Goal: Task Accomplishment & Management: Contribute content

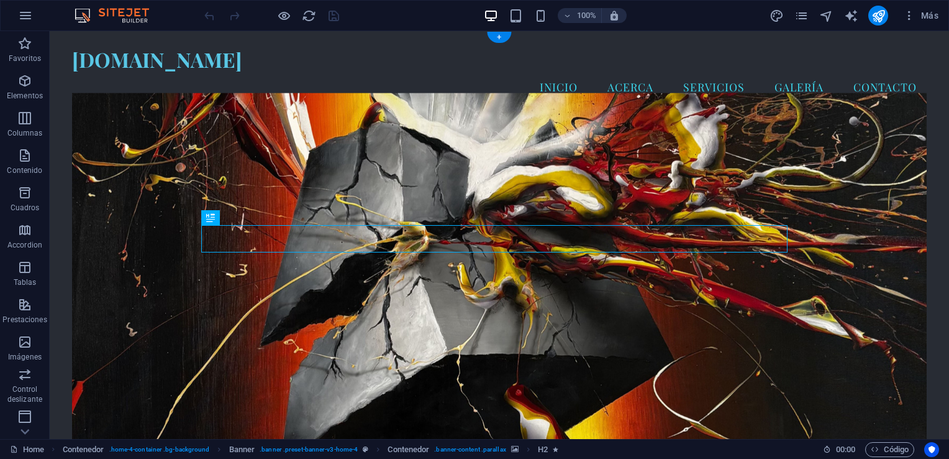
drag, startPoint x: 951, startPoint y: 188, endPoint x: 885, endPoint y: 117, distance: 97.1
click at [803, 17] on icon "pages" at bounding box center [802, 16] width 14 height 14
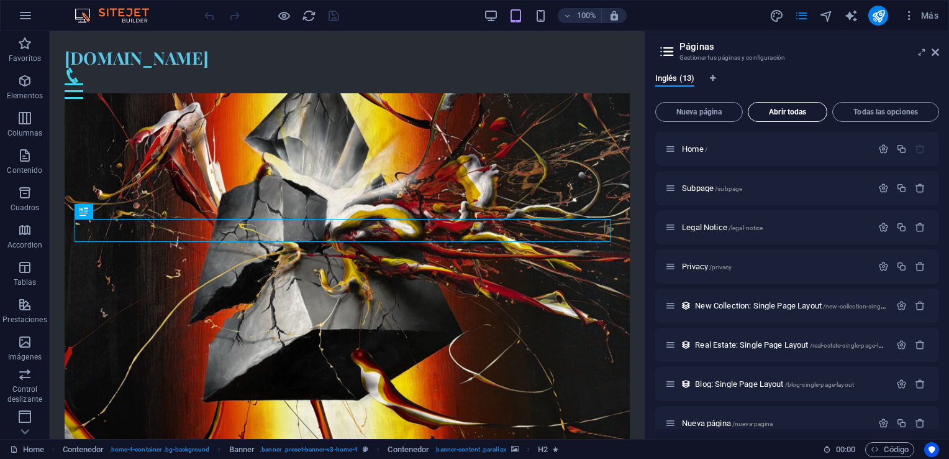
click at [802, 111] on span "Abrir todas" at bounding box center [788, 111] width 68 height 7
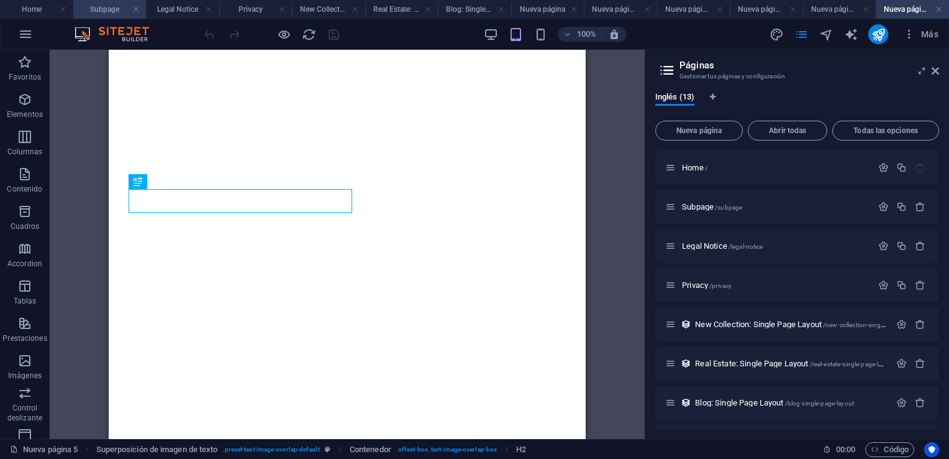
click at [107, 7] on h4 "Subpage" at bounding box center [109, 9] width 73 height 14
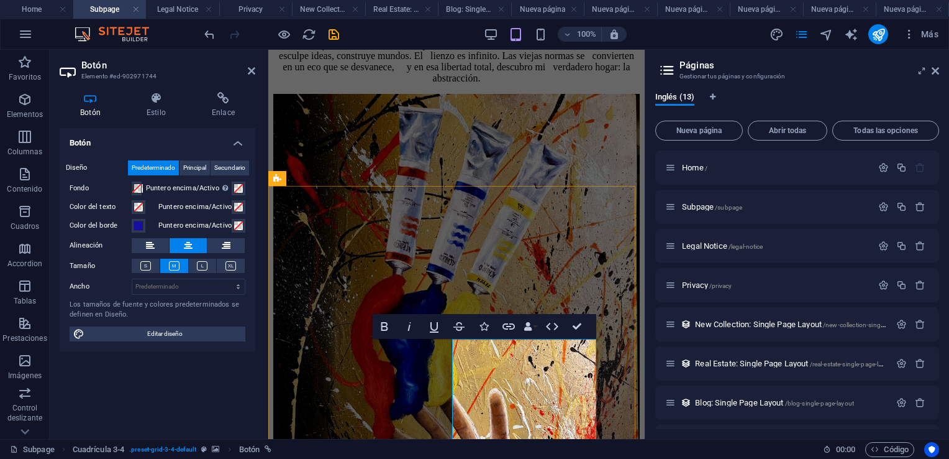
scroll to position [569, 0]
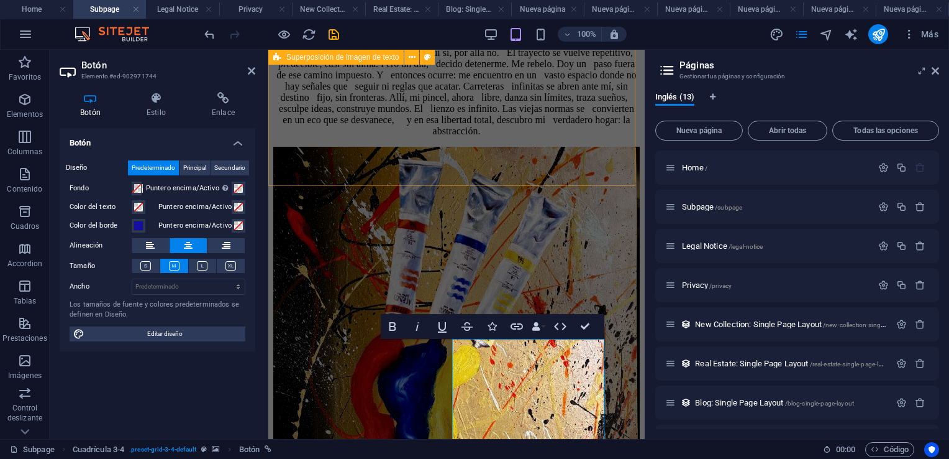
click at [559, 150] on div "El Viaje Camino por una carretera trazada, rodeado de paisajes y rostros que ll…" at bounding box center [456, 307] width 367 height 690
click at [560, 148] on div "El Viaje Camino por una carretera trazada, rodeado de paisajes y rostros que ll…" at bounding box center [456, 307] width 367 height 690
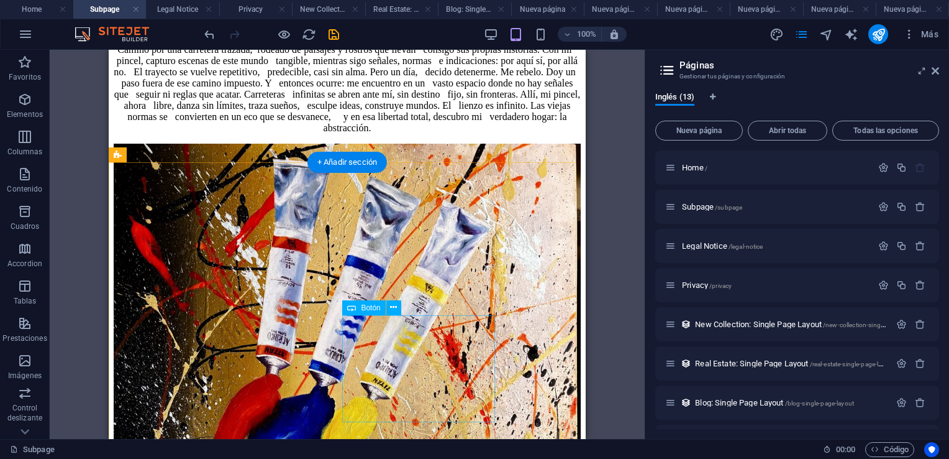
scroll to position [487, 0]
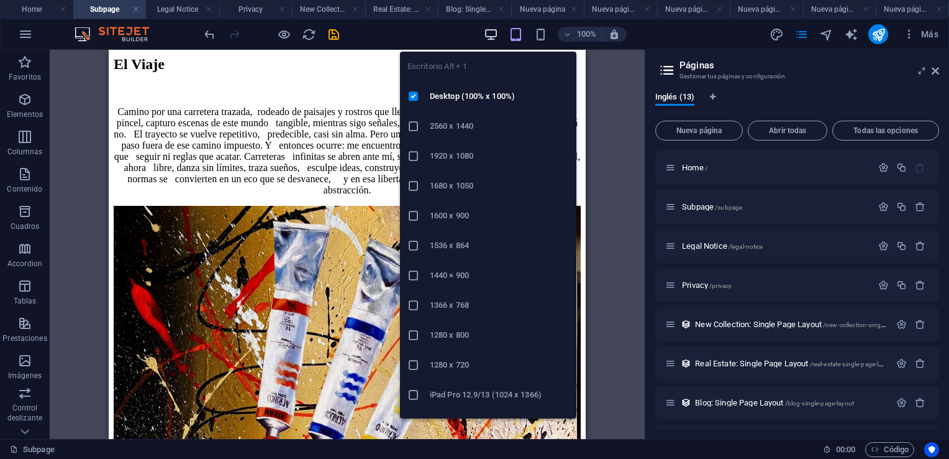
click at [492, 34] on icon "button" at bounding box center [491, 34] width 14 height 14
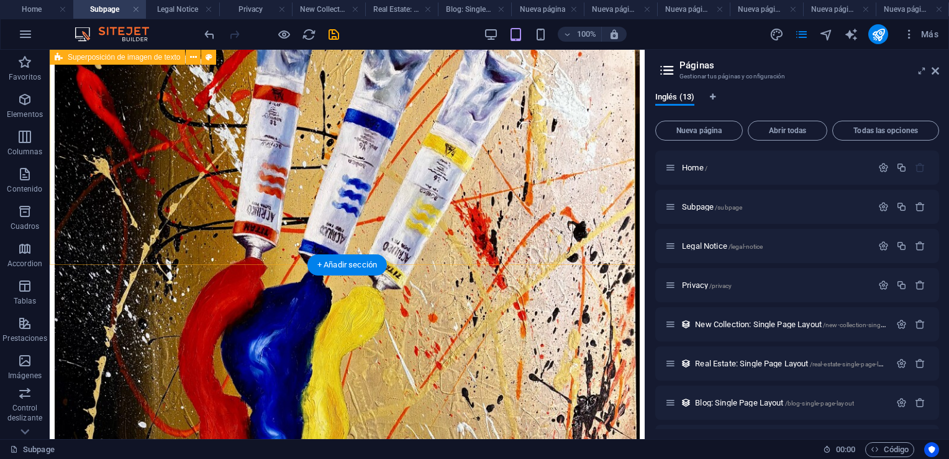
scroll to position [729, 0]
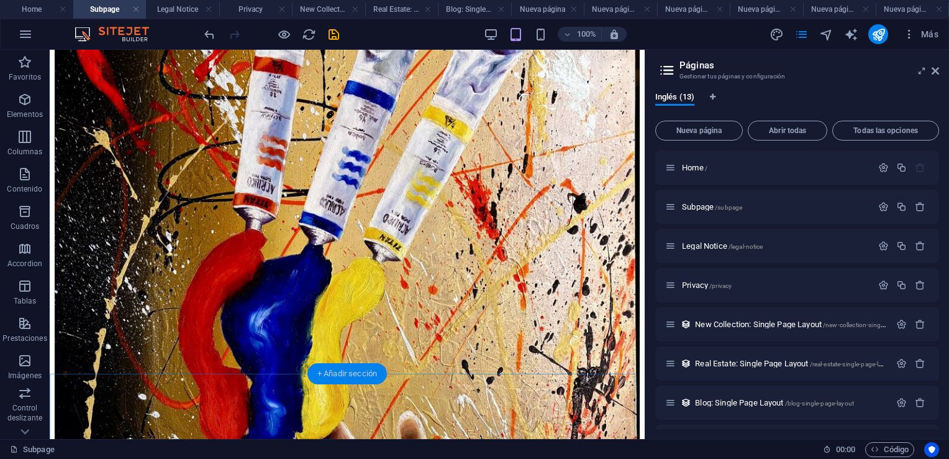
click at [349, 375] on div "+ Añadir sección" at bounding box center [348, 373] width 80 height 21
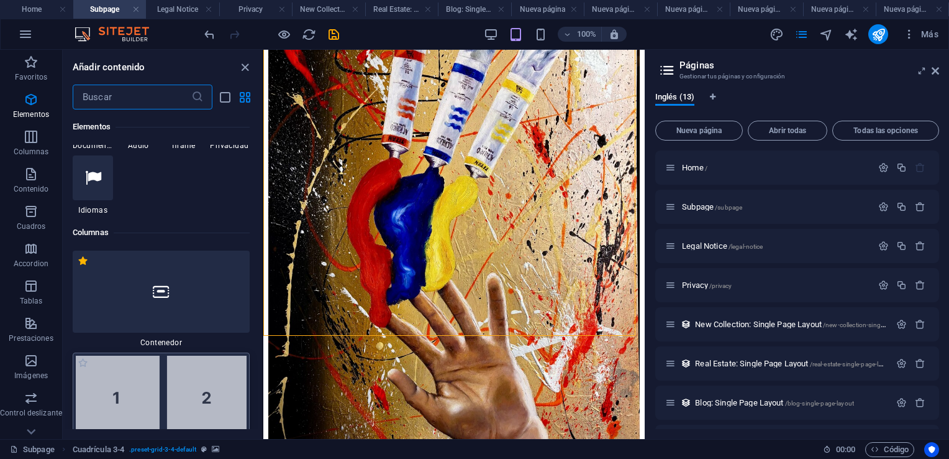
scroll to position [592, 0]
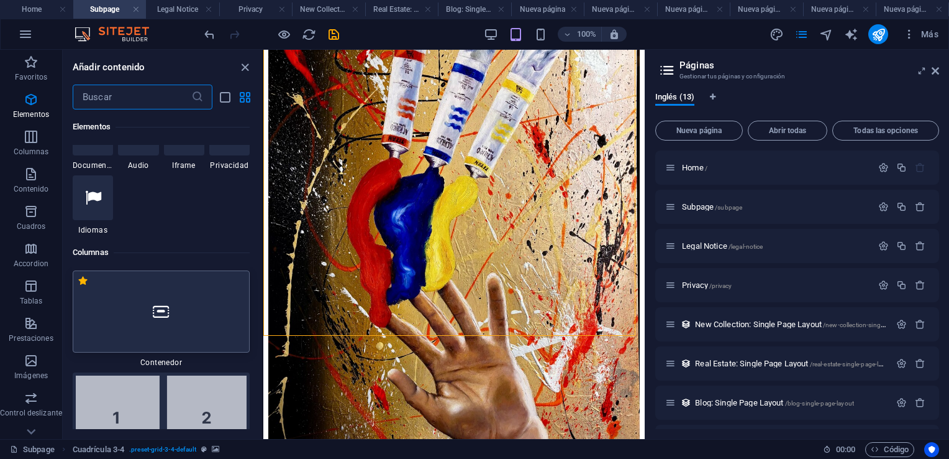
click at [167, 313] on icon at bounding box center [161, 311] width 16 height 16
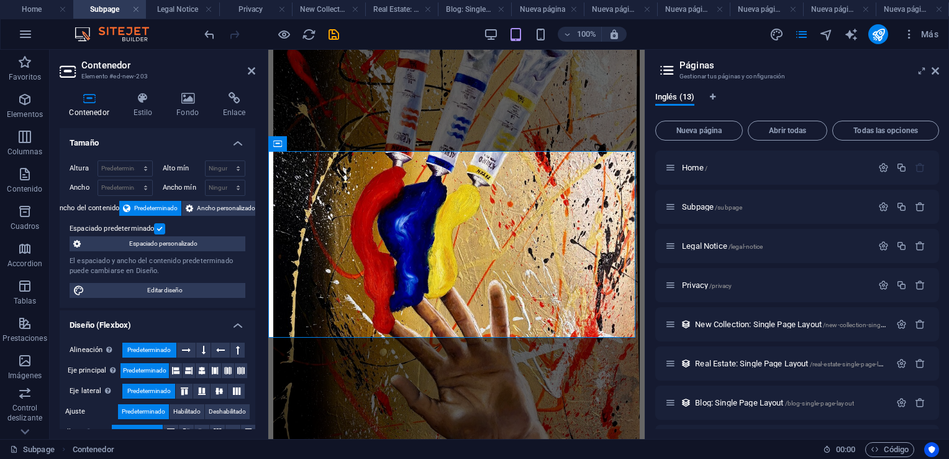
scroll to position [915, 0]
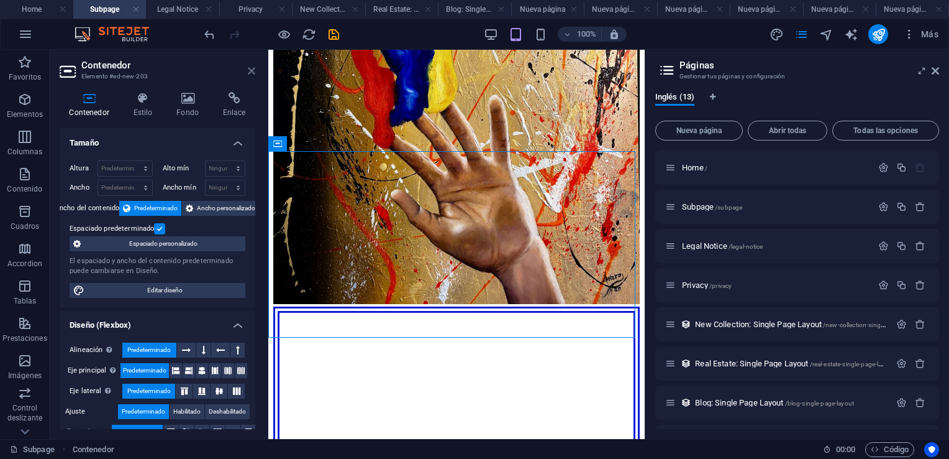
click at [252, 71] on icon at bounding box center [251, 71] width 7 height 10
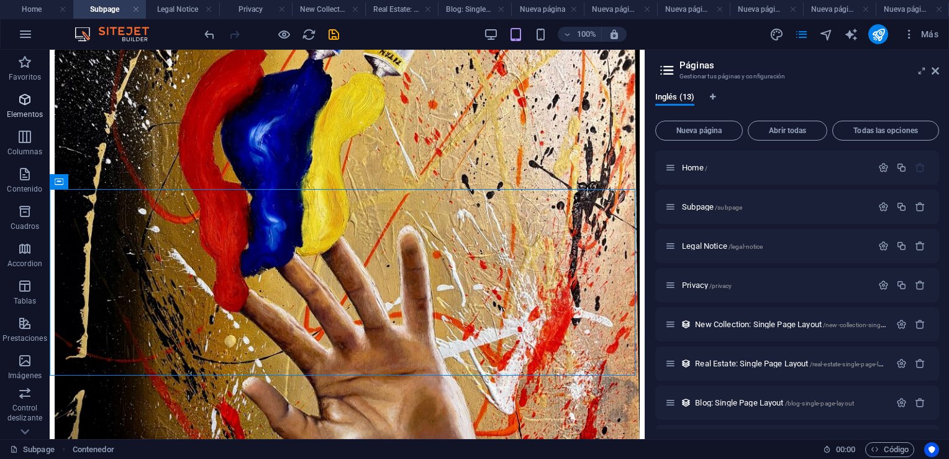
click at [25, 101] on icon "button" at bounding box center [24, 99] width 15 height 15
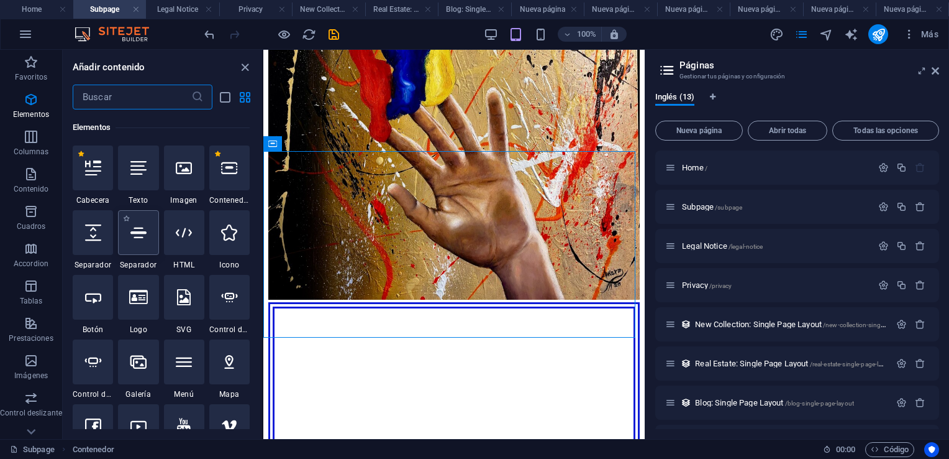
scroll to position [234, 0]
click at [95, 303] on icon at bounding box center [93, 297] width 16 height 16
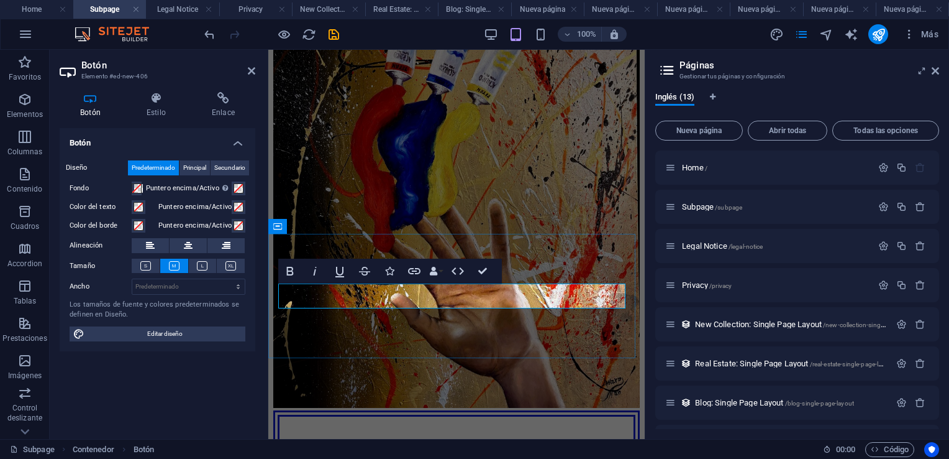
scroll to position [754, 0]
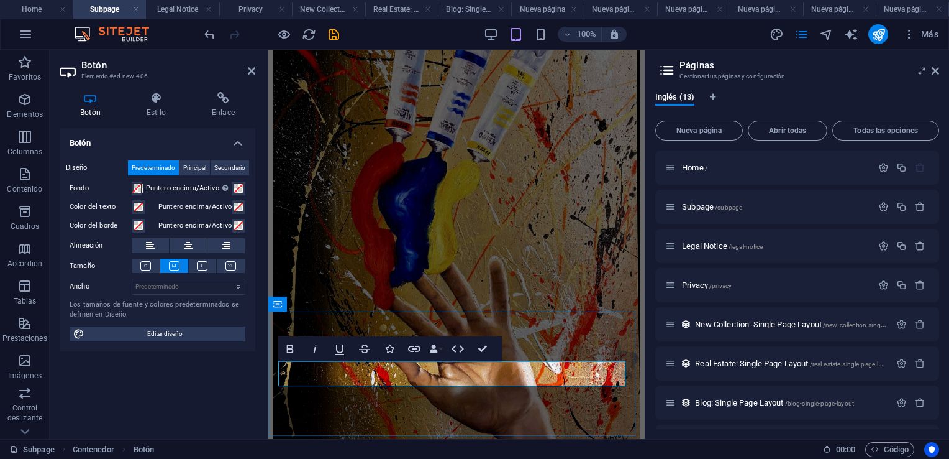
click at [155, 103] on icon at bounding box center [156, 98] width 60 height 12
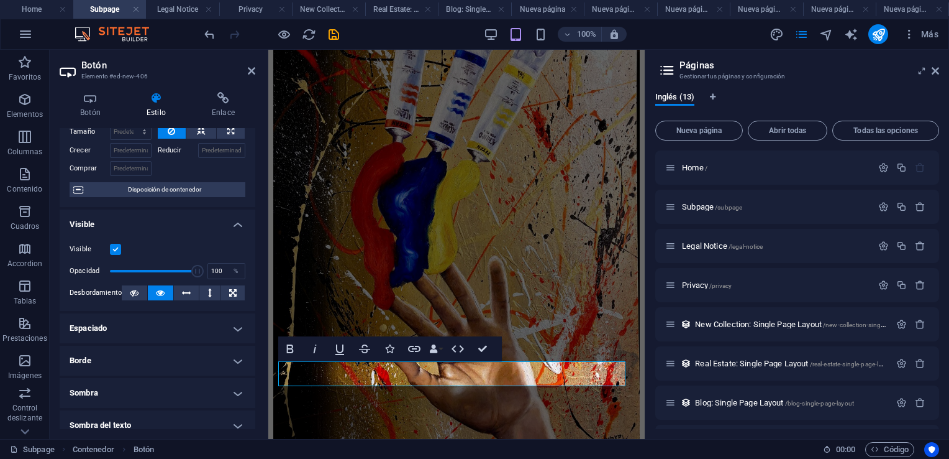
scroll to position [124, 0]
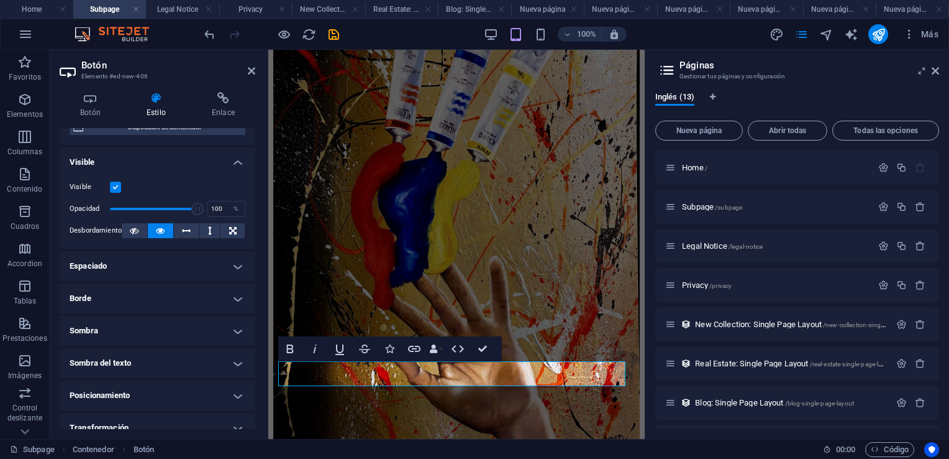
click at [236, 299] on h4 "Borde" at bounding box center [158, 298] width 196 height 30
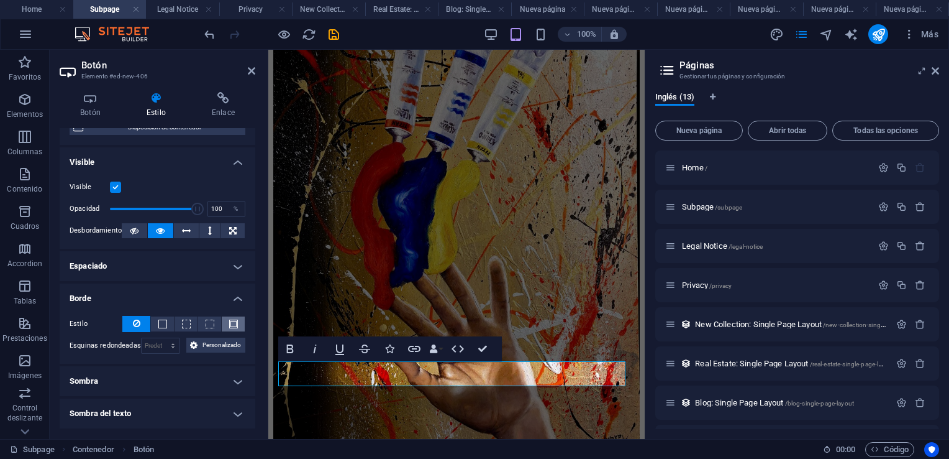
click at [226, 324] on button at bounding box center [233, 323] width 23 height 15
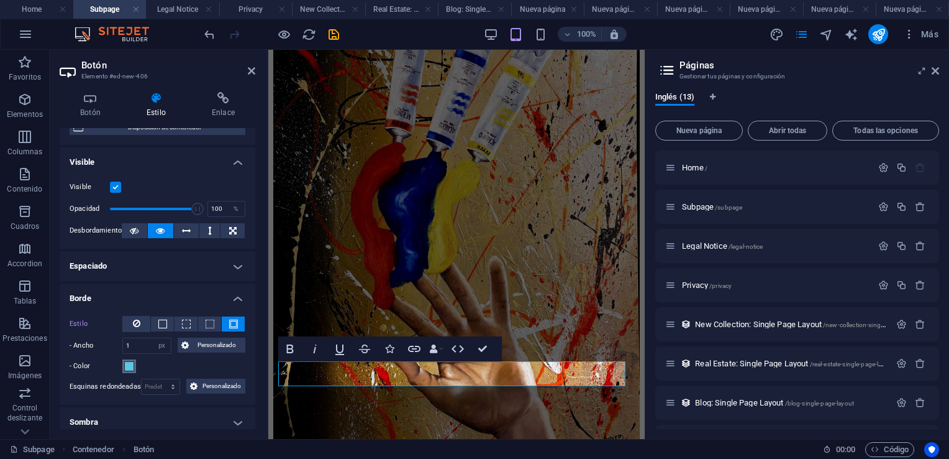
click at [132, 364] on span at bounding box center [129, 366] width 10 height 10
click at [129, 367] on span at bounding box center [129, 366] width 10 height 10
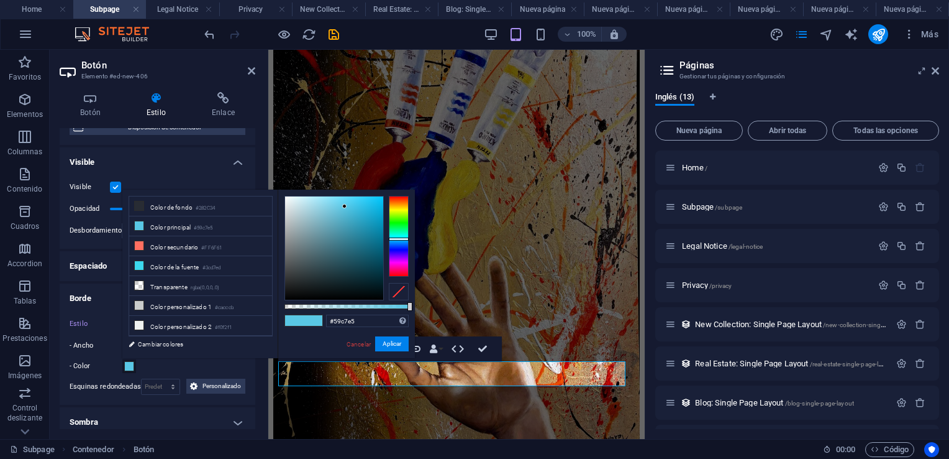
click at [395, 248] on div at bounding box center [399, 236] width 20 height 81
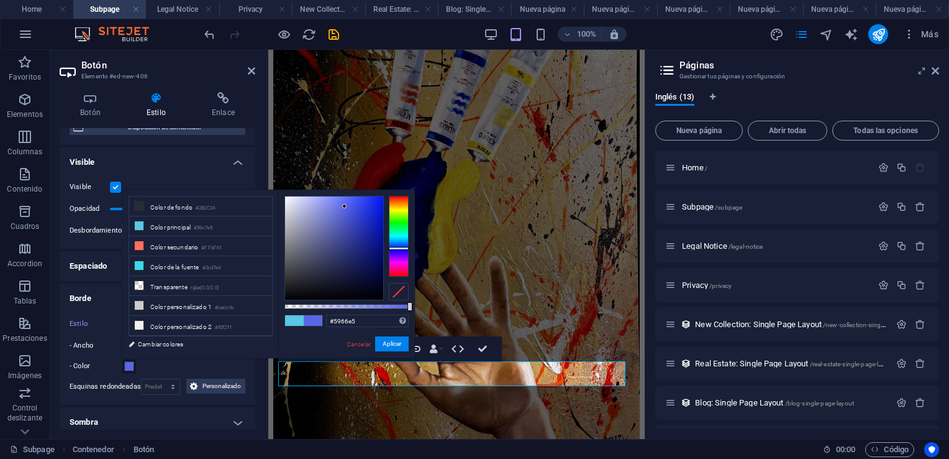
type input "#0f1ebd"
click at [375, 222] on div at bounding box center [334, 247] width 98 height 103
click at [375, 222] on div at bounding box center [375, 222] width 4 height 4
click at [399, 344] on button "Aplicar" at bounding box center [392, 343] width 34 height 15
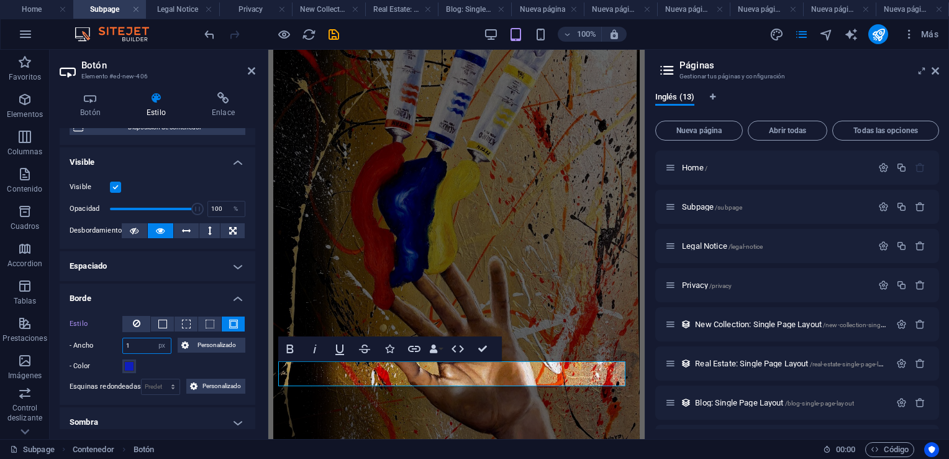
click at [145, 349] on input "1" at bounding box center [147, 345] width 48 height 15
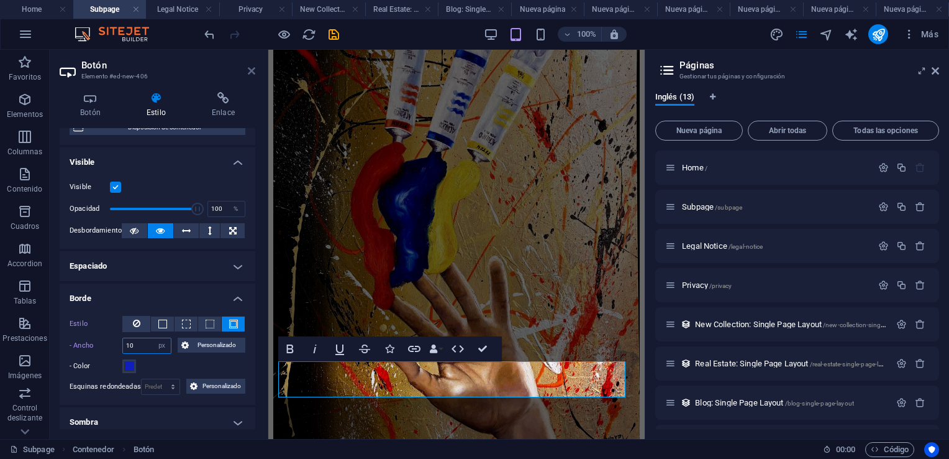
type input "10"
click at [250, 70] on icon at bounding box center [251, 71] width 7 height 10
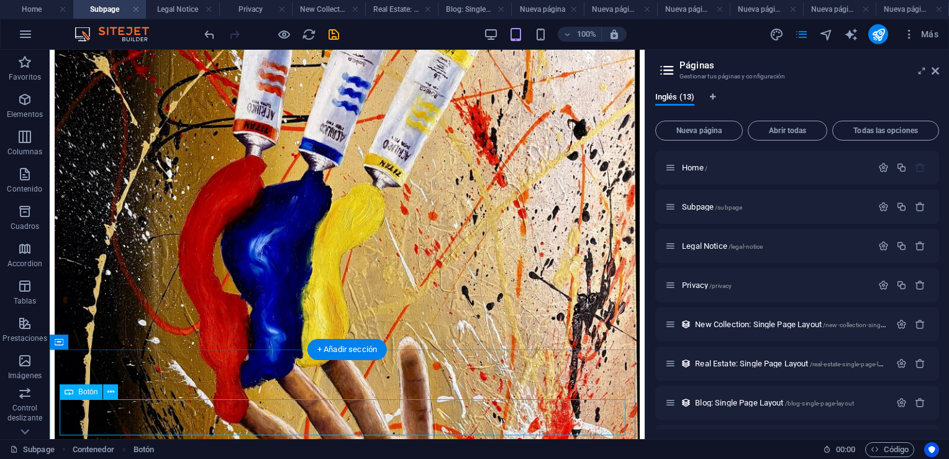
scroll to position [878, 0]
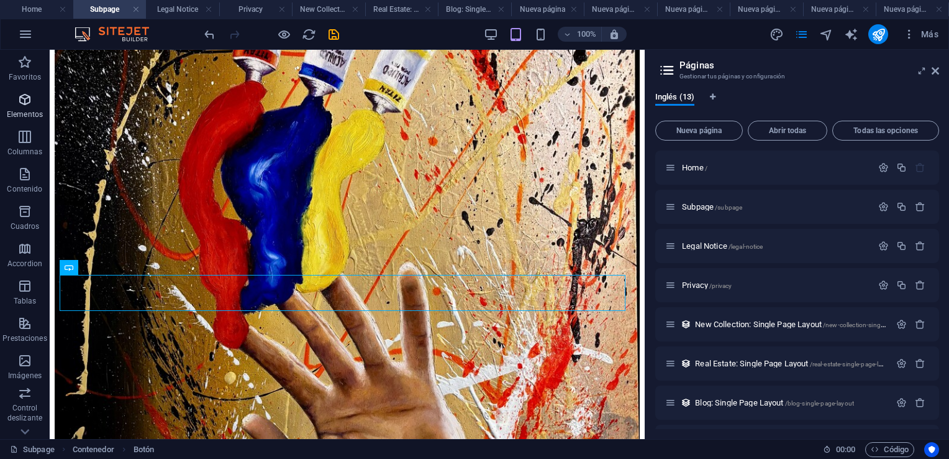
click at [25, 103] on icon "button" at bounding box center [24, 99] width 15 height 15
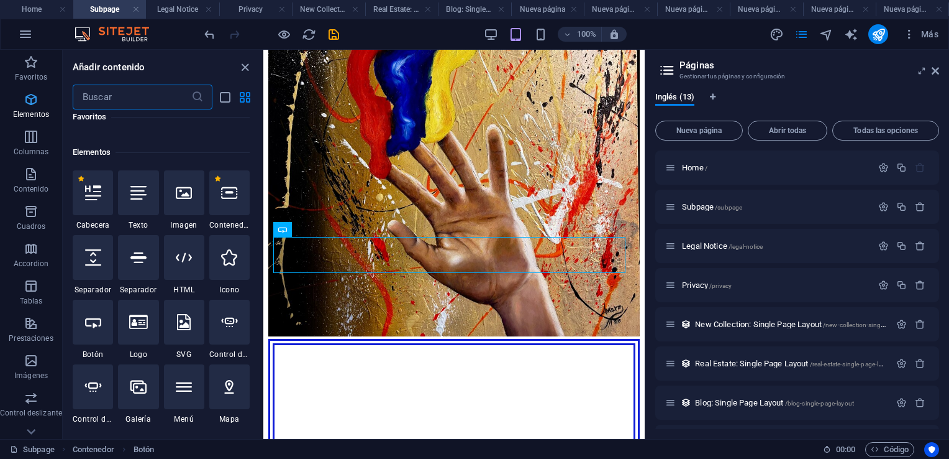
scroll to position [234, 0]
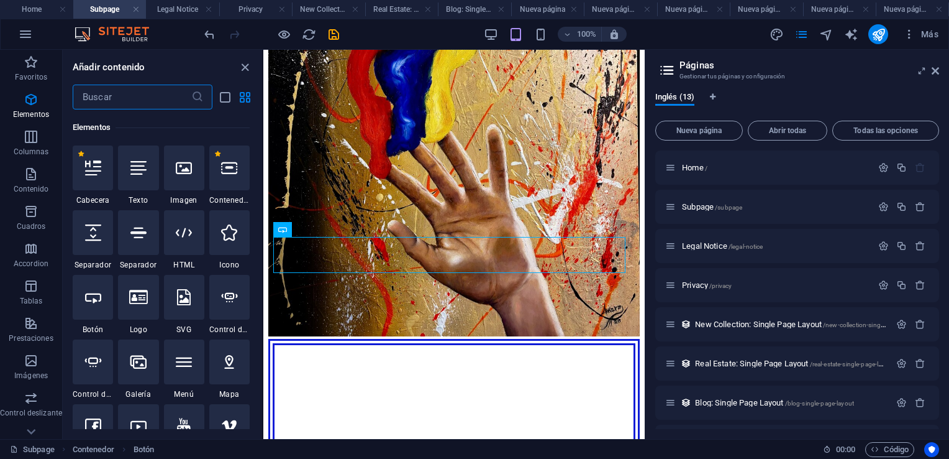
click at [95, 309] on div at bounding box center [93, 297] width 40 height 45
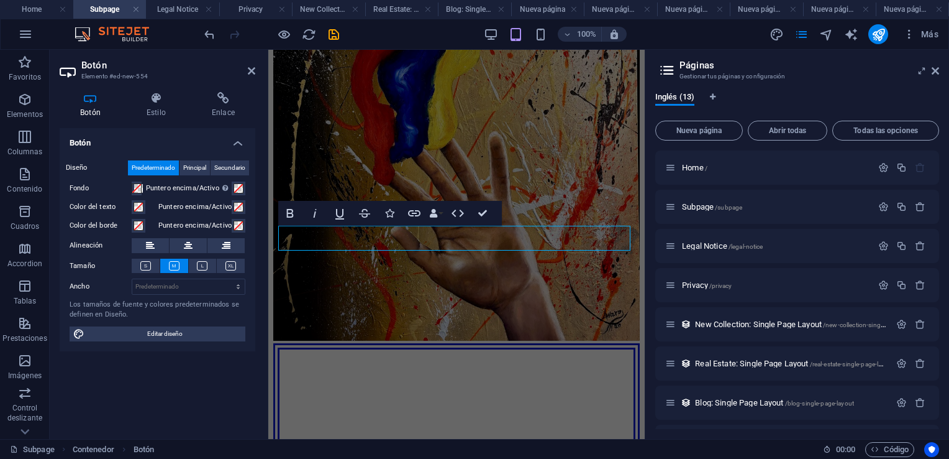
scroll to position [889, 0]
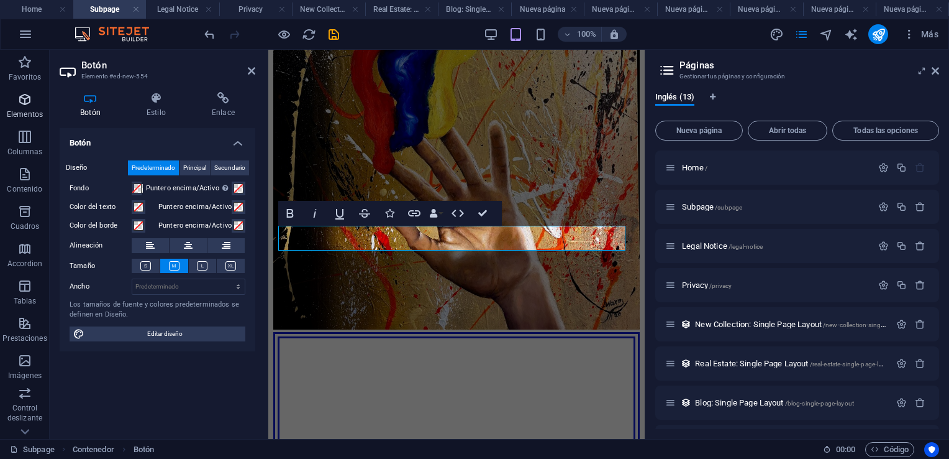
click at [24, 97] on icon "button" at bounding box center [24, 99] width 15 height 15
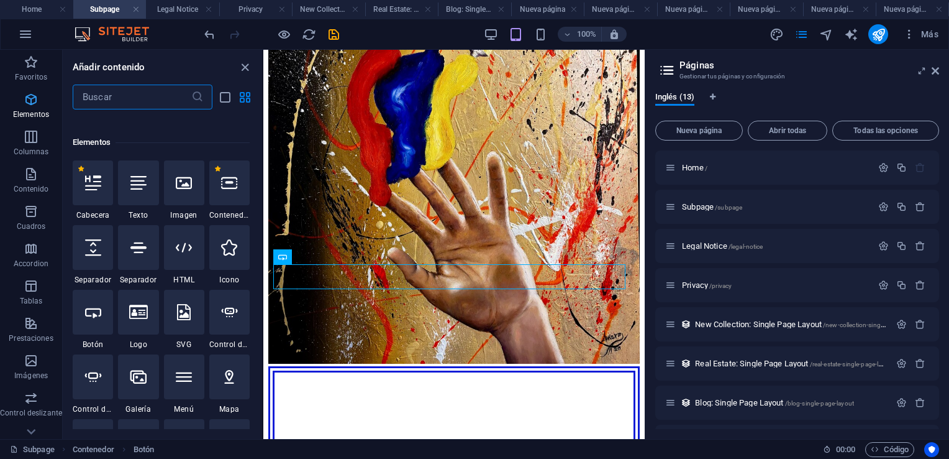
scroll to position [234, 0]
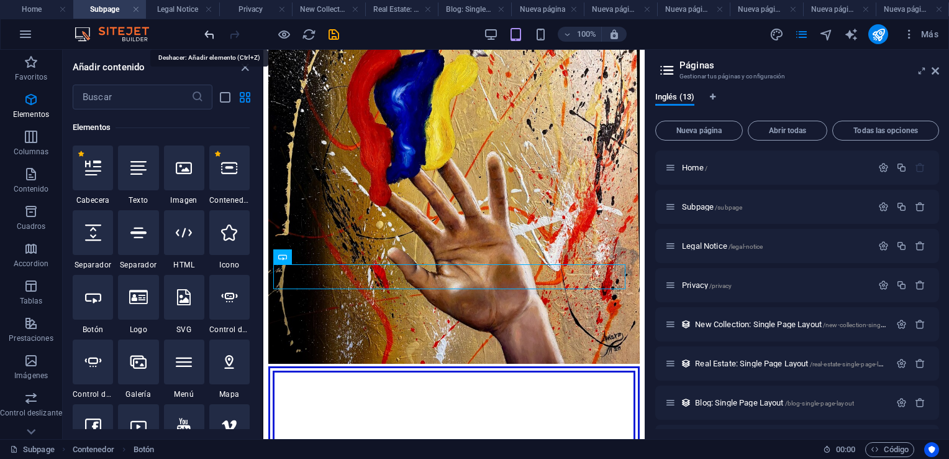
click at [208, 32] on icon "undo" at bounding box center [210, 34] width 14 height 14
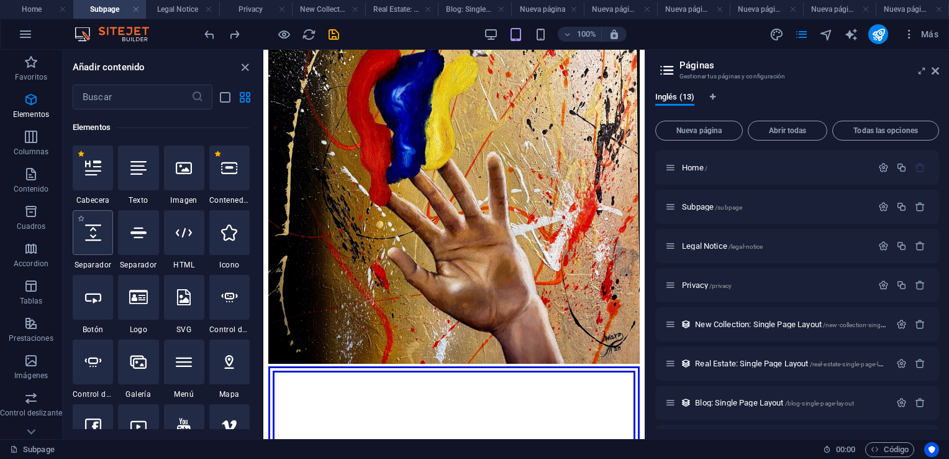
click at [98, 230] on icon at bounding box center [93, 232] width 16 height 16
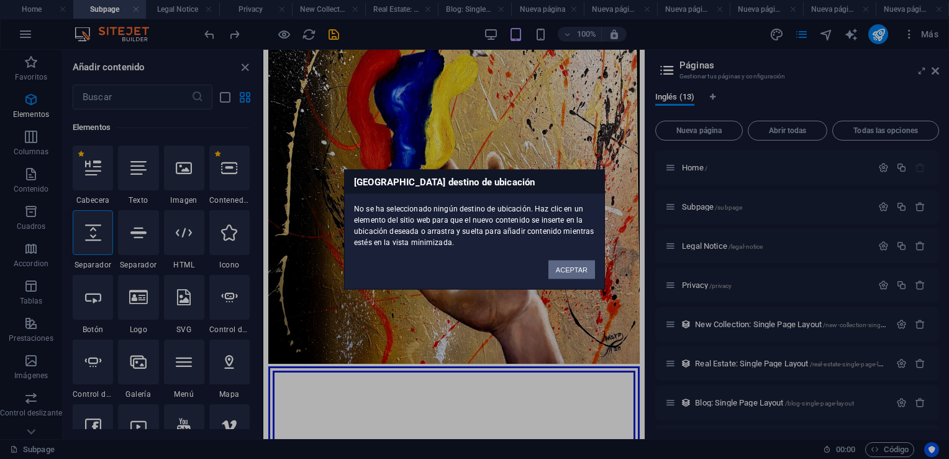
click at [561, 274] on button "ACEPTAR" at bounding box center [572, 269] width 47 height 19
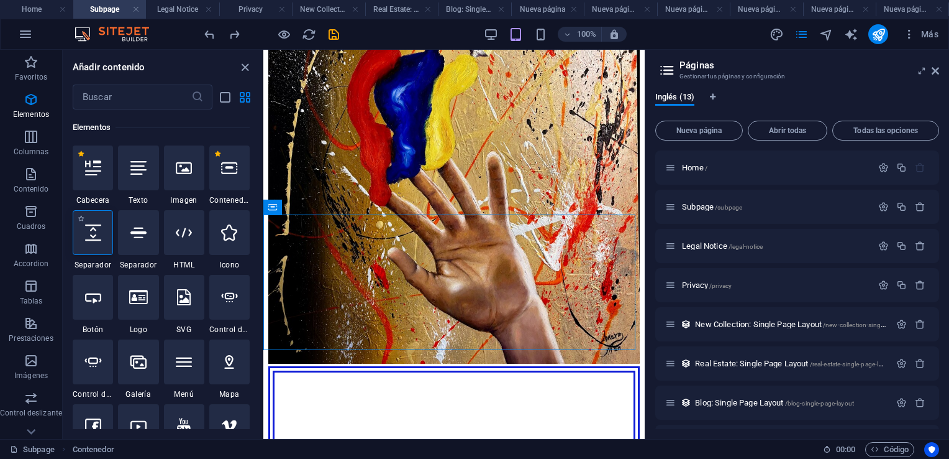
click at [97, 239] on icon at bounding box center [93, 232] width 16 height 16
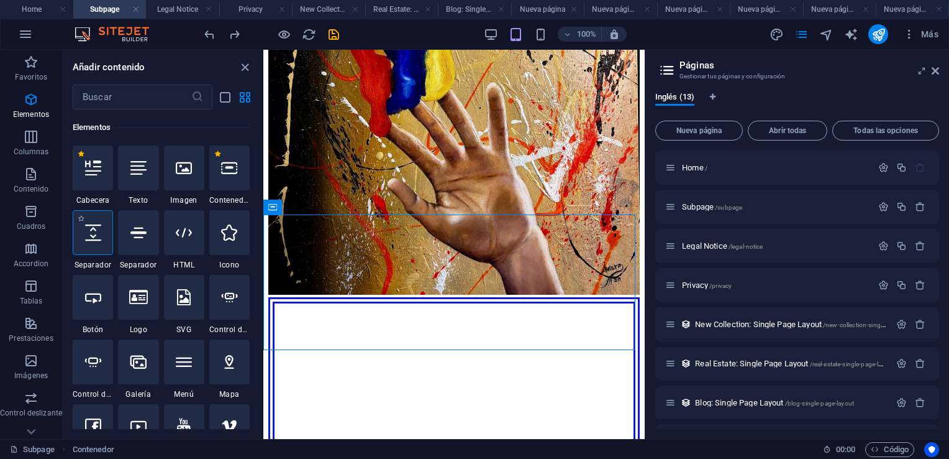
select select "px"
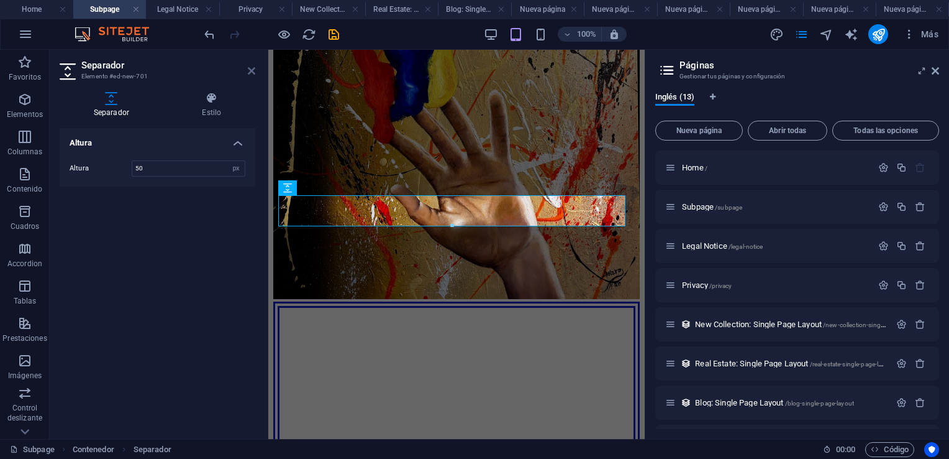
click at [249, 73] on icon at bounding box center [251, 71] width 7 height 10
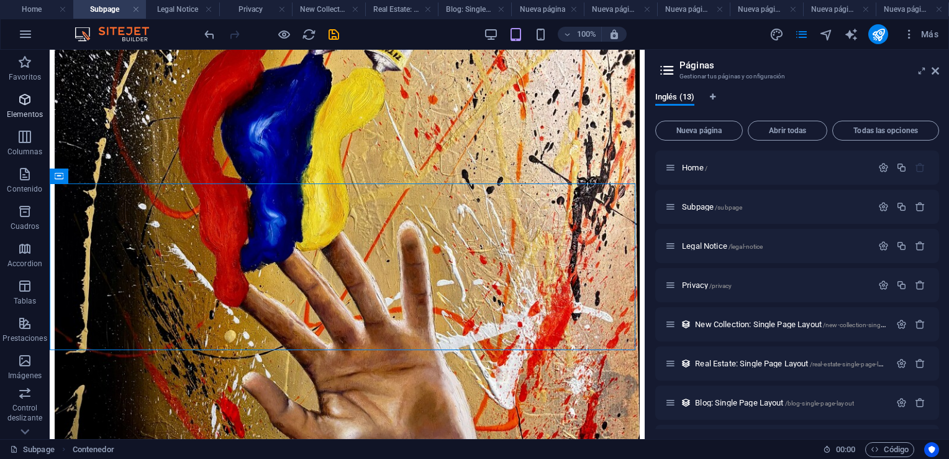
click at [22, 102] on icon "button" at bounding box center [24, 99] width 15 height 15
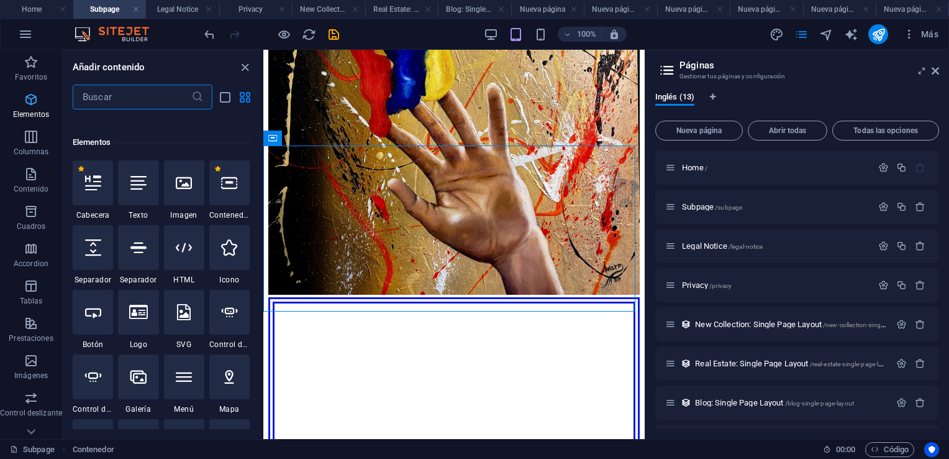
scroll to position [234, 0]
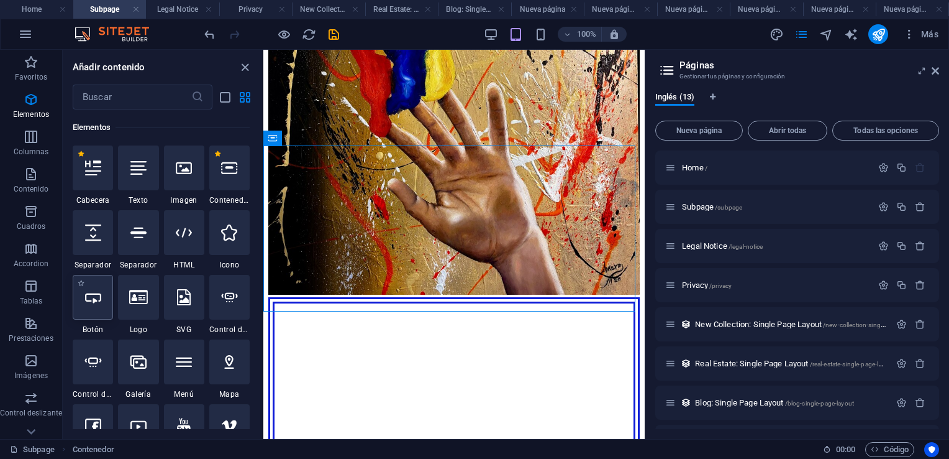
click at [87, 299] on icon at bounding box center [93, 297] width 16 height 16
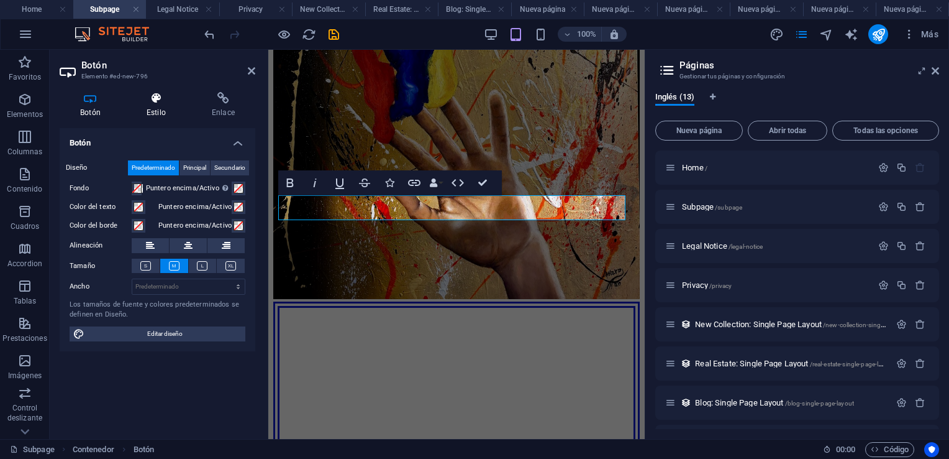
click at [161, 99] on icon at bounding box center [156, 98] width 60 height 12
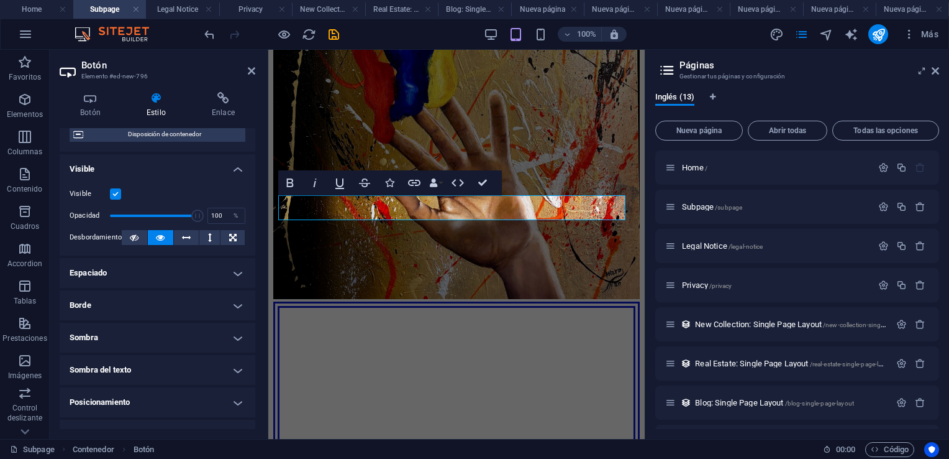
scroll to position [124, 0]
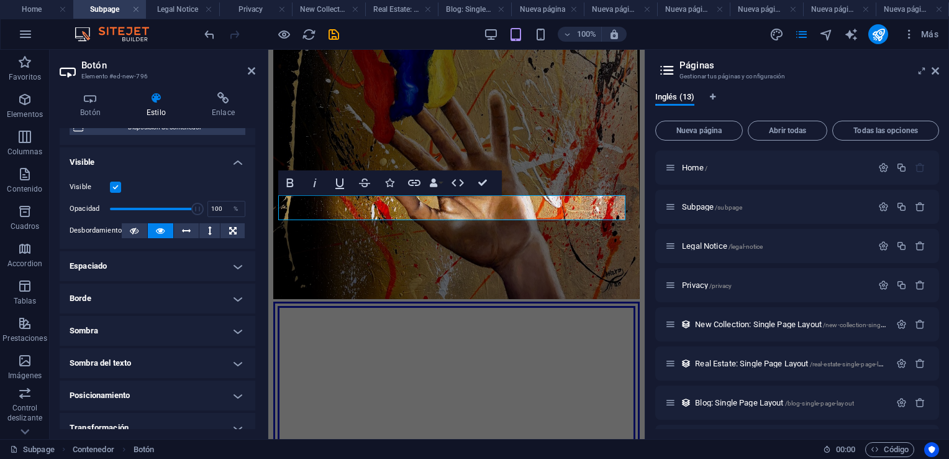
click at [231, 298] on h4 "Borde" at bounding box center [158, 298] width 196 height 30
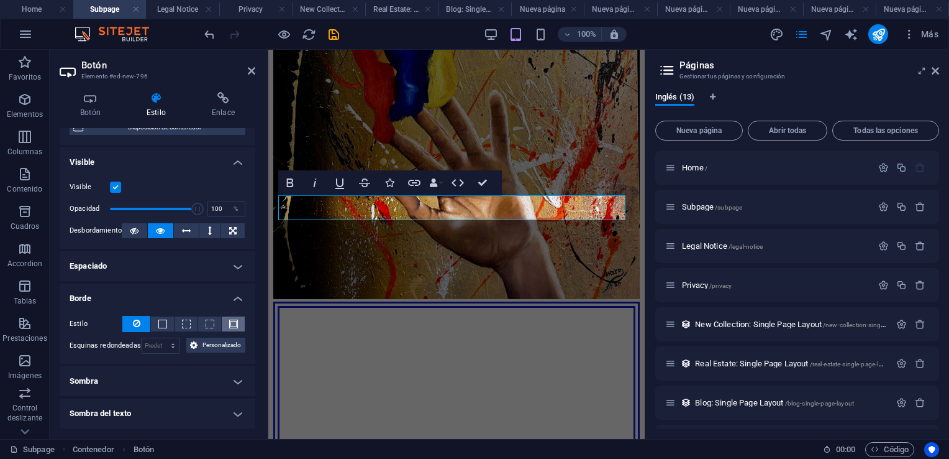
click at [229, 324] on span at bounding box center [233, 323] width 9 height 9
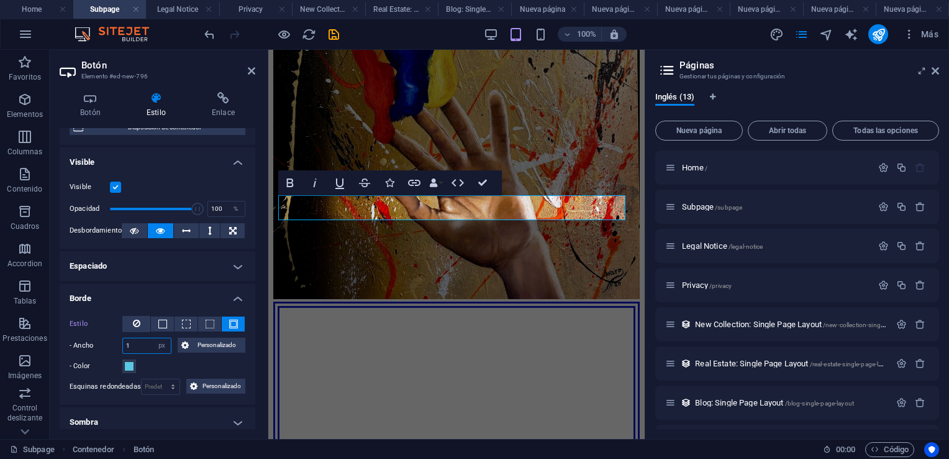
click at [144, 346] on input "1" at bounding box center [147, 345] width 48 height 15
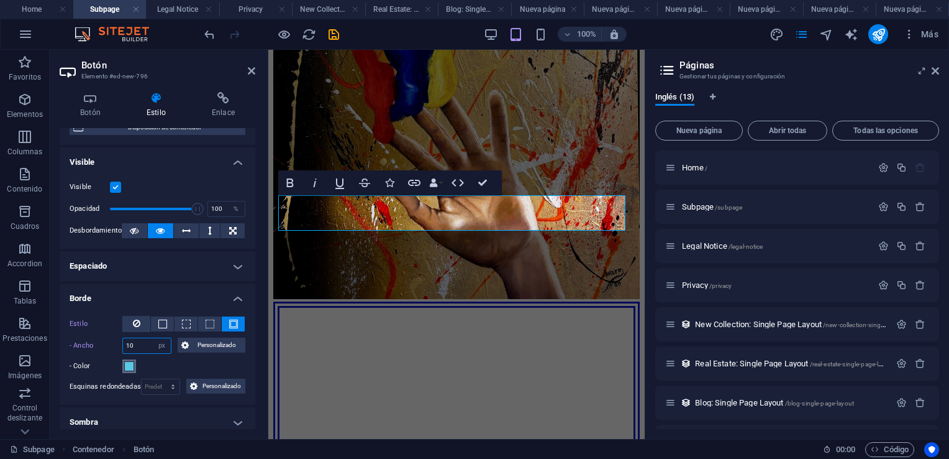
type input "10"
click at [129, 369] on span at bounding box center [129, 366] width 10 height 10
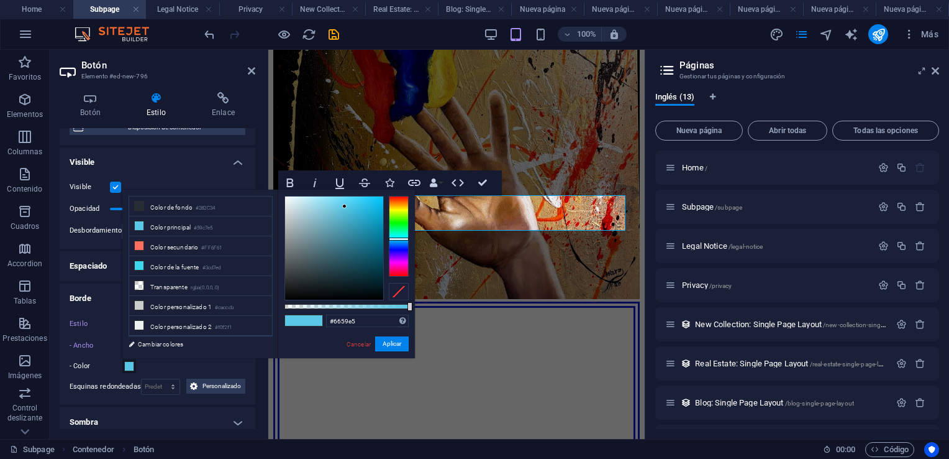
click at [396, 250] on div at bounding box center [399, 236] width 20 height 81
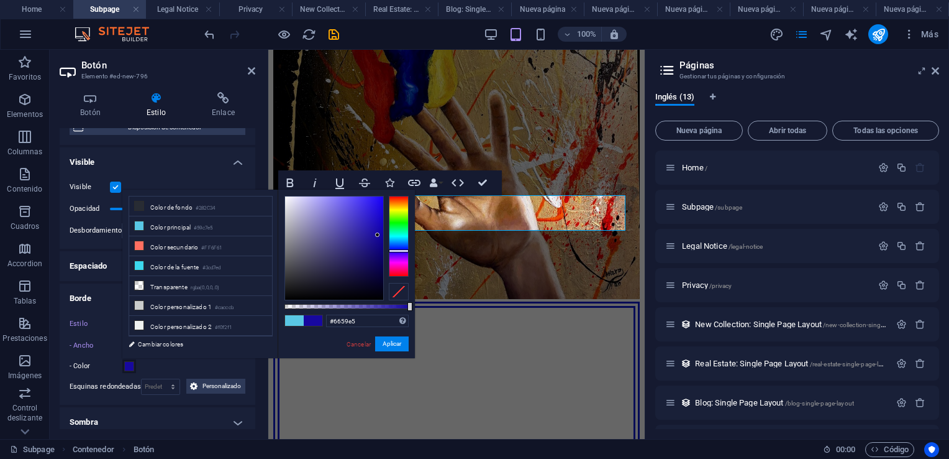
type input "#17089f"
click at [378, 235] on div at bounding box center [334, 247] width 98 height 103
click at [378, 235] on div at bounding box center [377, 234] width 4 height 4
drag, startPoint x: 119, startPoint y: 292, endPoint x: 387, endPoint y: 342, distance: 273.0
click at [387, 342] on button "Aplicar" at bounding box center [392, 343] width 34 height 15
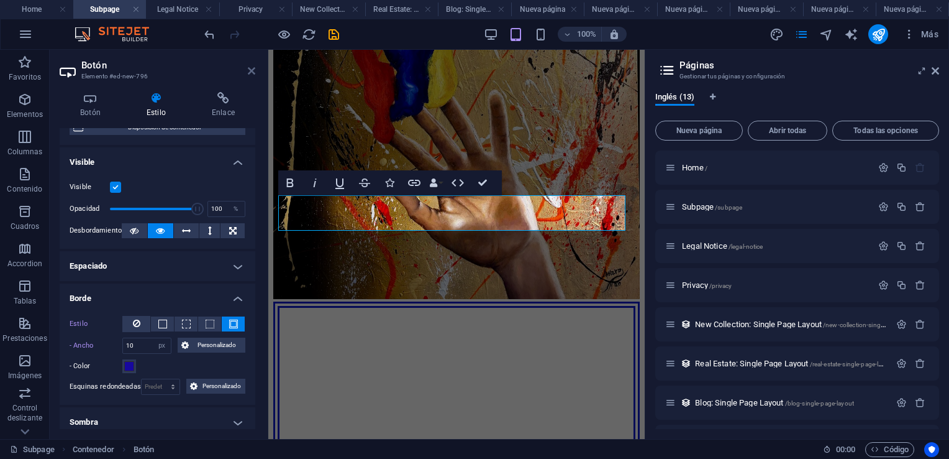
click at [254, 70] on icon at bounding box center [251, 71] width 7 height 10
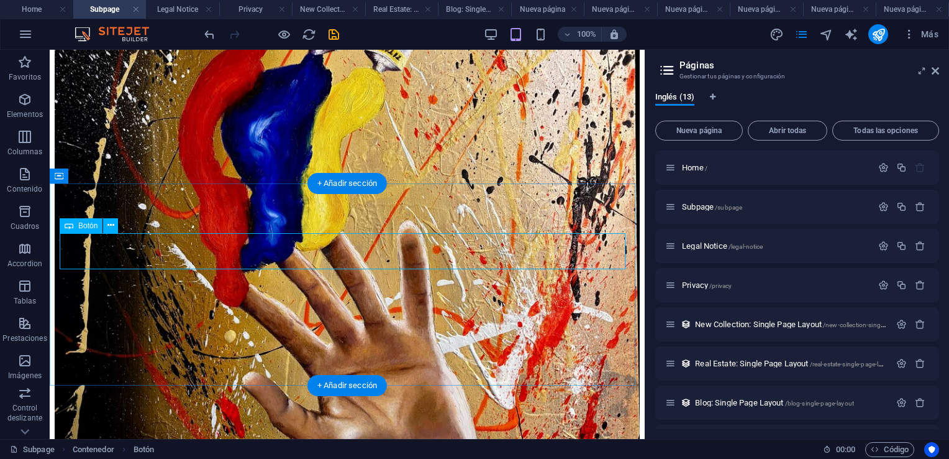
select select "px"
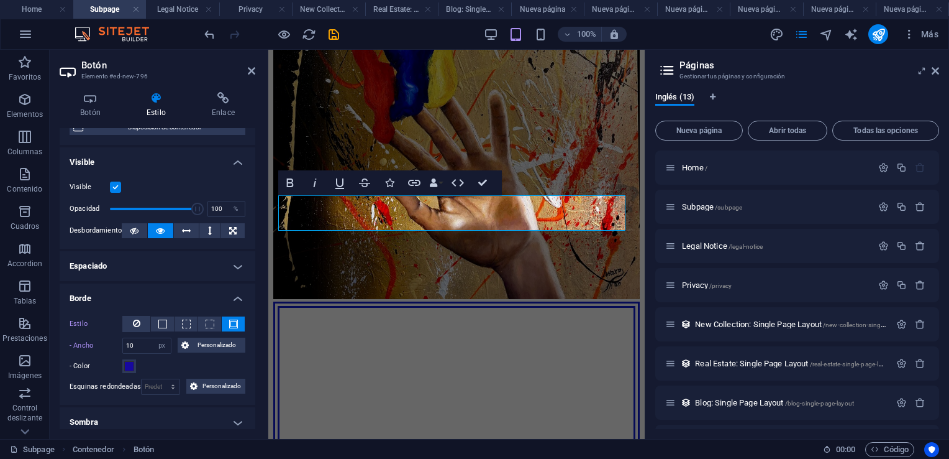
click at [234, 268] on h4 "Espaciado" at bounding box center [158, 266] width 196 height 30
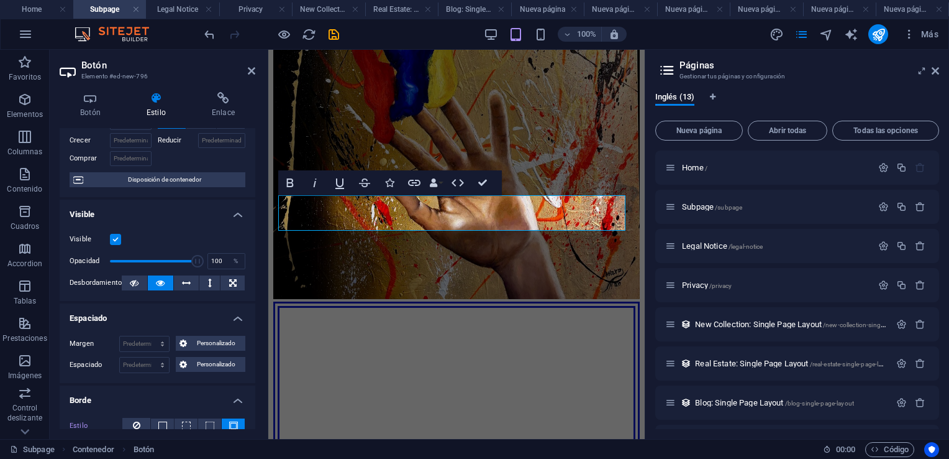
scroll to position [0, 0]
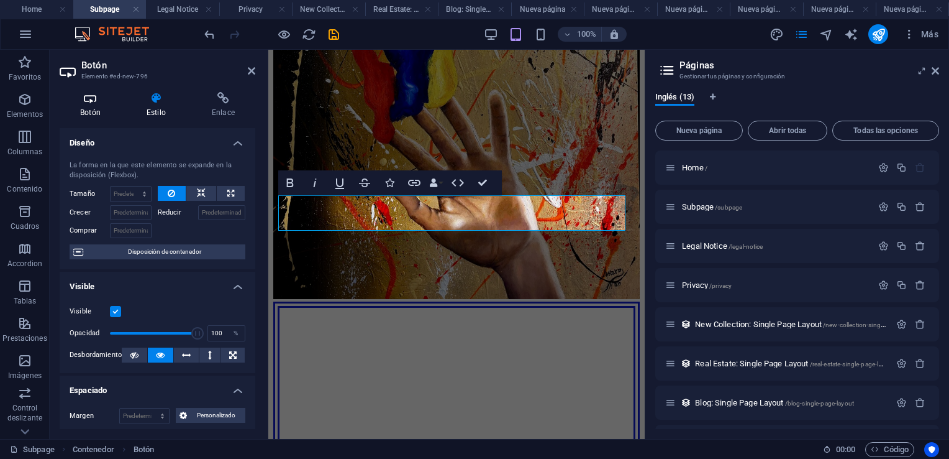
click at [91, 98] on icon at bounding box center [91, 98] width 62 height 12
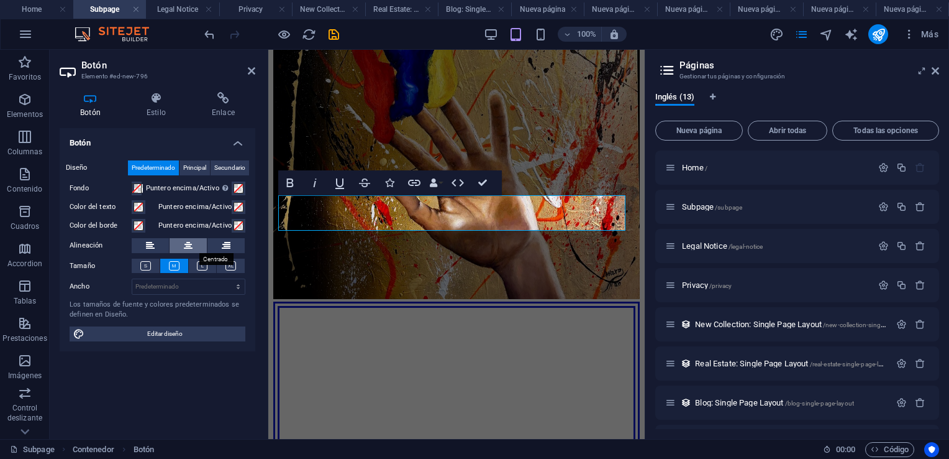
click at [188, 239] on icon at bounding box center [188, 245] width 9 height 15
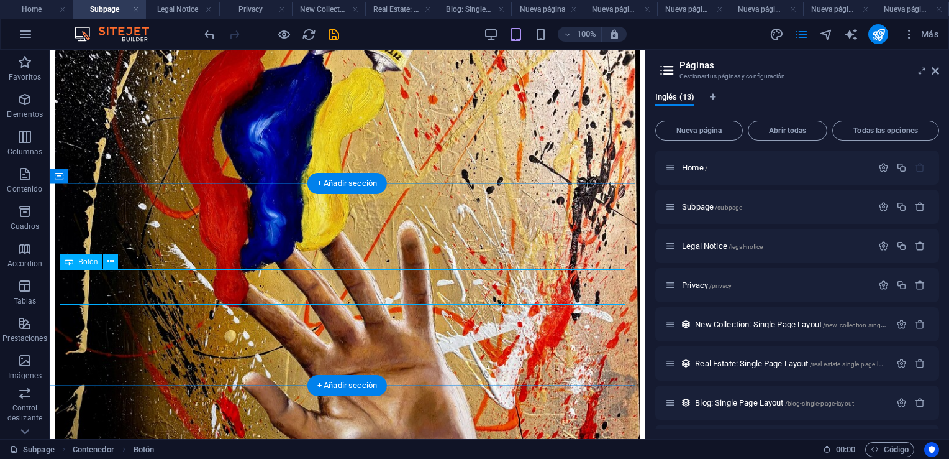
select select "px"
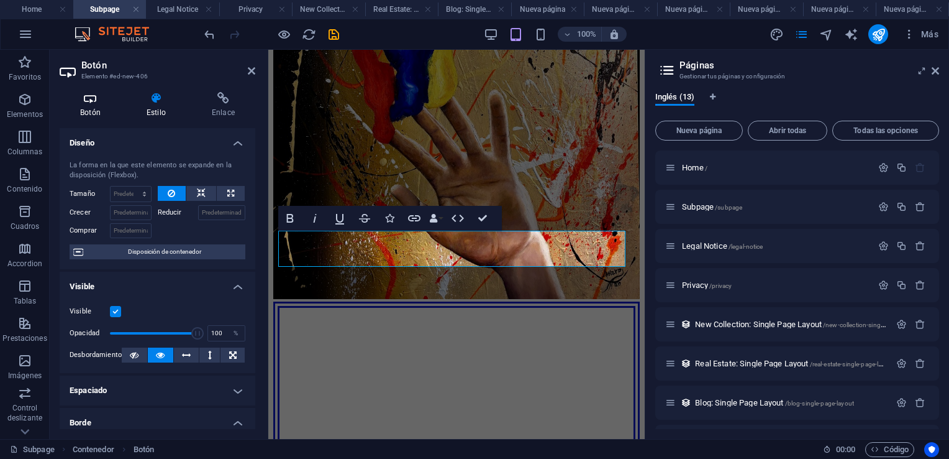
click at [86, 102] on icon at bounding box center [91, 98] width 62 height 12
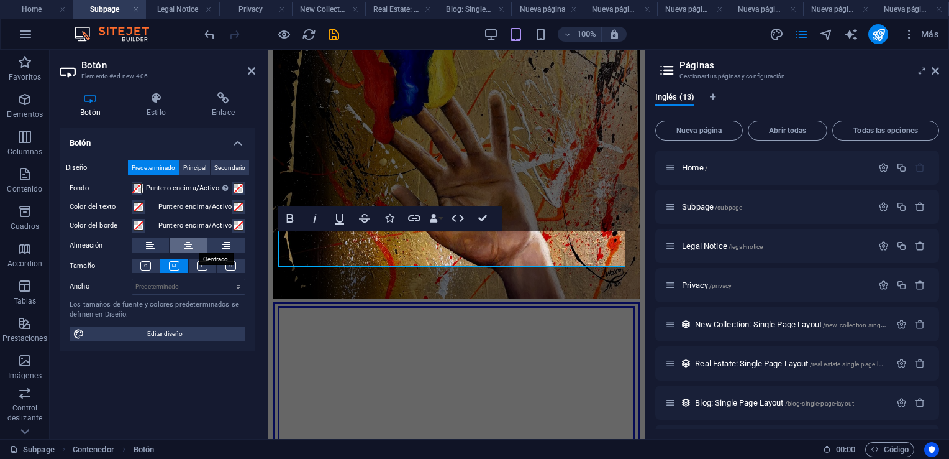
click at [187, 245] on icon at bounding box center [188, 245] width 9 height 15
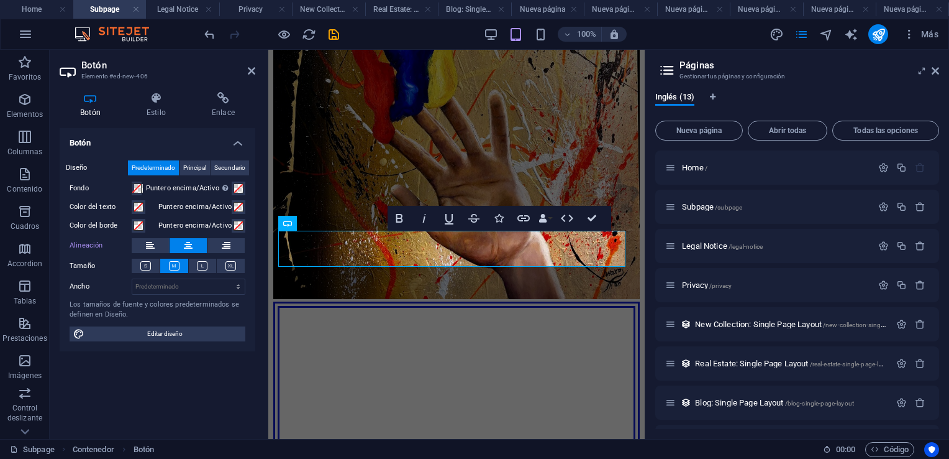
click at [226, 356] on div "Botón Diseño Predeterminado Principal Secundario Fondo Puntero encima/Activo [M…" at bounding box center [158, 278] width 196 height 301
click at [250, 73] on icon at bounding box center [251, 71] width 7 height 10
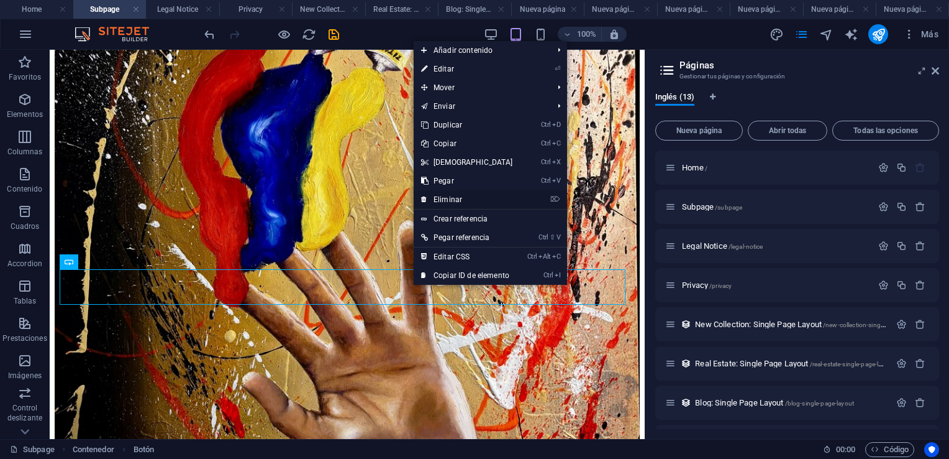
click at [455, 201] on link "⌦ Eliminar" at bounding box center [467, 199] width 107 height 19
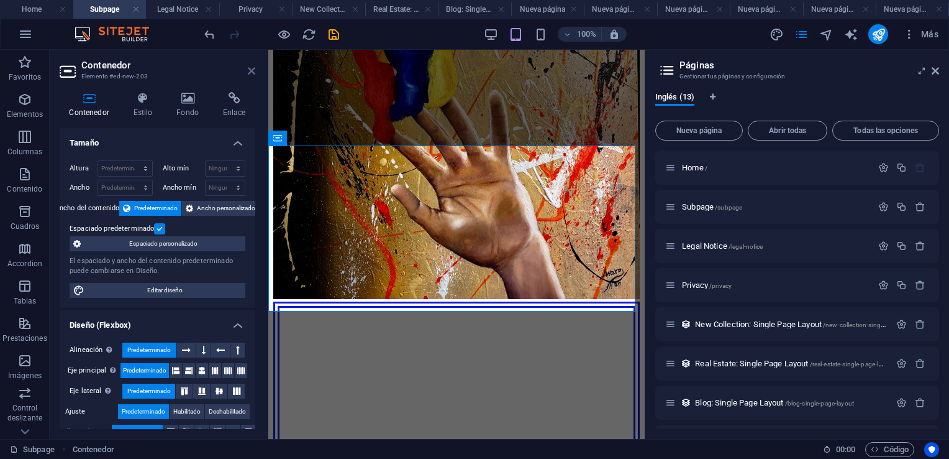
click at [251, 75] on icon at bounding box center [251, 71] width 7 height 10
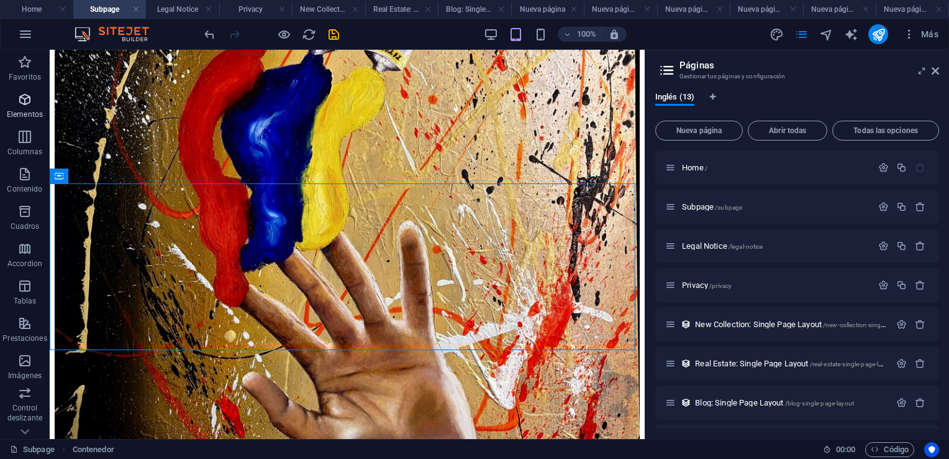
click at [25, 99] on icon "button" at bounding box center [24, 99] width 15 height 15
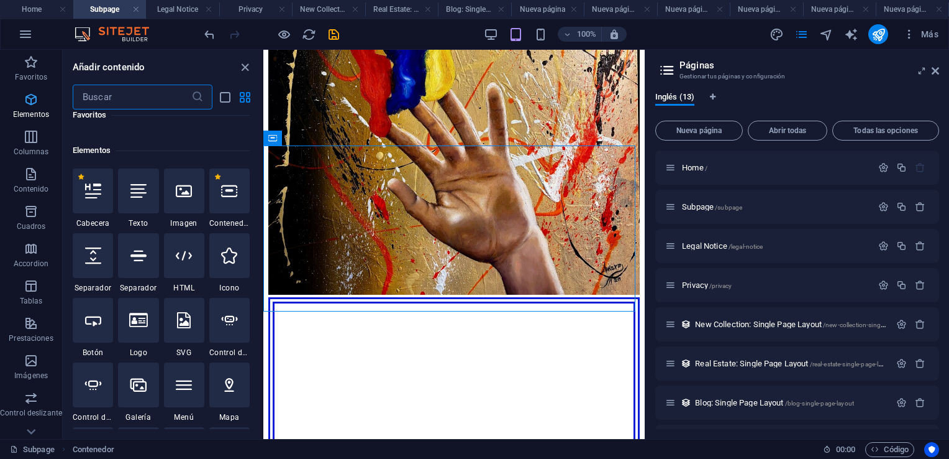
scroll to position [234, 0]
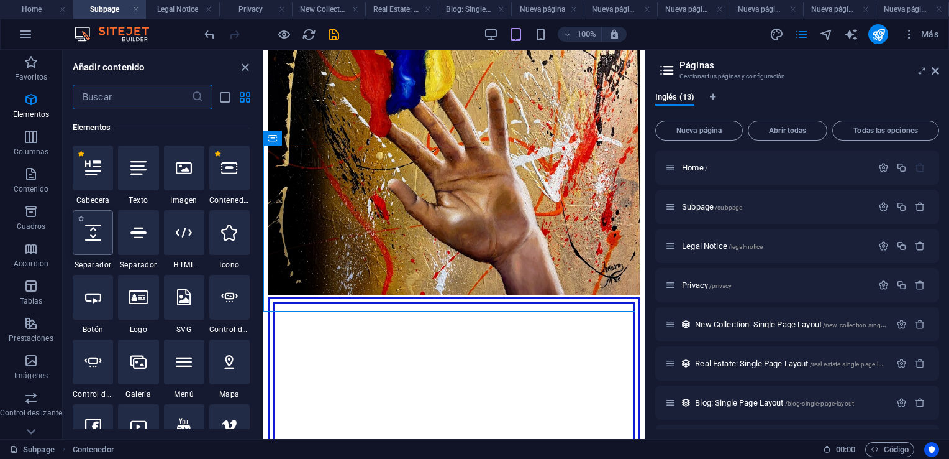
click at [96, 235] on icon at bounding box center [93, 232] width 16 height 16
select select "px"
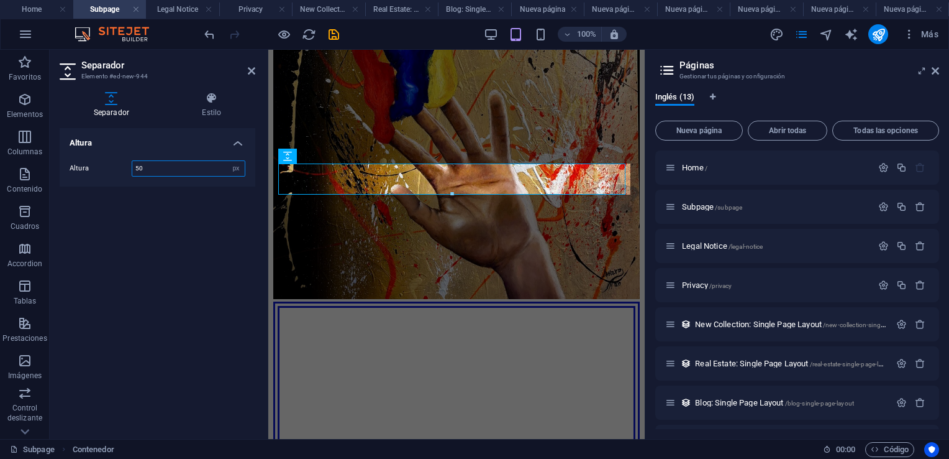
scroll to position [951, 0]
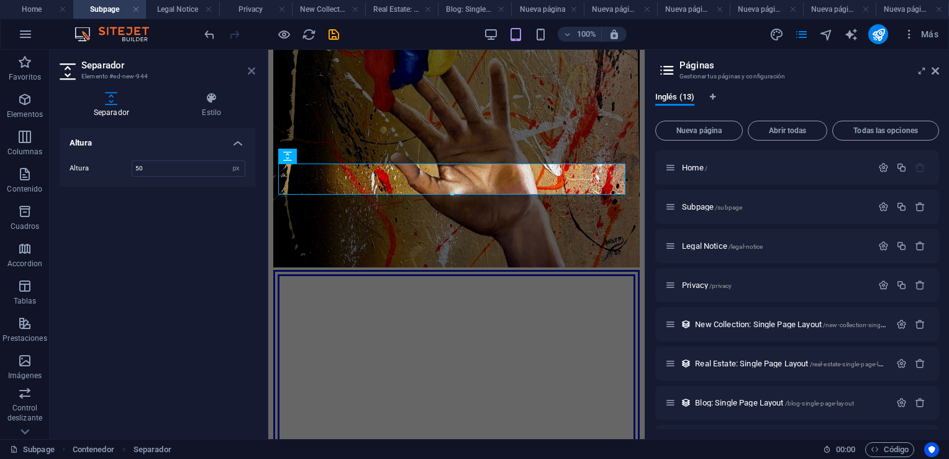
click at [251, 69] on icon at bounding box center [251, 71] width 7 height 10
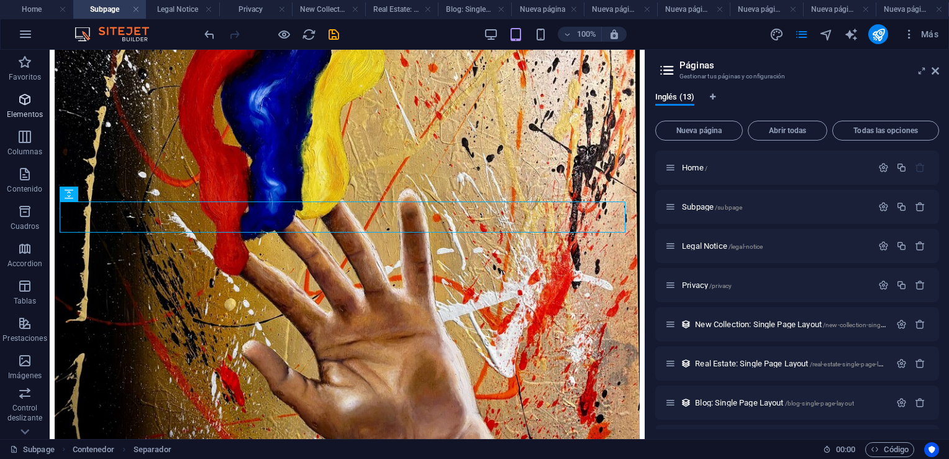
click at [27, 102] on icon "button" at bounding box center [24, 99] width 15 height 15
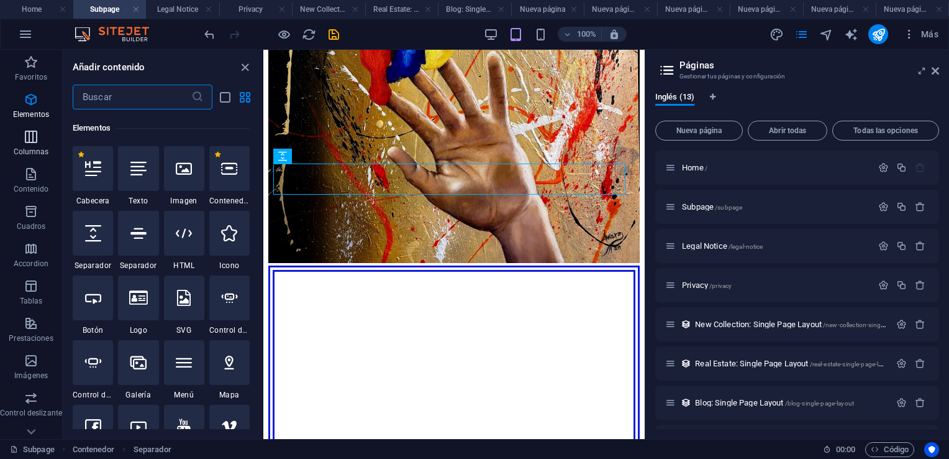
scroll to position [234, 0]
click at [97, 299] on icon at bounding box center [93, 297] width 16 height 16
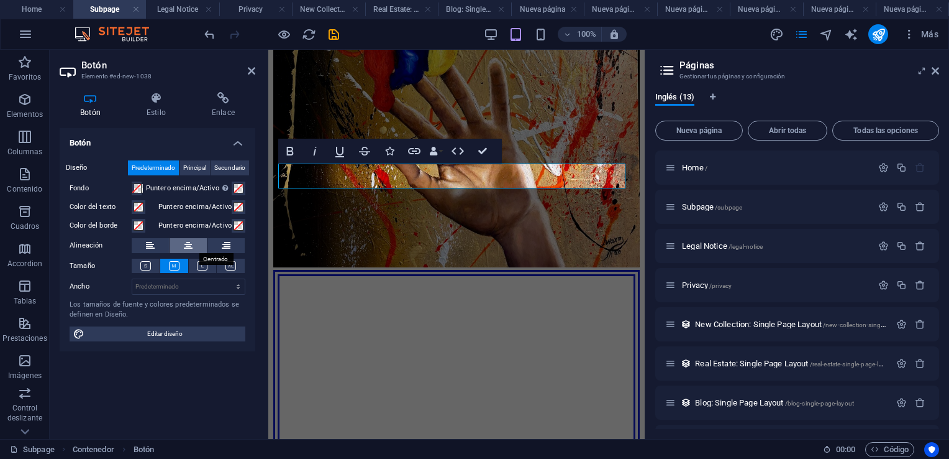
click at [186, 244] on icon at bounding box center [188, 245] width 9 height 15
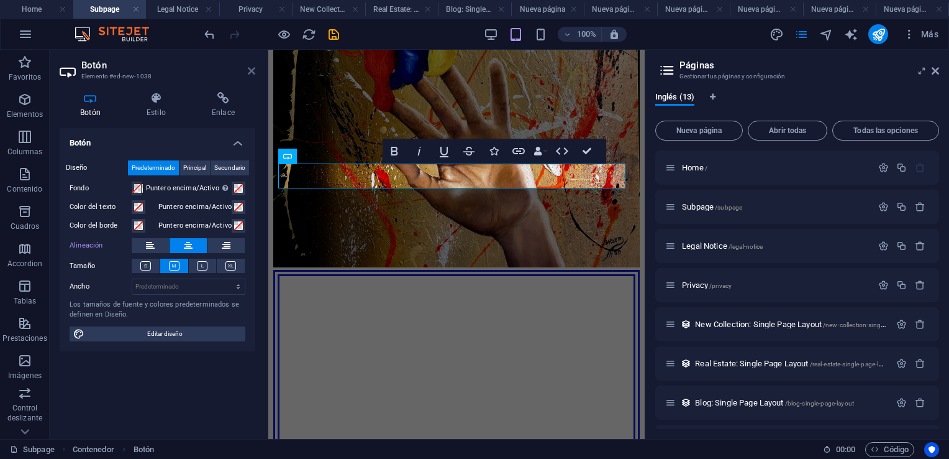
click at [251, 71] on icon at bounding box center [251, 71] width 7 height 10
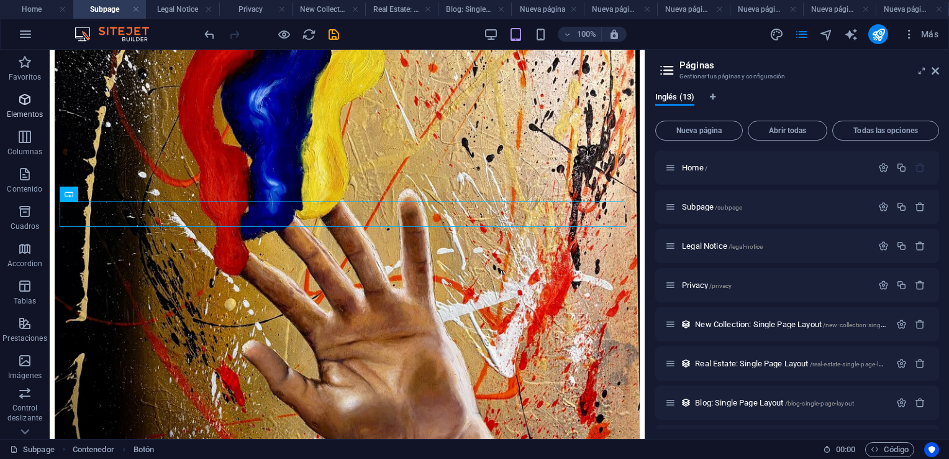
click at [25, 99] on icon "button" at bounding box center [24, 99] width 15 height 15
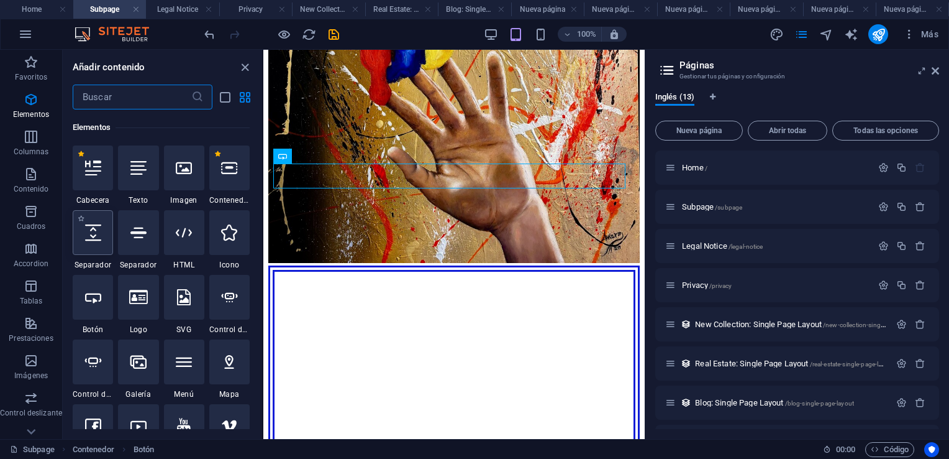
click at [97, 239] on icon at bounding box center [93, 232] width 16 height 16
select select "px"
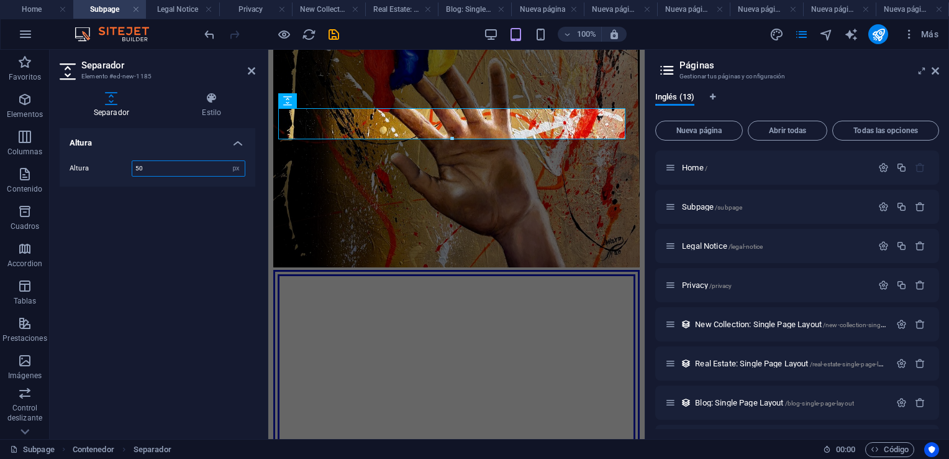
scroll to position [1007, 0]
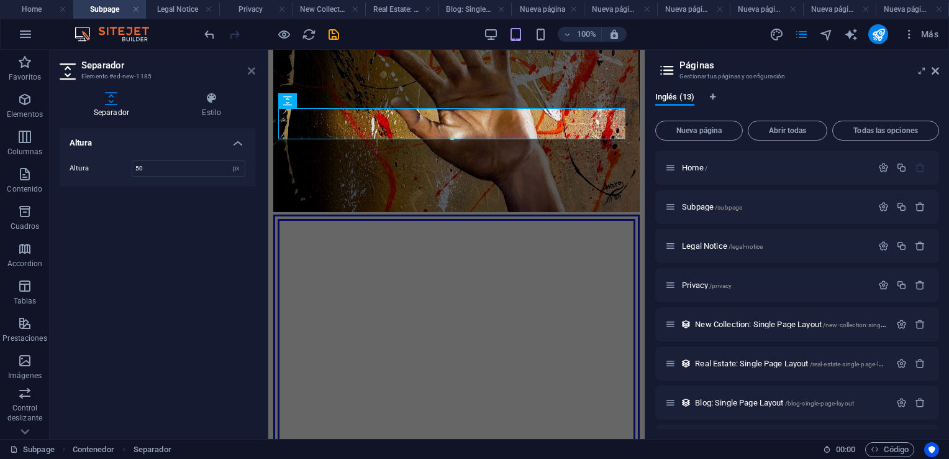
click at [253, 70] on icon at bounding box center [251, 71] width 7 height 10
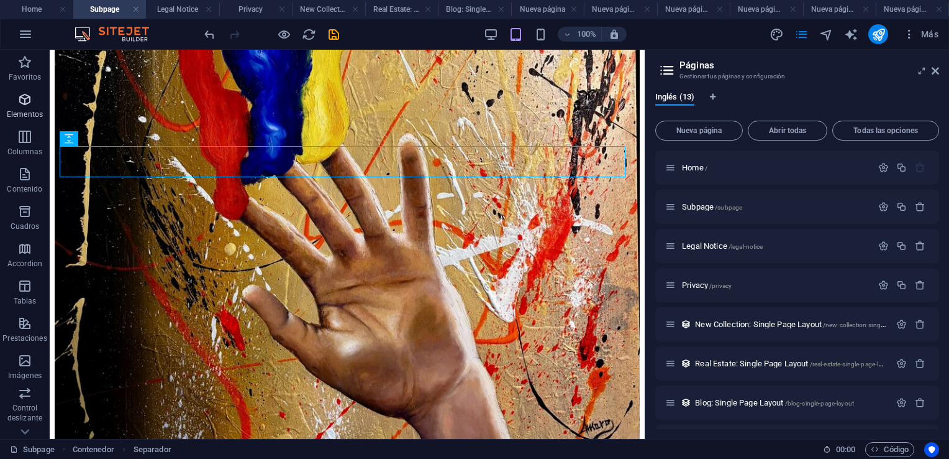
click at [23, 99] on icon "button" at bounding box center [24, 99] width 15 height 15
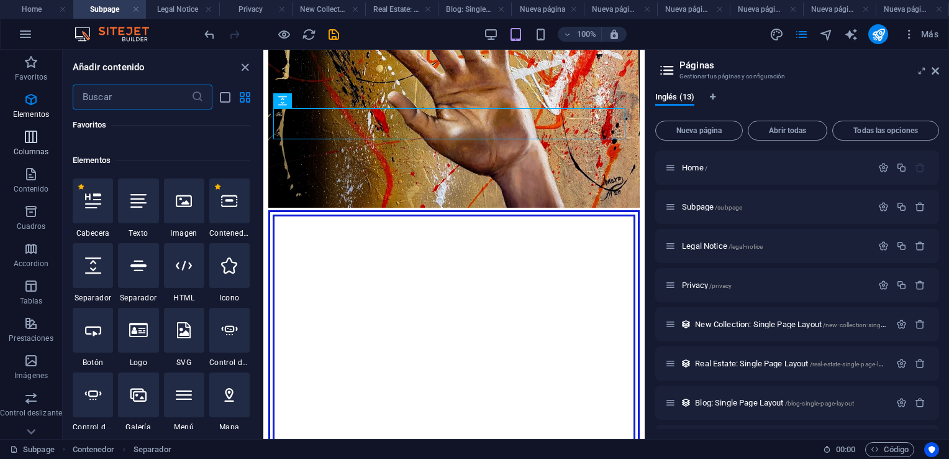
scroll to position [234, 0]
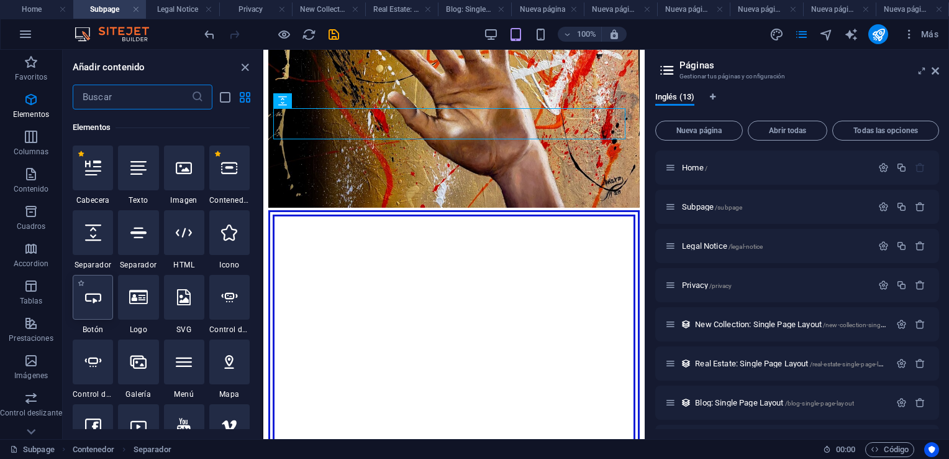
click at [97, 299] on icon at bounding box center [93, 297] width 16 height 16
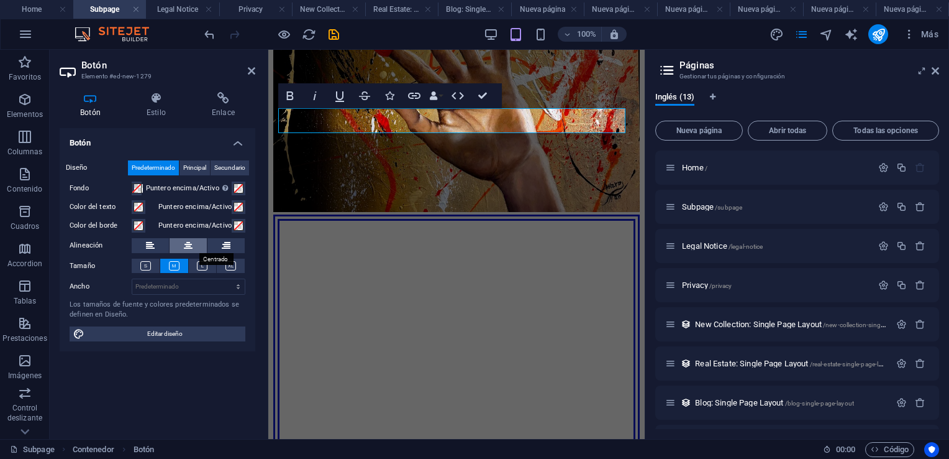
click at [182, 243] on button at bounding box center [188, 245] width 37 height 15
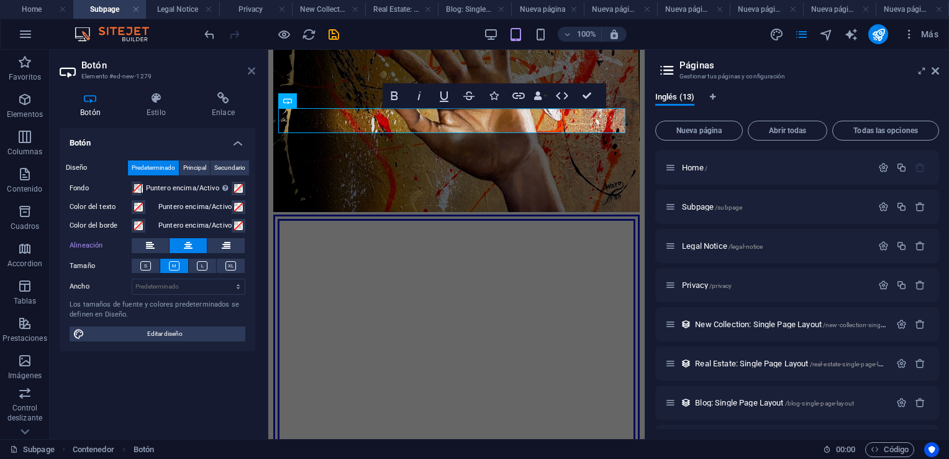
click at [252, 70] on icon at bounding box center [251, 71] width 7 height 10
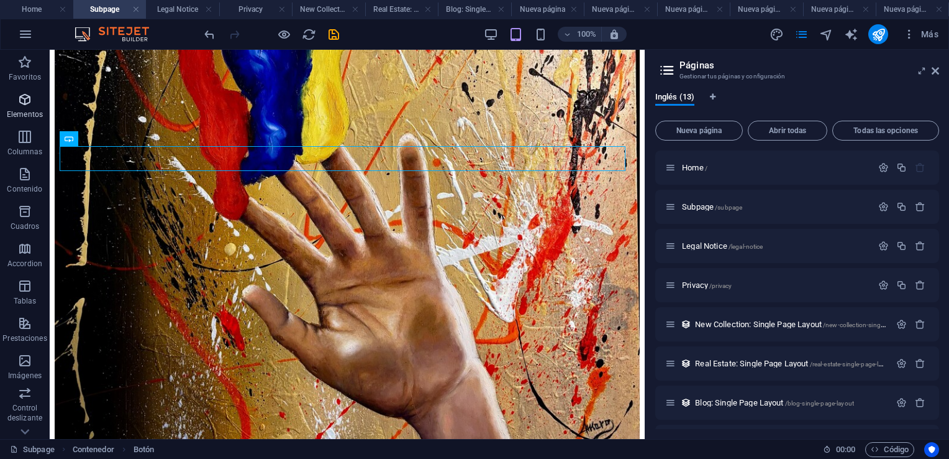
click at [23, 103] on icon "button" at bounding box center [24, 99] width 15 height 15
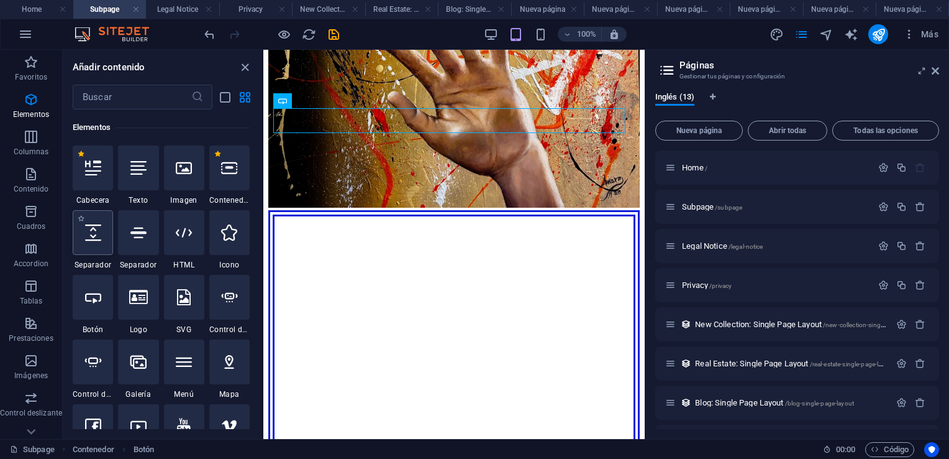
click at [96, 240] on div at bounding box center [93, 232] width 40 height 45
select select "px"
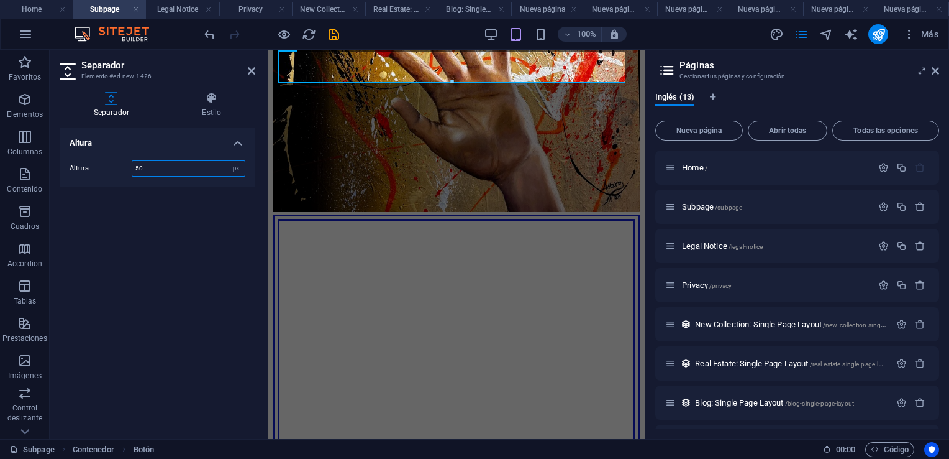
scroll to position [1063, 0]
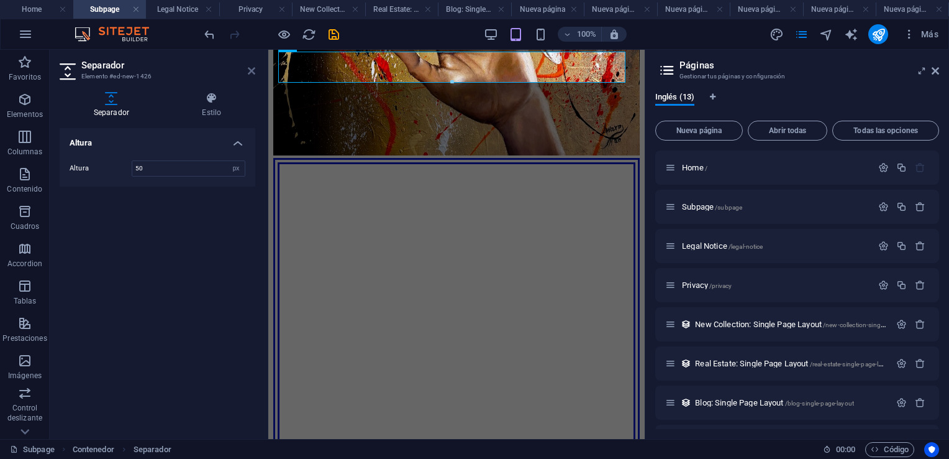
click at [250, 71] on icon at bounding box center [251, 71] width 7 height 10
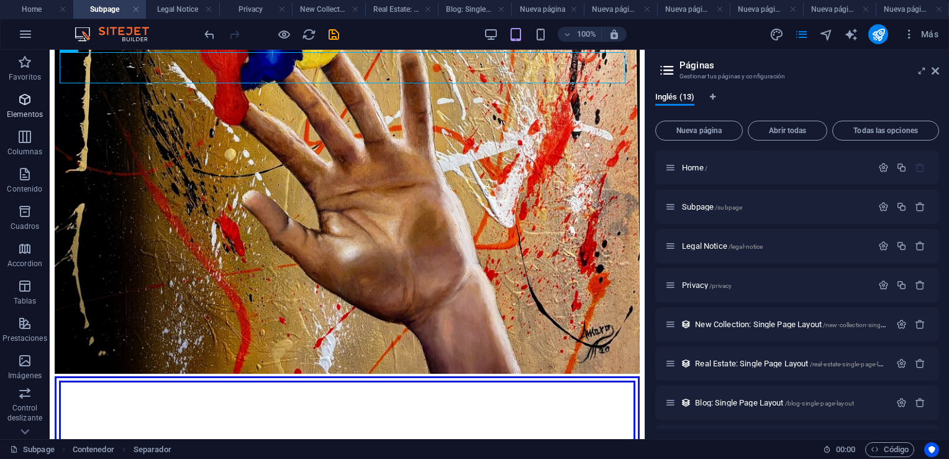
click at [25, 104] on icon "button" at bounding box center [24, 99] width 15 height 15
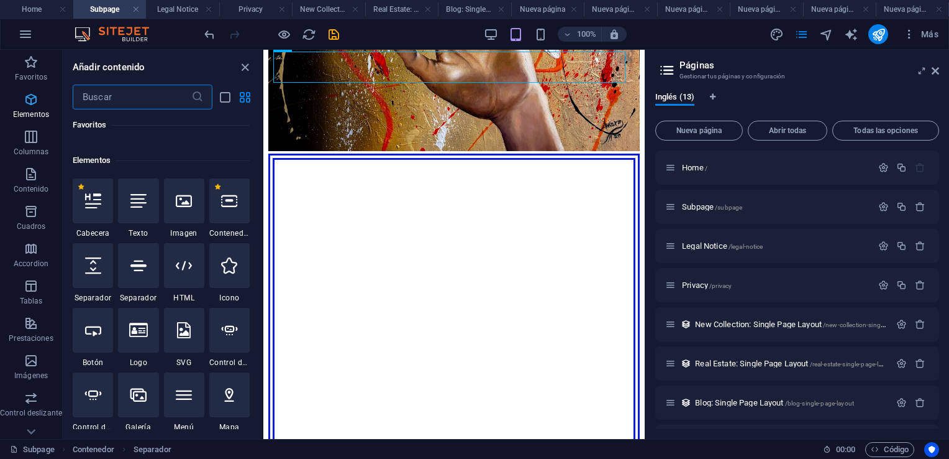
scroll to position [234, 0]
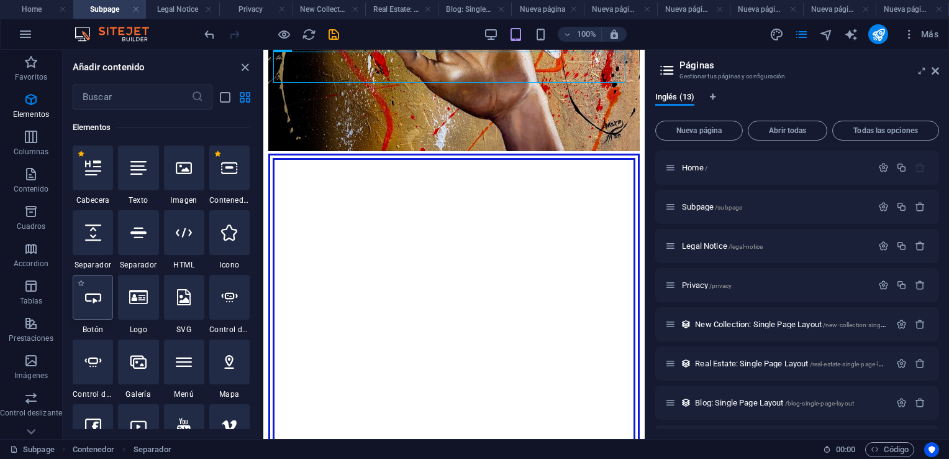
click at [96, 301] on icon at bounding box center [93, 297] width 16 height 16
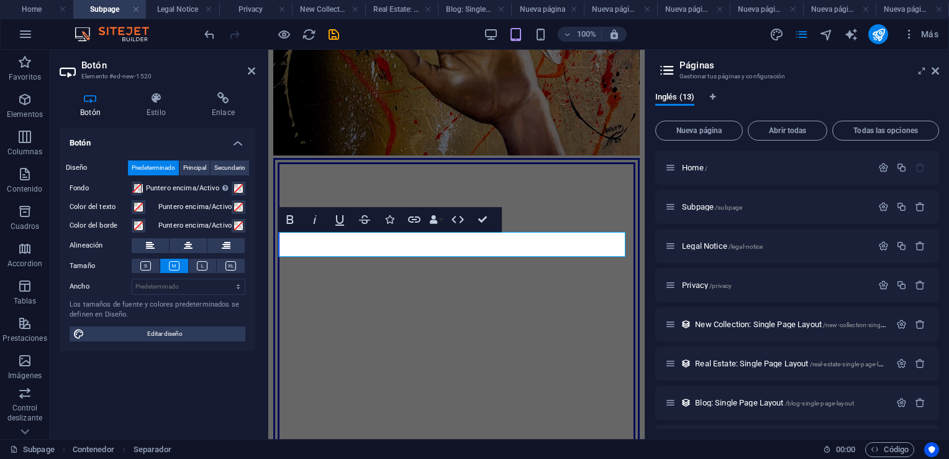
scroll to position [883, 0]
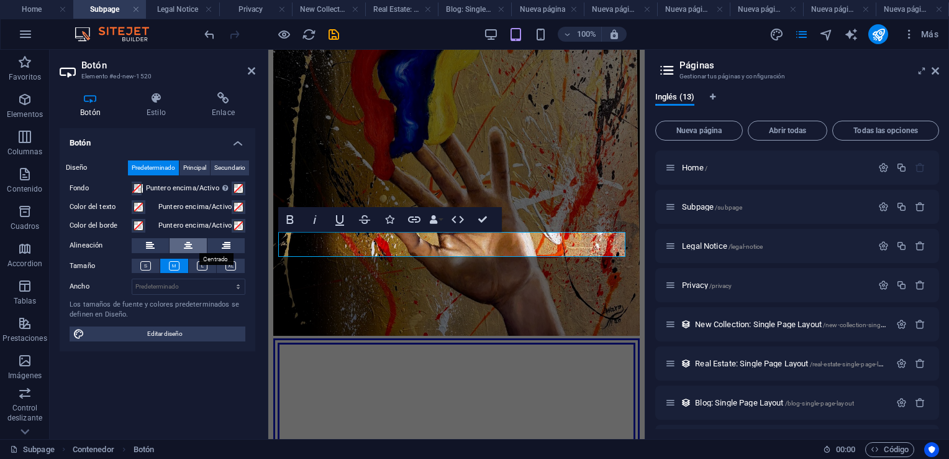
click at [194, 245] on button at bounding box center [188, 245] width 37 height 15
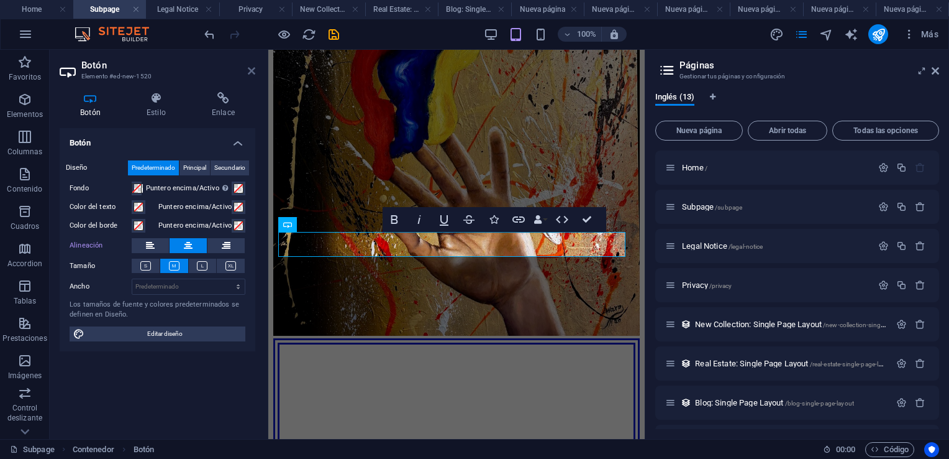
click at [252, 66] on icon at bounding box center [251, 71] width 7 height 10
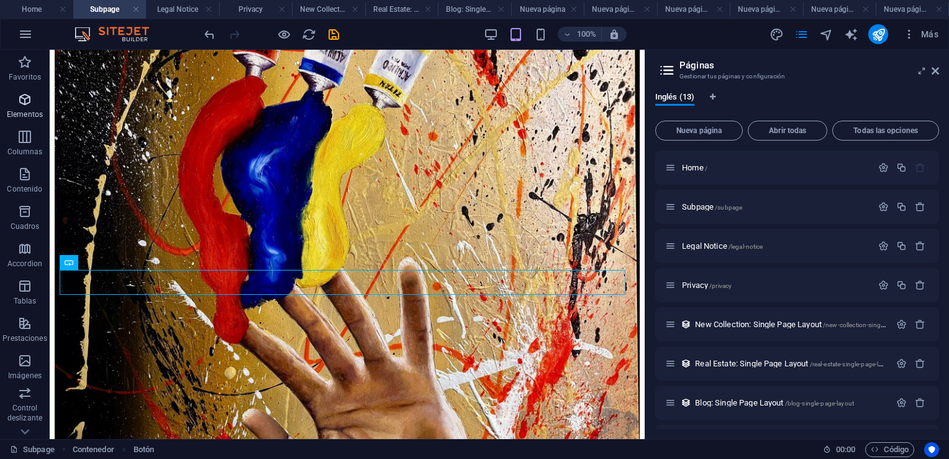
click at [25, 99] on icon "button" at bounding box center [24, 99] width 15 height 15
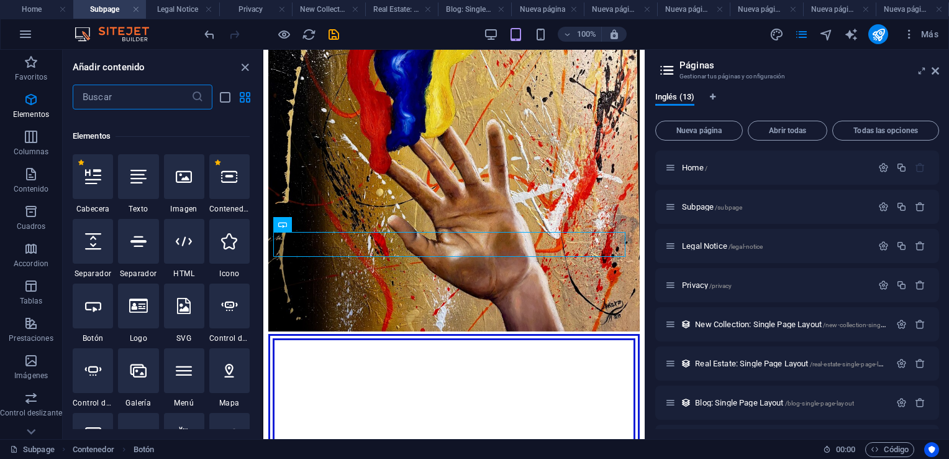
scroll to position [234, 0]
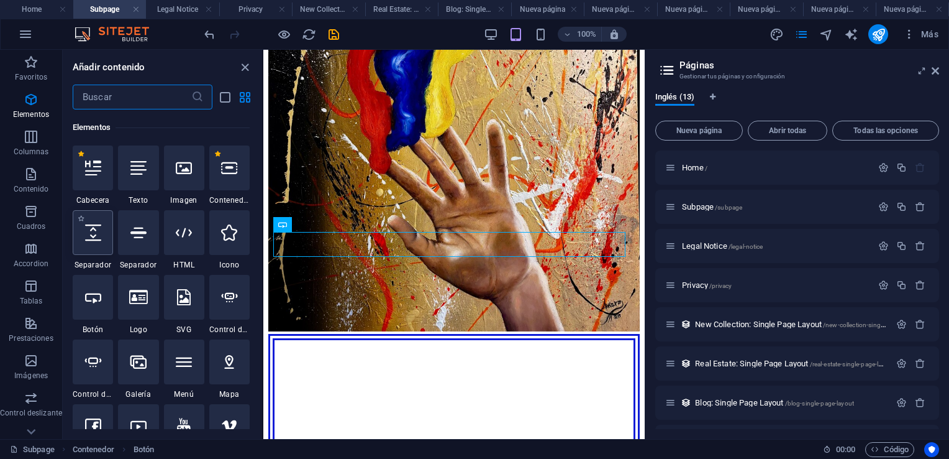
click at [88, 235] on icon at bounding box center [93, 232] width 16 height 16
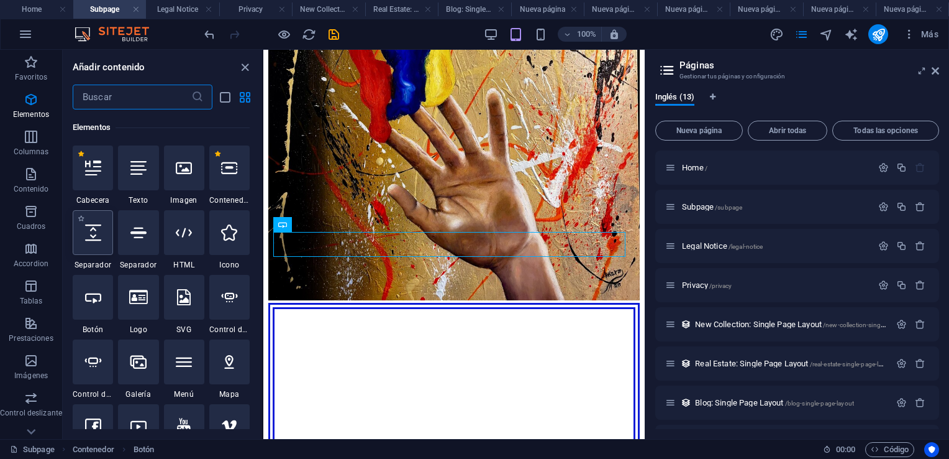
select select "px"
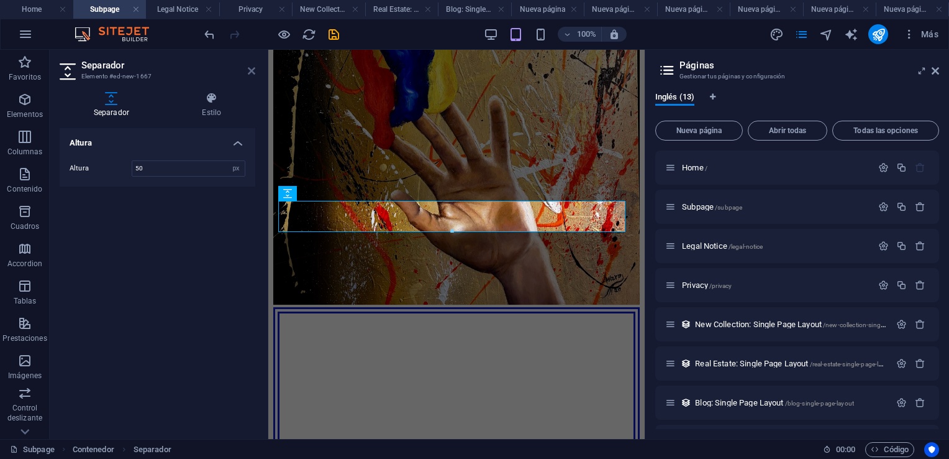
click at [254, 67] on icon at bounding box center [251, 71] width 7 height 10
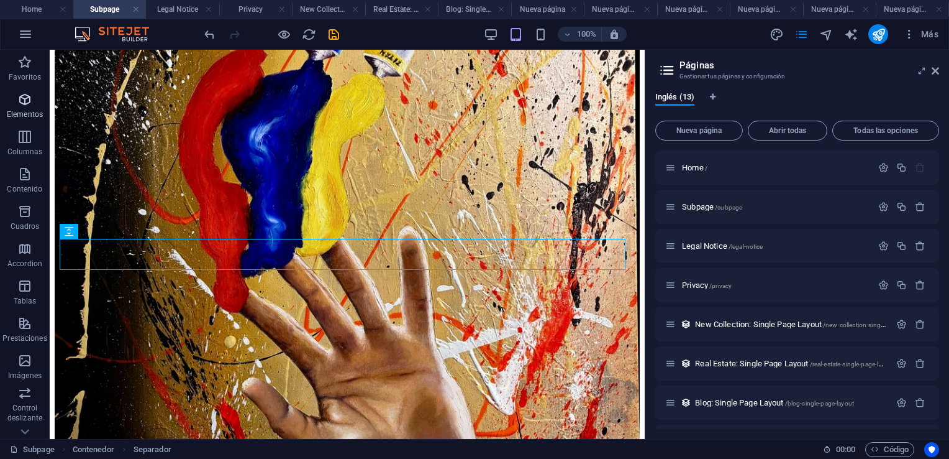
click at [25, 100] on icon "button" at bounding box center [24, 99] width 15 height 15
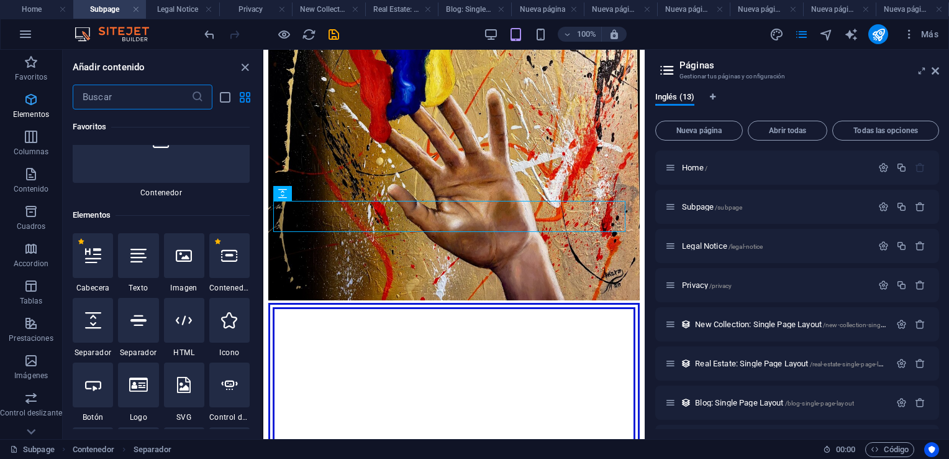
scroll to position [234, 0]
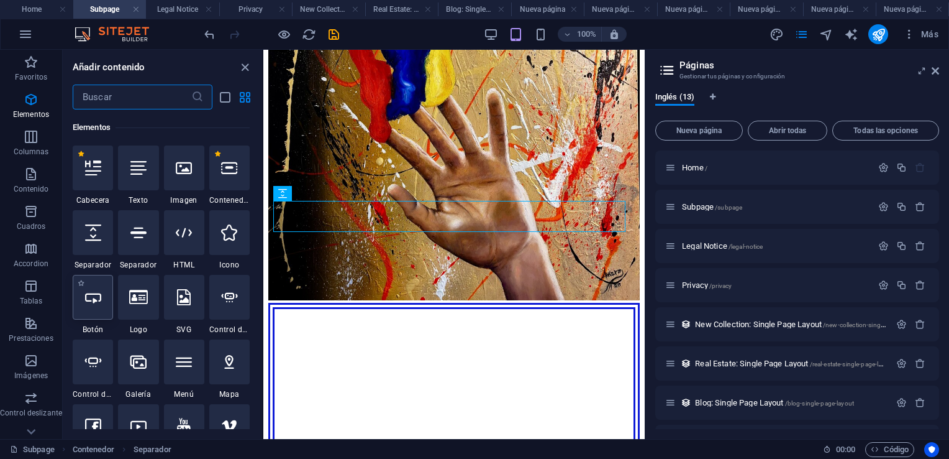
click at [92, 299] on icon at bounding box center [93, 297] width 16 height 16
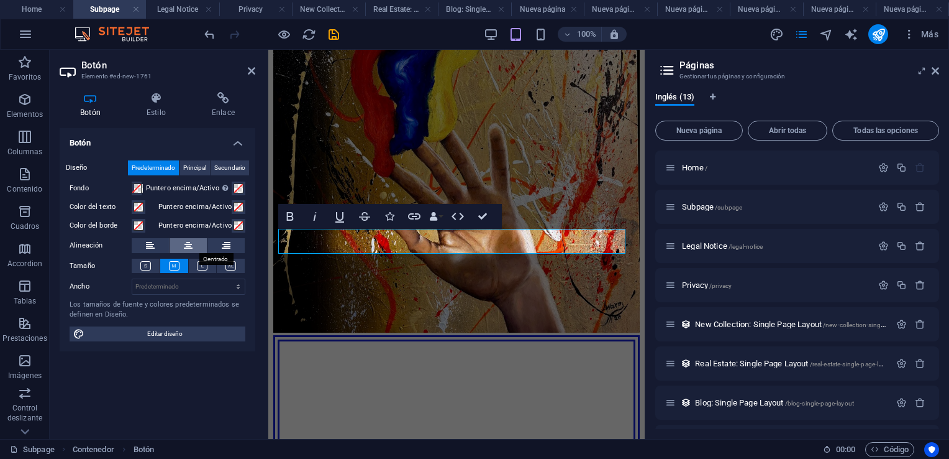
click at [181, 240] on button at bounding box center [188, 245] width 37 height 15
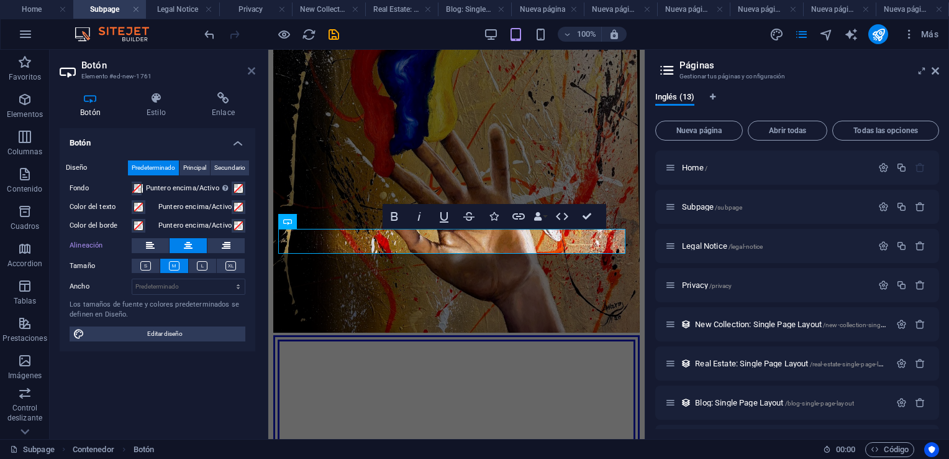
click at [252, 70] on icon at bounding box center [251, 71] width 7 height 10
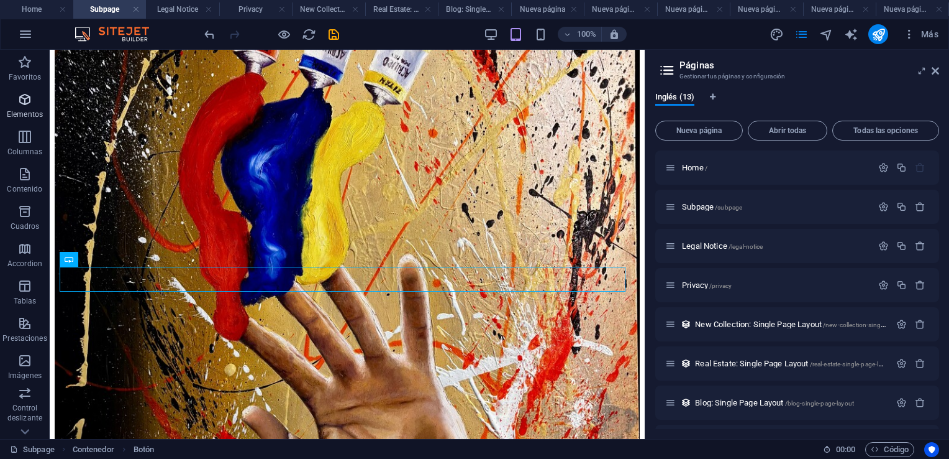
click at [20, 100] on icon "button" at bounding box center [24, 99] width 15 height 15
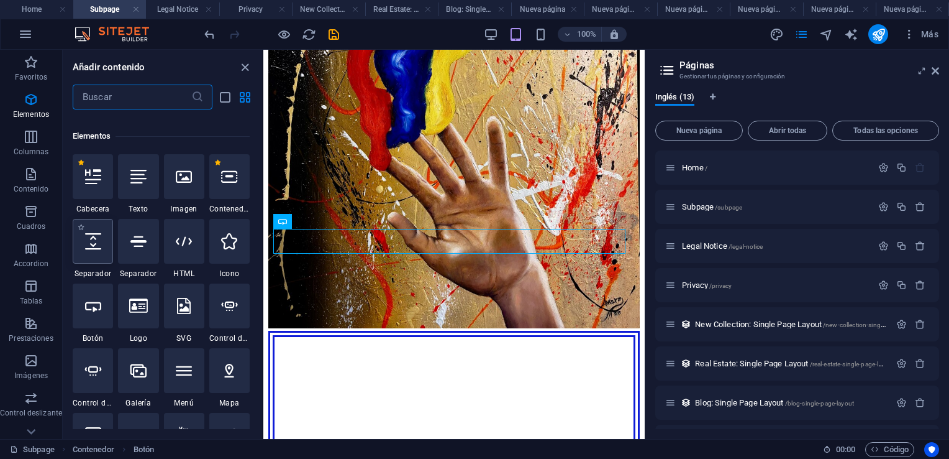
scroll to position [234, 0]
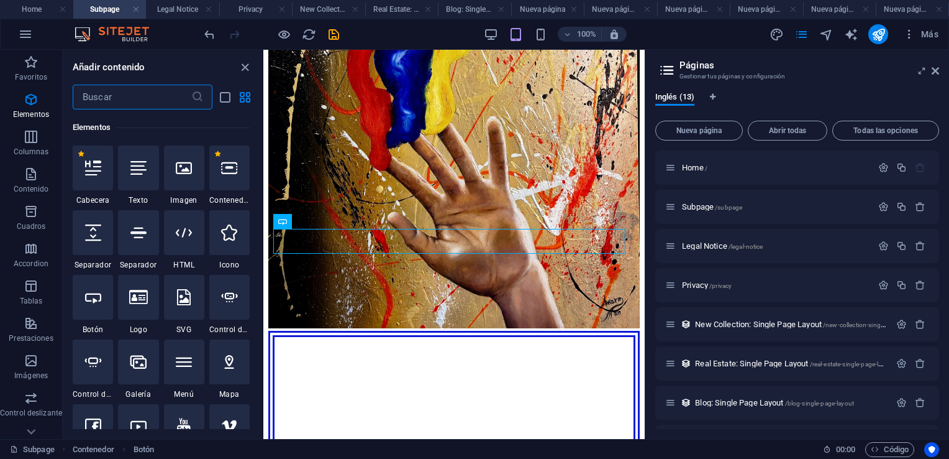
click at [96, 232] on icon at bounding box center [93, 232] width 16 height 16
select select "px"
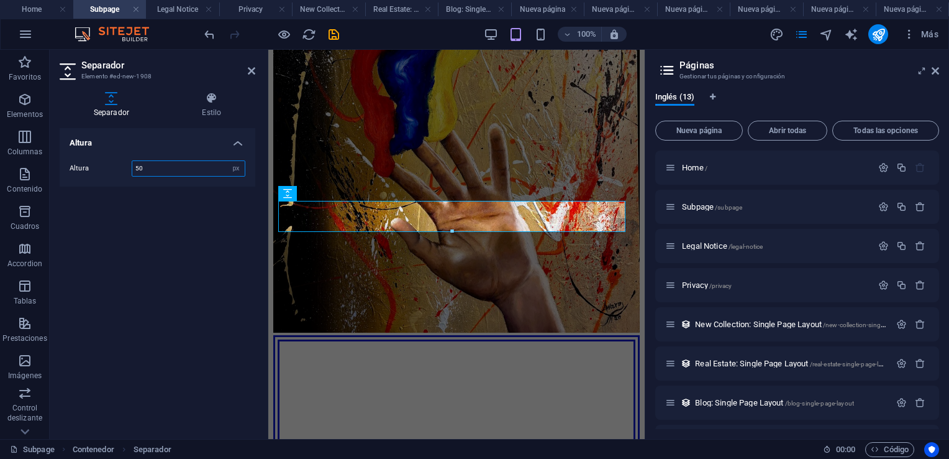
scroll to position [914, 0]
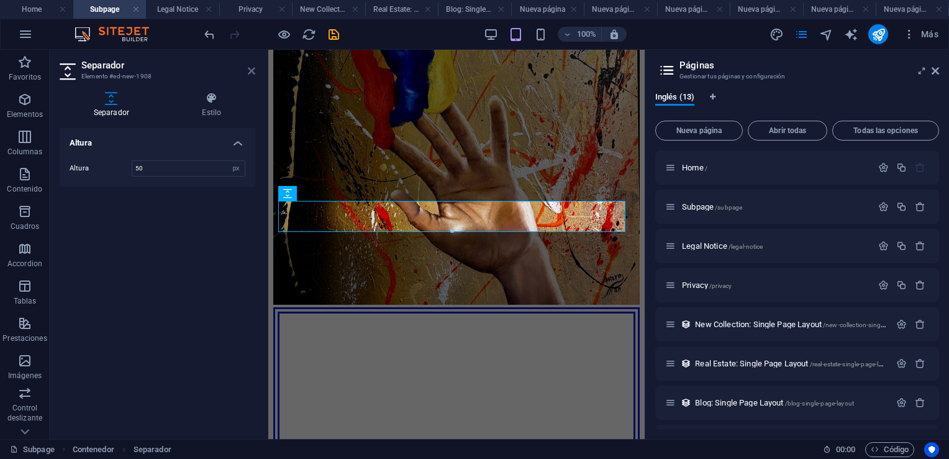
click at [251, 68] on icon at bounding box center [251, 71] width 7 height 10
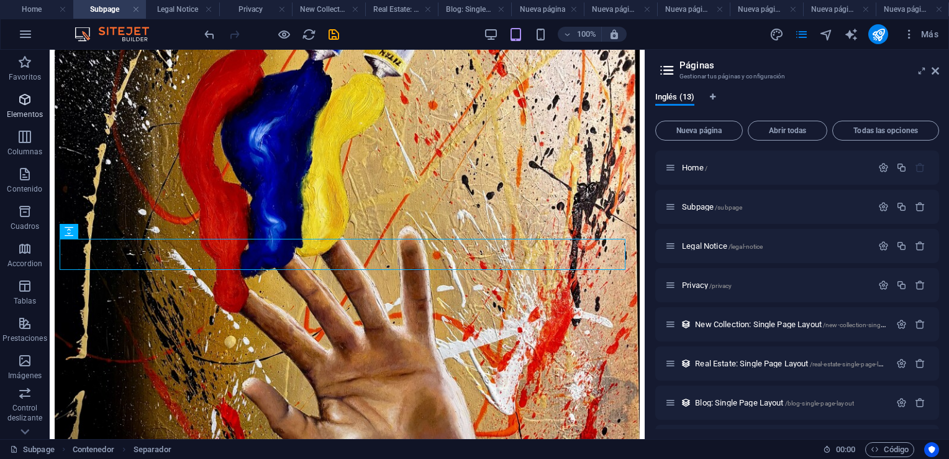
click at [29, 101] on icon "button" at bounding box center [24, 99] width 15 height 15
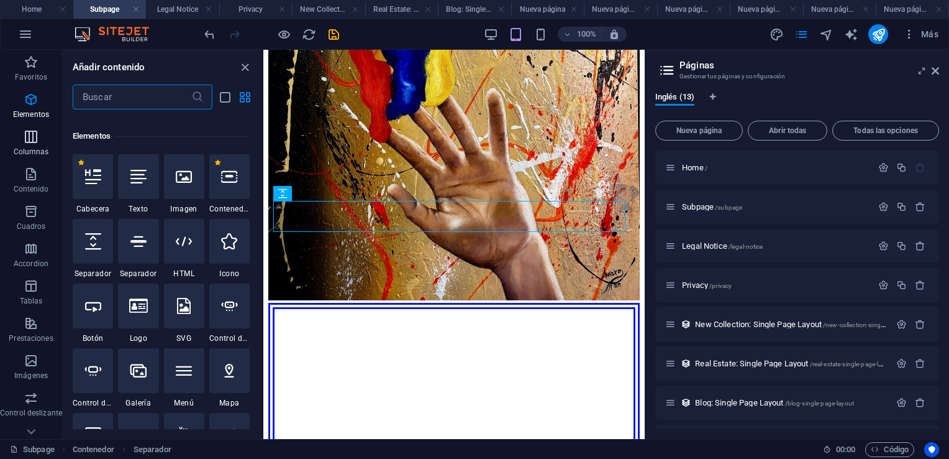
scroll to position [234, 0]
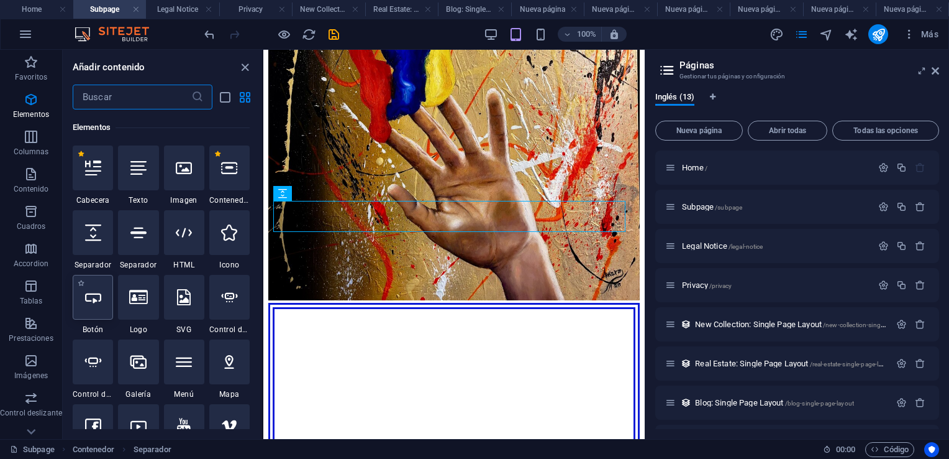
click at [95, 302] on icon at bounding box center [93, 297] width 16 height 16
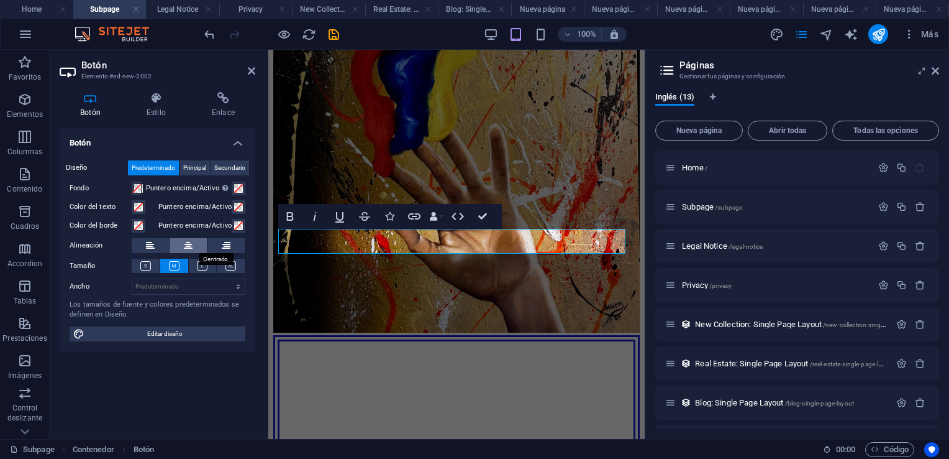
click at [185, 241] on icon at bounding box center [188, 245] width 9 height 15
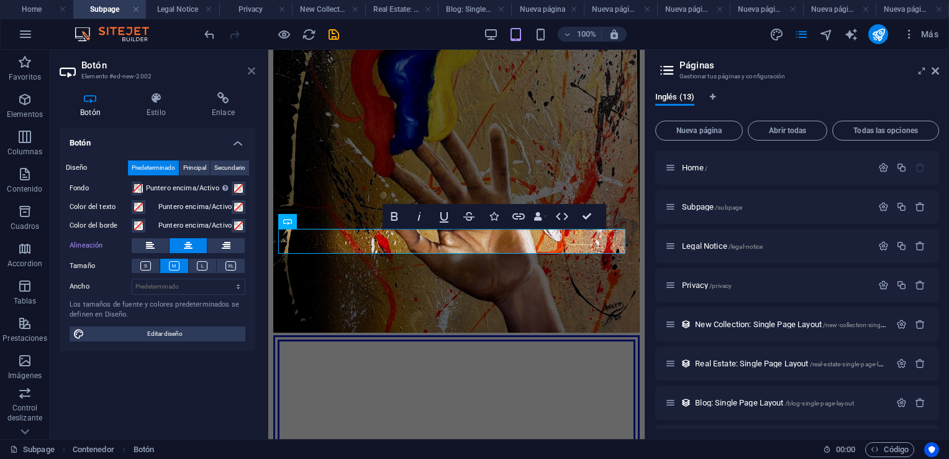
click at [251, 73] on icon at bounding box center [251, 71] width 7 height 10
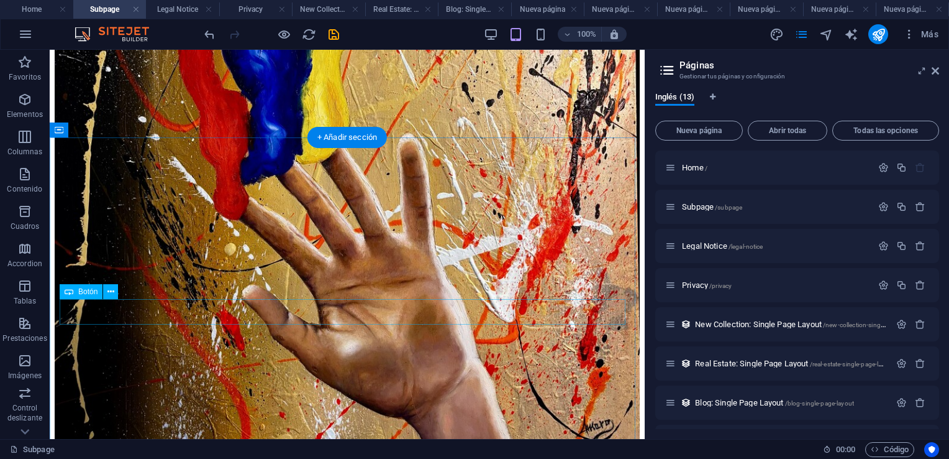
scroll to position [1072, 0]
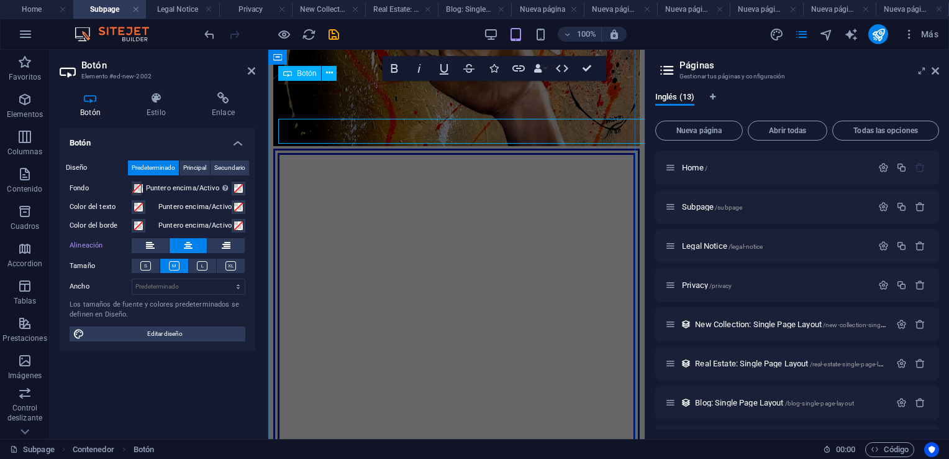
scroll to position [1034, 0]
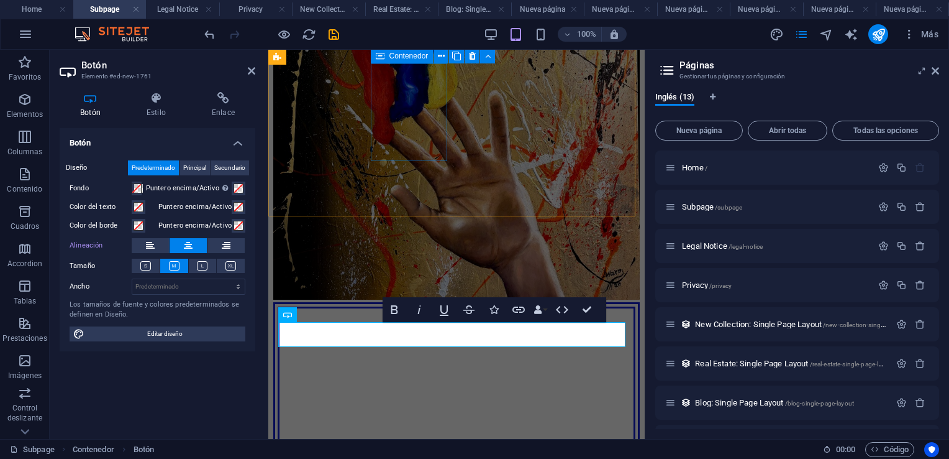
scroll to position [972, 0]
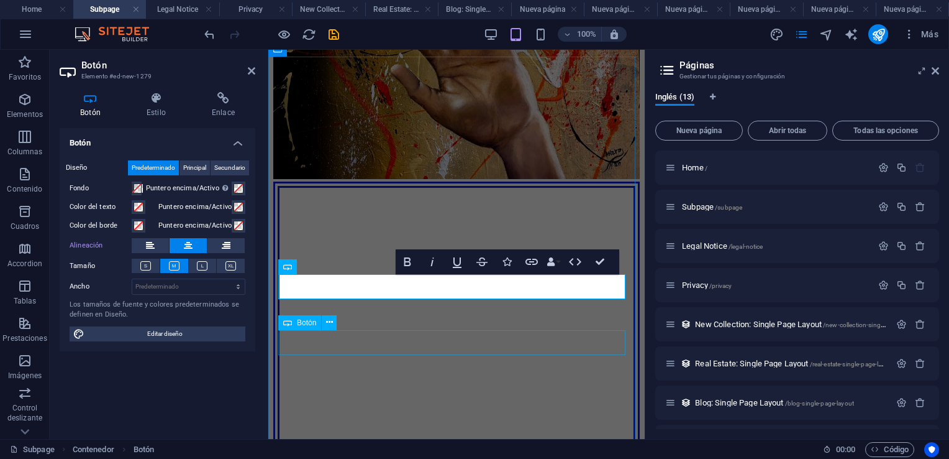
scroll to position [1096, 0]
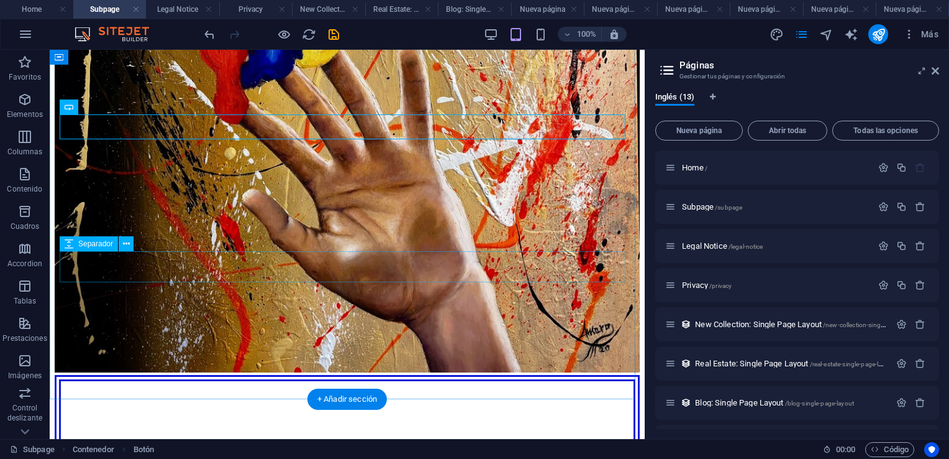
scroll to position [1010, 0]
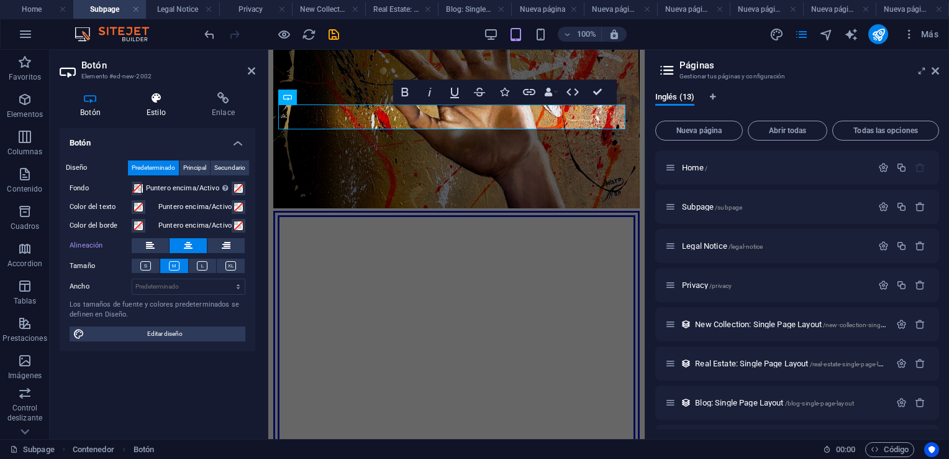
click at [158, 100] on icon at bounding box center [156, 98] width 60 height 12
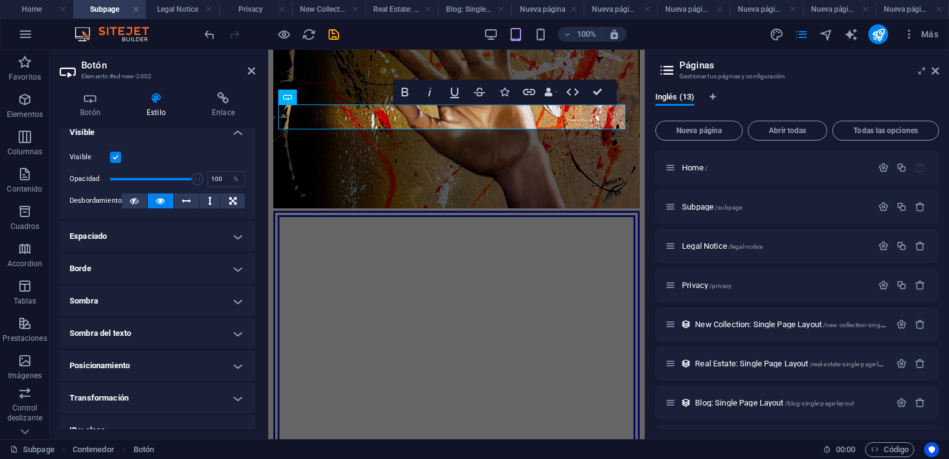
scroll to position [186, 0]
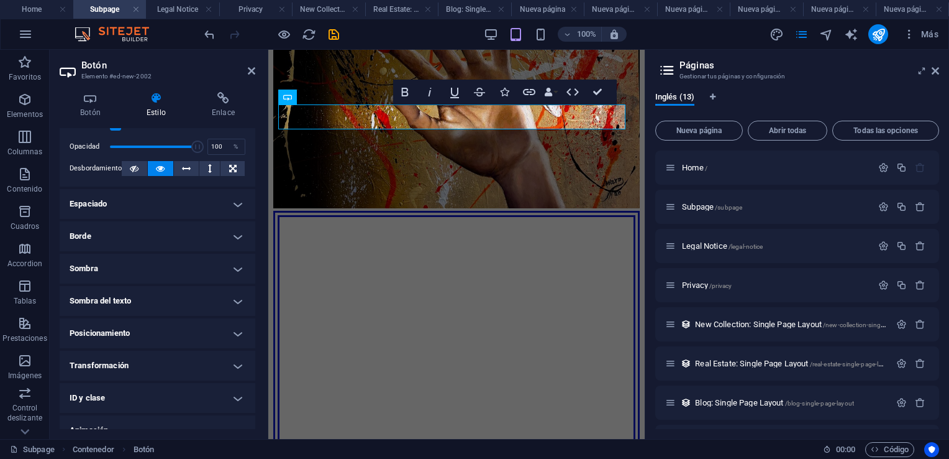
click at [233, 235] on h4 "Borde" at bounding box center [158, 236] width 196 height 30
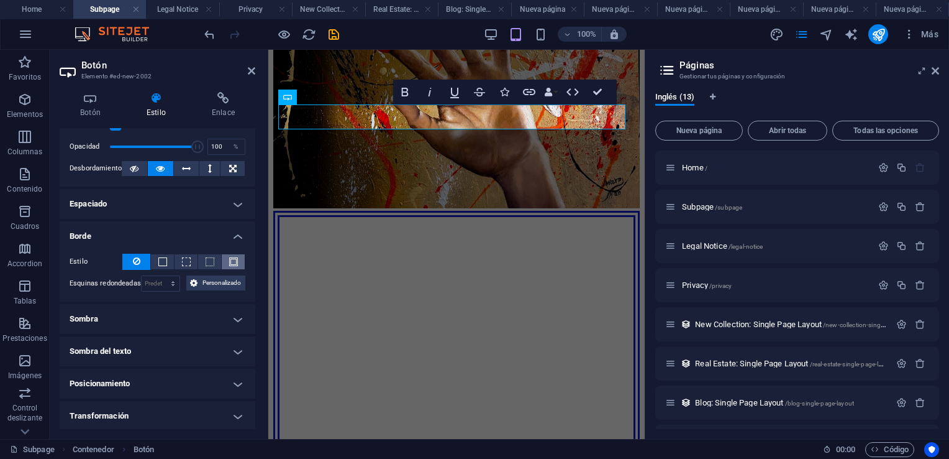
click at [228, 267] on button at bounding box center [233, 261] width 23 height 15
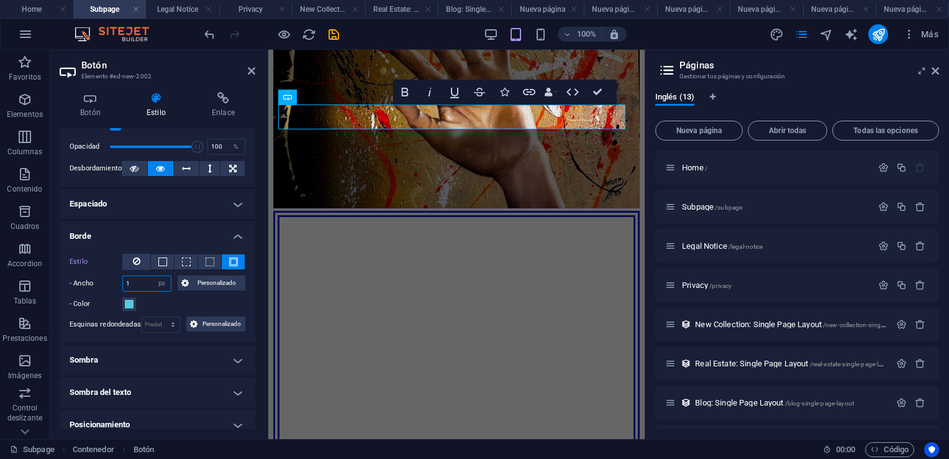
click at [140, 277] on input "1" at bounding box center [147, 283] width 48 height 15
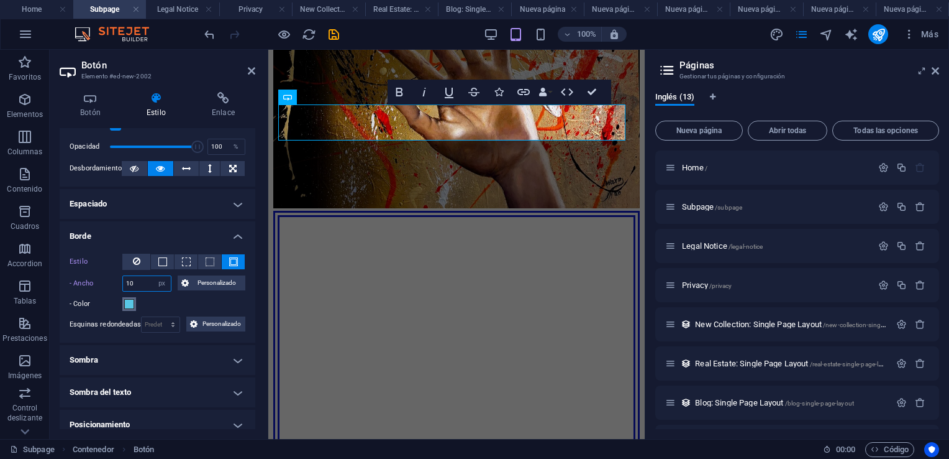
type input "10"
click at [128, 300] on span at bounding box center [129, 304] width 10 height 10
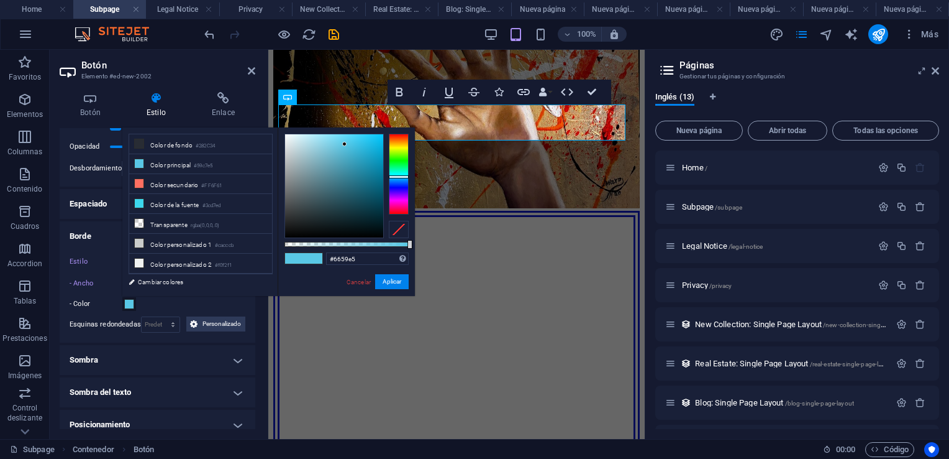
click at [399, 188] on div at bounding box center [399, 174] width 20 height 81
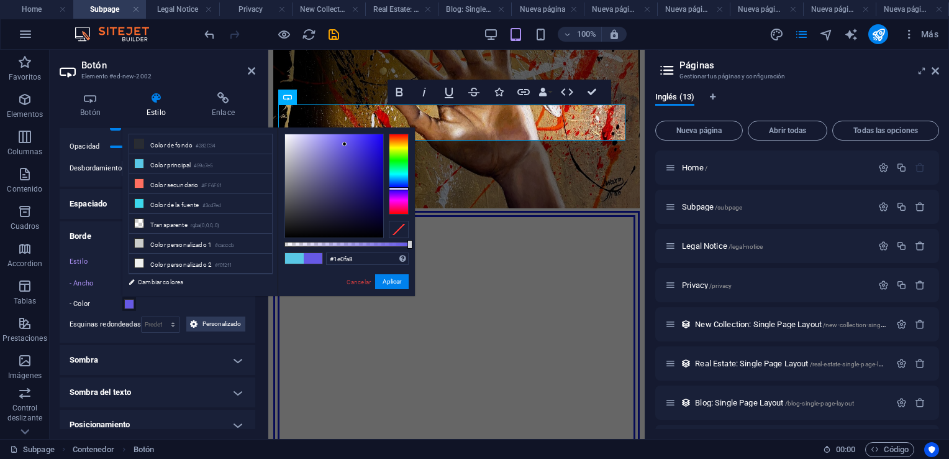
click at [374, 169] on div at bounding box center [334, 185] width 98 height 103
click at [375, 169] on div at bounding box center [374, 169] width 4 height 4
type input "#1d0ea8"
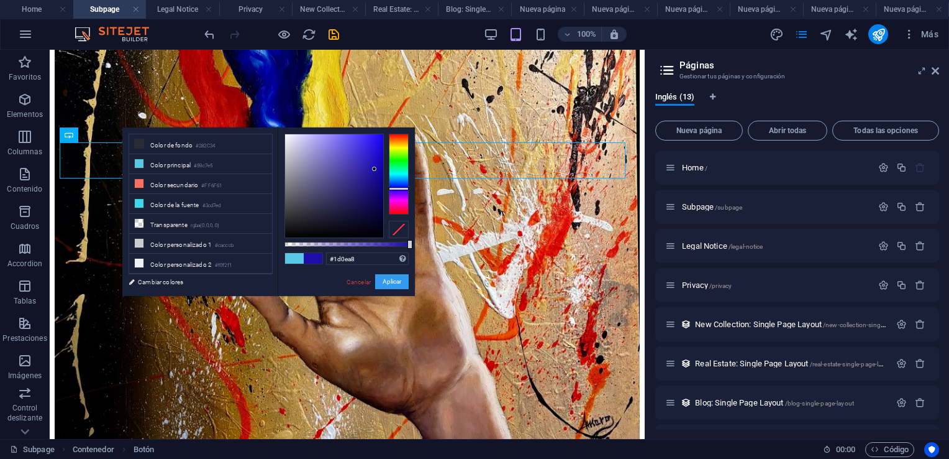
click at [402, 280] on button "Aplicar" at bounding box center [392, 281] width 34 height 15
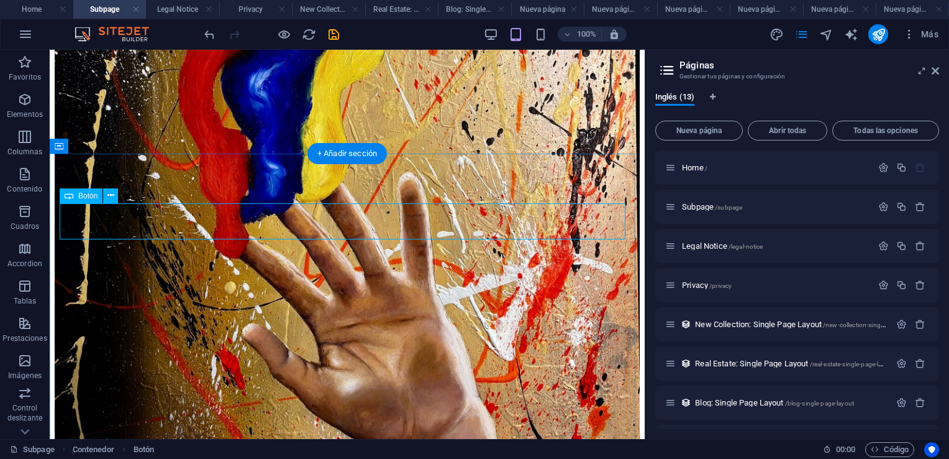
scroll to position [1010, 0]
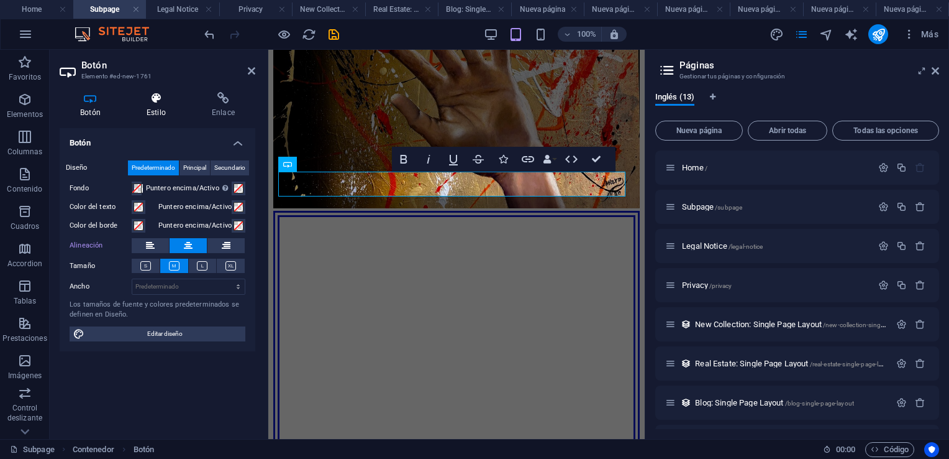
click at [157, 99] on icon at bounding box center [156, 98] width 60 height 12
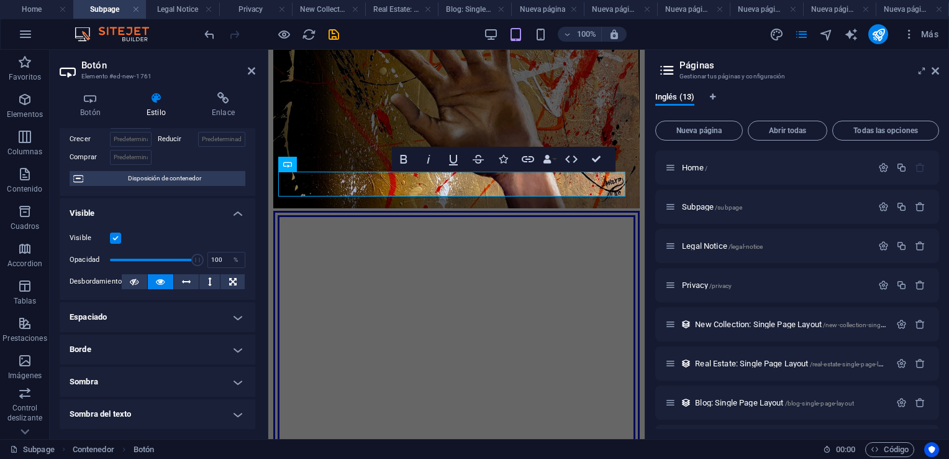
scroll to position [124, 0]
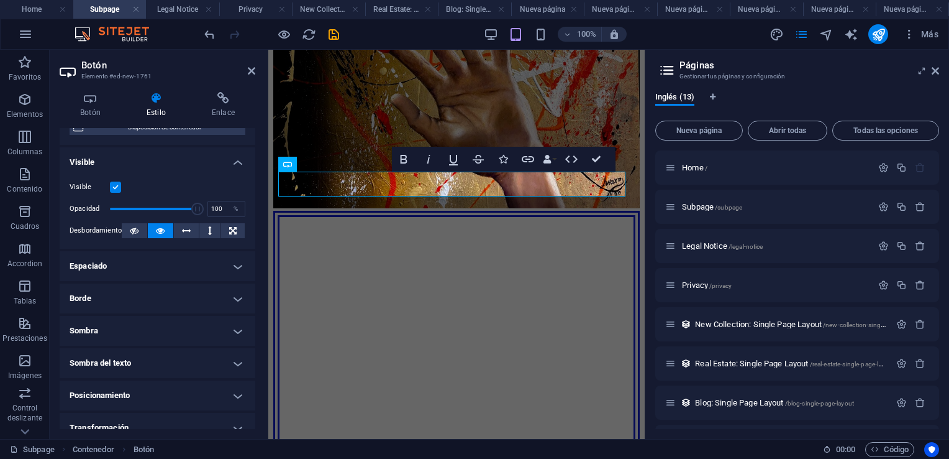
click at [236, 295] on h4 "Borde" at bounding box center [158, 298] width 196 height 30
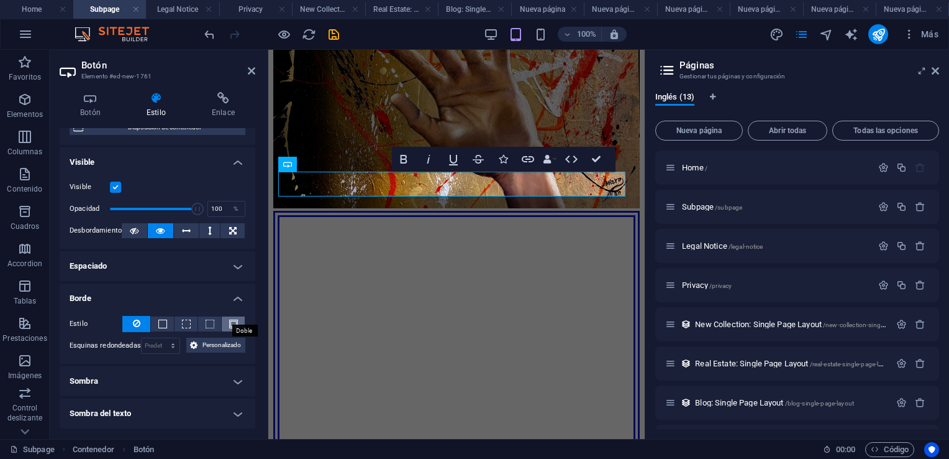
click at [231, 324] on span at bounding box center [233, 323] width 9 height 9
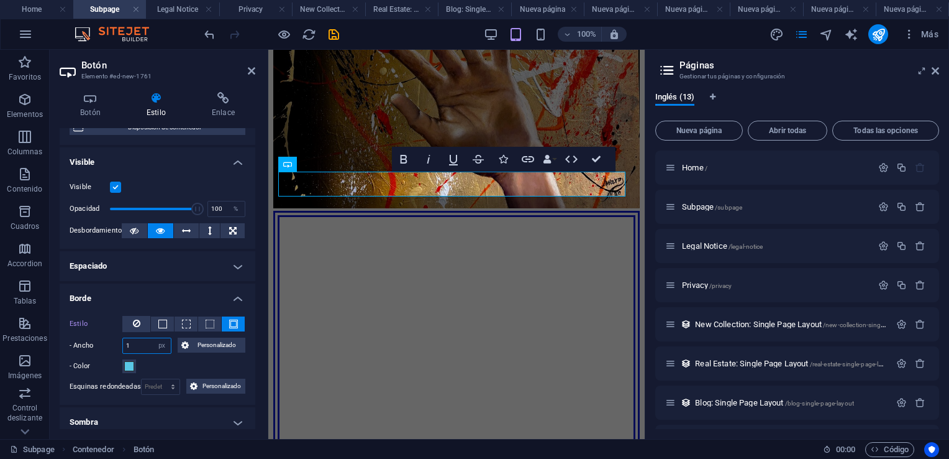
click at [147, 349] on input "1" at bounding box center [147, 345] width 48 height 15
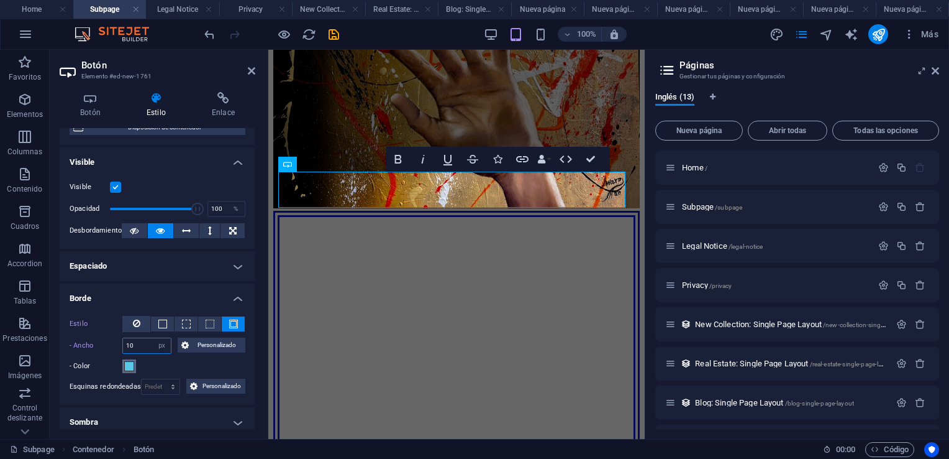
type input "10"
click at [129, 365] on span at bounding box center [129, 366] width 10 height 10
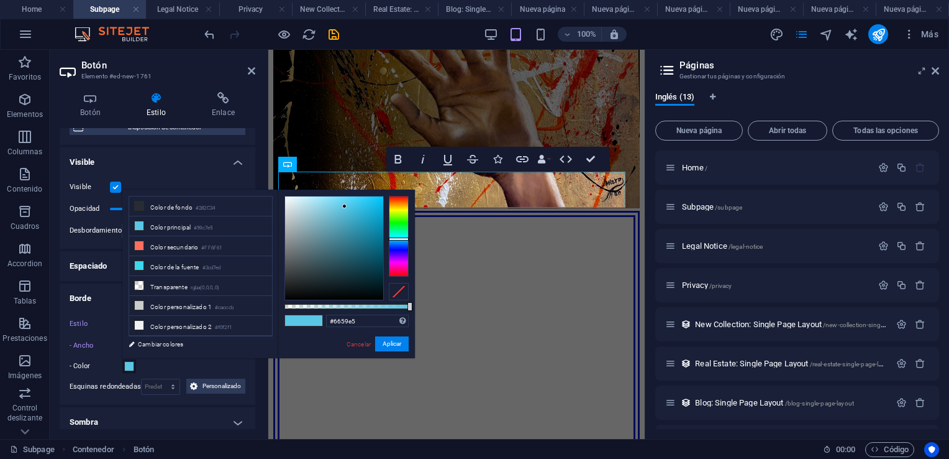
click at [398, 250] on div at bounding box center [399, 236] width 20 height 81
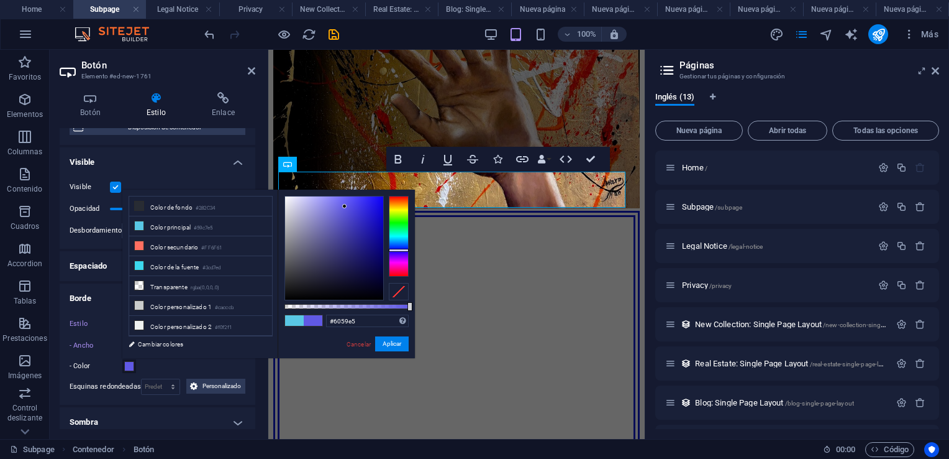
type input "#100a86"
click at [376, 245] on div at bounding box center [334, 247] width 98 height 103
click at [376, 245] on div at bounding box center [375, 244] width 4 height 4
click at [398, 342] on button "Aplicar" at bounding box center [392, 343] width 34 height 15
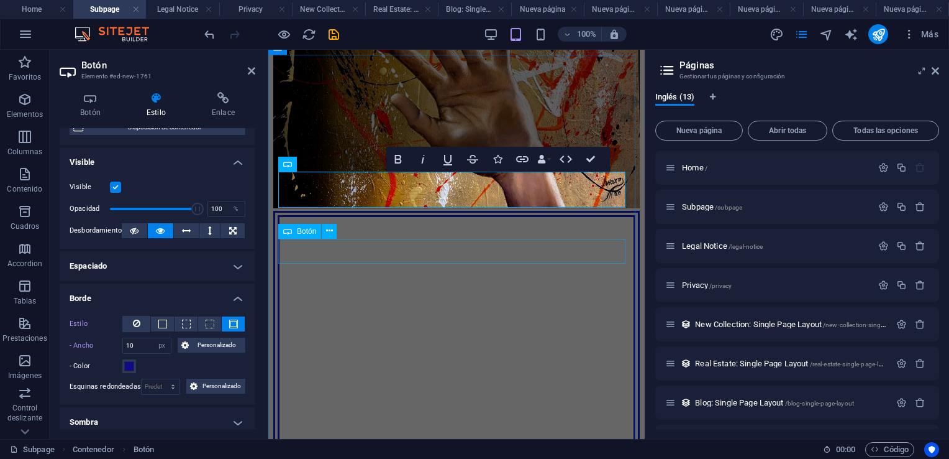
drag, startPoint x: 447, startPoint y: 248, endPoint x: 667, endPoint y: 248, distance: 220.0
select select "px"
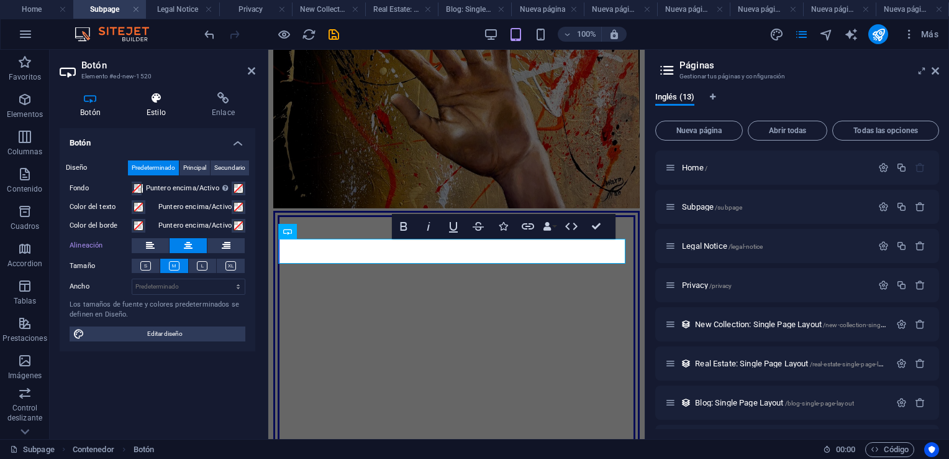
click at [158, 100] on icon at bounding box center [156, 98] width 60 height 12
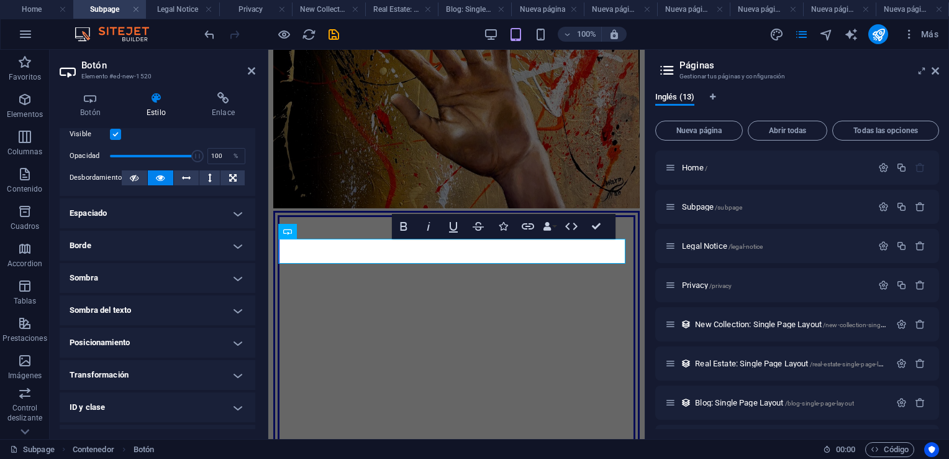
scroll to position [186, 0]
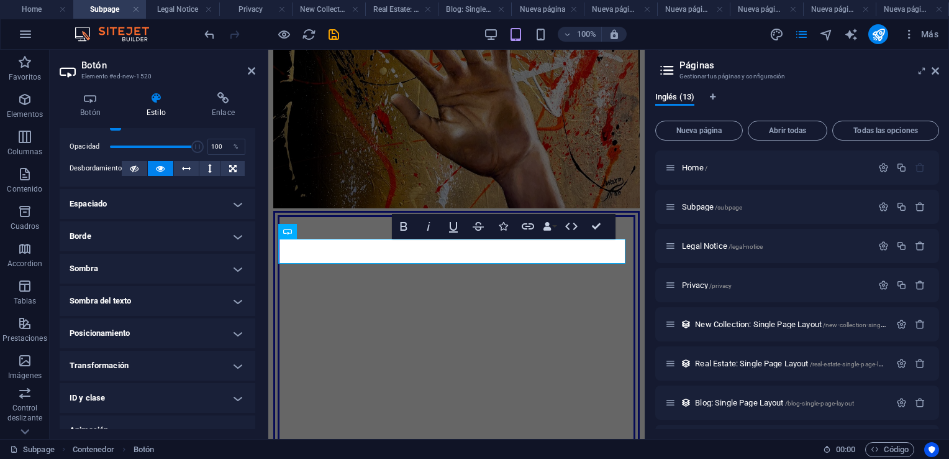
click at [233, 232] on h4 "Borde" at bounding box center [158, 236] width 196 height 30
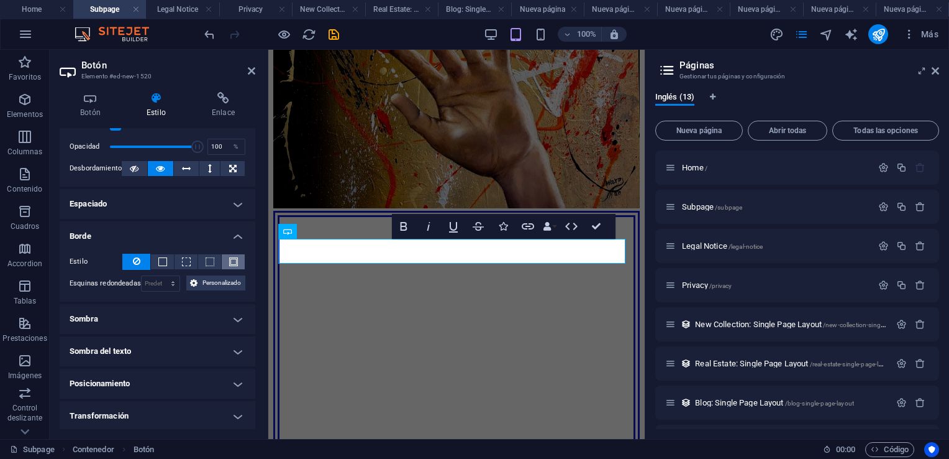
click at [232, 254] on span at bounding box center [233, 261] width 2 height 15
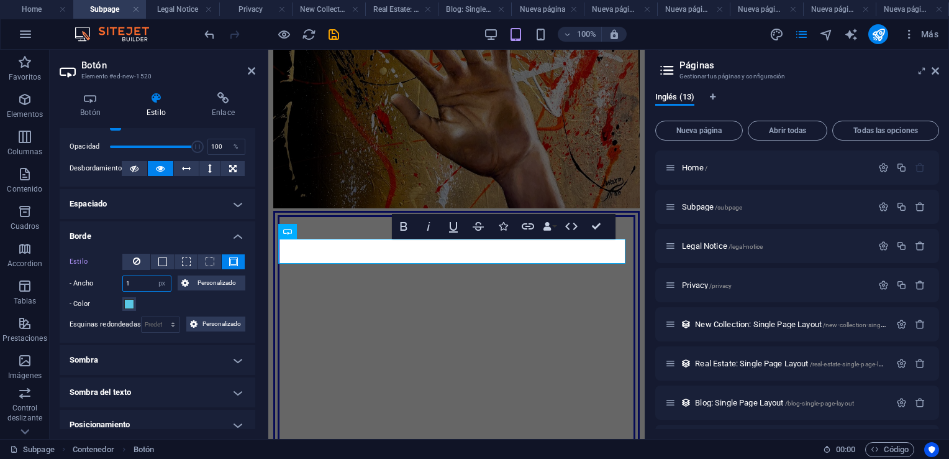
click at [149, 281] on input "1" at bounding box center [147, 283] width 48 height 15
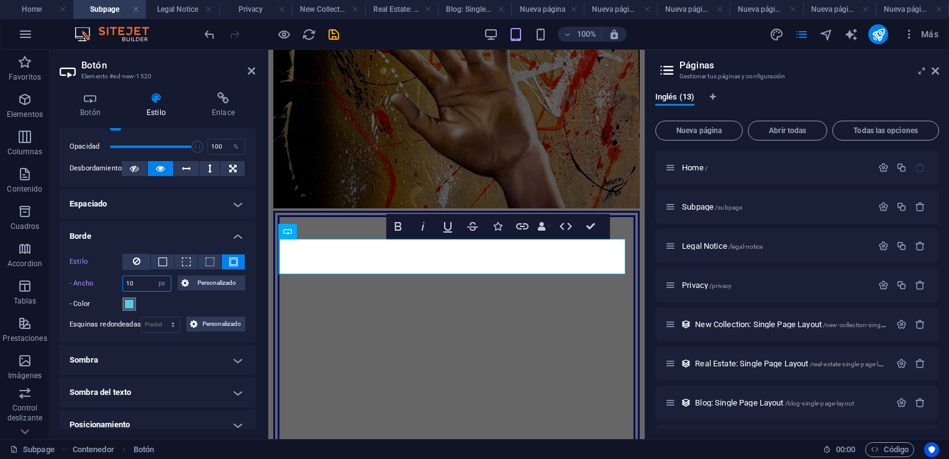
type input "10"
click at [127, 299] on span at bounding box center [129, 304] width 10 height 10
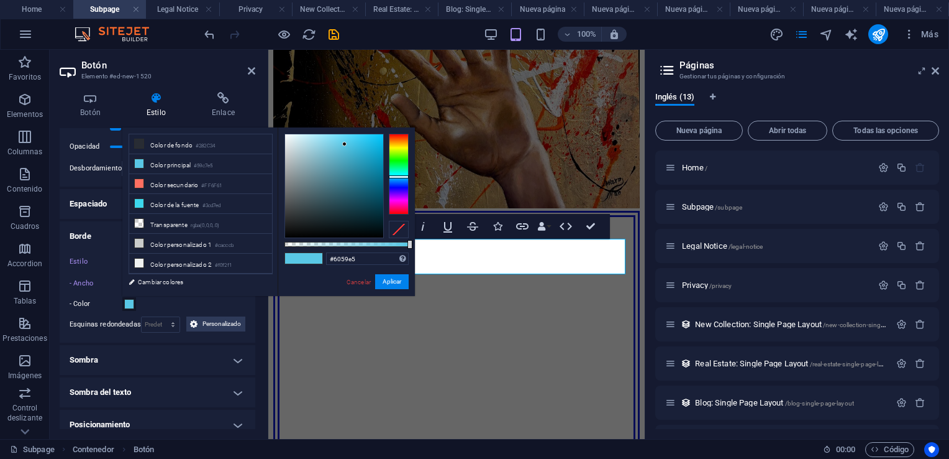
click at [399, 188] on div at bounding box center [399, 174] width 20 height 81
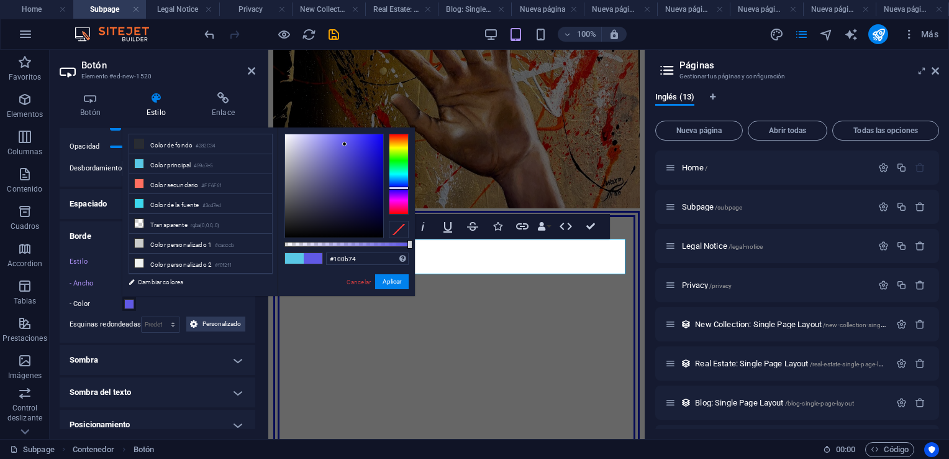
click at [373, 190] on div at bounding box center [334, 185] width 98 height 103
click at [347, 146] on div at bounding box center [344, 144] width 4 height 4
type input "#150bc4"
click at [377, 158] on div at bounding box center [334, 185] width 98 height 103
click at [376, 186] on div at bounding box center [374, 188] width 4 height 4
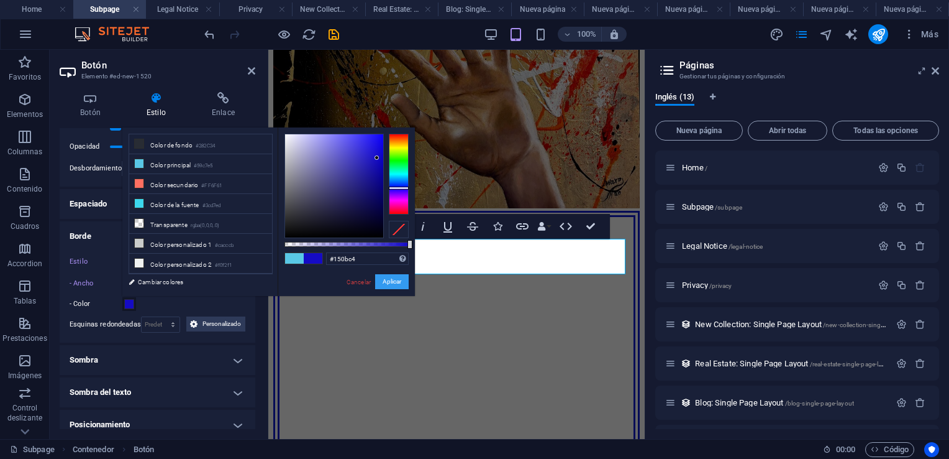
click at [383, 279] on button "Aplicar" at bounding box center [392, 281] width 34 height 15
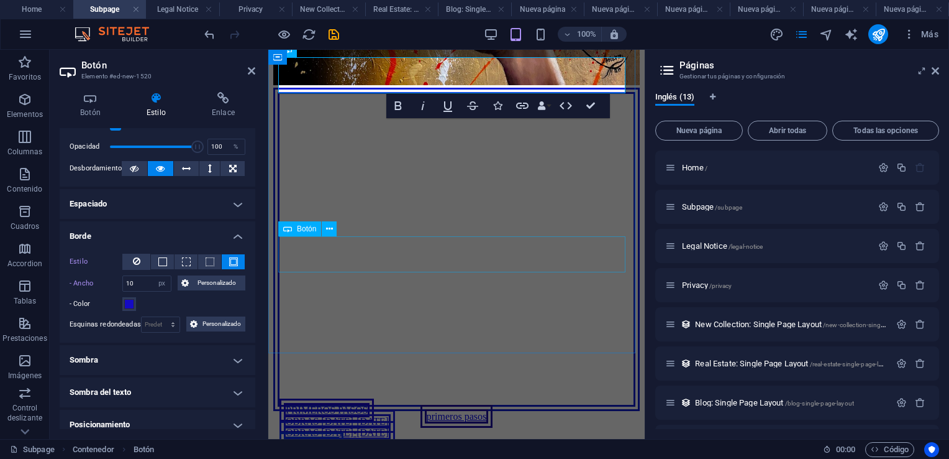
scroll to position [1197, 0]
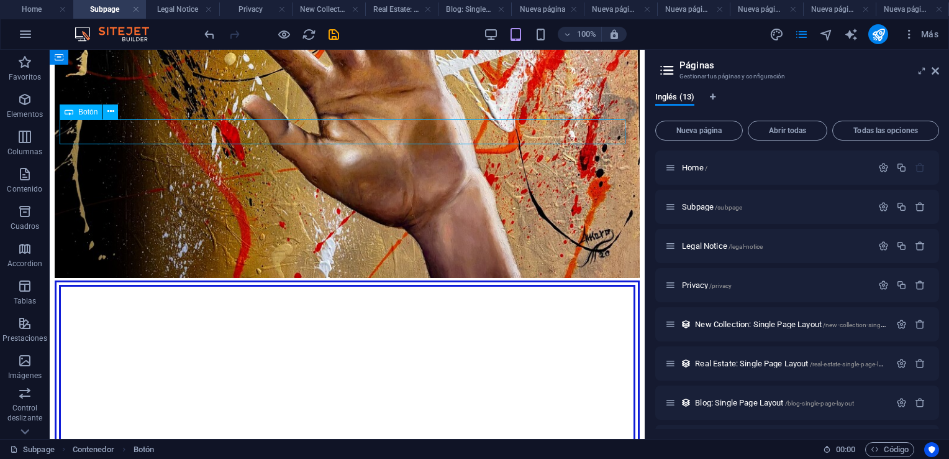
scroll to position [1235, 0]
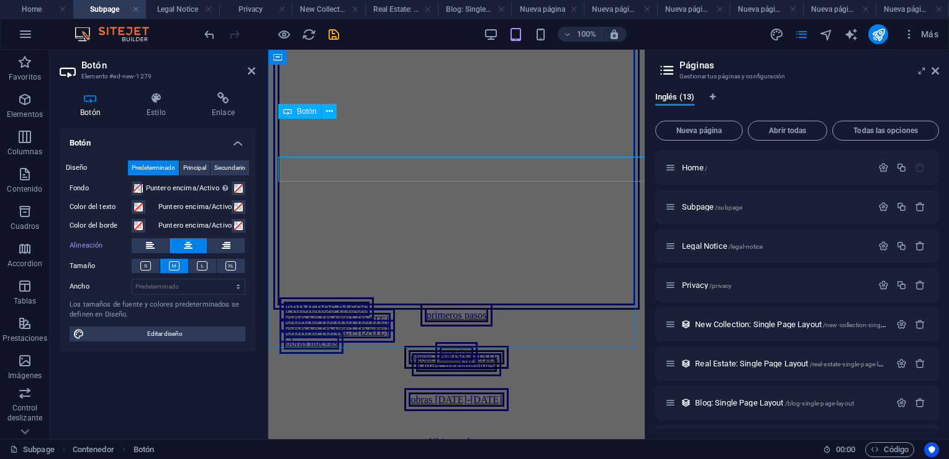
scroll to position [1197, 0]
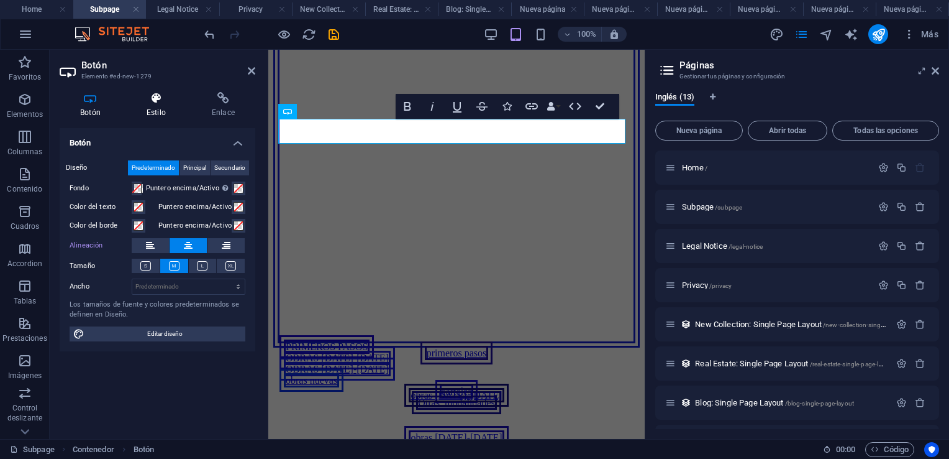
click at [155, 98] on icon at bounding box center [156, 98] width 60 height 12
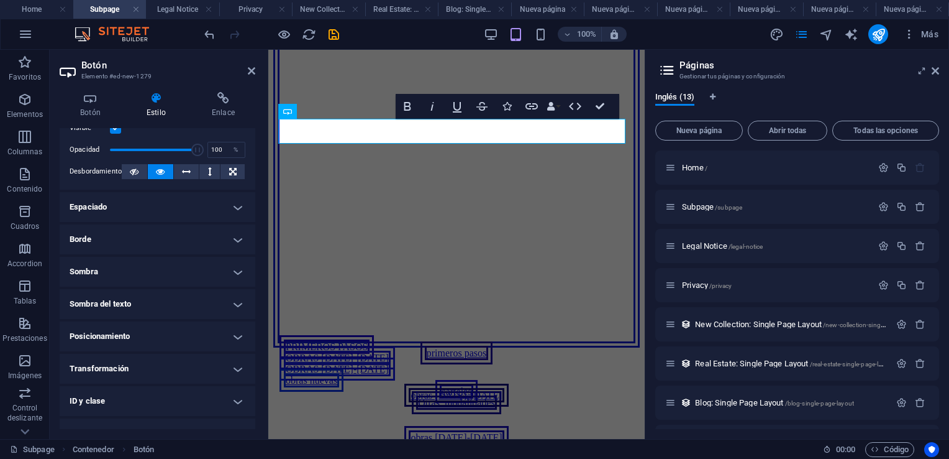
scroll to position [186, 0]
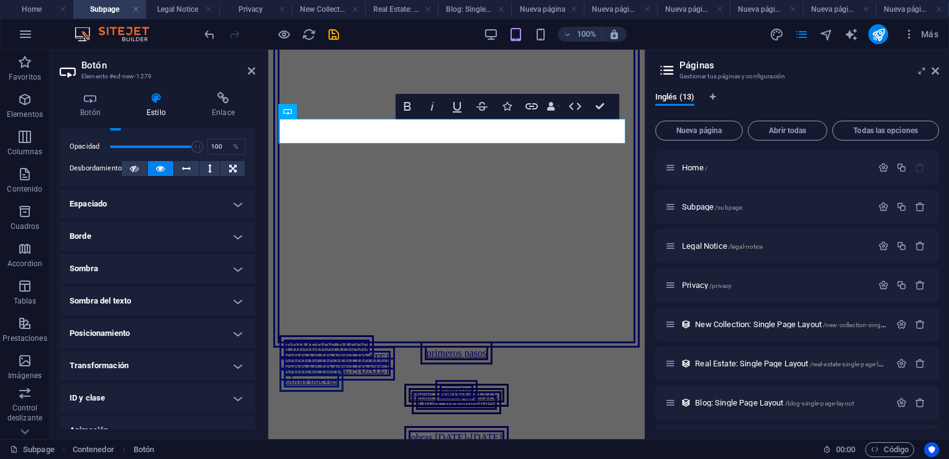
click at [231, 235] on h4 "Borde" at bounding box center [158, 236] width 196 height 30
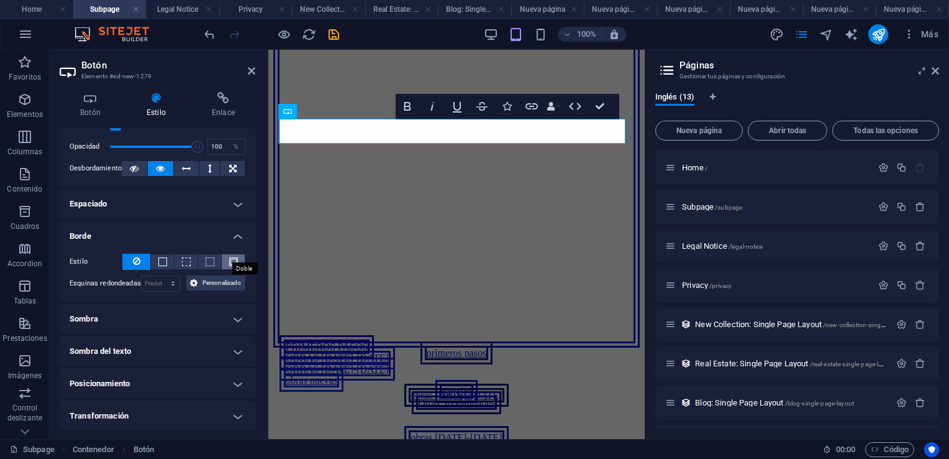
click at [230, 262] on span at bounding box center [233, 261] width 9 height 9
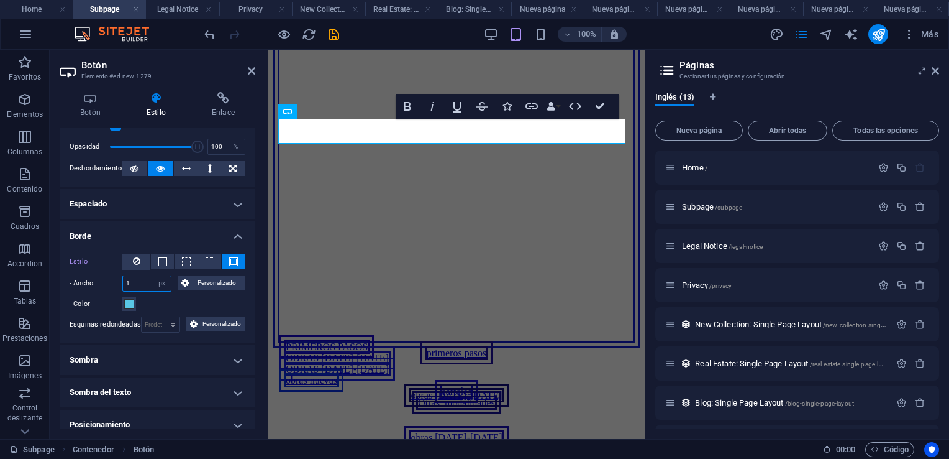
click at [138, 286] on input "1" at bounding box center [147, 283] width 48 height 15
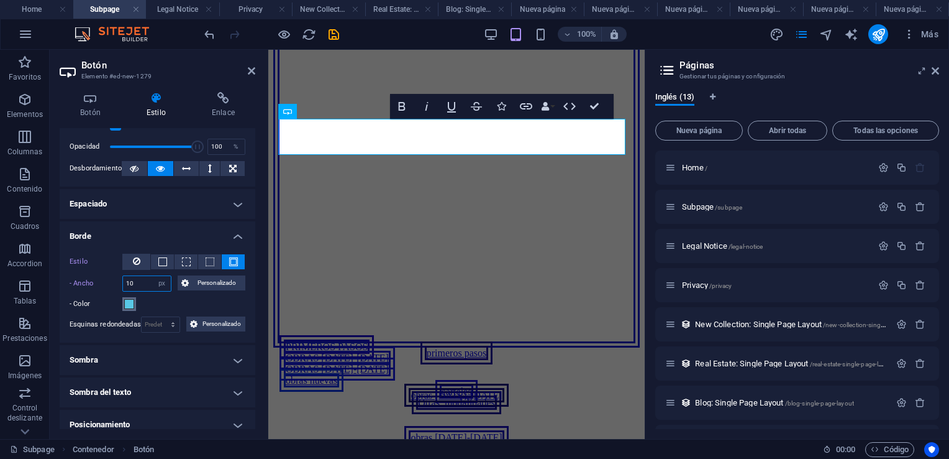
type input "10"
click at [130, 301] on span at bounding box center [129, 304] width 10 height 10
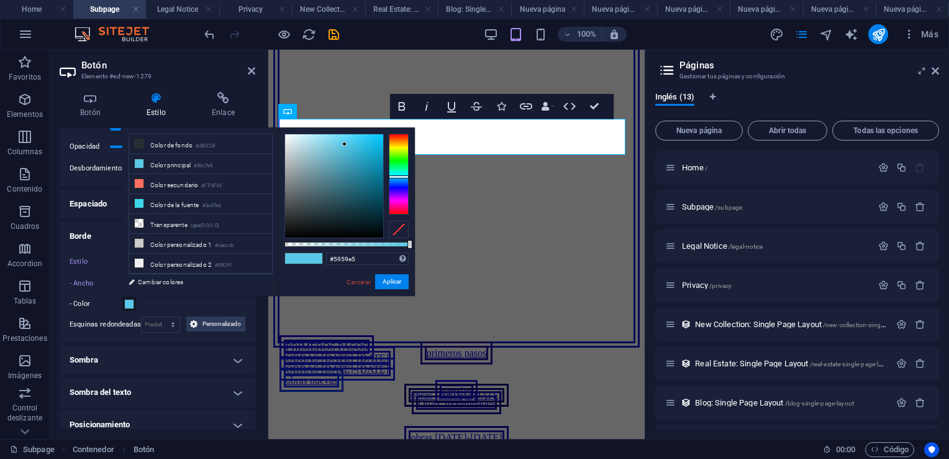
click at [397, 187] on div at bounding box center [399, 174] width 20 height 81
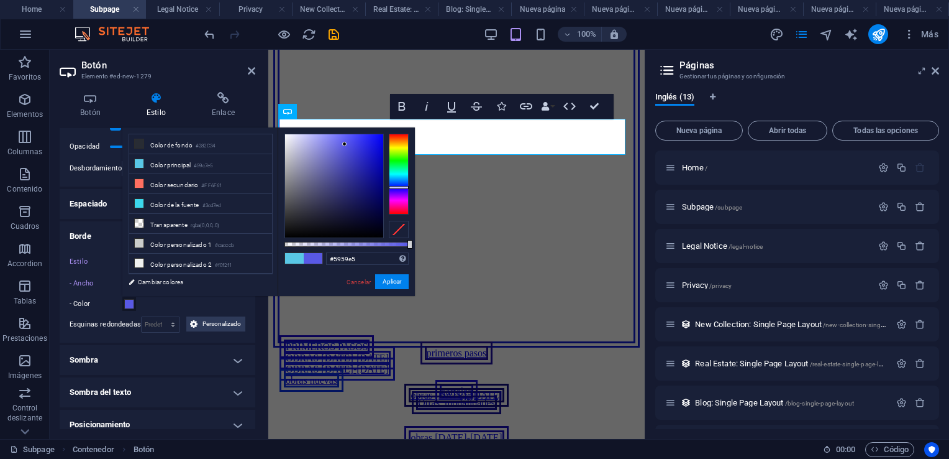
type input "#0e0dcd"
click at [377, 154] on div at bounding box center [334, 185] width 98 height 103
click at [377, 154] on div at bounding box center [376, 154] width 4 height 4
click at [391, 280] on button "Aplicar" at bounding box center [392, 281] width 34 height 15
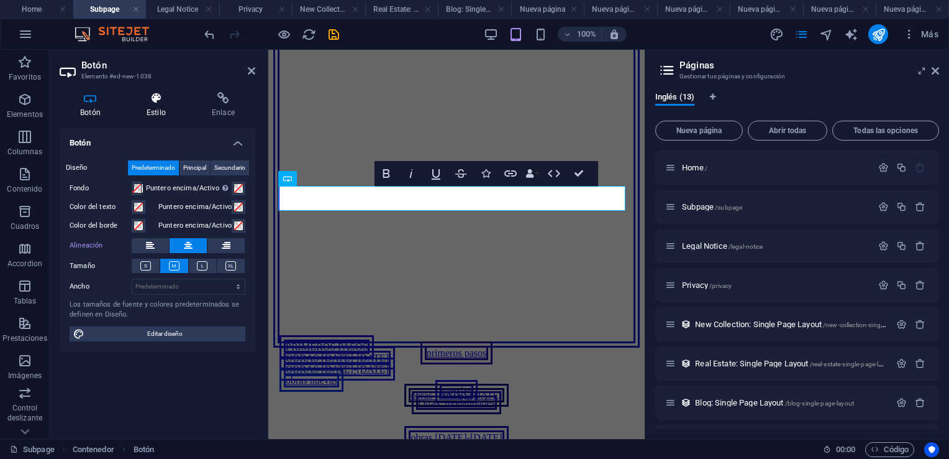
click at [158, 99] on icon at bounding box center [156, 98] width 60 height 12
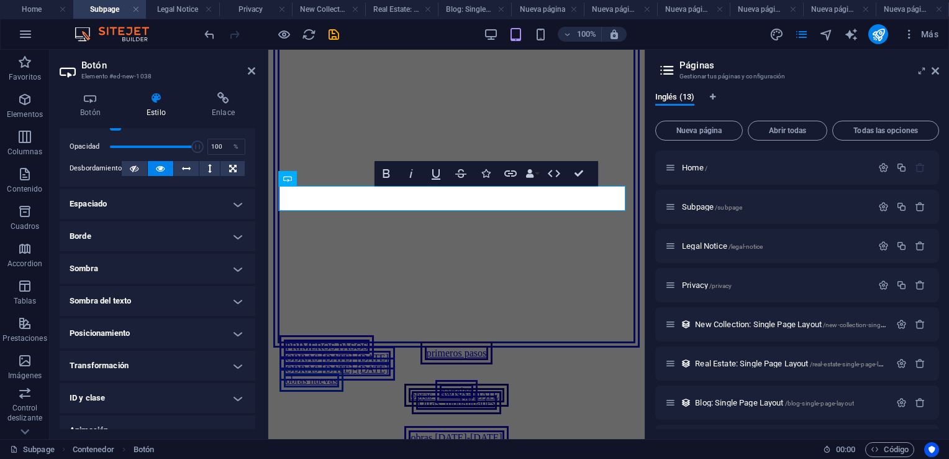
click at [239, 233] on h4 "Borde" at bounding box center [158, 236] width 196 height 30
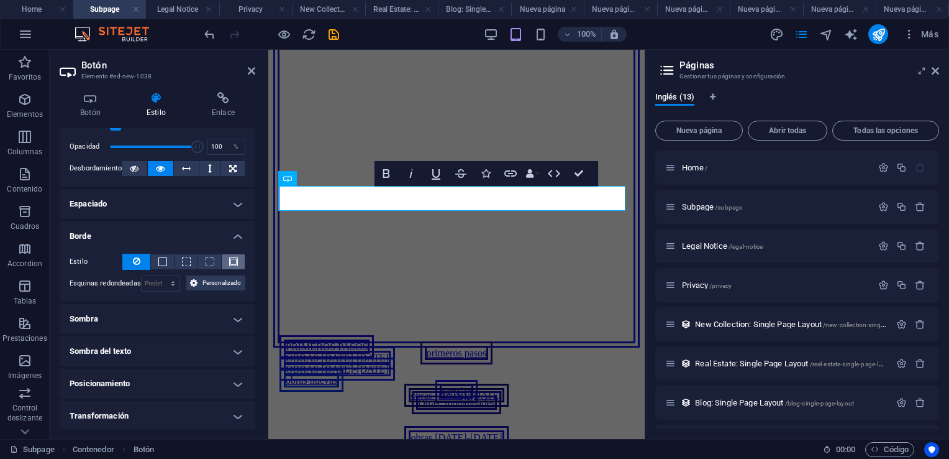
click at [232, 257] on span at bounding box center [233, 261] width 9 height 9
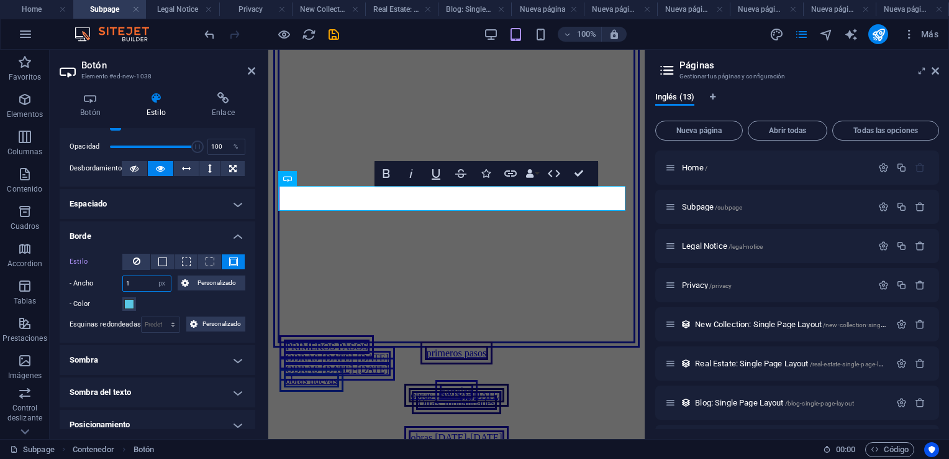
click at [140, 287] on input "1" at bounding box center [147, 283] width 48 height 15
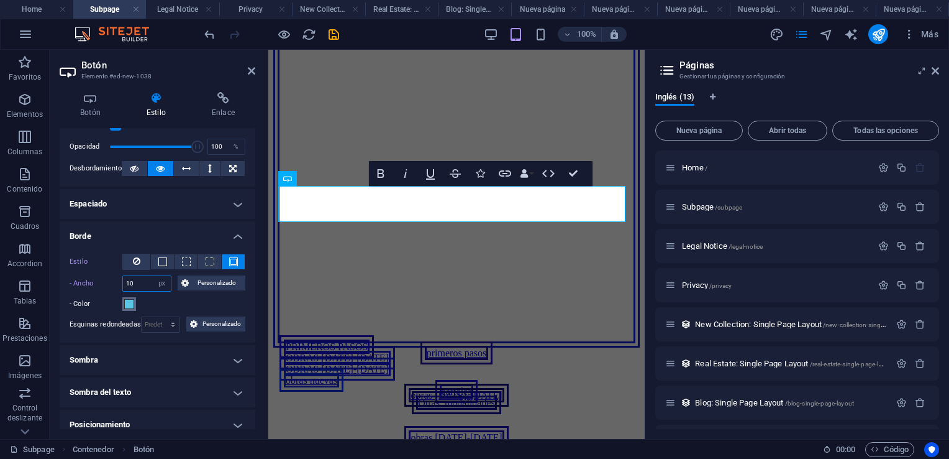
type input "10"
click at [129, 304] on span at bounding box center [129, 304] width 10 height 10
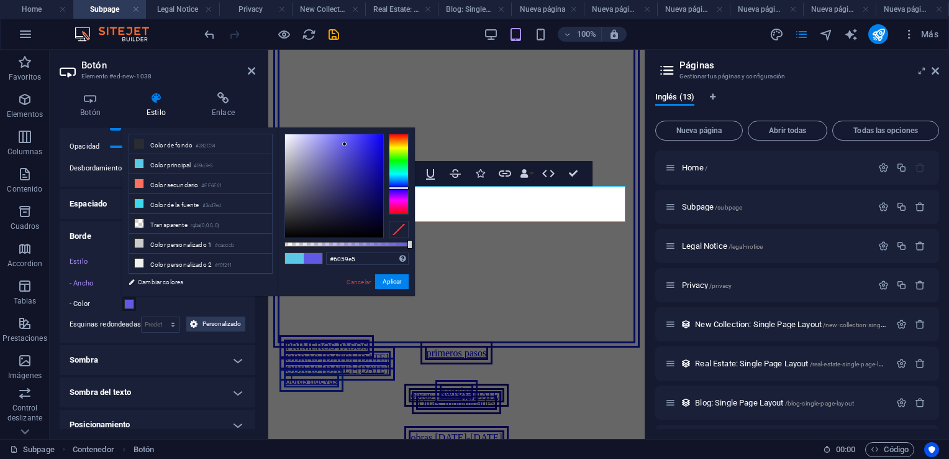
click at [395, 188] on div at bounding box center [399, 174] width 20 height 81
type input "#150cc7"
click at [377, 157] on div at bounding box center [334, 185] width 98 height 103
click at [377, 157] on div at bounding box center [377, 156] width 4 height 4
click at [393, 284] on button "Aplicar" at bounding box center [392, 281] width 34 height 15
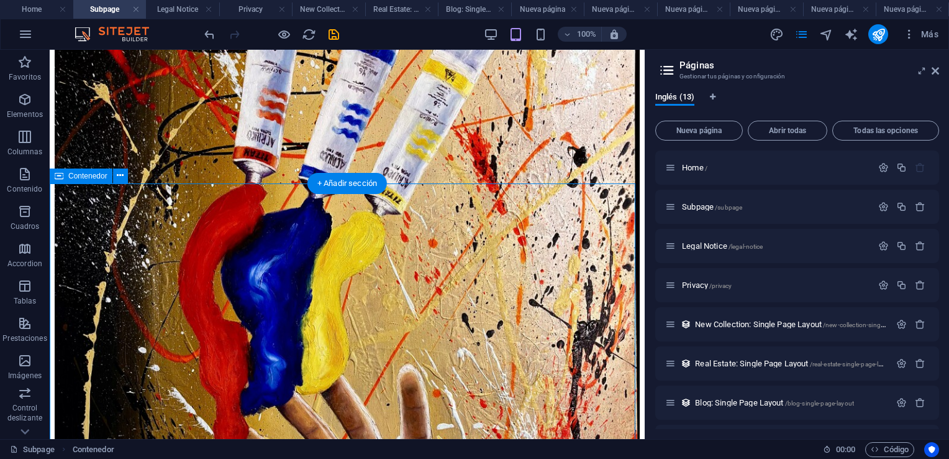
scroll to position [733, 0]
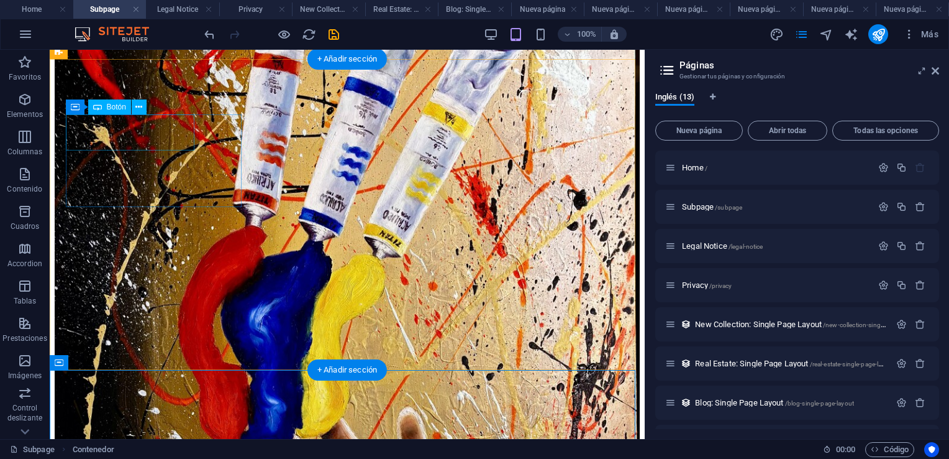
select select "5"
select select
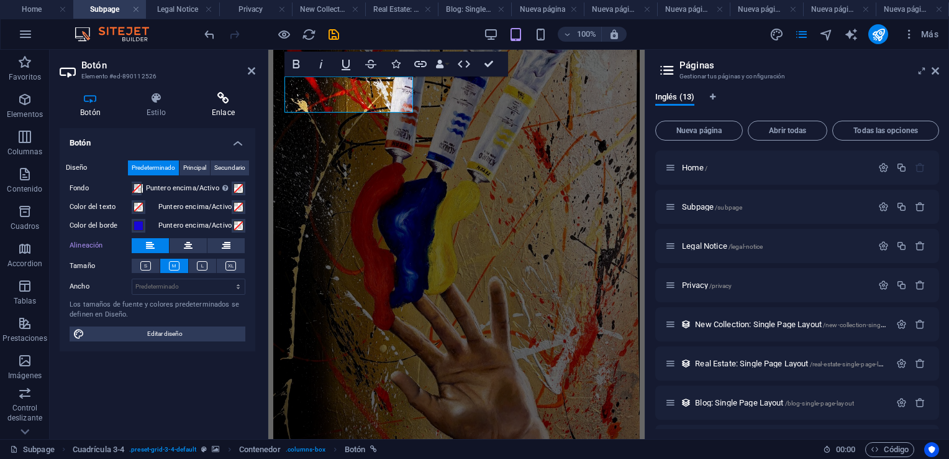
click at [222, 101] on icon at bounding box center [223, 98] width 64 height 12
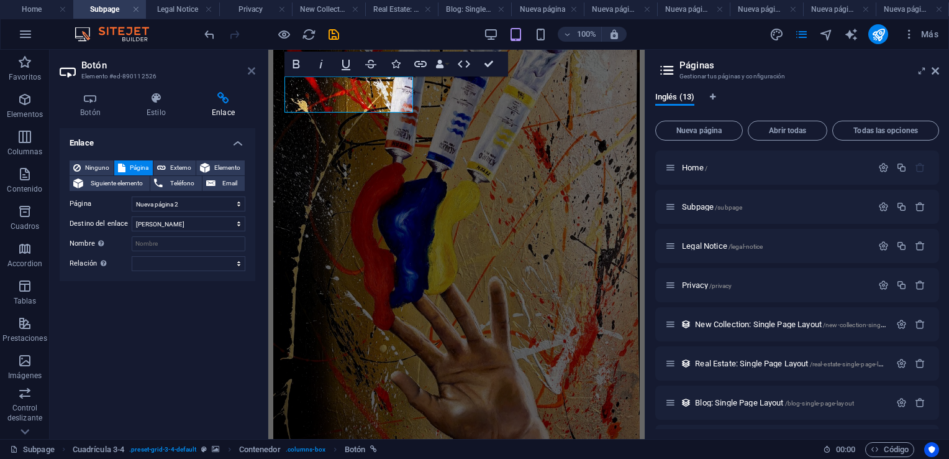
click at [254, 71] on icon at bounding box center [251, 71] width 7 height 10
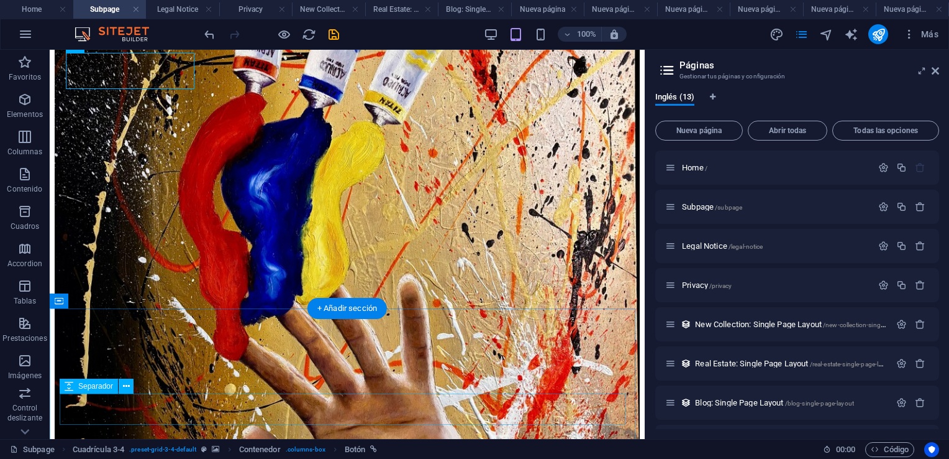
scroll to position [920, 0]
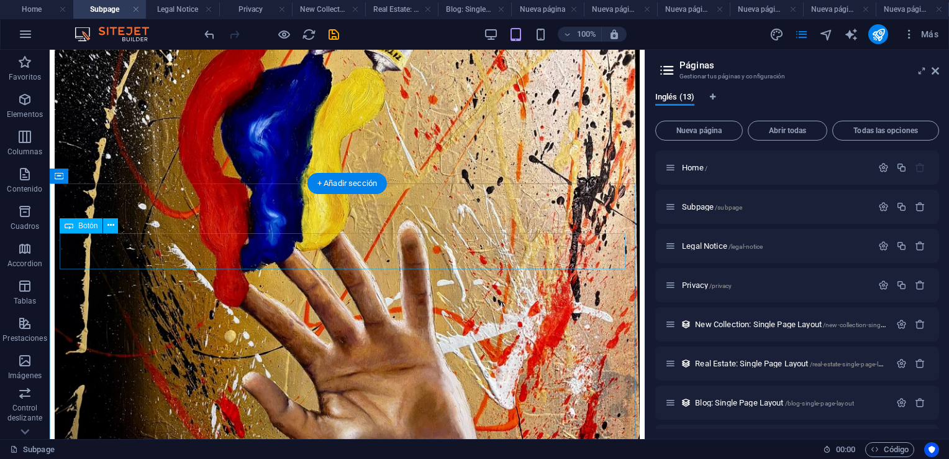
select select "px"
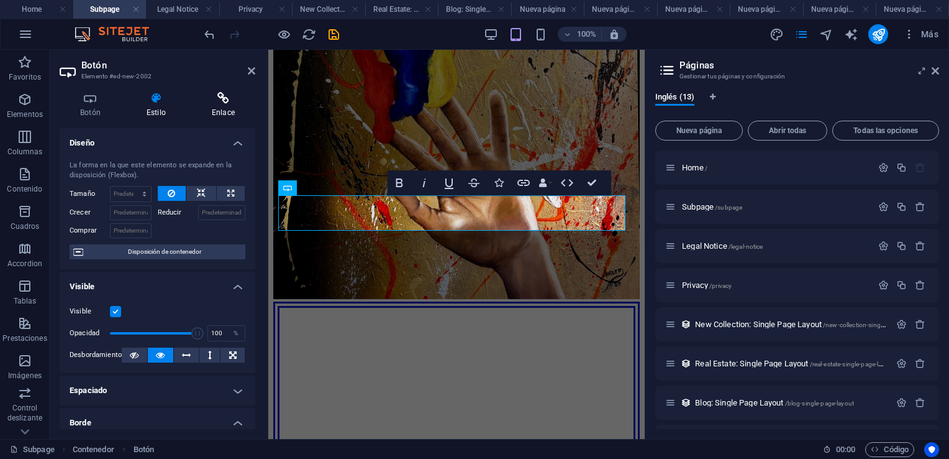
click at [225, 95] on icon at bounding box center [223, 98] width 64 height 12
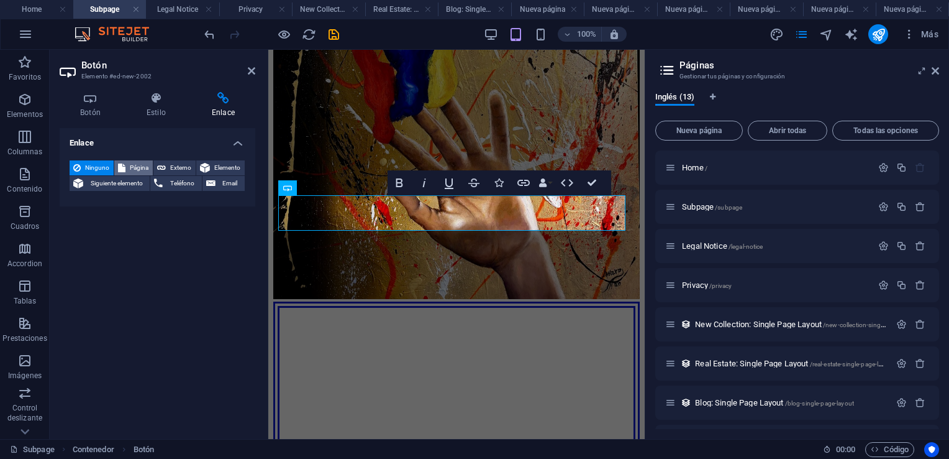
click at [130, 167] on span "Página" at bounding box center [139, 167] width 20 height 15
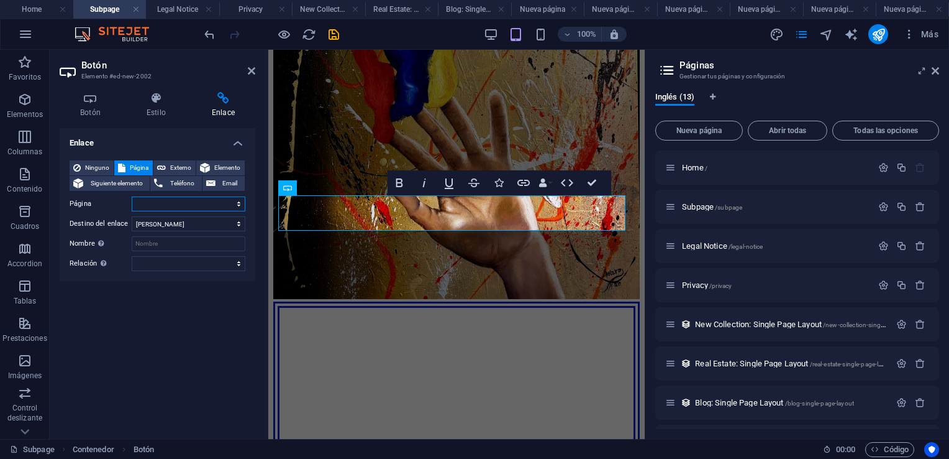
click at [239, 203] on select "Home Subpage Legal Notice Privacy Nueva página Nueva página 2 Nueva página 1 Nu…" at bounding box center [189, 203] width 114 height 15
select select "5"
click at [132, 196] on select "Home Subpage Legal Notice Privacy Nueva página Nueva página 2 Nueva página 1 Nu…" at bounding box center [189, 203] width 114 height 15
click at [254, 70] on icon at bounding box center [251, 71] width 7 height 10
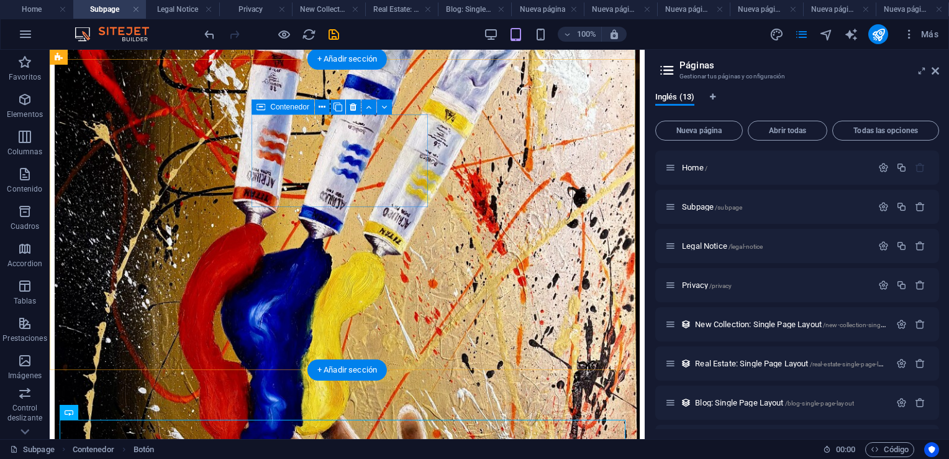
scroll to position [733, 0]
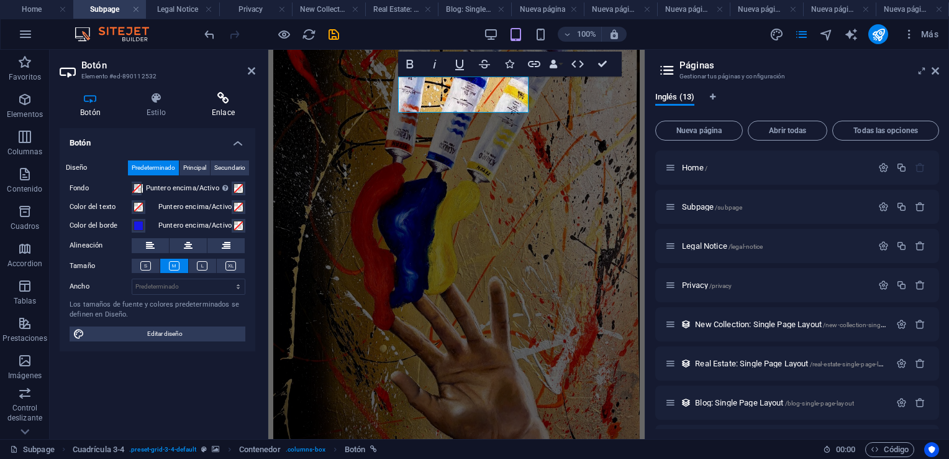
click at [222, 99] on icon at bounding box center [223, 98] width 64 height 12
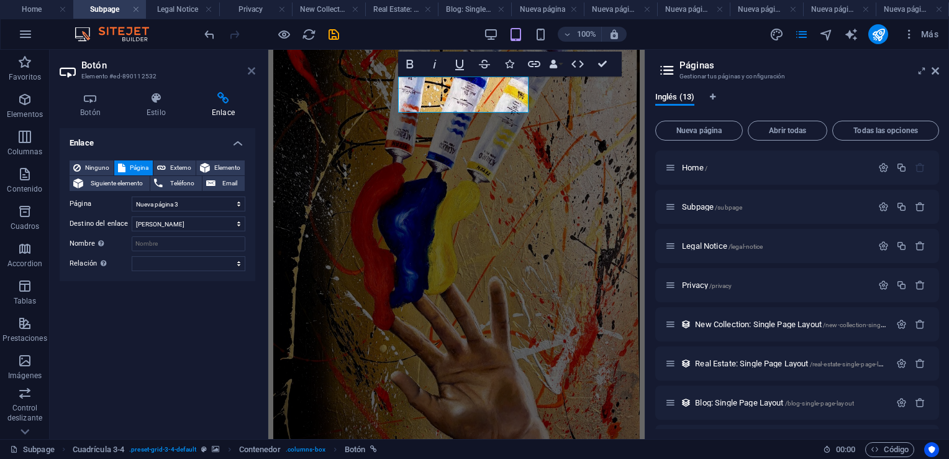
click at [251, 71] on icon at bounding box center [251, 71] width 7 height 10
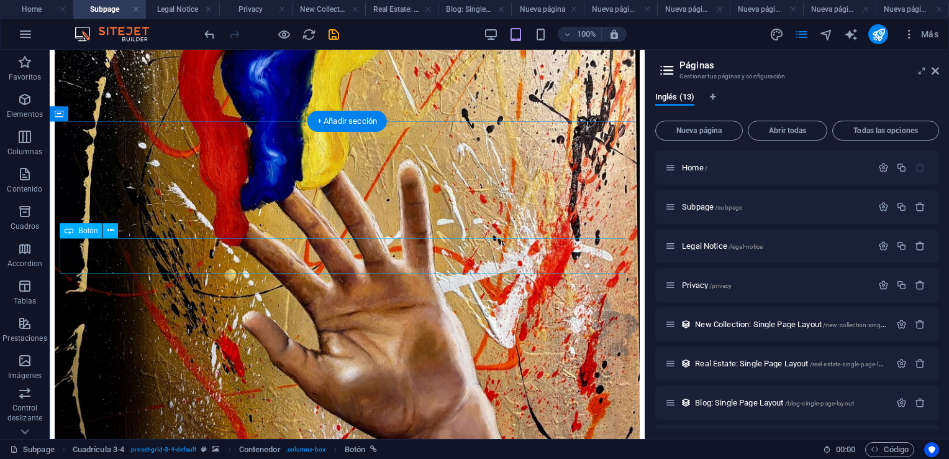
scroll to position [982, 0]
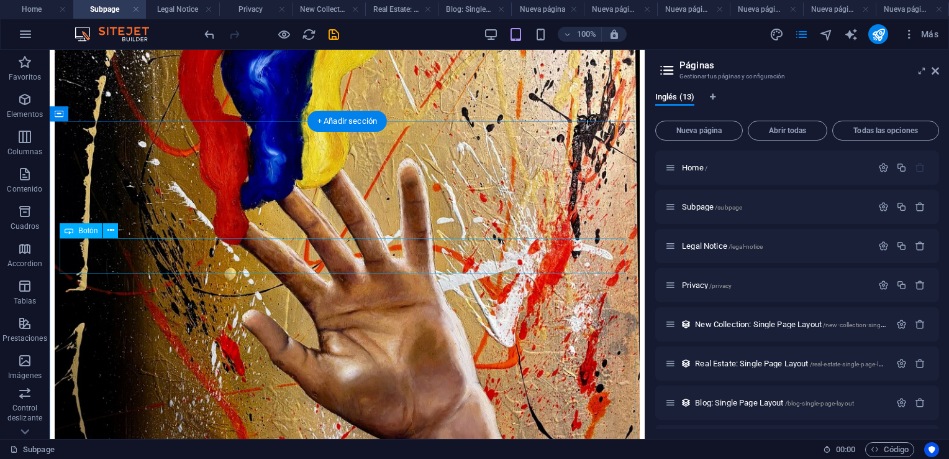
select select "px"
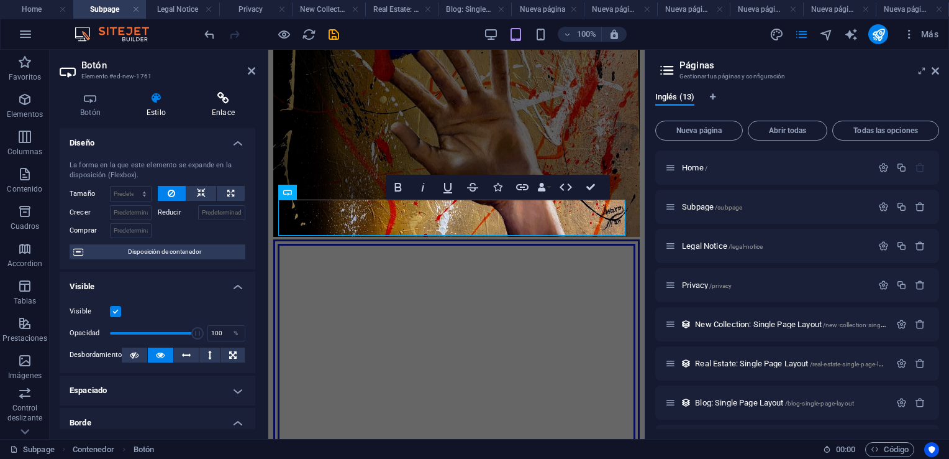
click at [224, 103] on icon at bounding box center [223, 98] width 64 height 12
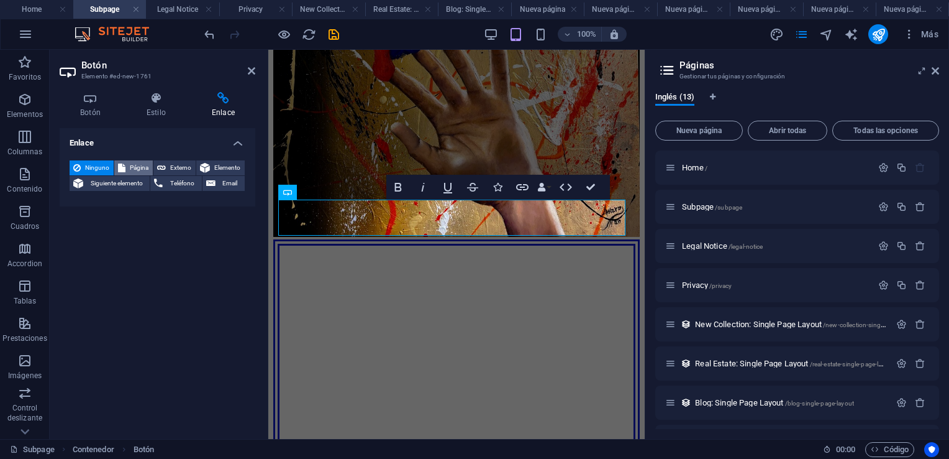
click at [141, 170] on span "Página" at bounding box center [139, 167] width 20 height 15
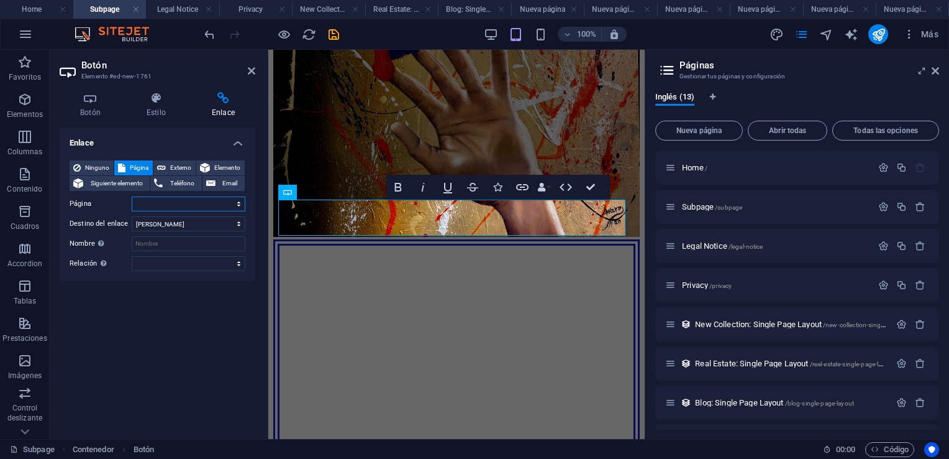
click at [236, 204] on select "Home Subpage Legal Notice Privacy Nueva página Nueva página 2 Nueva página 1 Nu…" at bounding box center [189, 203] width 114 height 15
select select "7"
click at [132, 196] on select "Home Subpage Legal Notice Privacy Nueva página Nueva página 2 Nueva página 1 Nu…" at bounding box center [189, 203] width 114 height 15
click at [252, 71] on icon at bounding box center [251, 71] width 7 height 10
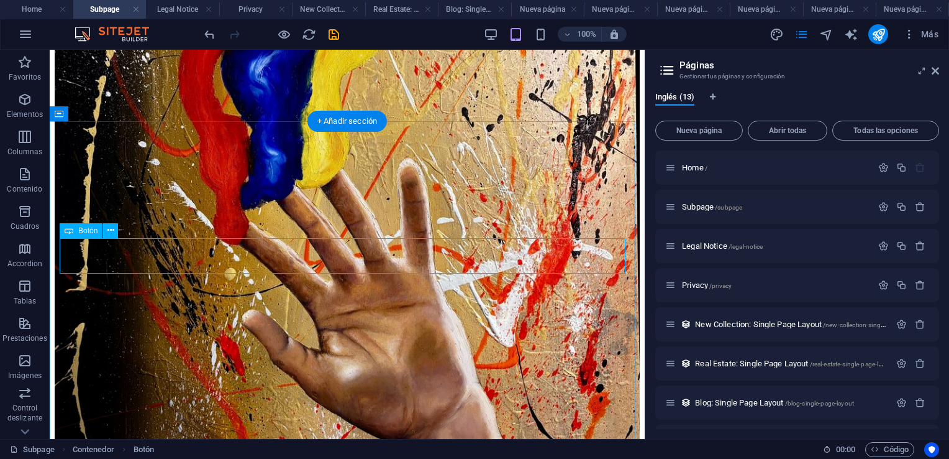
scroll to position [1044, 0]
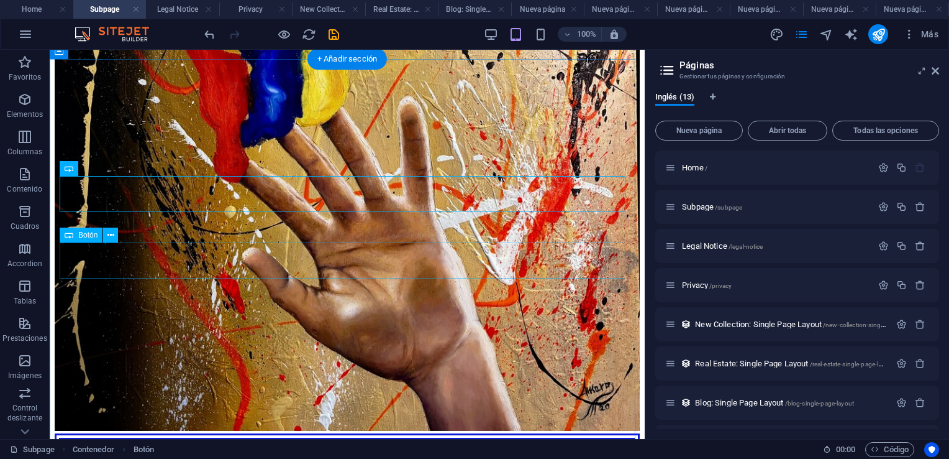
select select "px"
select select
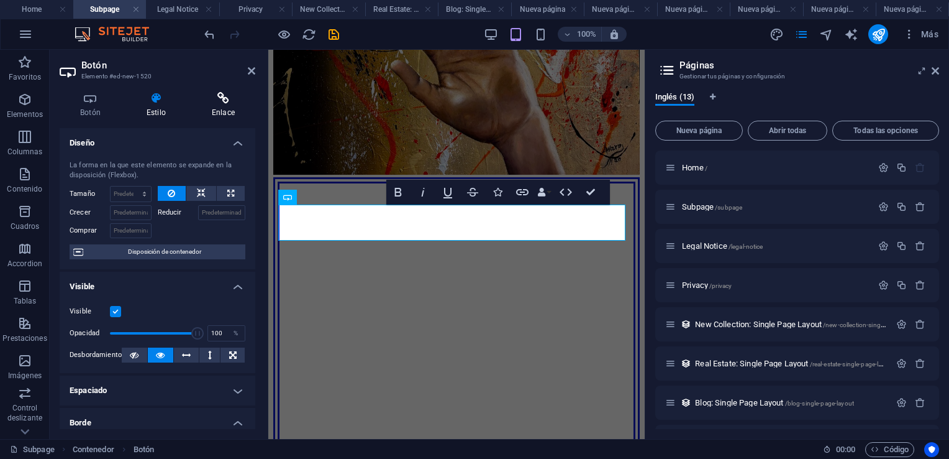
click at [217, 95] on icon at bounding box center [223, 98] width 64 height 12
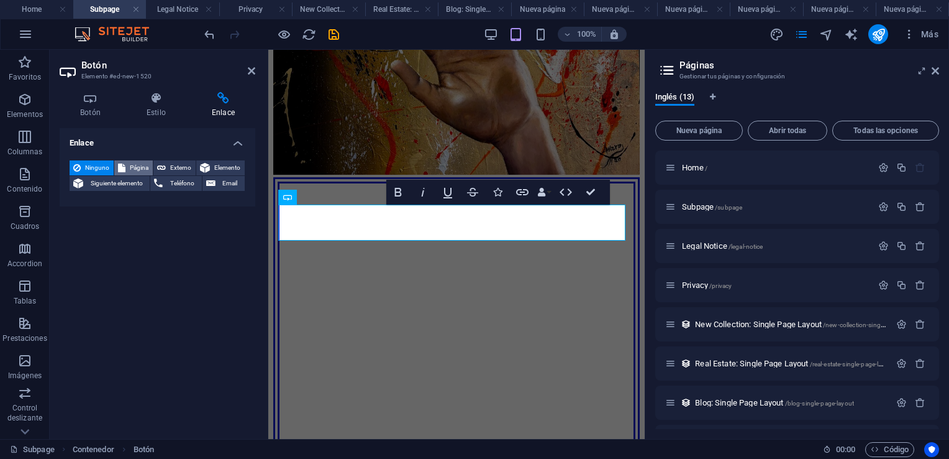
click at [129, 163] on span "Página" at bounding box center [139, 167] width 20 height 15
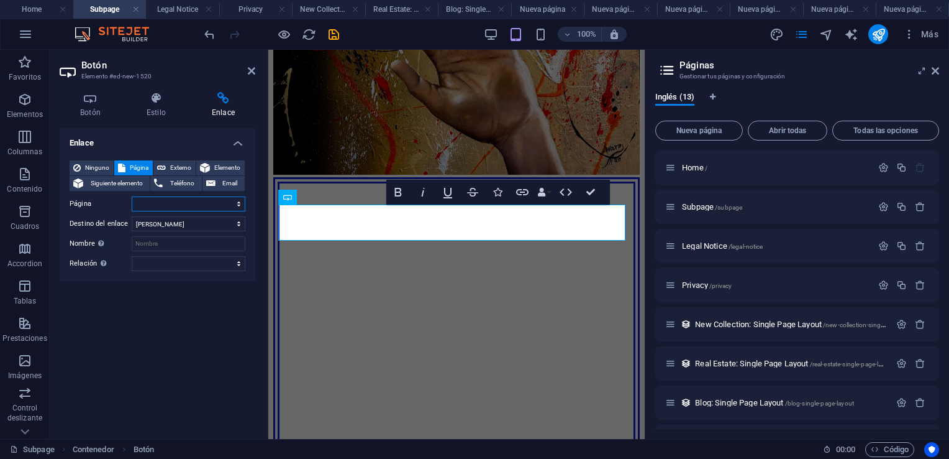
click at [238, 206] on select "Home Subpage Legal Notice Privacy Nueva página Nueva página 2 Nueva página 1 Nu…" at bounding box center [189, 203] width 114 height 15
select select "8"
click at [132, 196] on select "Home Subpage Legal Notice Privacy Nueva página Nueva página 2 Nueva página 1 Nu…" at bounding box center [189, 203] width 114 height 15
click at [248, 70] on icon at bounding box center [251, 71] width 7 height 10
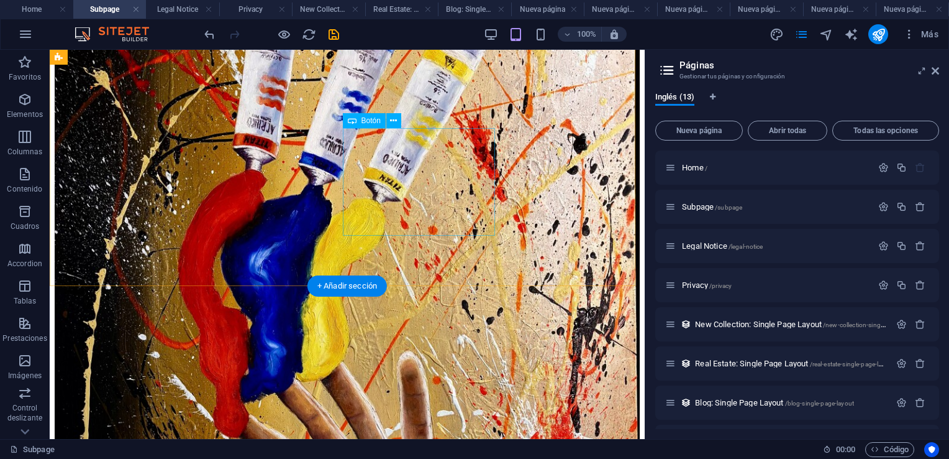
scroll to position [772, 0]
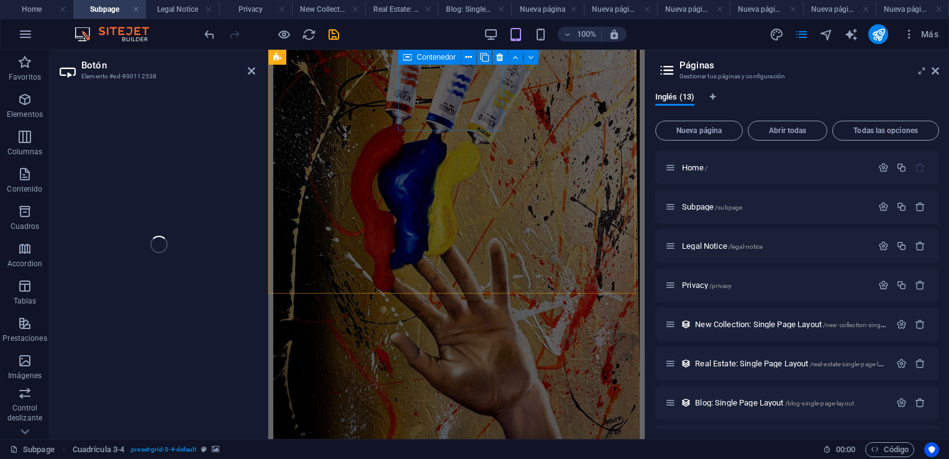
select select "6"
select select
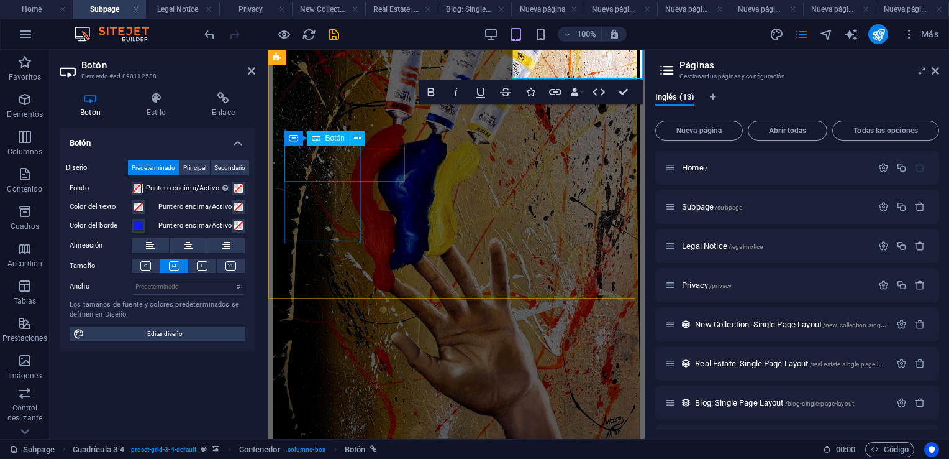
scroll to position [767, 0]
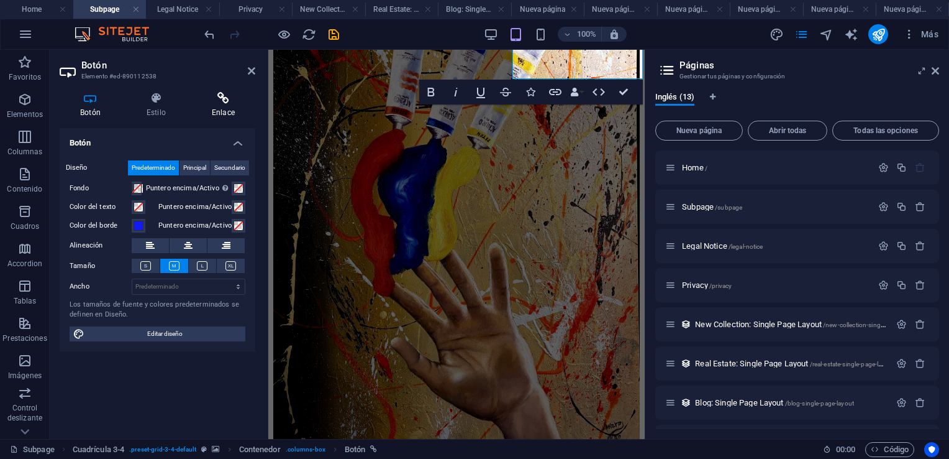
click at [224, 104] on icon at bounding box center [223, 98] width 64 height 12
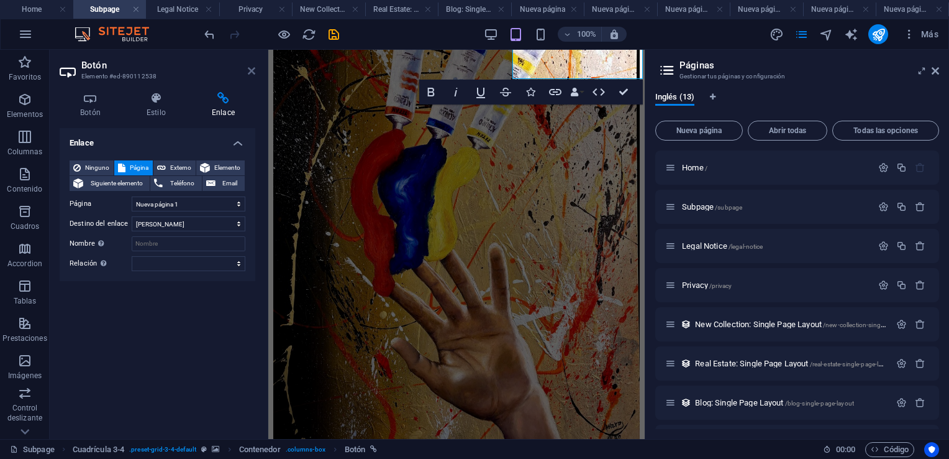
click at [254, 69] on icon at bounding box center [251, 71] width 7 height 10
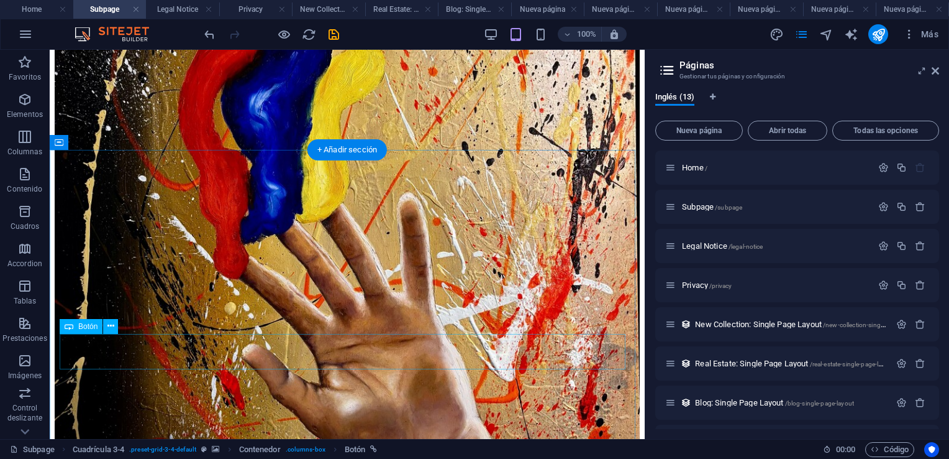
scroll to position [953, 0]
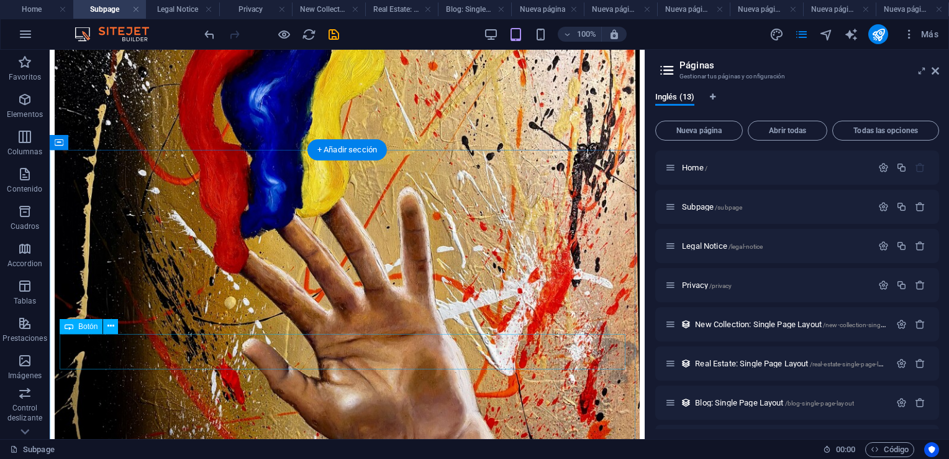
select select "8"
select select
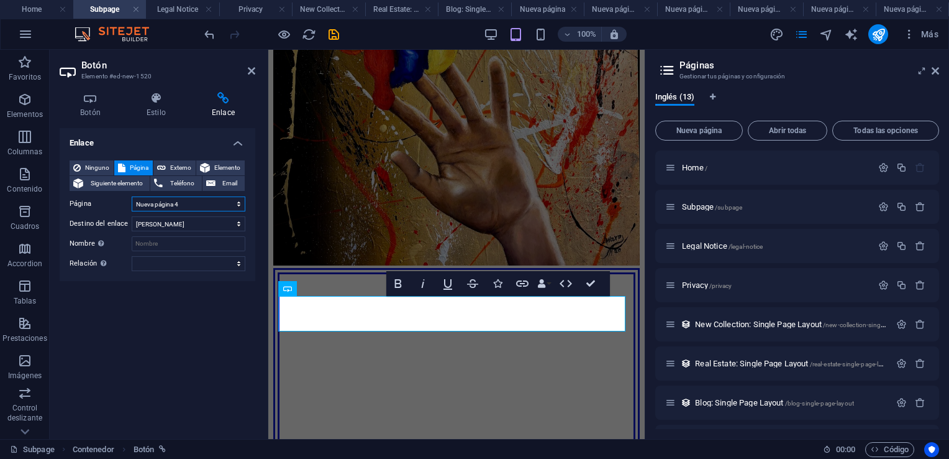
click at [237, 205] on select "Home Subpage Legal Notice Privacy Nueva página Nueva página 2 Nueva página 1 Nu…" at bounding box center [189, 203] width 114 height 15
select select "6"
click at [132, 196] on select "Home Subpage Legal Notice Privacy Nueva página Nueva página 2 Nueva página 1 Nu…" at bounding box center [189, 203] width 114 height 15
click at [257, 70] on aside "Botón Elemento #ed-new-1520 Botón Estilo Enlace Botón Diseño Predeterminado Pri…" at bounding box center [159, 244] width 219 height 389
click at [247, 71] on header "Botón Elemento #ed-new-1520" at bounding box center [158, 66] width 196 height 32
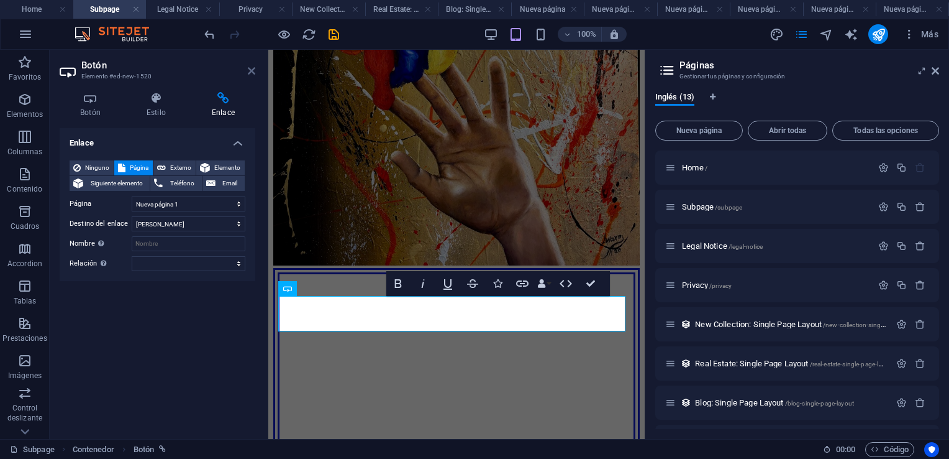
click at [248, 71] on icon at bounding box center [251, 71] width 7 height 10
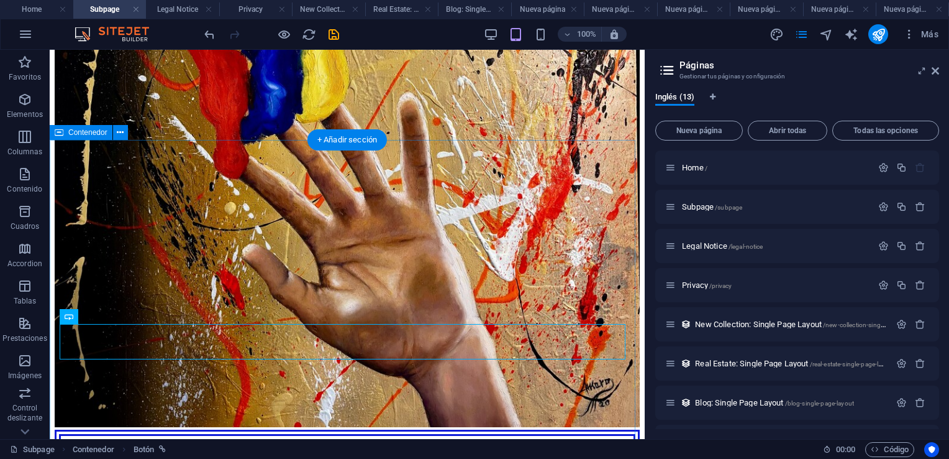
scroll to position [1202, 0]
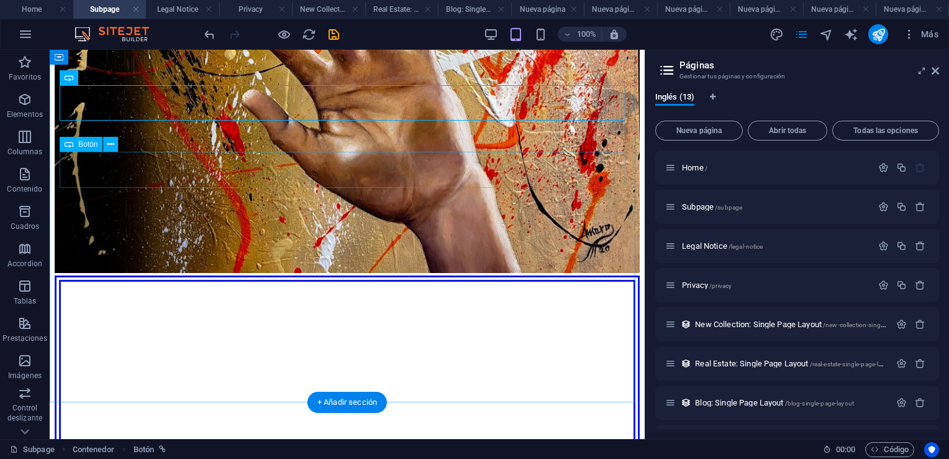
select select "px"
select select
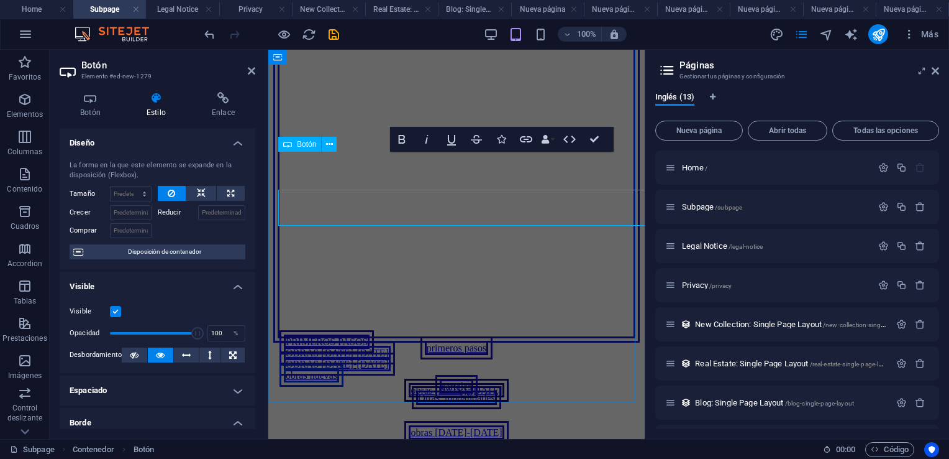
scroll to position [1164, 0]
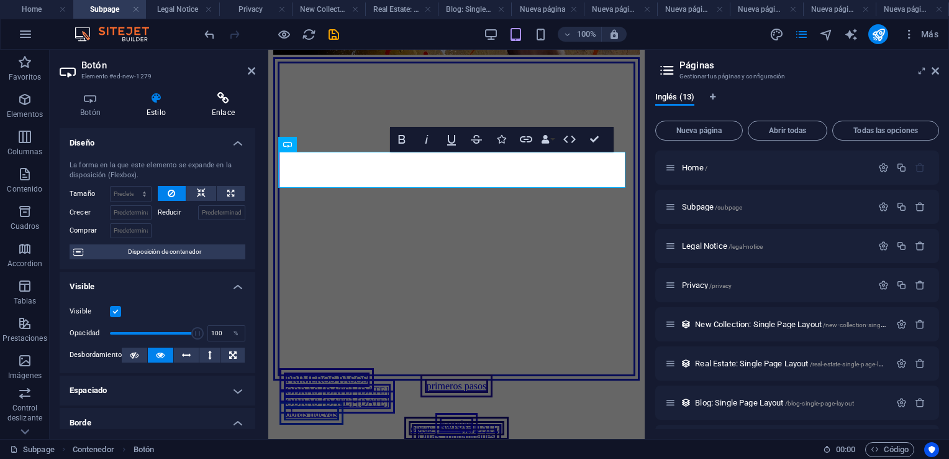
click at [221, 98] on icon at bounding box center [223, 98] width 64 height 12
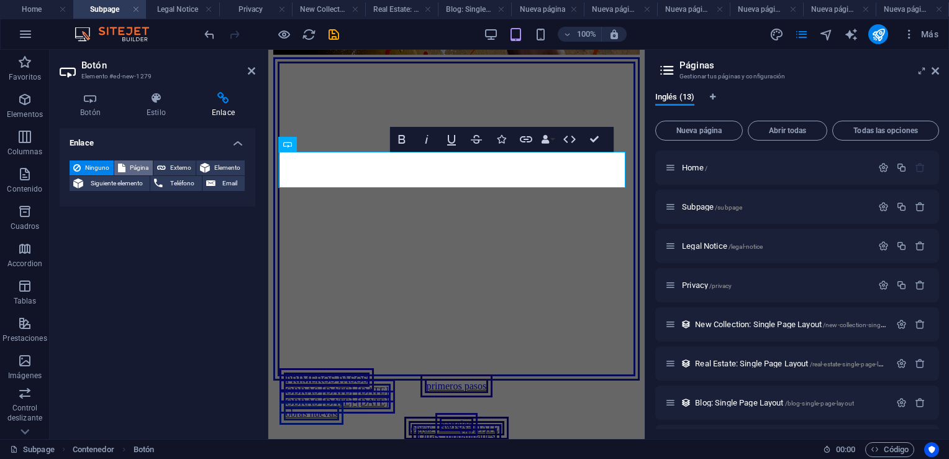
click at [137, 167] on span "Página" at bounding box center [139, 167] width 20 height 15
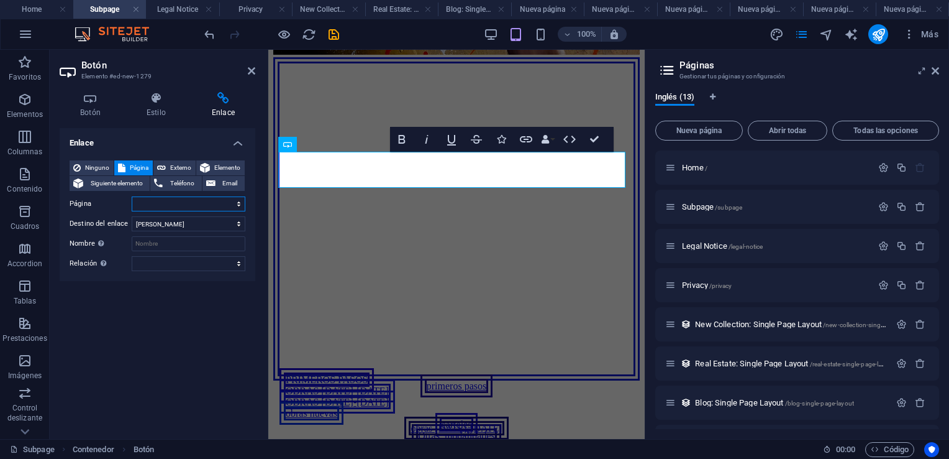
click at [239, 205] on select "Home Subpage Legal Notice Privacy Nueva página Nueva página 2 Nueva página 1 Nu…" at bounding box center [189, 203] width 114 height 15
select select "4"
click at [132, 196] on select "Home Subpage Legal Notice Privacy Nueva página Nueva página 2 Nueva página 1 Nu…" at bounding box center [189, 203] width 114 height 15
click at [250, 70] on icon at bounding box center [251, 71] width 7 height 10
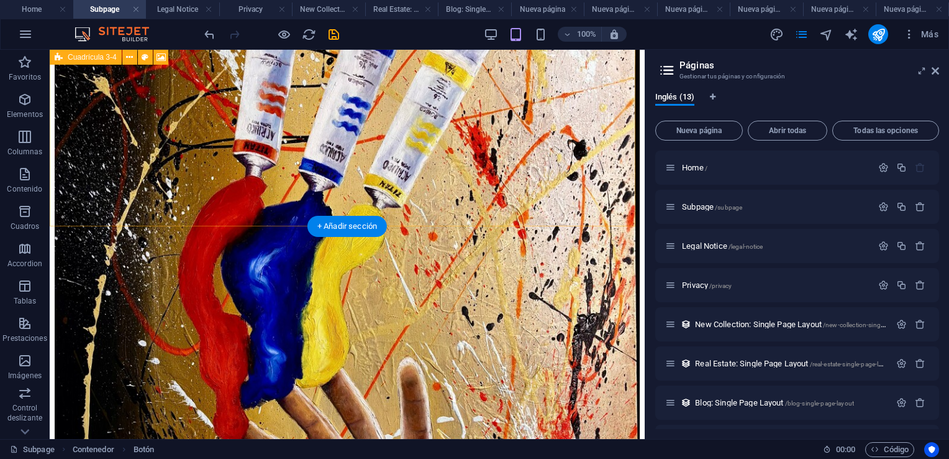
scroll to position [705, 0]
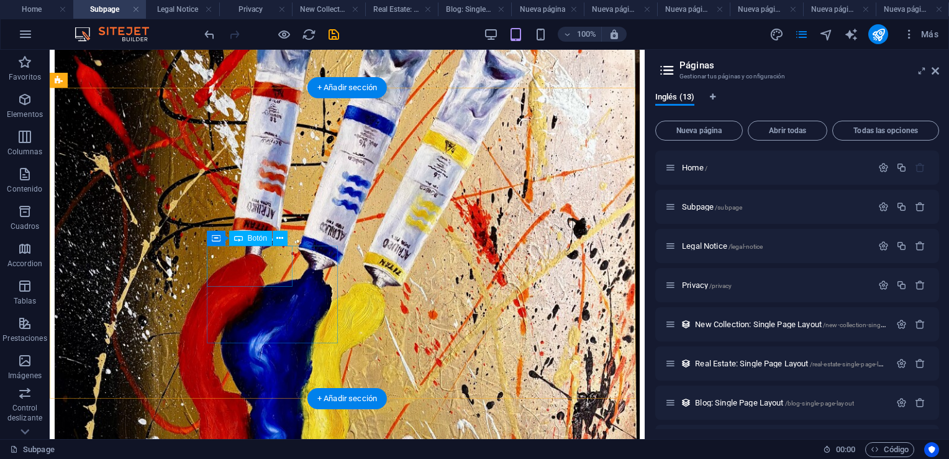
select select "%"
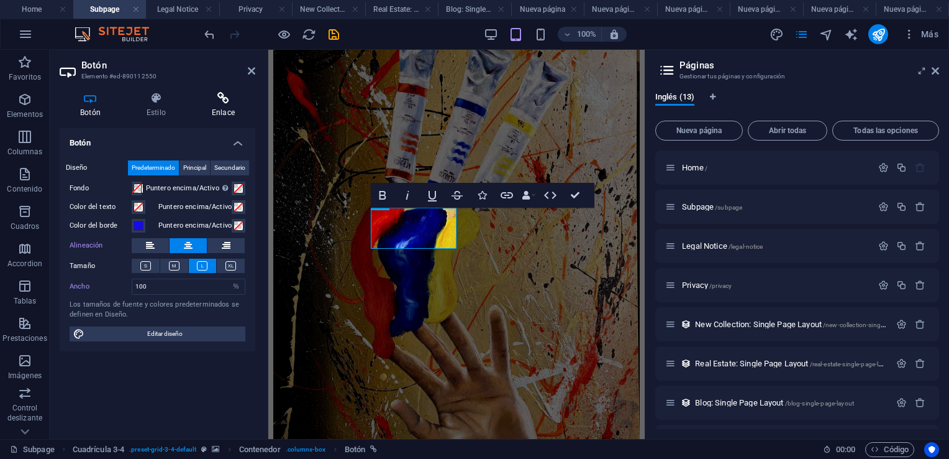
click at [229, 98] on icon at bounding box center [223, 98] width 64 height 12
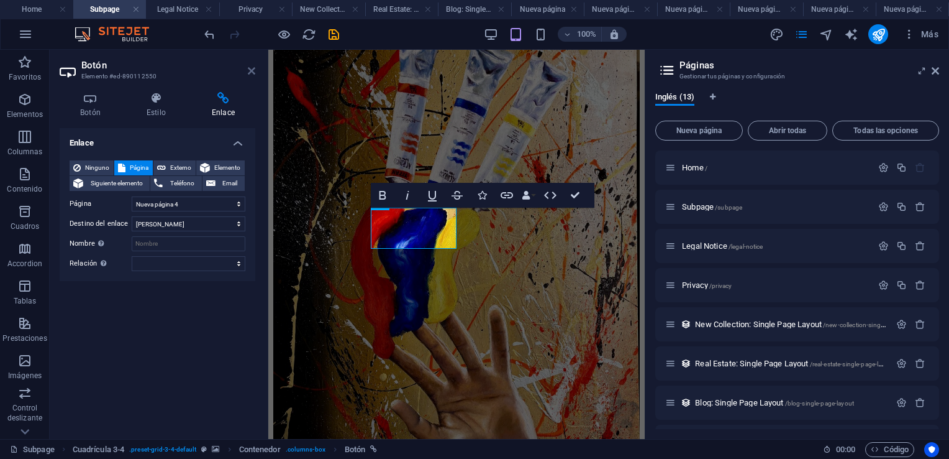
drag, startPoint x: 252, startPoint y: 68, endPoint x: 202, endPoint y: 19, distance: 70.7
click at [252, 68] on icon at bounding box center [251, 71] width 7 height 10
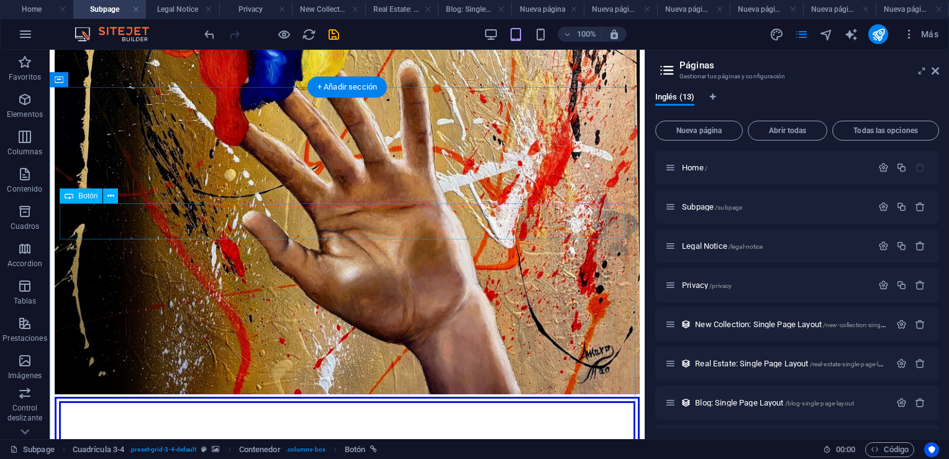
scroll to position [1140, 0]
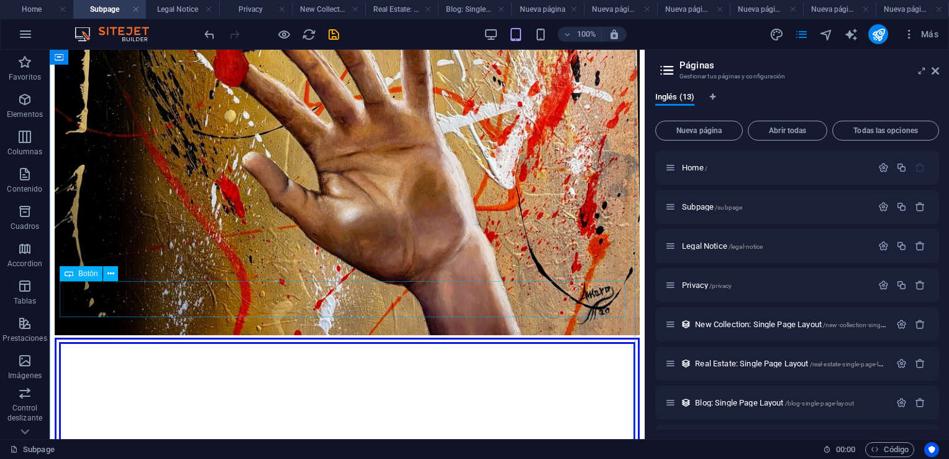
select select "px"
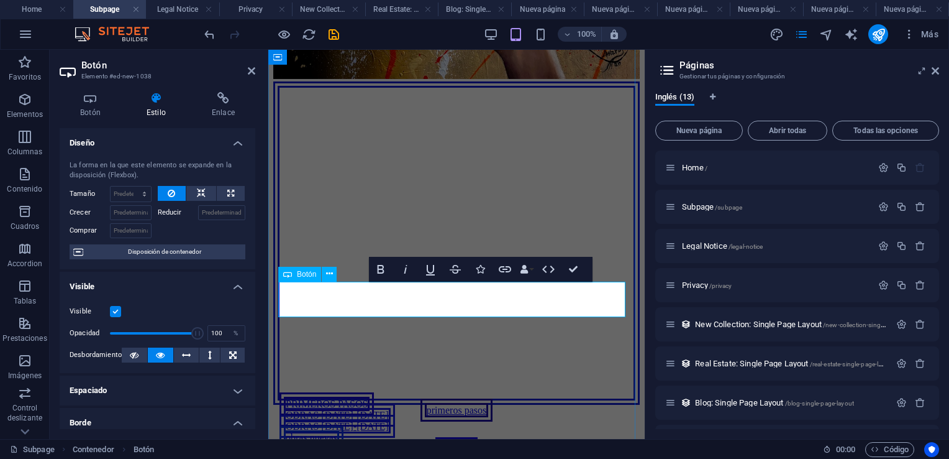
scroll to position [1101, 0]
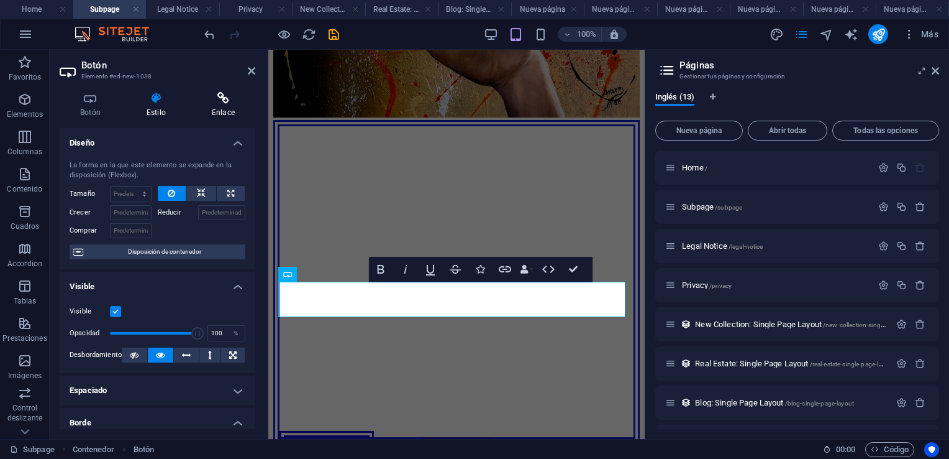
click at [226, 99] on icon at bounding box center [223, 98] width 64 height 12
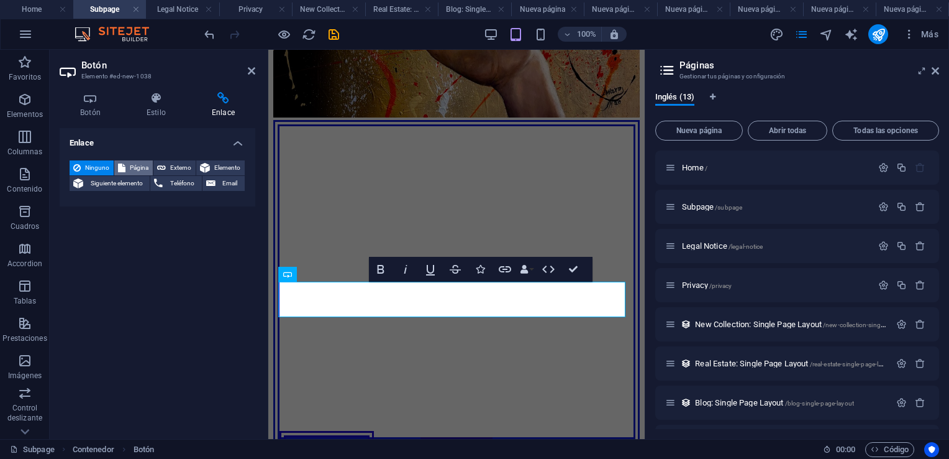
click at [132, 167] on span "Página" at bounding box center [139, 167] width 20 height 15
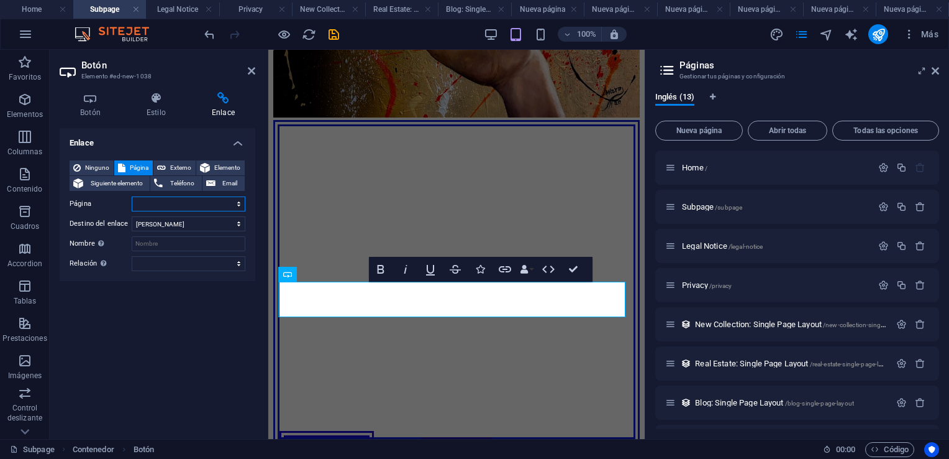
click at [234, 204] on select "Home Subpage Legal Notice Privacy Nueva página Nueva página 2 Nueva página 1 Nu…" at bounding box center [189, 203] width 114 height 15
select select "8"
click at [132, 196] on select "Home Subpage Legal Notice Privacy Nueva página Nueva página 2 Nueva página 1 Nu…" at bounding box center [189, 203] width 114 height 15
click at [251, 68] on icon at bounding box center [251, 71] width 7 height 10
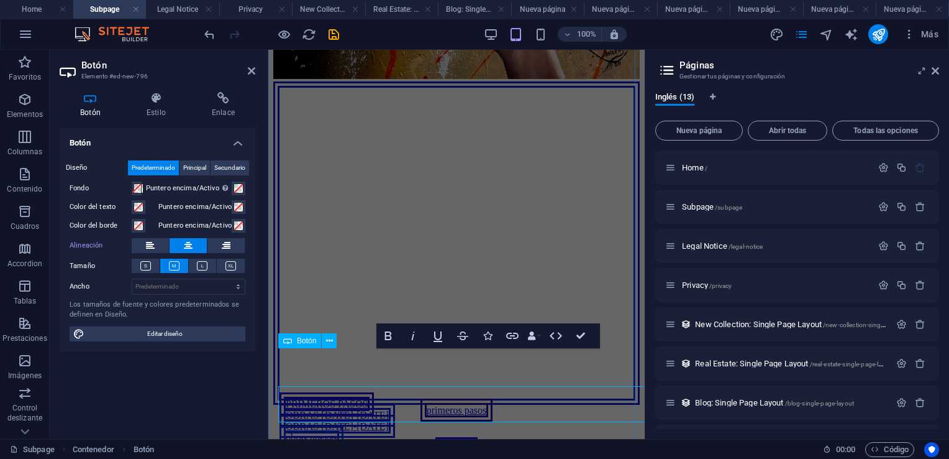
scroll to position [1101, 0]
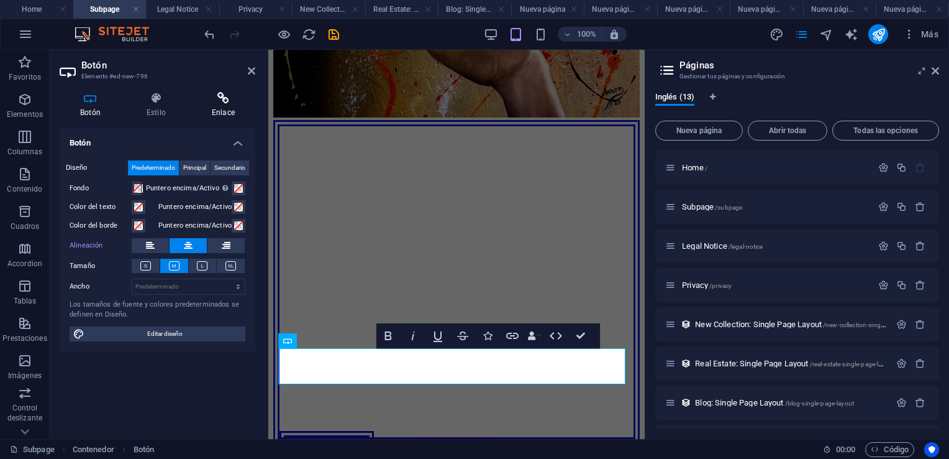
click at [219, 96] on icon at bounding box center [223, 98] width 64 height 12
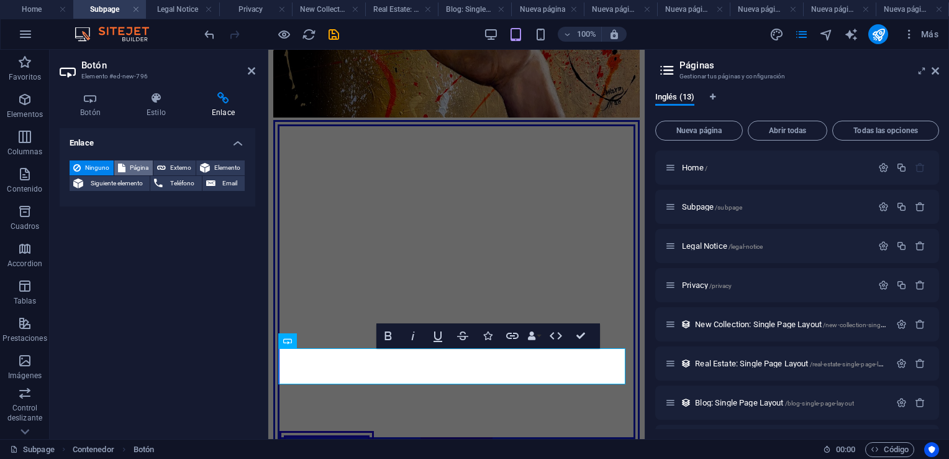
click at [124, 168] on icon at bounding box center [121, 167] width 7 height 15
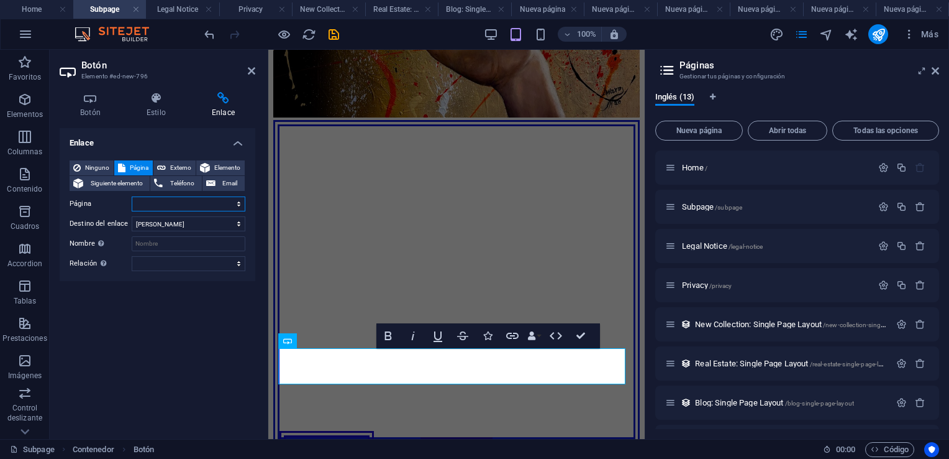
click at [237, 203] on select "Home Subpage Legal Notice Privacy Nueva página Nueva página 2 Nueva página 1 Nu…" at bounding box center [189, 203] width 114 height 15
select select "9"
click at [132, 196] on select "Home Subpage Legal Notice Privacy Nueva página Nueva página 2 Nueva página 1 Nu…" at bounding box center [189, 203] width 114 height 15
click at [164, 358] on div "Enlace Ninguno Página Externo Elemento Siguiente elemento Teléfono Email Página…" at bounding box center [158, 278] width 196 height 301
click at [251, 71] on icon at bounding box center [251, 71] width 7 height 10
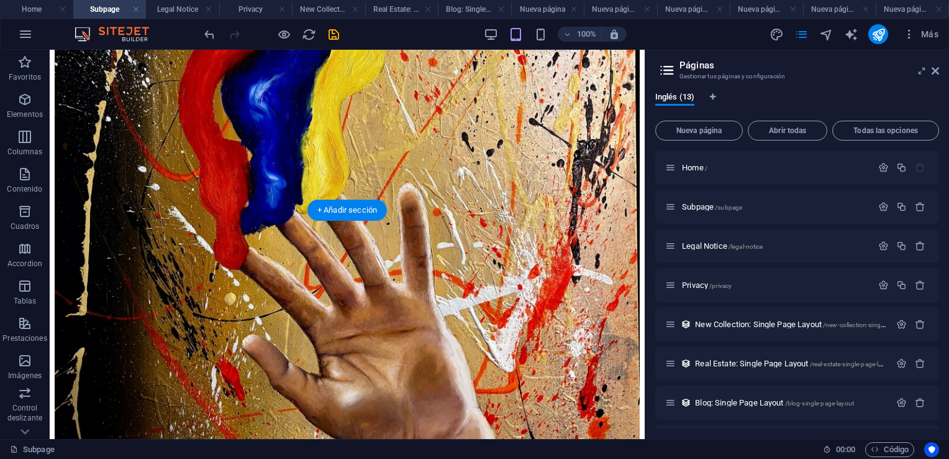
scroll to position [891, 0]
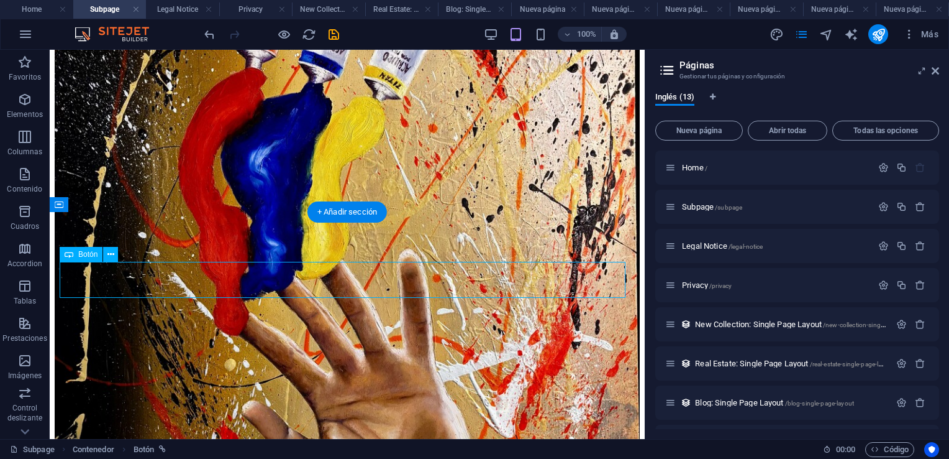
select select "5"
select select
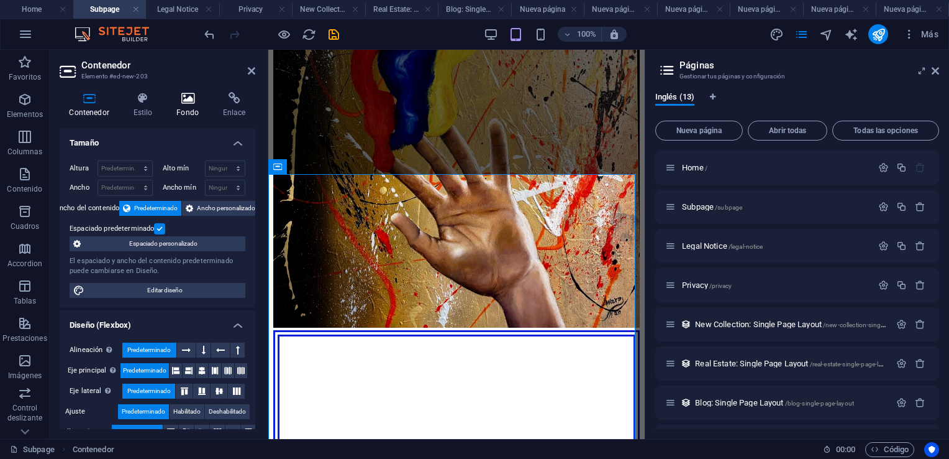
click at [191, 96] on icon at bounding box center [188, 98] width 42 height 12
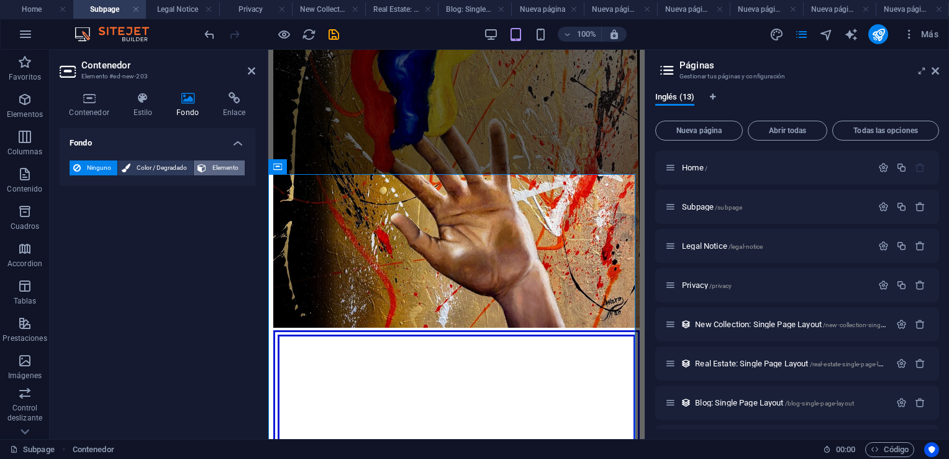
click at [220, 166] on span "Elemento" at bounding box center [225, 167] width 31 height 15
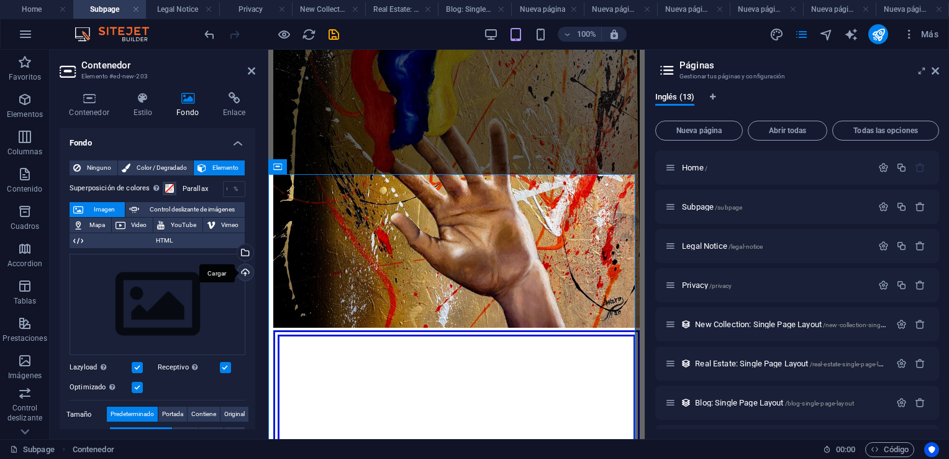
click at [242, 270] on div "Cargar" at bounding box center [244, 273] width 19 height 19
click at [253, 71] on icon at bounding box center [251, 71] width 7 height 10
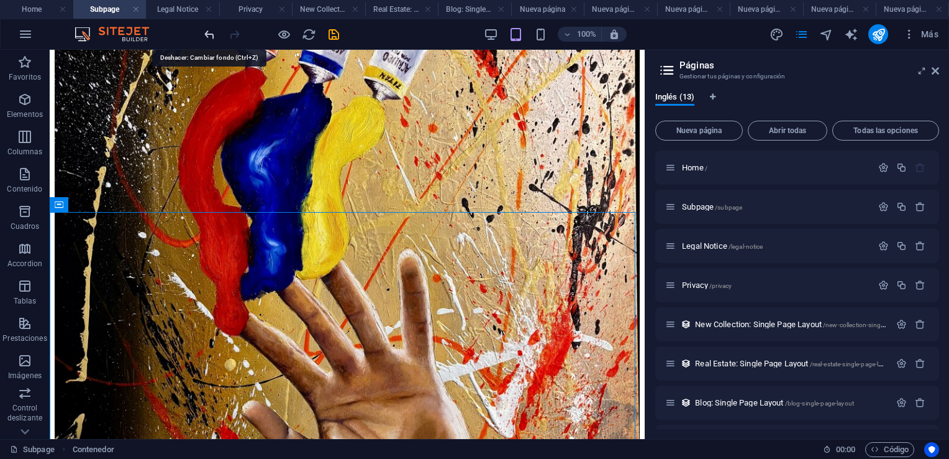
click at [208, 37] on icon "undo" at bounding box center [210, 34] width 14 height 14
click at [208, 35] on icon "undo" at bounding box center [210, 34] width 14 height 14
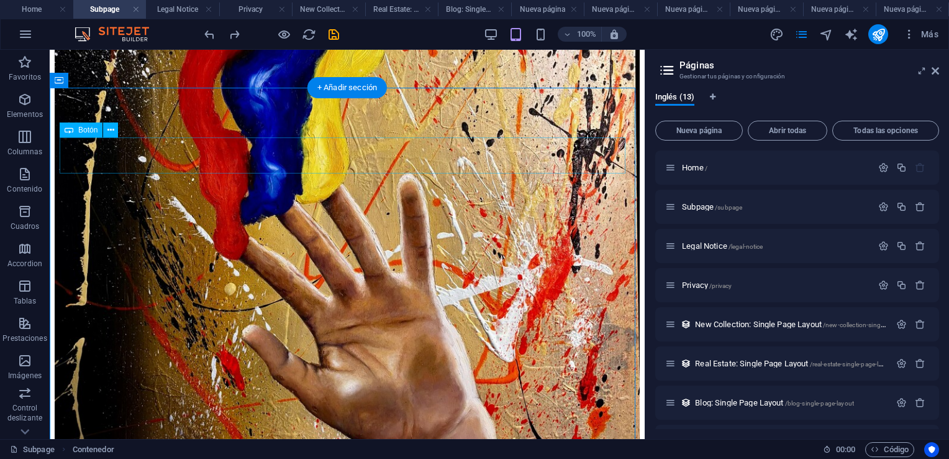
scroll to position [953, 0]
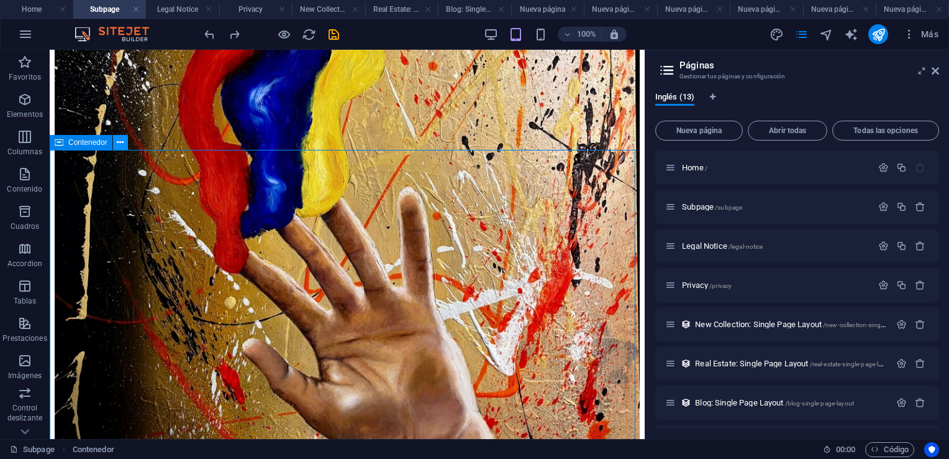
click at [117, 142] on icon at bounding box center [120, 142] width 7 height 13
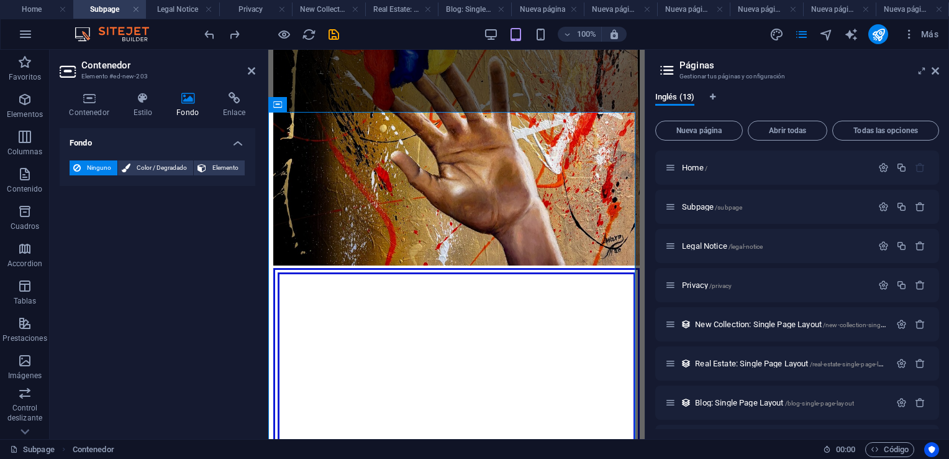
click at [191, 98] on icon at bounding box center [188, 98] width 42 height 12
click at [185, 98] on icon at bounding box center [188, 98] width 42 height 12
click at [204, 167] on icon at bounding box center [202, 167] width 9 height 15
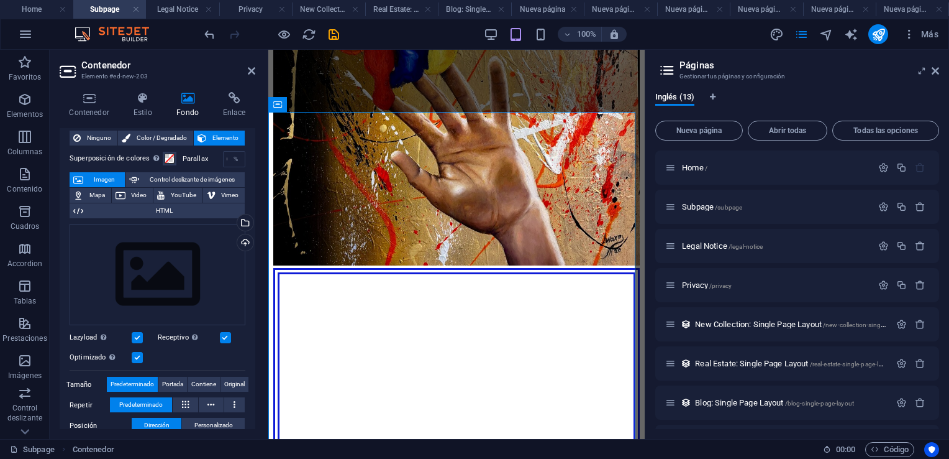
scroll to position [7, 0]
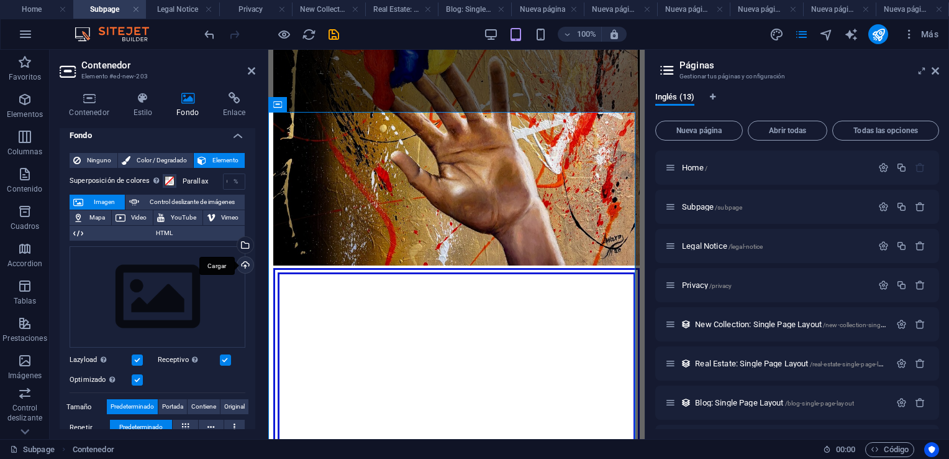
click at [241, 263] on div "Cargar" at bounding box center [244, 266] width 19 height 19
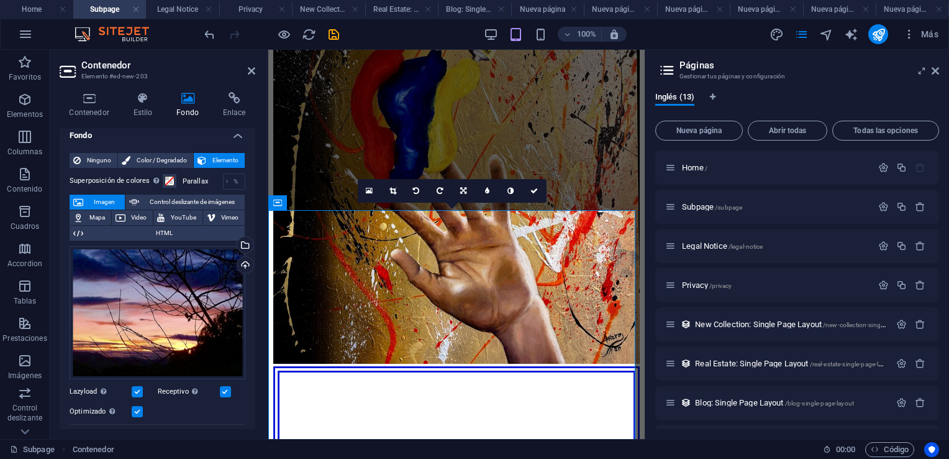
scroll to position [820, 0]
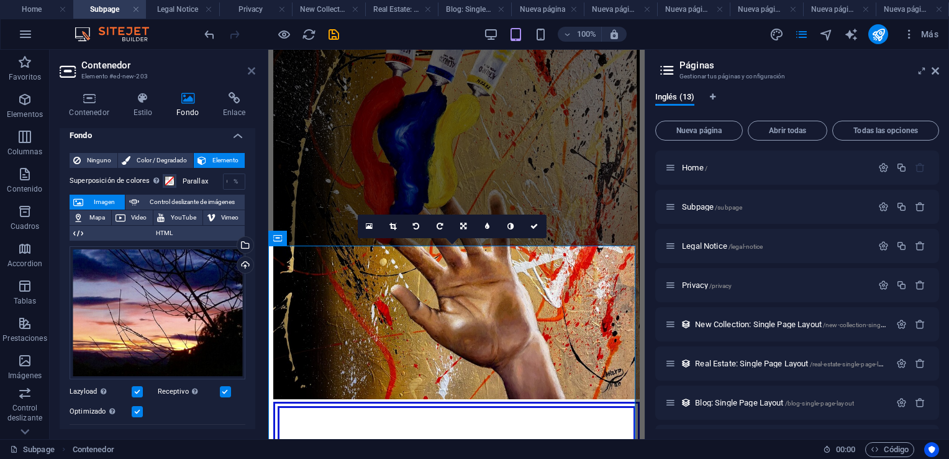
click at [248, 71] on icon at bounding box center [251, 71] width 7 height 10
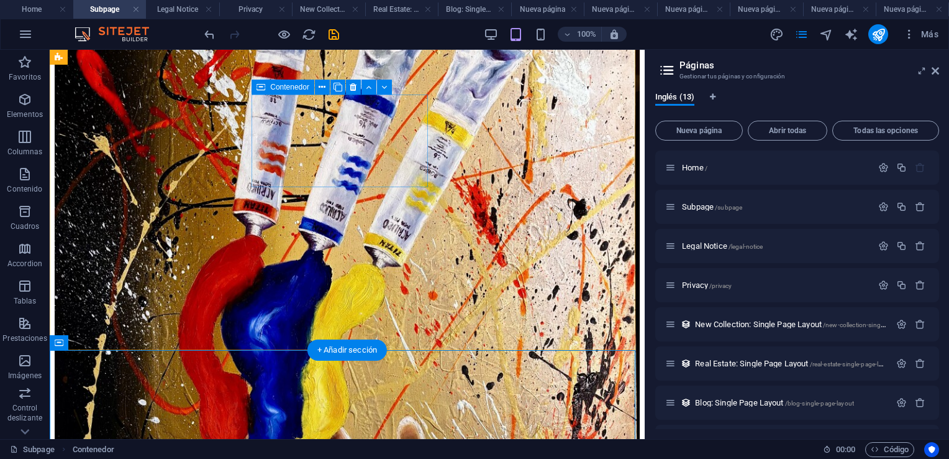
scroll to position [695, 0]
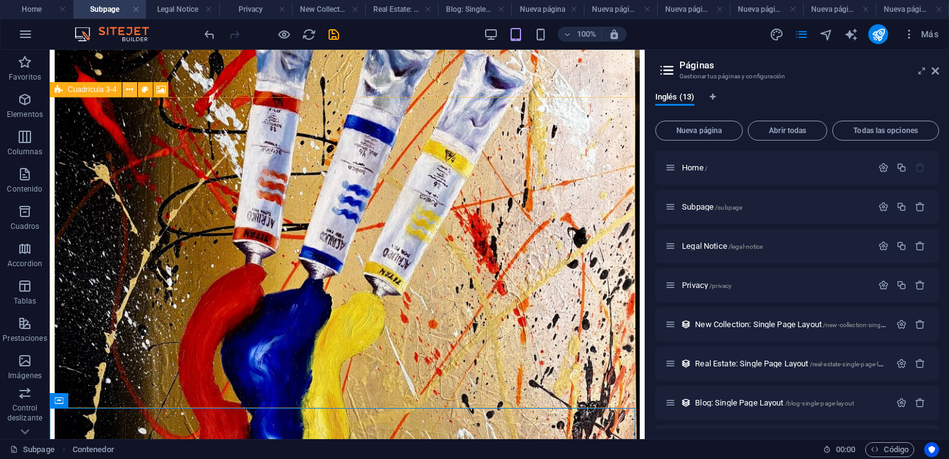
click at [129, 88] on icon at bounding box center [129, 89] width 7 height 13
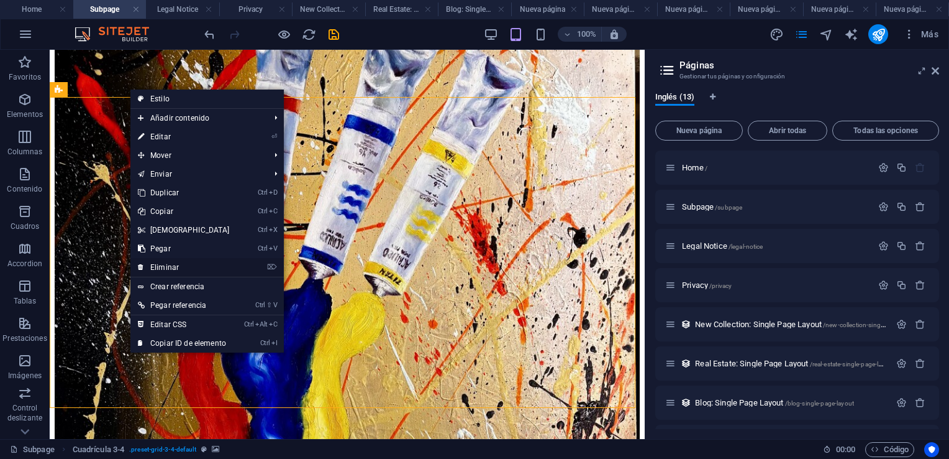
click at [180, 265] on link "⌦ Eliminar" at bounding box center [183, 267] width 107 height 19
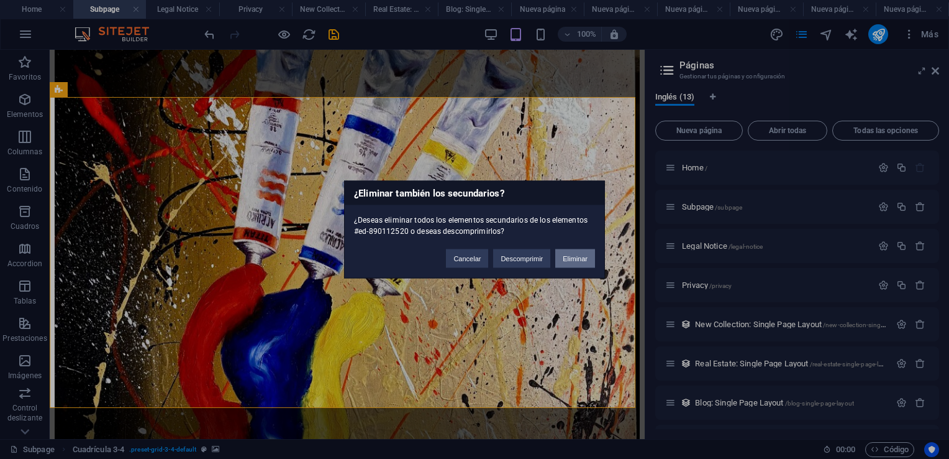
click at [575, 258] on button "Eliminar" at bounding box center [575, 258] width 40 height 19
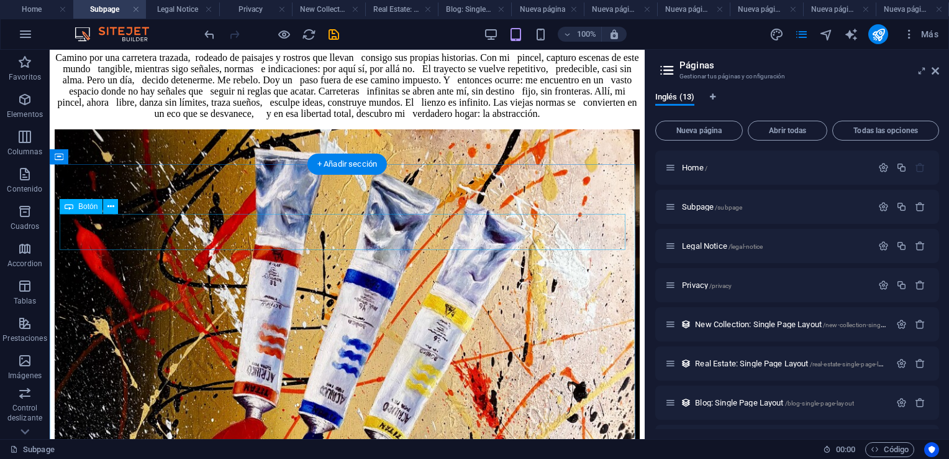
scroll to position [485, 0]
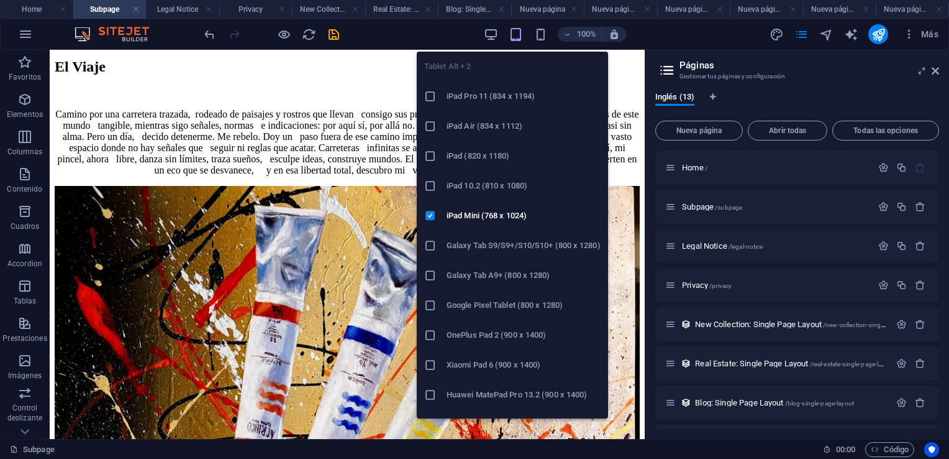
click at [514, 35] on icon "button" at bounding box center [516, 34] width 14 height 14
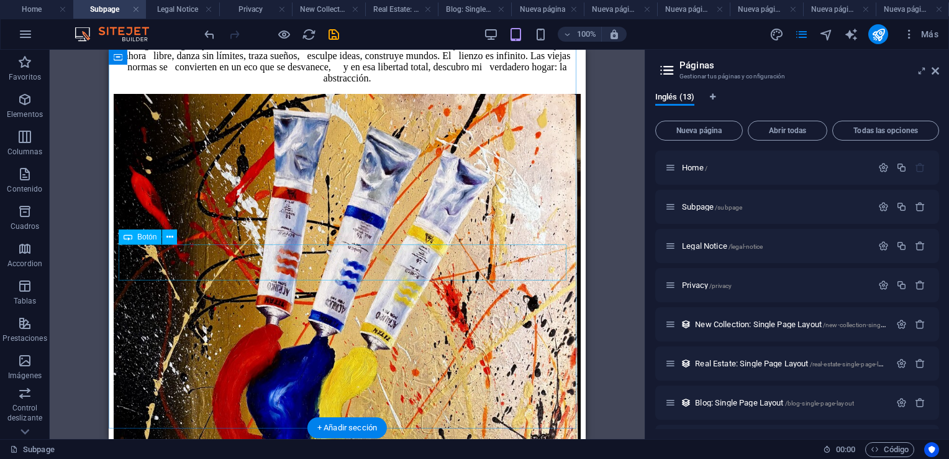
scroll to position [354, 0]
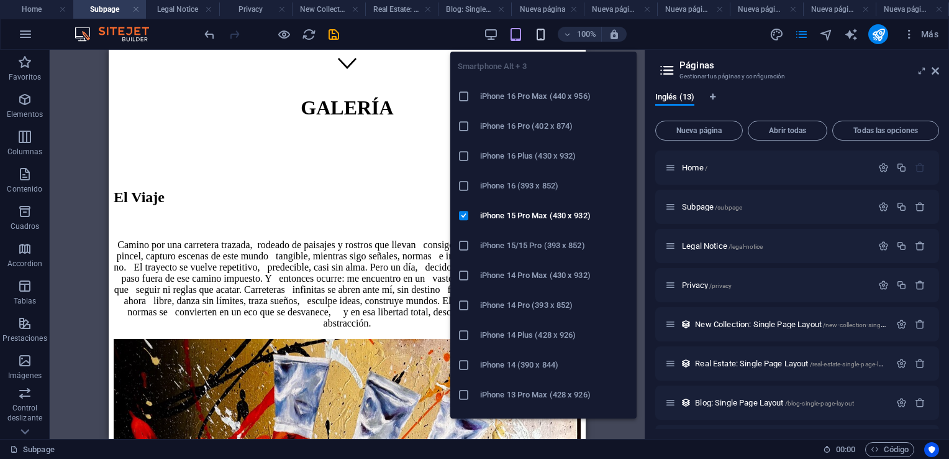
click at [537, 34] on icon "button" at bounding box center [541, 34] width 14 height 14
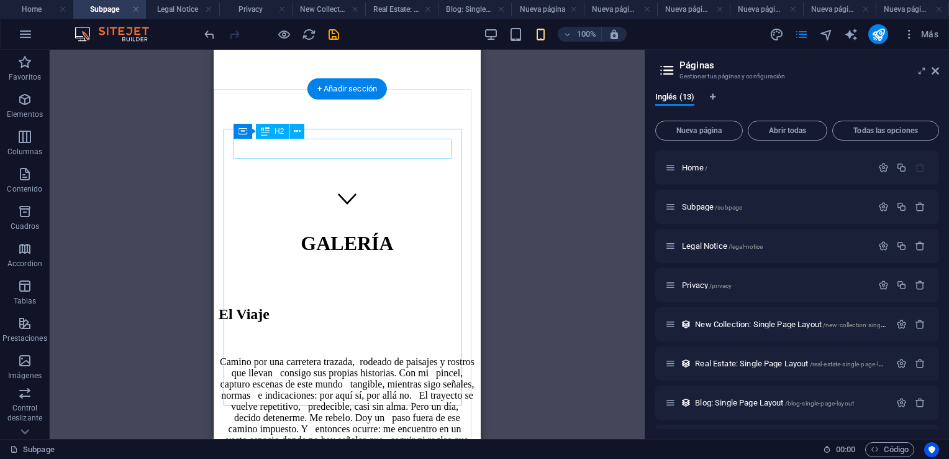
scroll to position [215, 0]
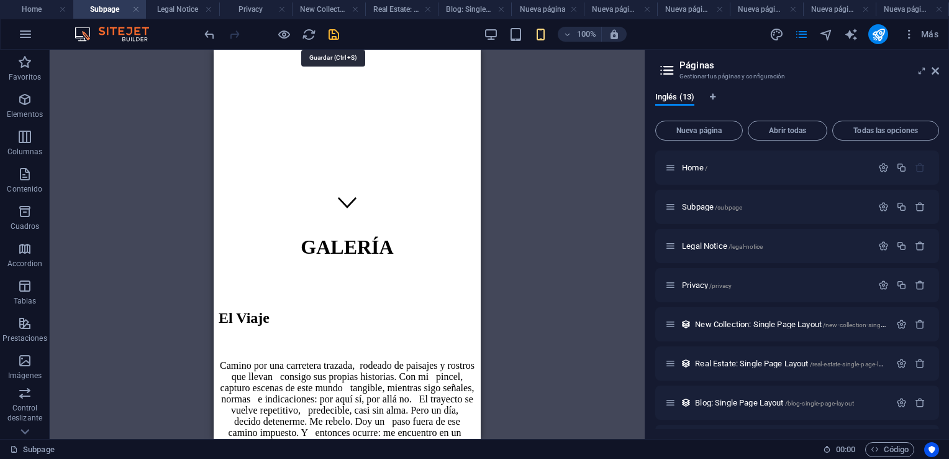
click at [331, 30] on icon "save" at bounding box center [334, 34] width 14 height 14
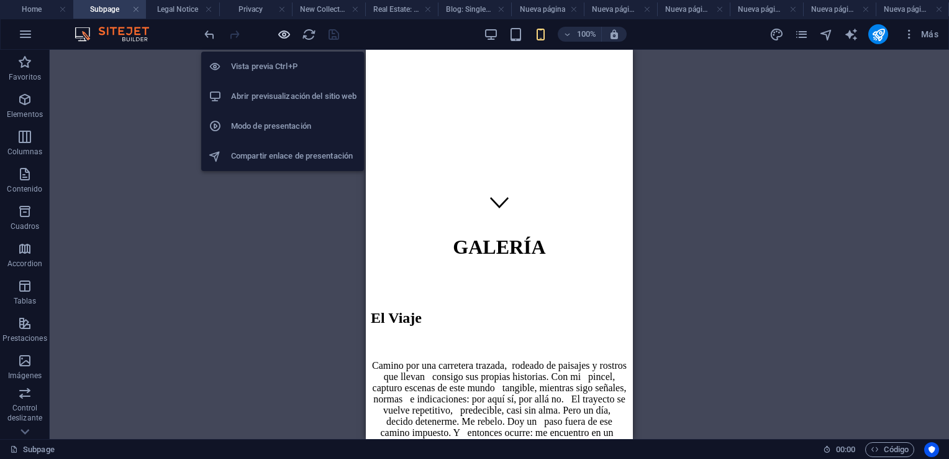
click at [286, 34] on icon "button" at bounding box center [284, 34] width 14 height 14
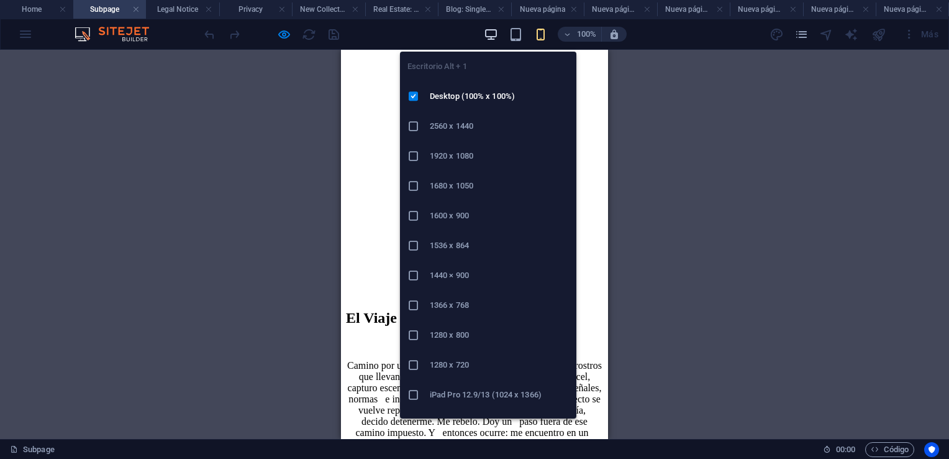
click at [493, 31] on icon "button" at bounding box center [491, 34] width 14 height 14
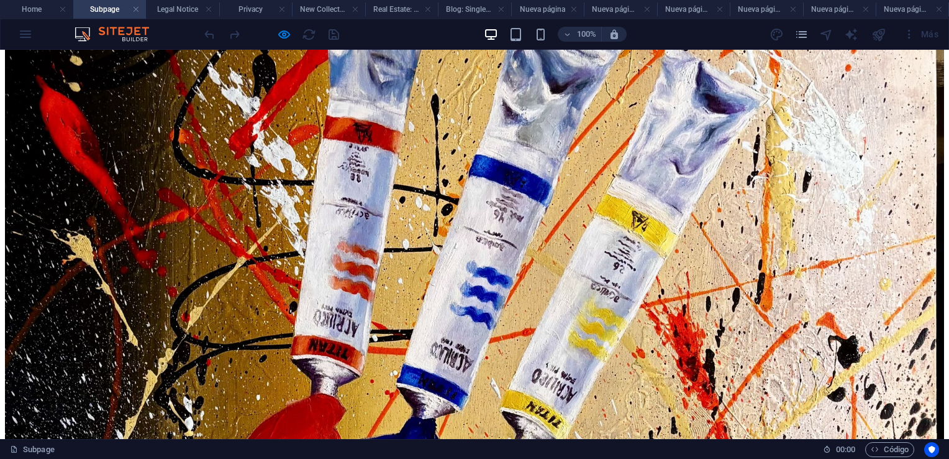
scroll to position [795, 0]
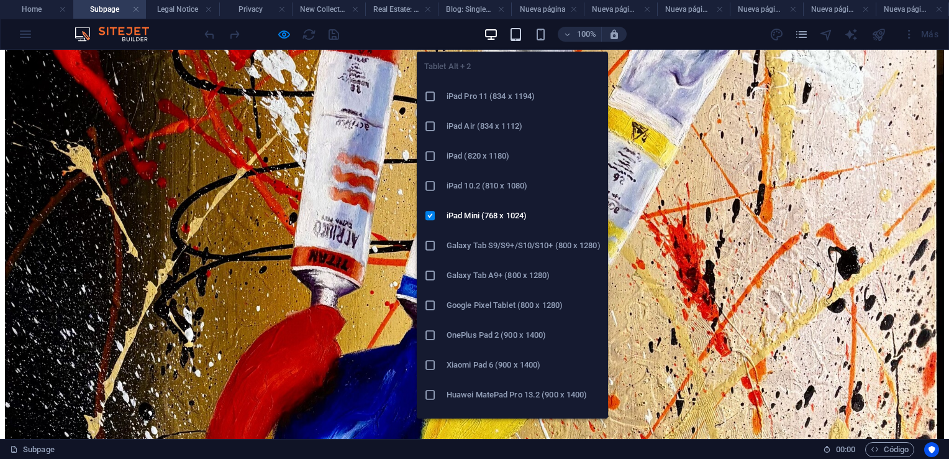
click at [518, 34] on icon "button" at bounding box center [516, 34] width 14 height 14
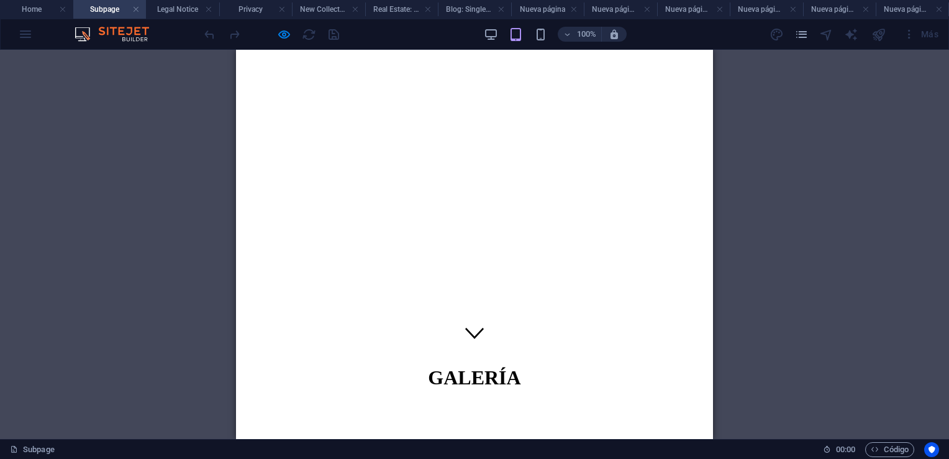
scroll to position [0, 0]
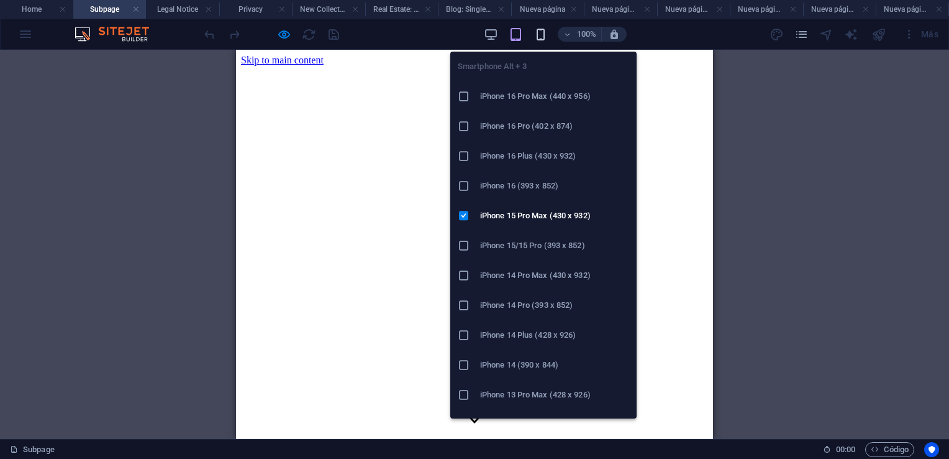
click at [542, 36] on icon "button" at bounding box center [541, 34] width 14 height 14
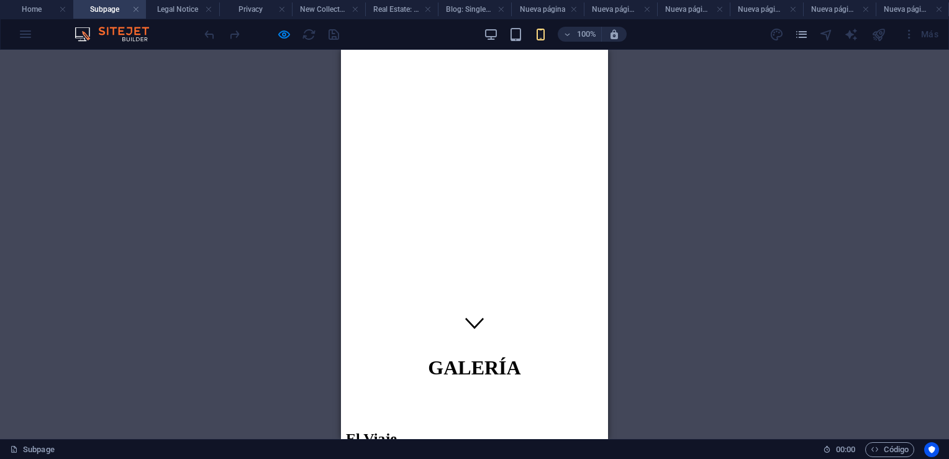
scroll to position [91, 0]
click at [42, 11] on h4 "Home" at bounding box center [36, 9] width 73 height 14
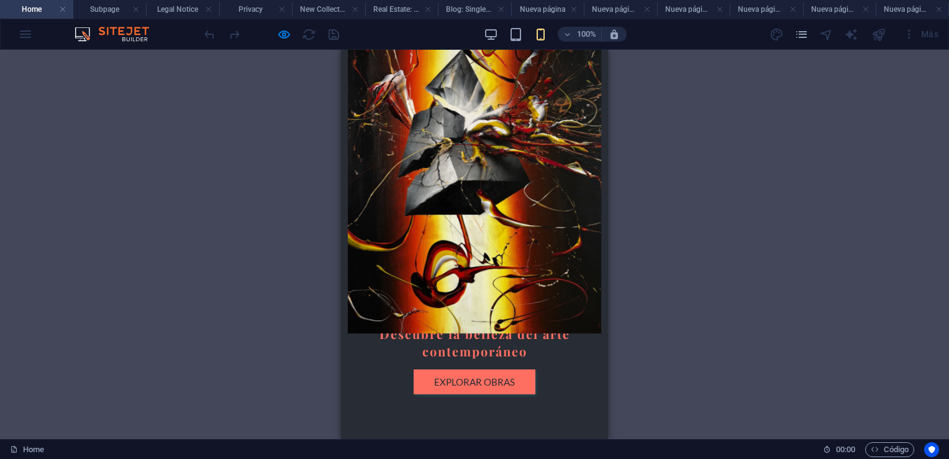
scroll to position [249, 0]
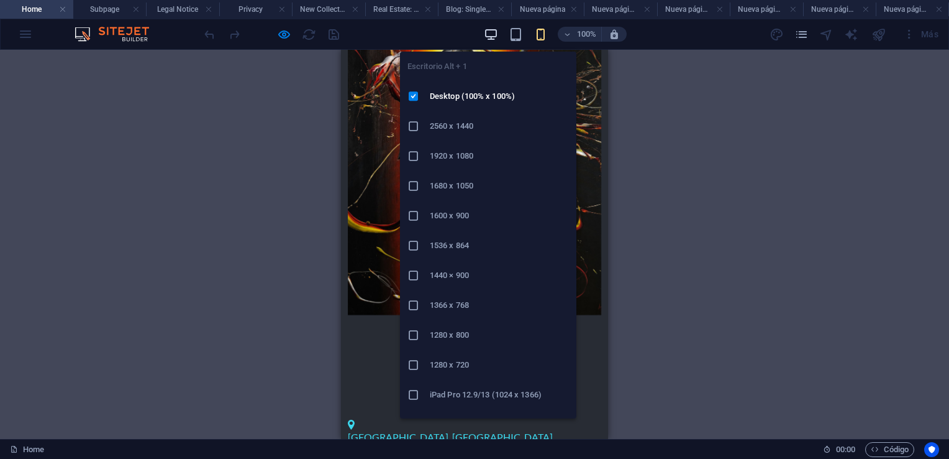
click at [492, 37] on icon "button" at bounding box center [491, 34] width 14 height 14
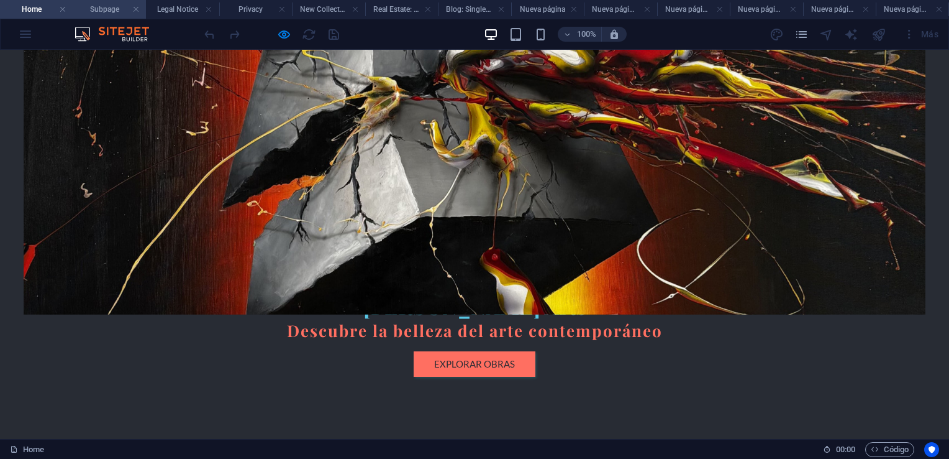
click at [112, 12] on h4 "Subpage" at bounding box center [109, 9] width 73 height 14
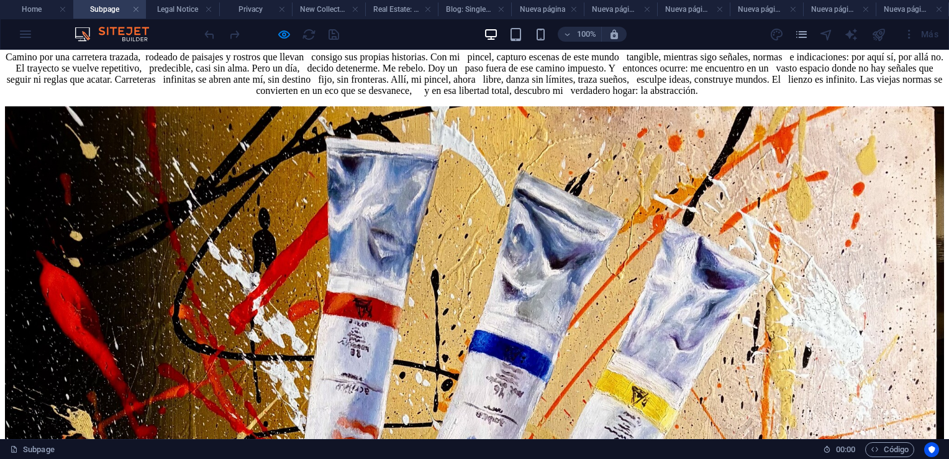
scroll to position [774, 0]
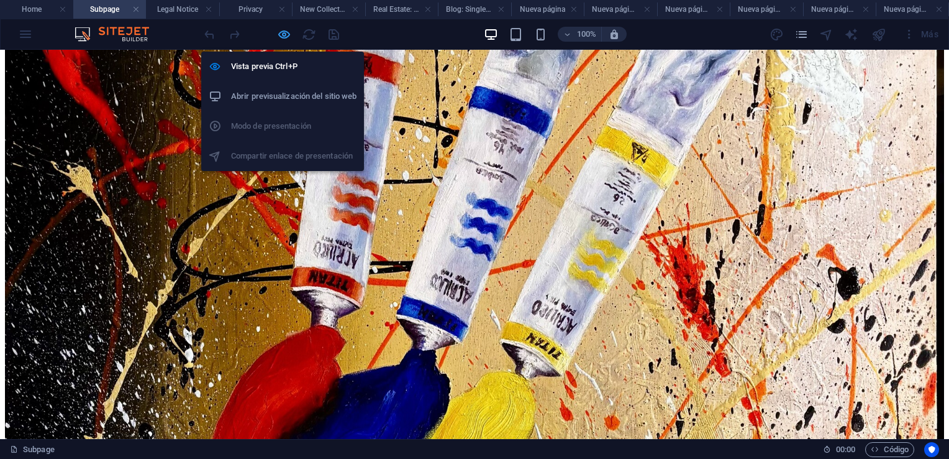
click at [285, 31] on icon "button" at bounding box center [284, 34] width 14 height 14
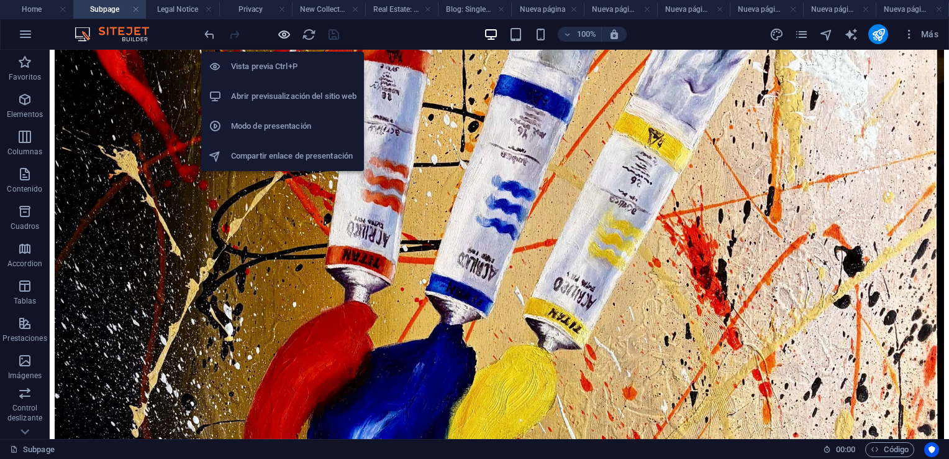
click at [288, 35] on icon "button" at bounding box center [284, 34] width 14 height 14
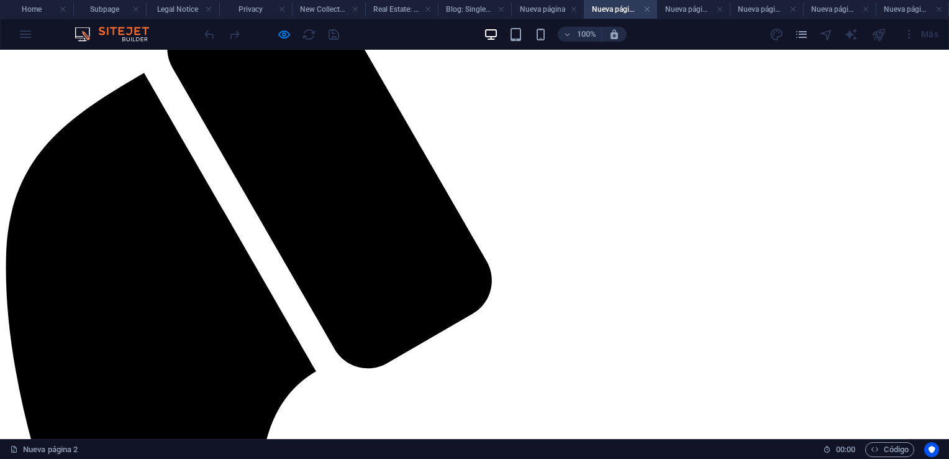
scroll to position [0, 0]
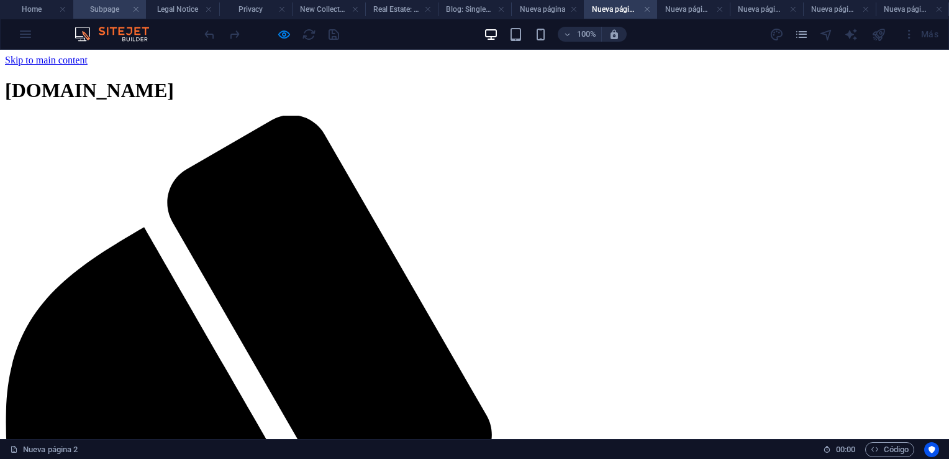
click at [114, 11] on h4 "Subpage" at bounding box center [109, 9] width 73 height 14
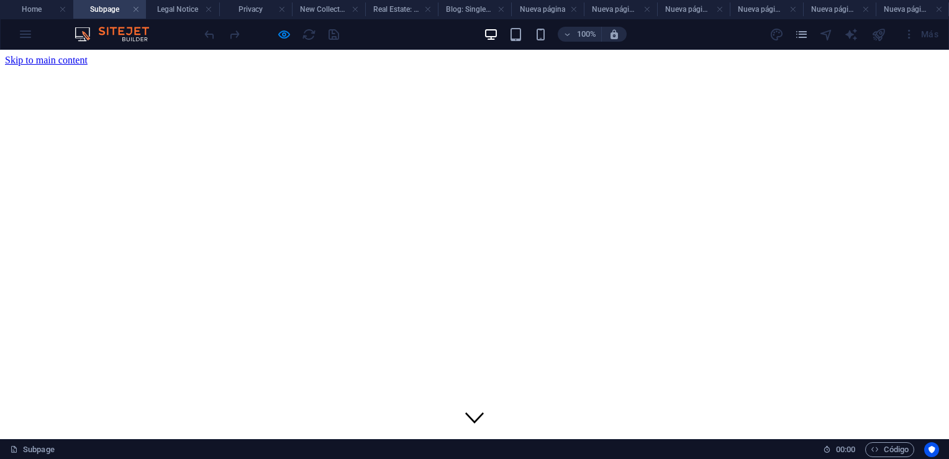
scroll to position [774, 0]
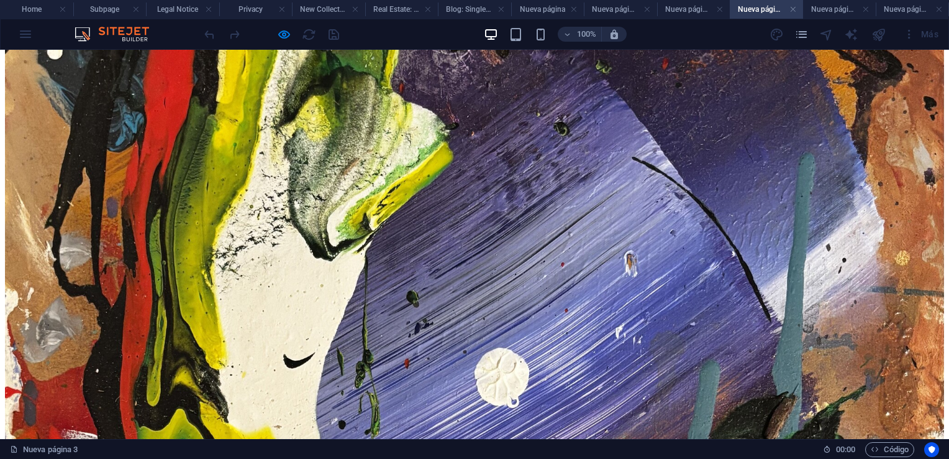
scroll to position [1802, 0]
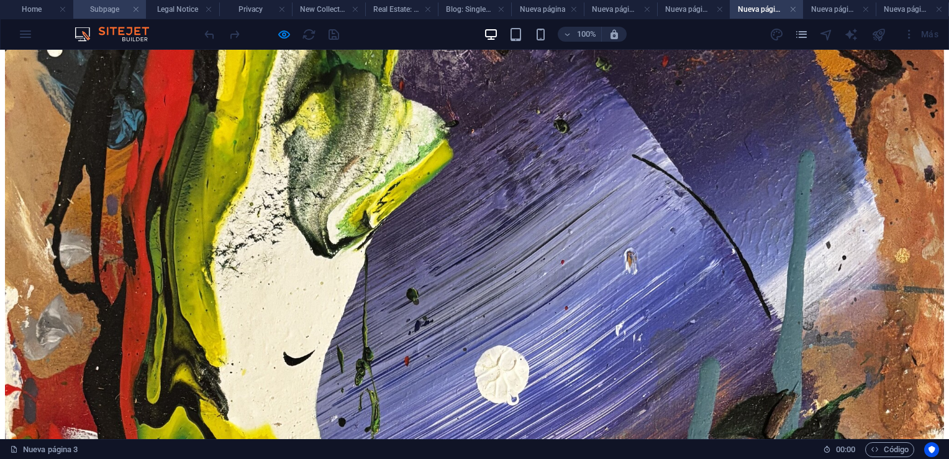
click at [111, 11] on h4 "Subpage" at bounding box center [109, 9] width 73 height 14
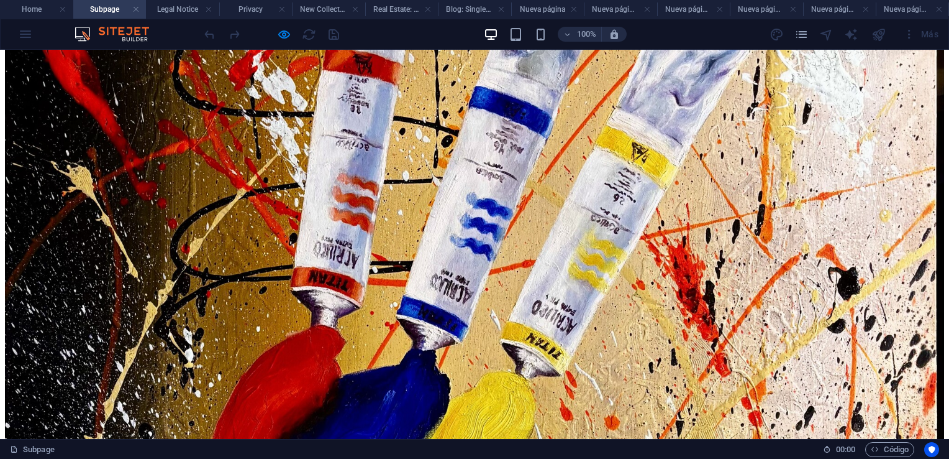
scroll to position [0, 0]
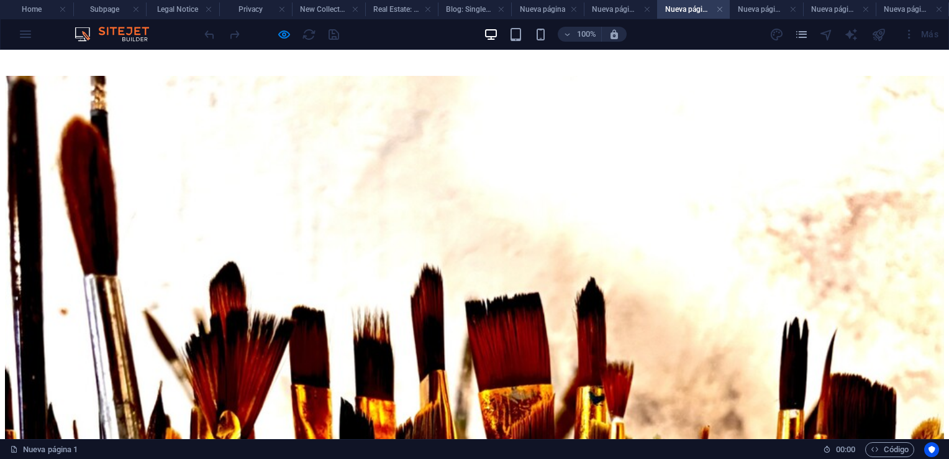
scroll to position [1643, 0]
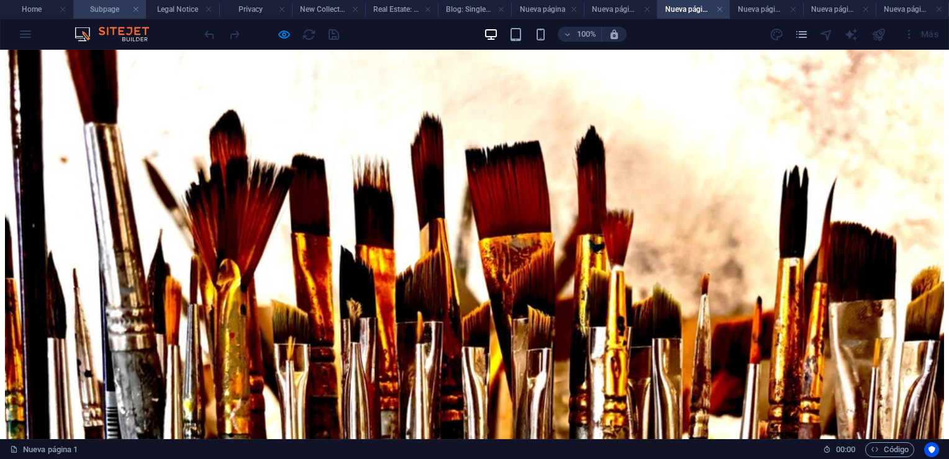
click at [104, 11] on h4 "Subpage" at bounding box center [109, 9] width 73 height 14
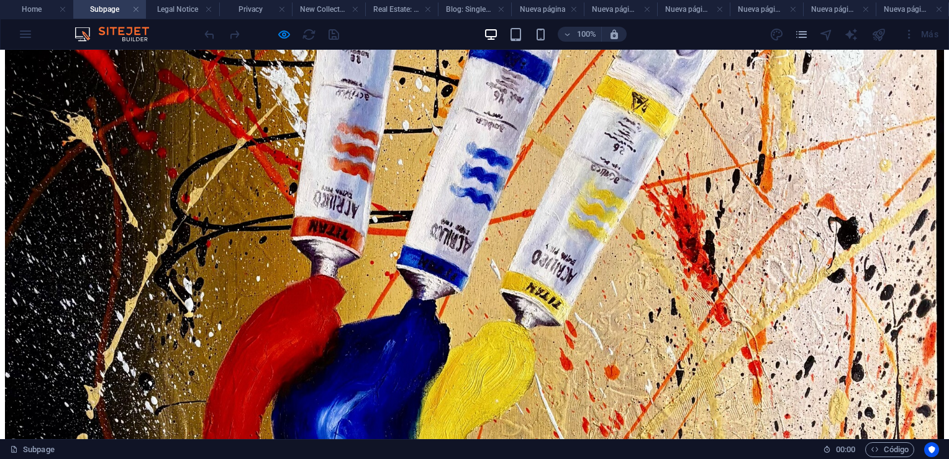
scroll to position [898, 0]
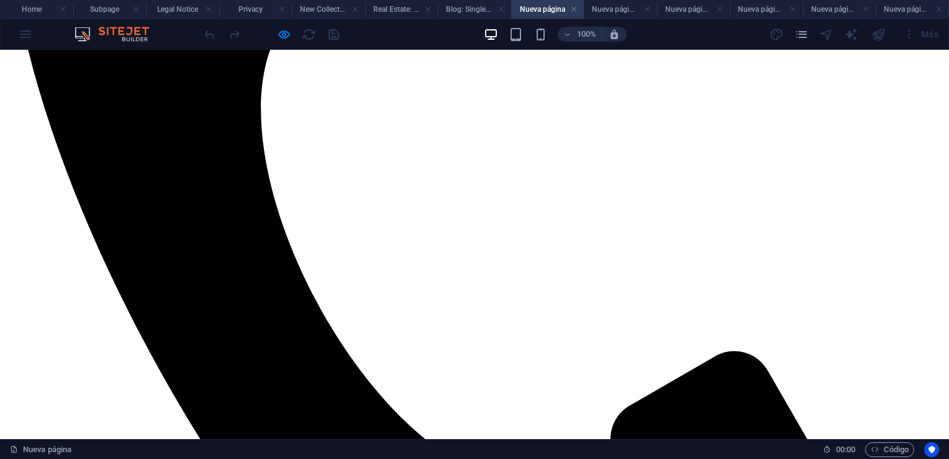
scroll to position [668, 0]
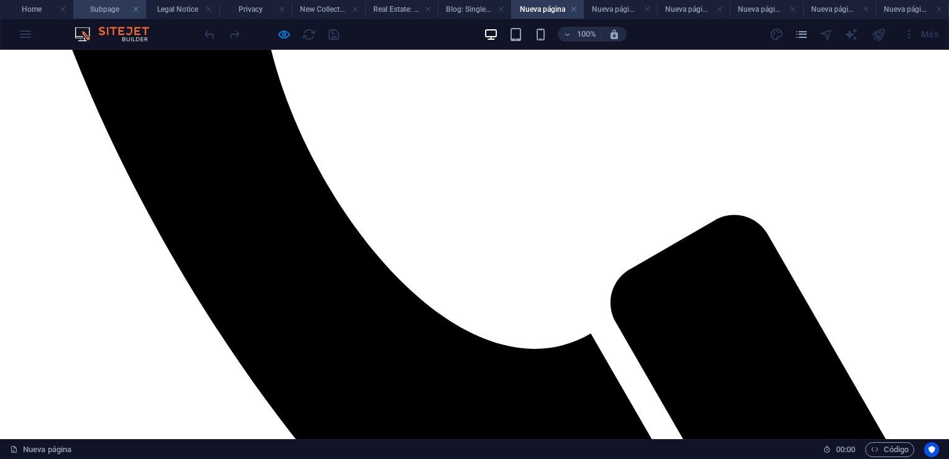
click at [99, 9] on h4 "Subpage" at bounding box center [109, 9] width 73 height 14
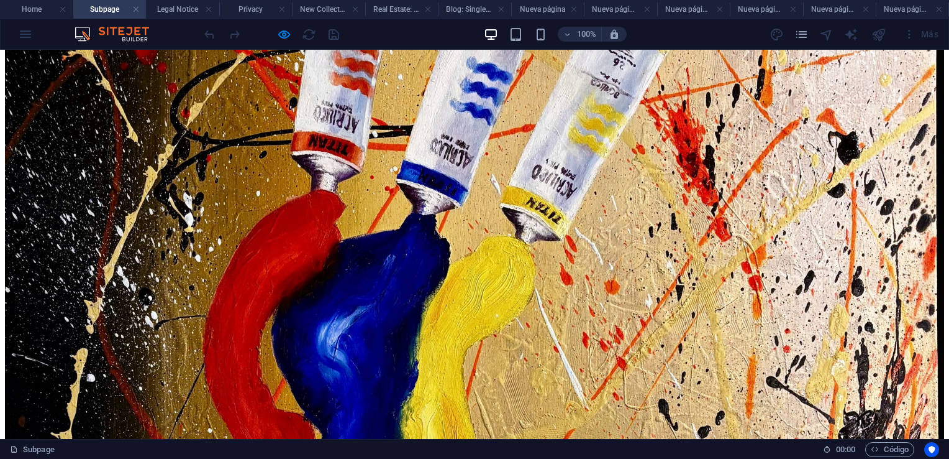
scroll to position [919, 0]
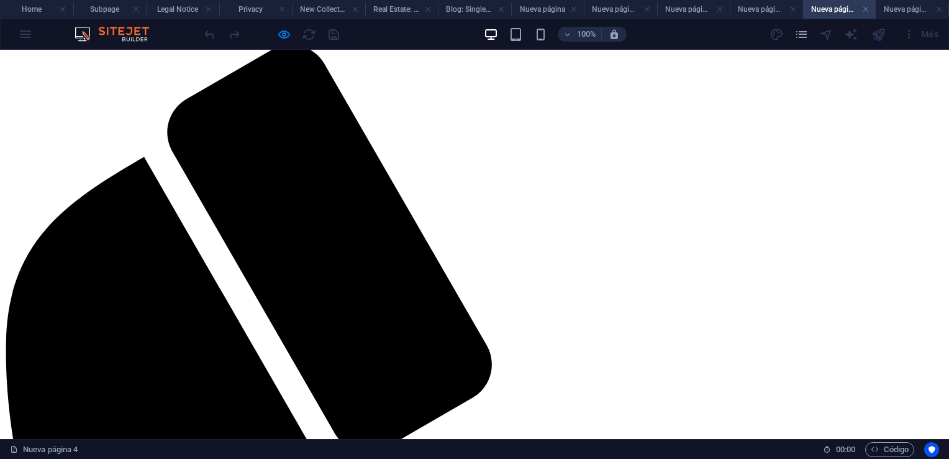
scroll to position [62, 0]
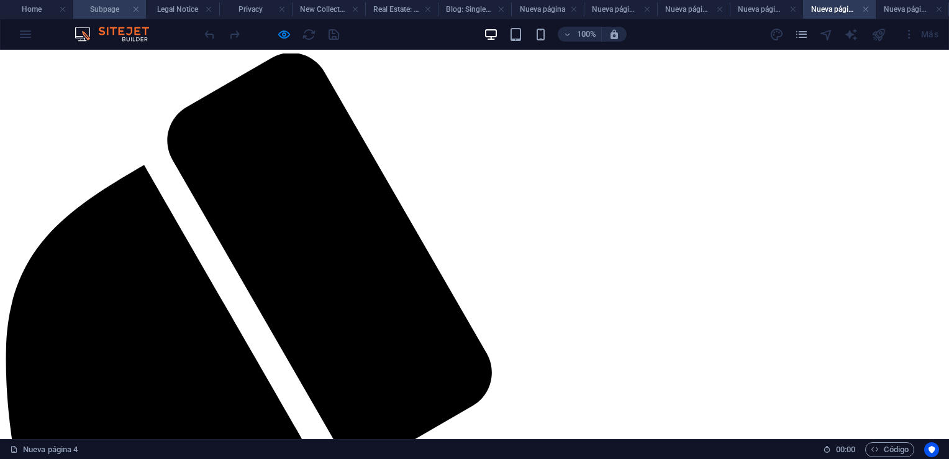
click at [104, 8] on h4 "Subpage" at bounding box center [109, 9] width 73 height 14
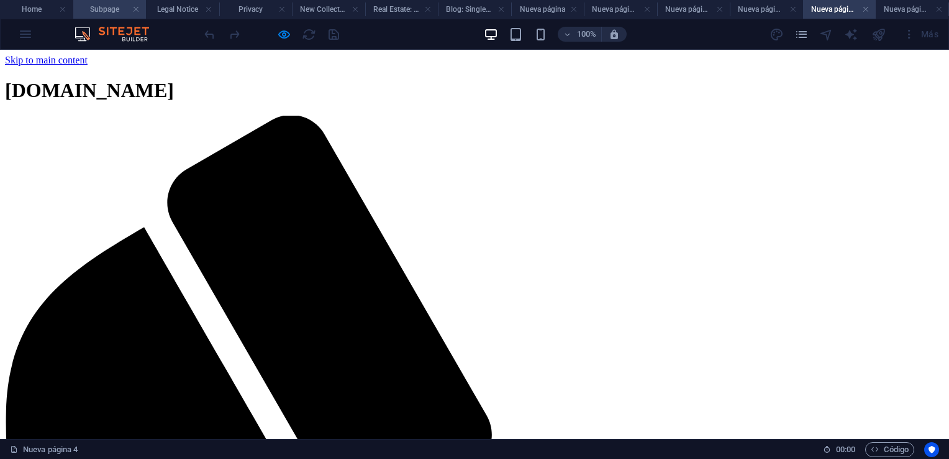
scroll to position [919, 0]
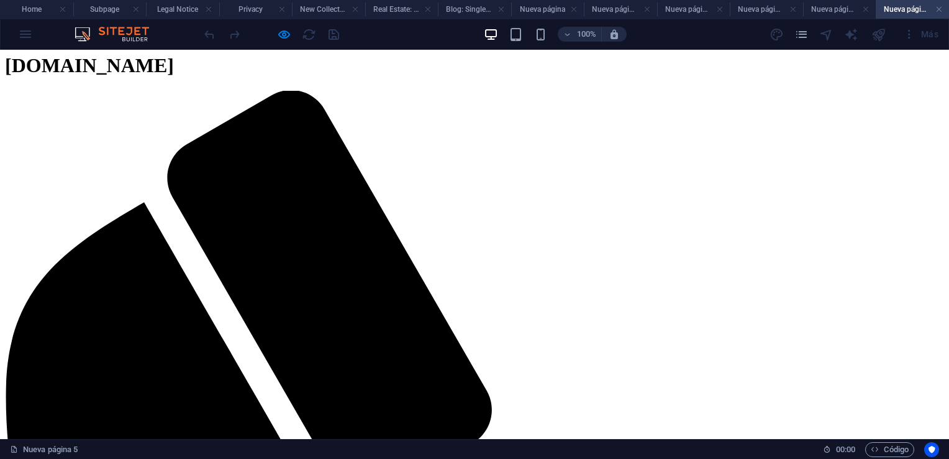
scroll to position [0, 0]
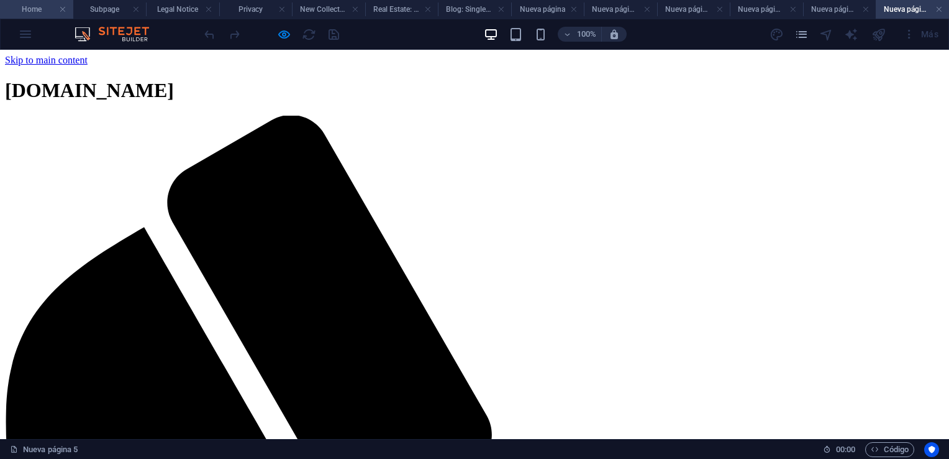
click at [45, 11] on h4 "Home" at bounding box center [36, 9] width 73 height 14
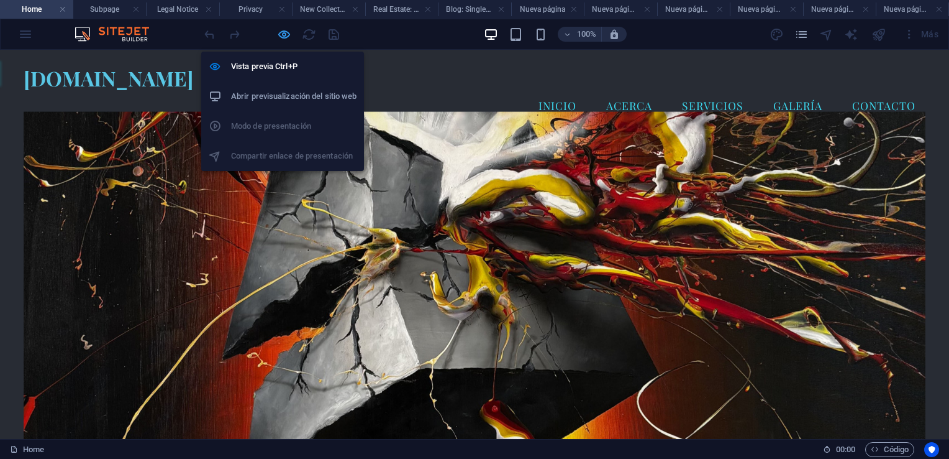
click at [281, 34] on icon "button" at bounding box center [284, 34] width 14 height 14
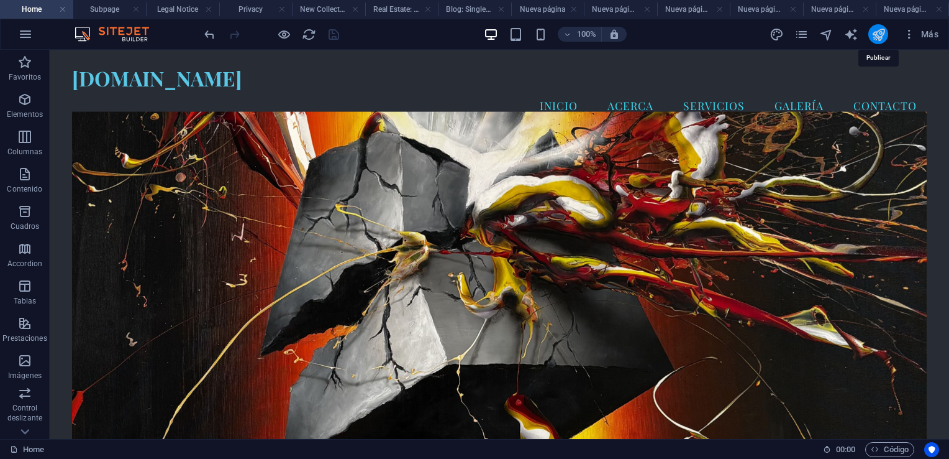
drag, startPoint x: 879, startPoint y: 34, endPoint x: 629, endPoint y: 156, distance: 278.2
click at [879, 34] on icon "publish" at bounding box center [879, 34] width 14 height 14
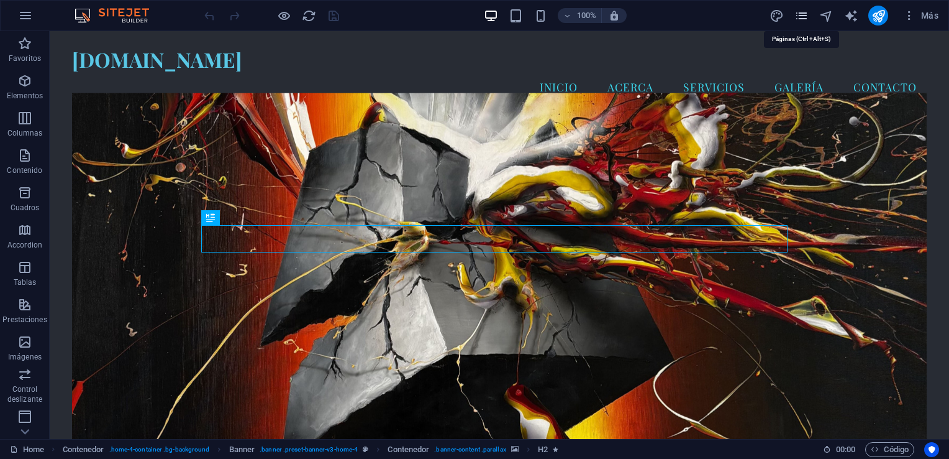
click at [803, 16] on icon "pages" at bounding box center [802, 16] width 14 height 14
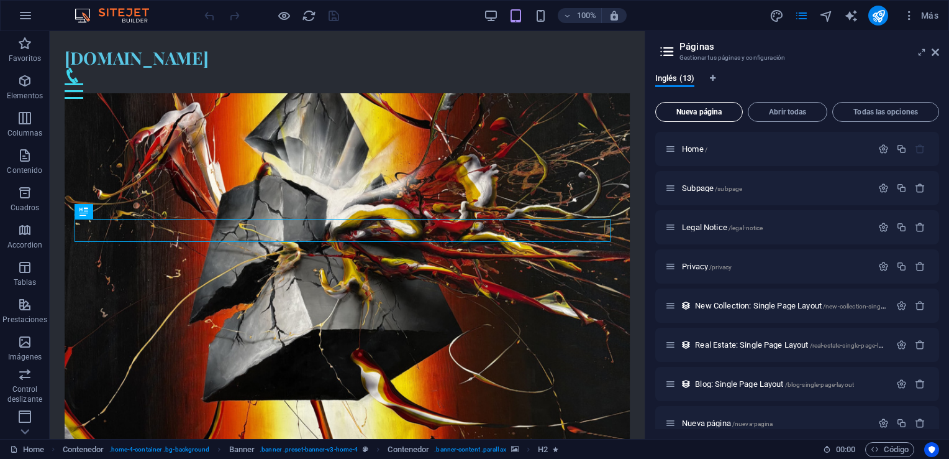
click at [706, 112] on span "Nueva página" at bounding box center [699, 111] width 76 height 7
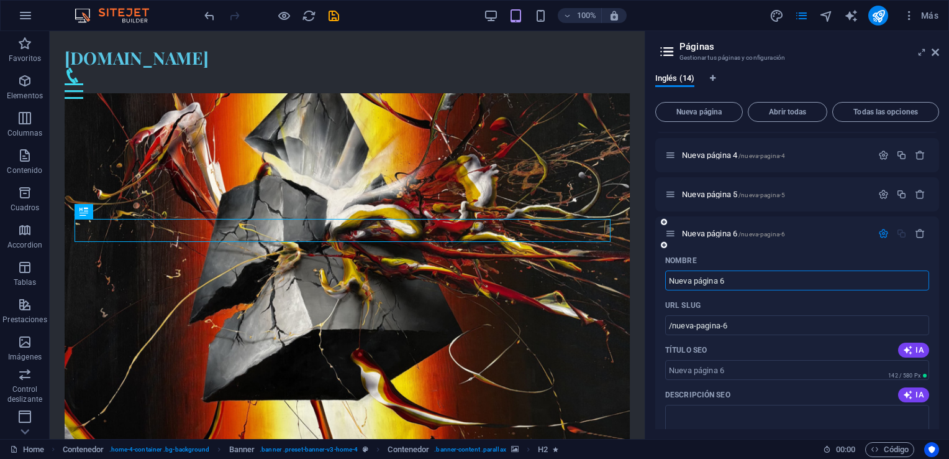
click at [710, 282] on input "Nueva página 6" at bounding box center [797, 280] width 264 height 20
click at [813, 280] on input "Nueva página 6" at bounding box center [797, 280] width 264 height 20
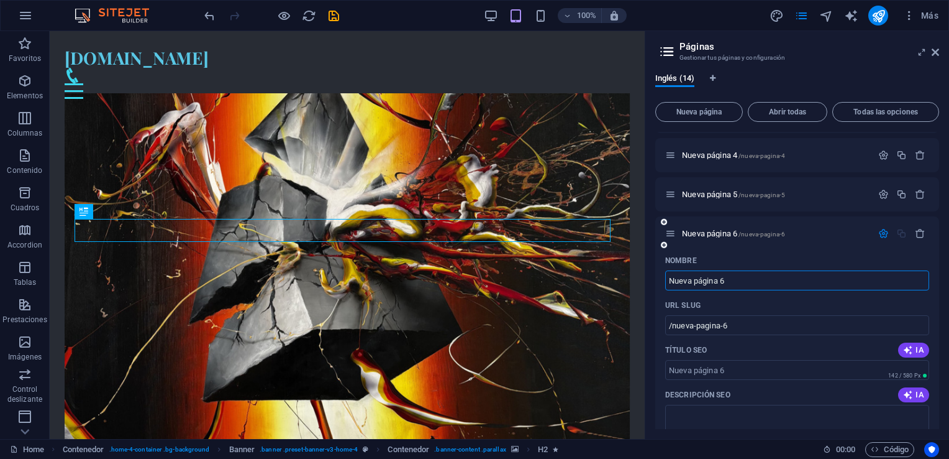
click at [813, 280] on input "Nueva página 6" at bounding box center [797, 280] width 264 height 20
click at [368, 68] on div "Menu" at bounding box center [347, 83] width 565 height 31
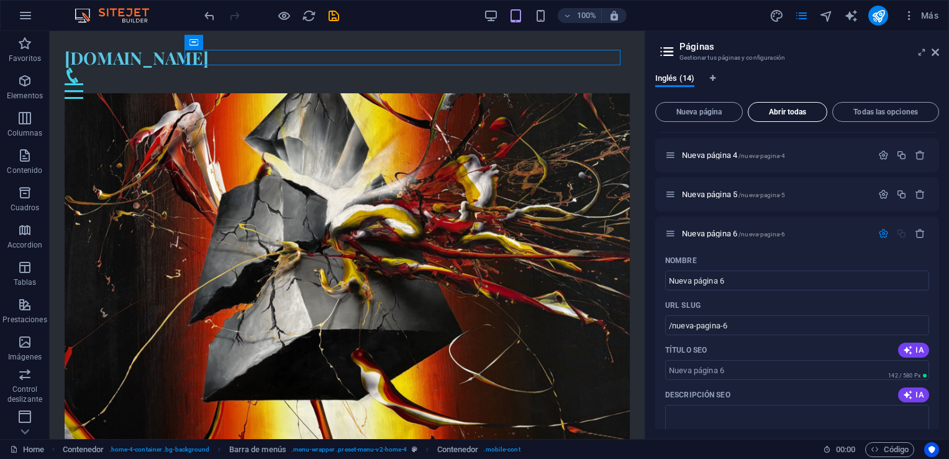
click at [775, 113] on span "Abrir todas" at bounding box center [788, 111] width 68 height 7
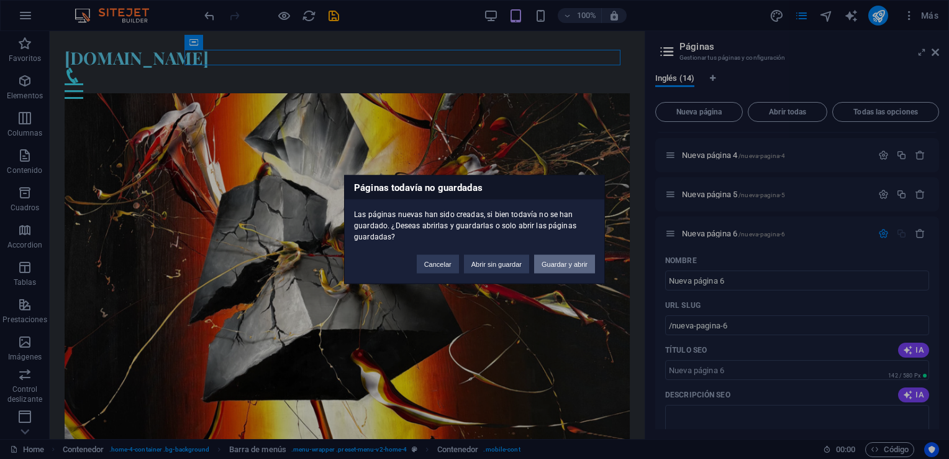
click at [559, 262] on button "Guardar y abrir" at bounding box center [564, 264] width 61 height 19
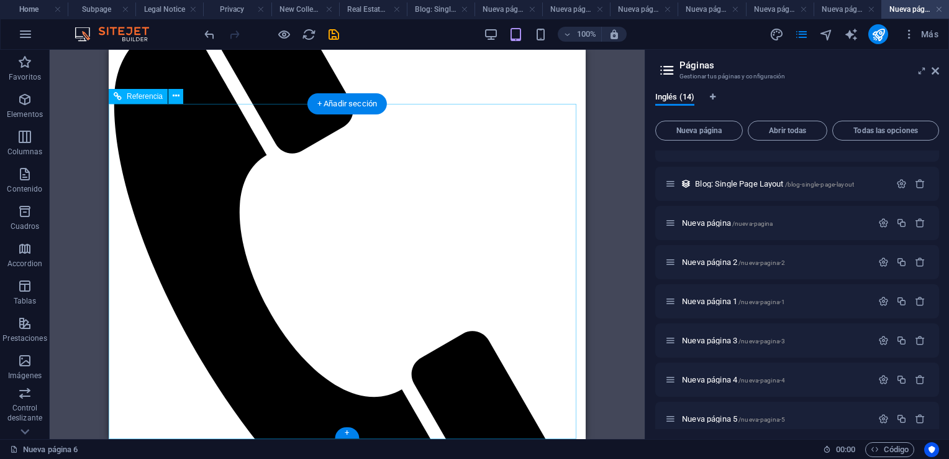
scroll to position [0, 0]
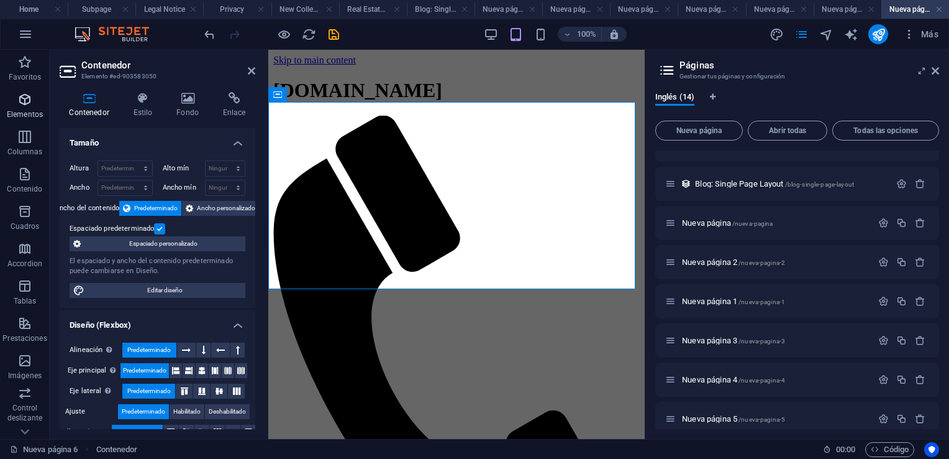
click at [20, 97] on icon "button" at bounding box center [24, 99] width 15 height 15
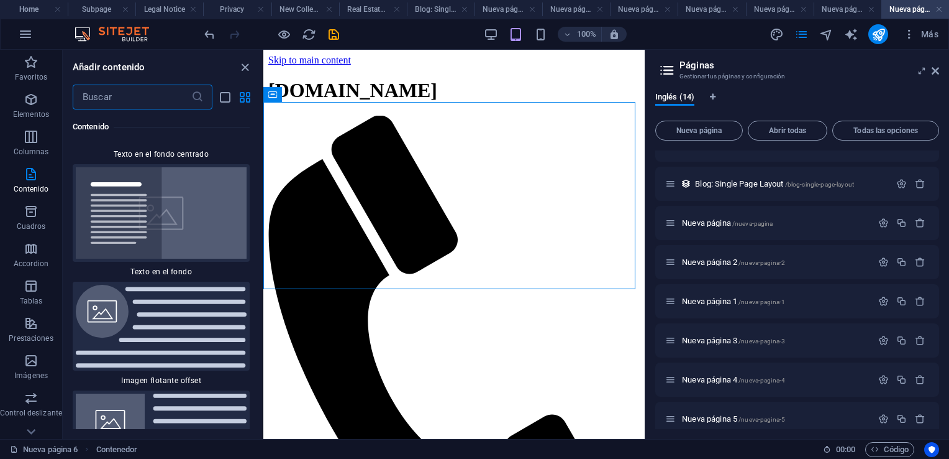
scroll to position [5142, 0]
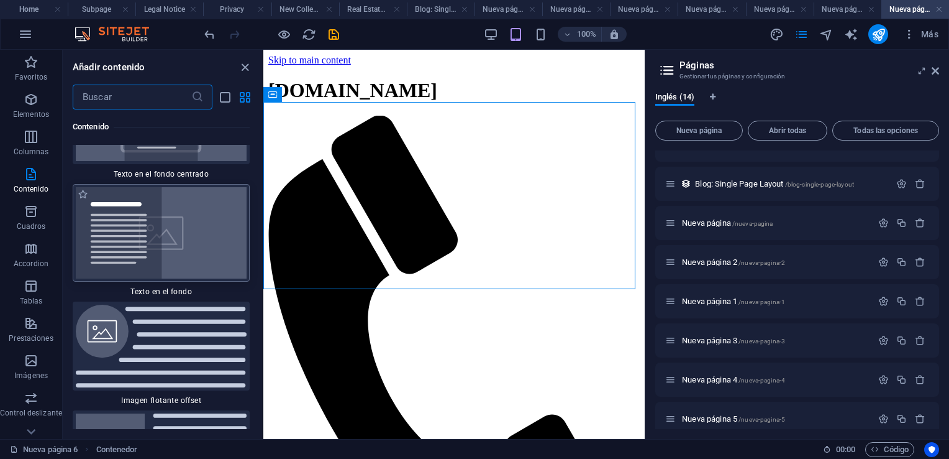
click at [179, 250] on img at bounding box center [161, 232] width 171 height 91
click at [263, 250] on div "Arrastra aquí para reemplazar el contenido existente. Si quieres crear un eleme…" at bounding box center [454, 244] width 382 height 389
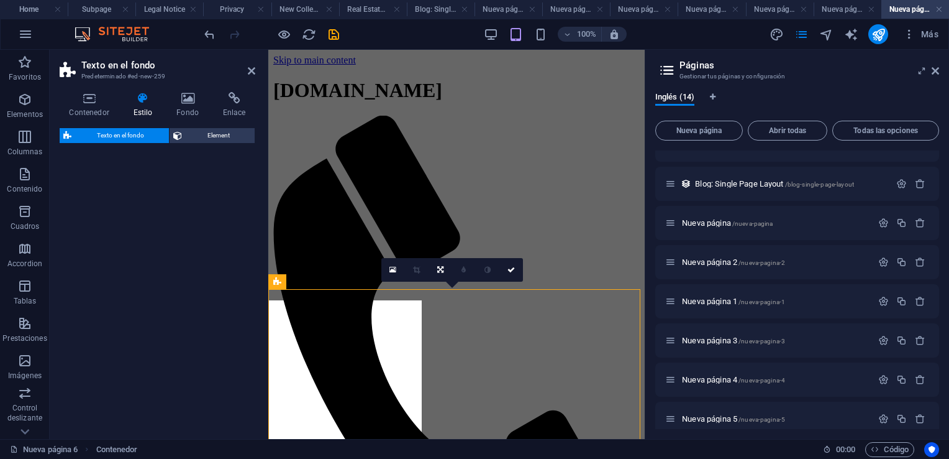
select select "%"
select select "rem"
select select "px"
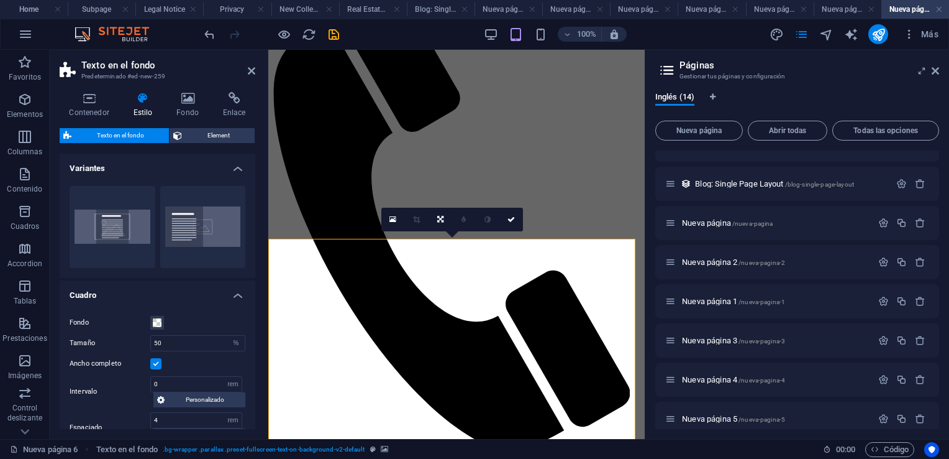
scroll to position [0, 0]
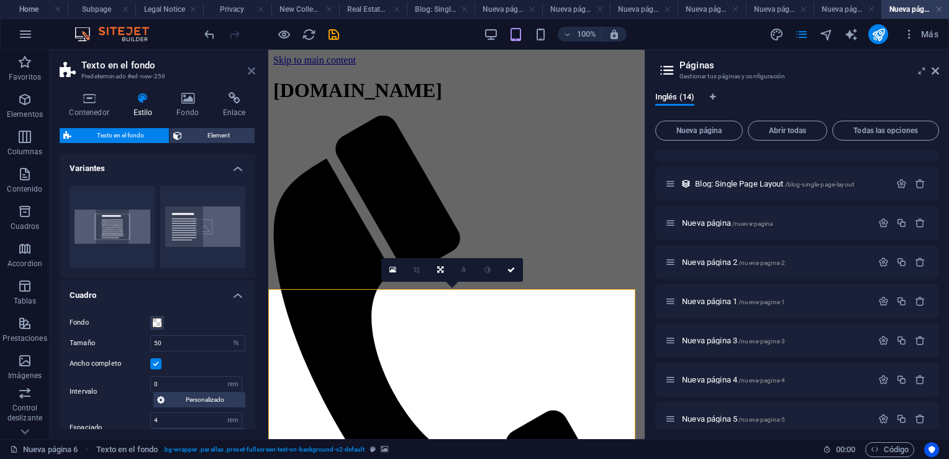
click at [250, 70] on icon at bounding box center [251, 71] width 7 height 10
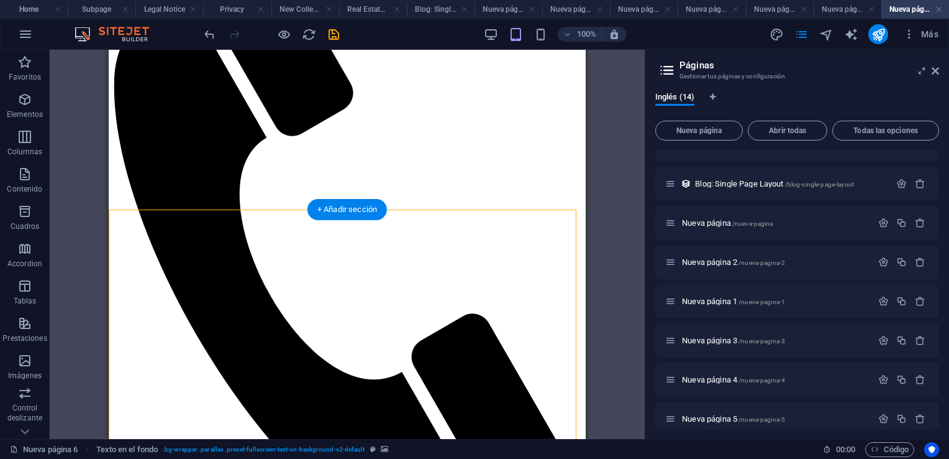
scroll to position [186, 0]
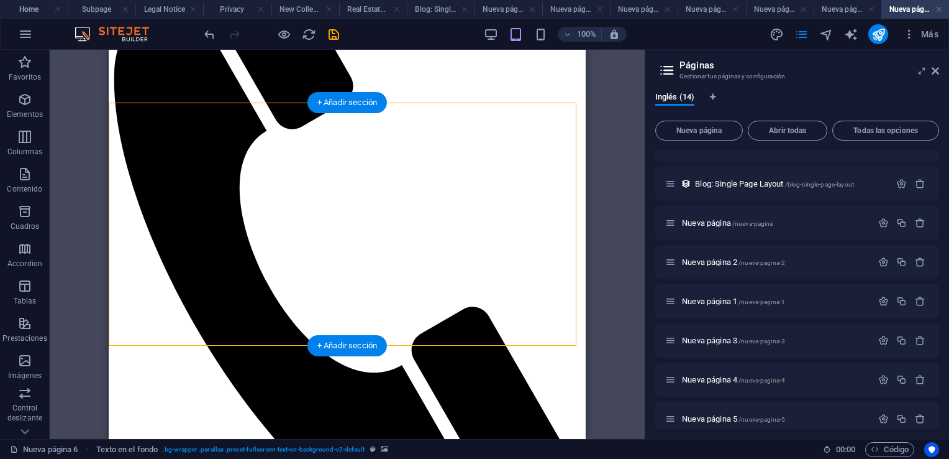
select select "%"
select select "rem"
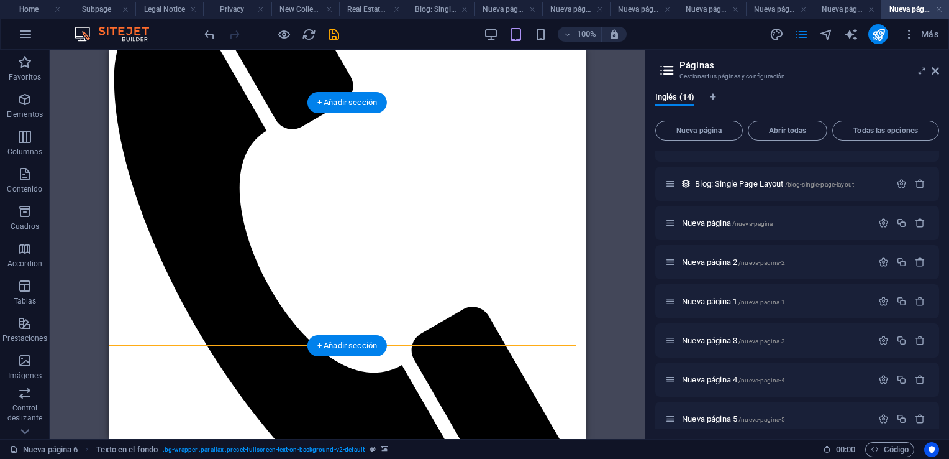
select select "px"
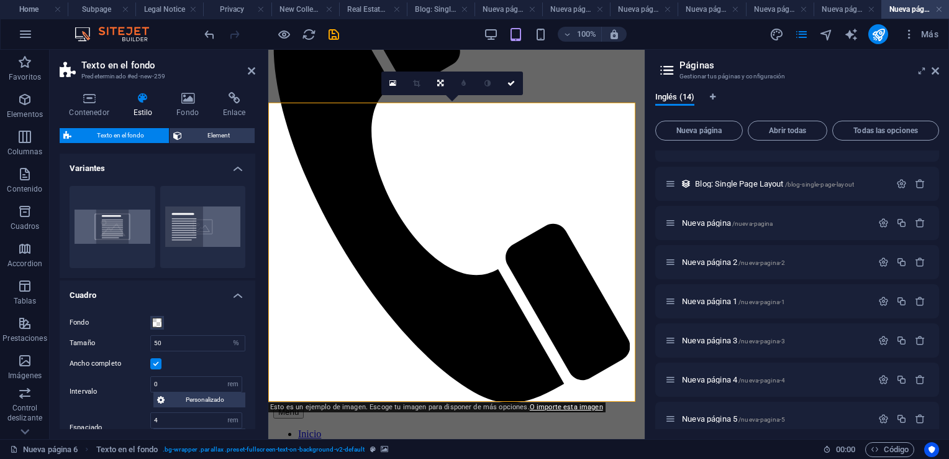
click at [185, 98] on icon at bounding box center [188, 98] width 42 height 12
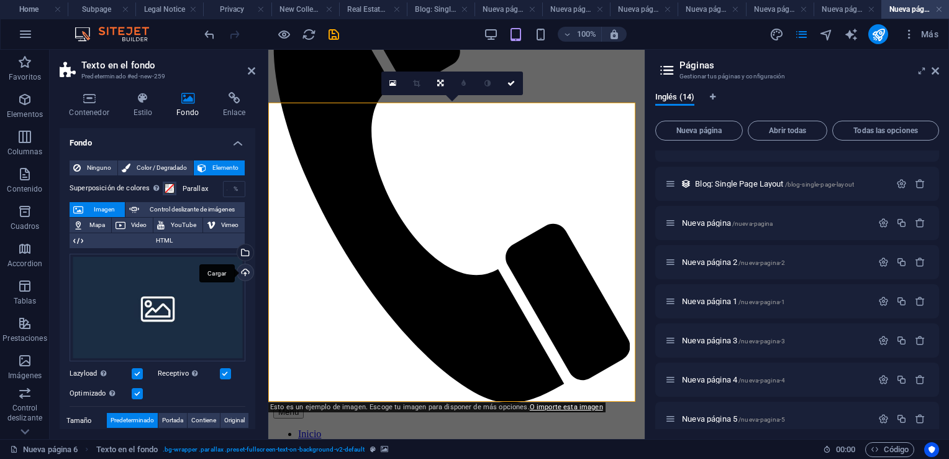
click at [246, 270] on div "Cargar" at bounding box center [244, 273] width 19 height 19
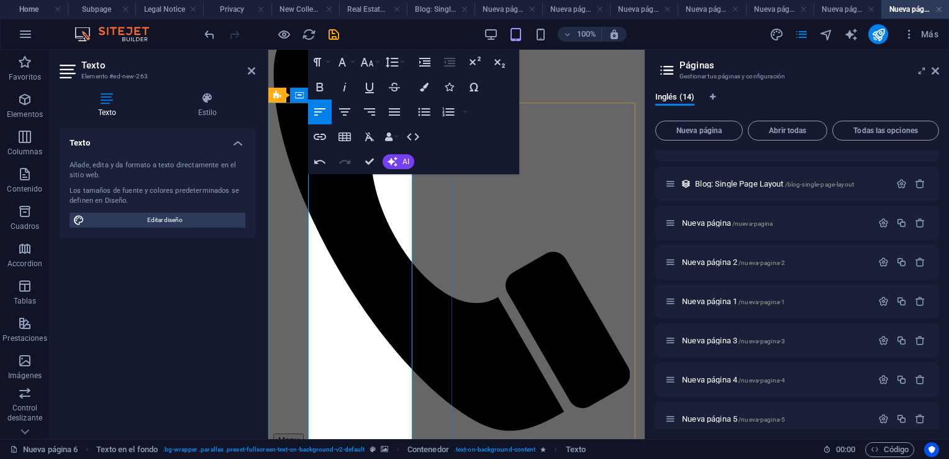
scroll to position [186, 0]
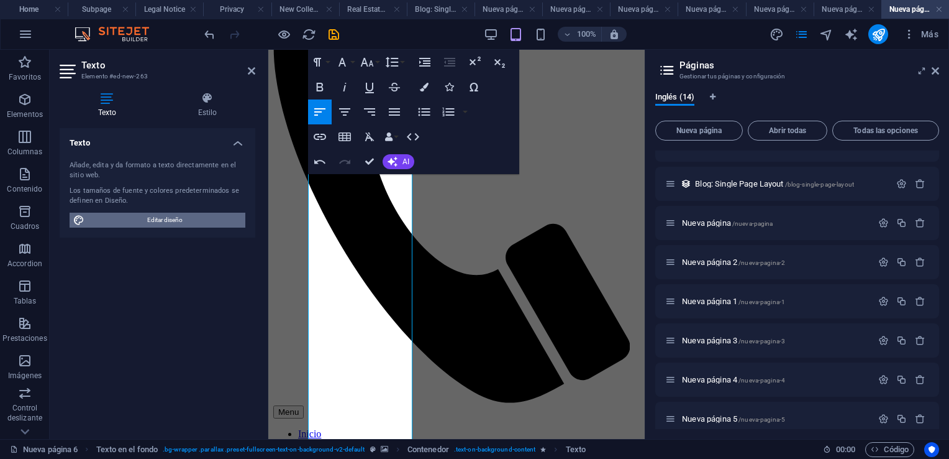
click at [155, 220] on span "Editar diseño" at bounding box center [164, 220] width 153 height 15
click at [158, 216] on span "Editar diseño" at bounding box center [164, 220] width 153 height 15
select select "px"
select select "200"
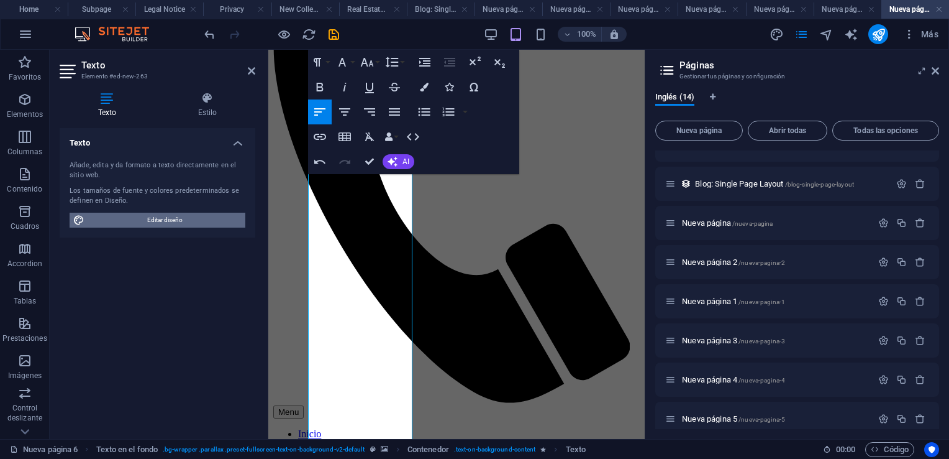
select select "px"
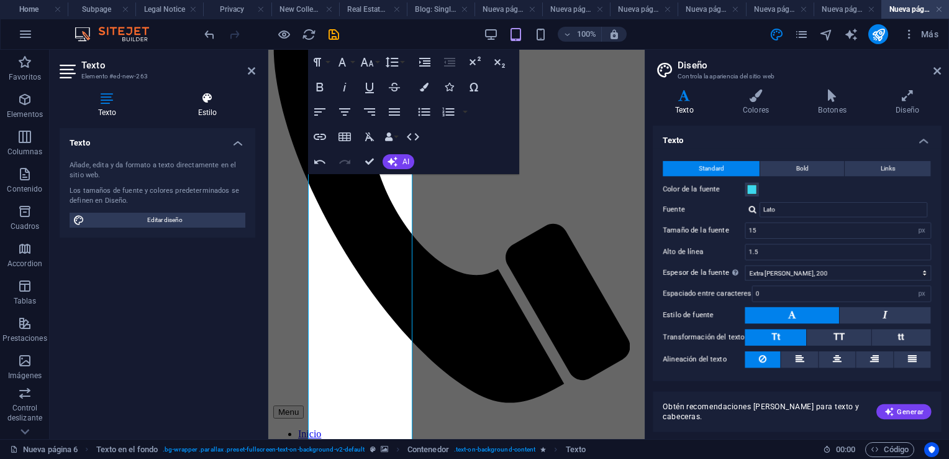
click at [207, 99] on icon at bounding box center [208, 98] width 96 height 12
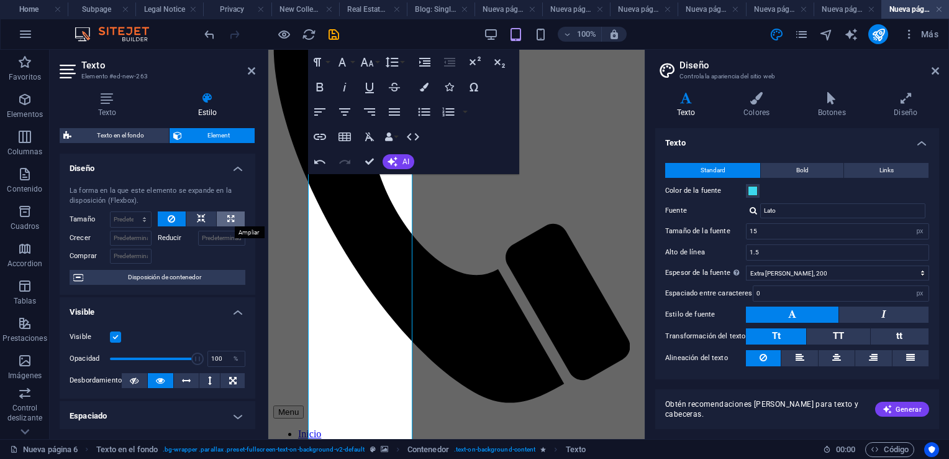
click at [227, 215] on icon at bounding box center [230, 218] width 7 height 15
type input "100"
select select "%"
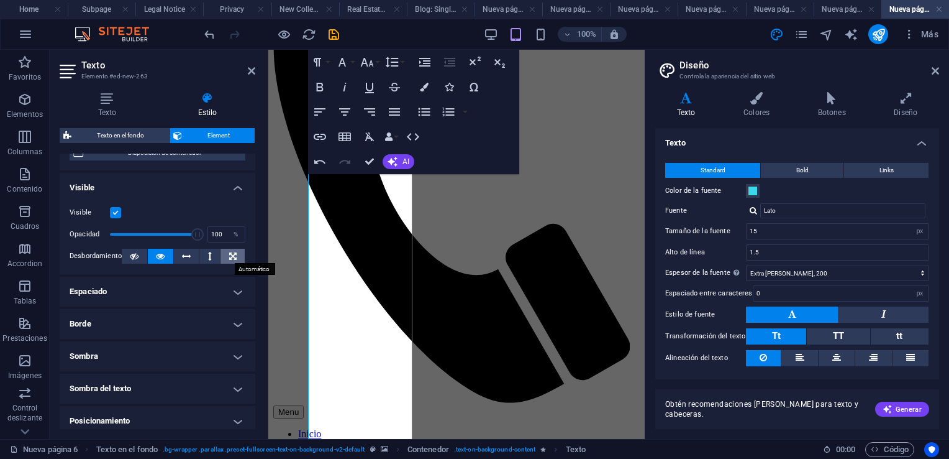
click at [231, 255] on icon at bounding box center [232, 256] width 7 height 15
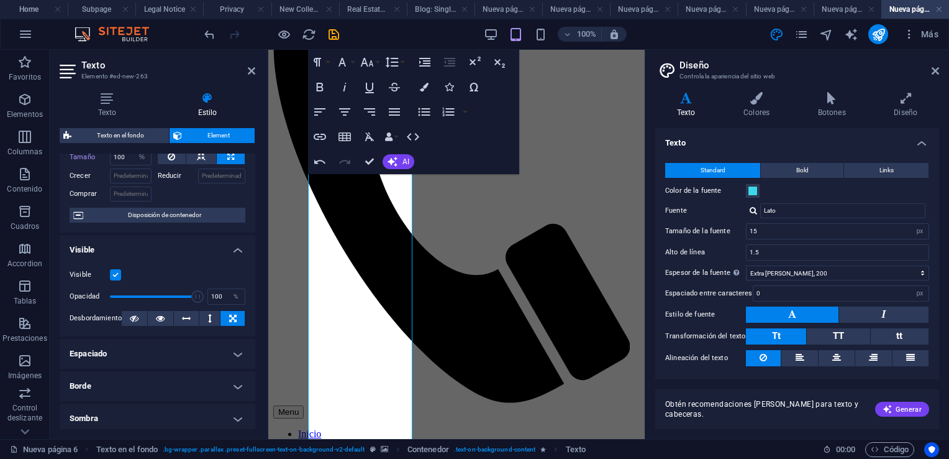
scroll to position [0, 0]
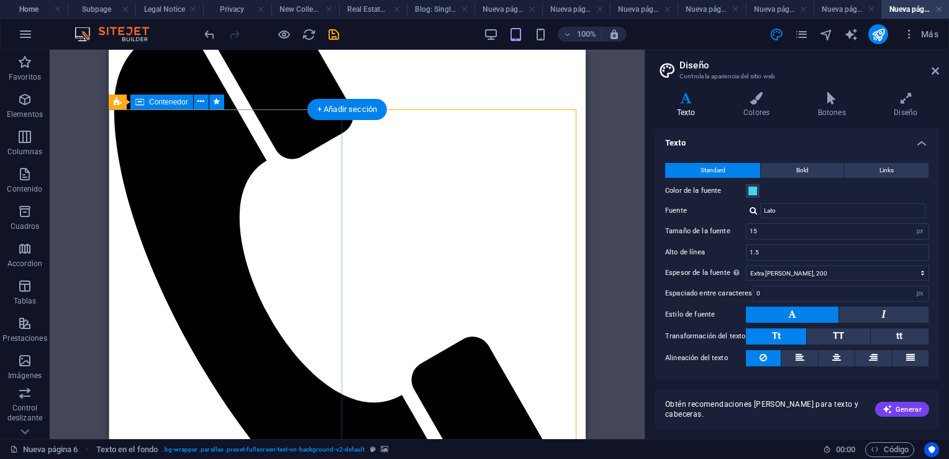
scroll to position [186, 0]
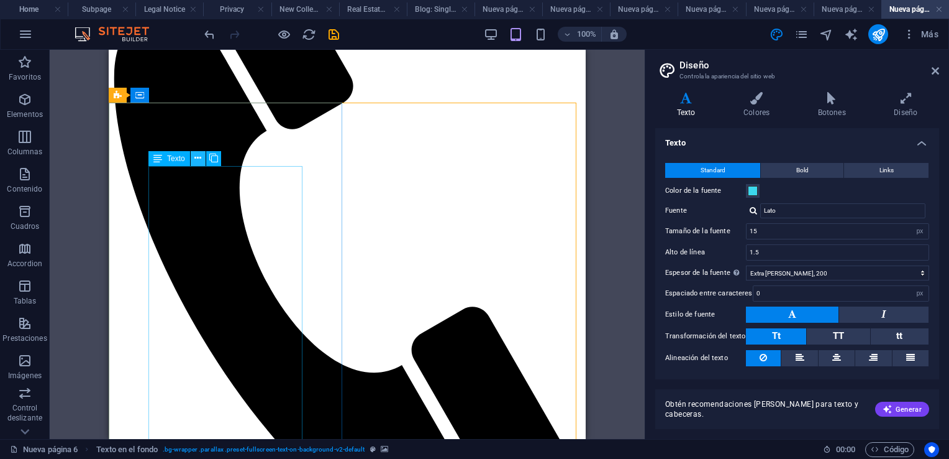
click at [199, 151] on button at bounding box center [198, 158] width 15 height 15
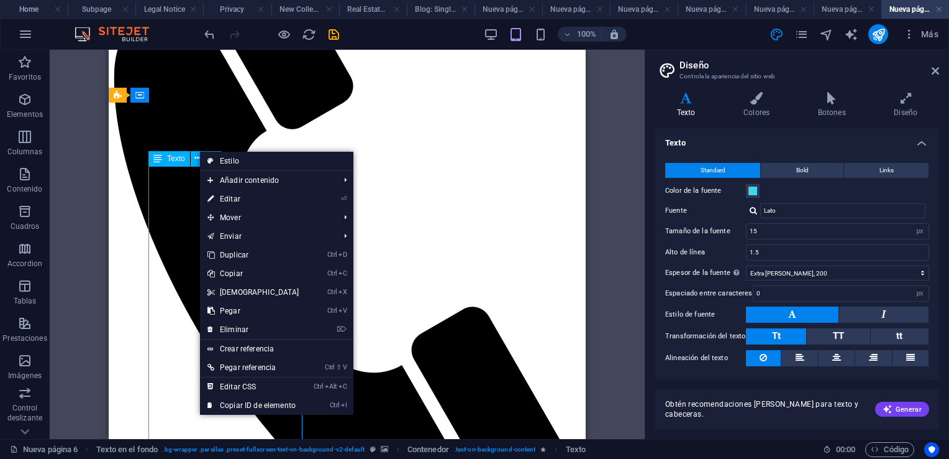
click at [177, 153] on div "Texto" at bounding box center [170, 158] width 42 height 15
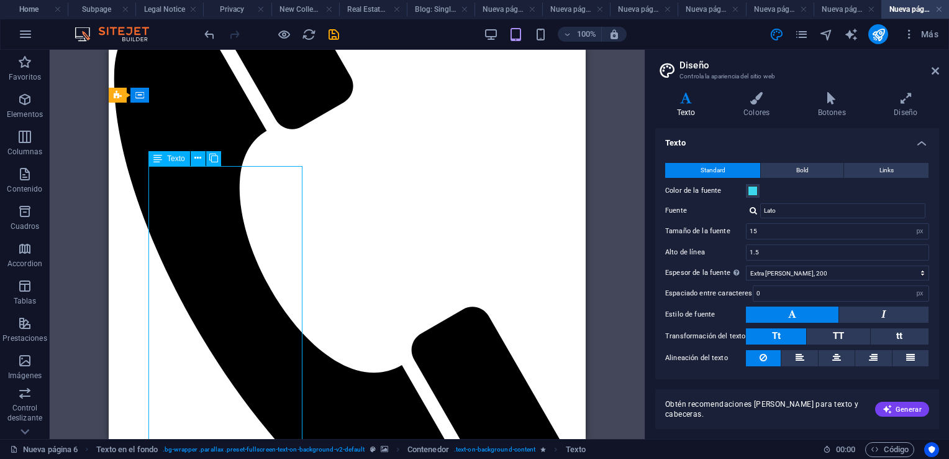
click at [177, 153] on div "Texto" at bounding box center [170, 158] width 42 height 15
select select "%"
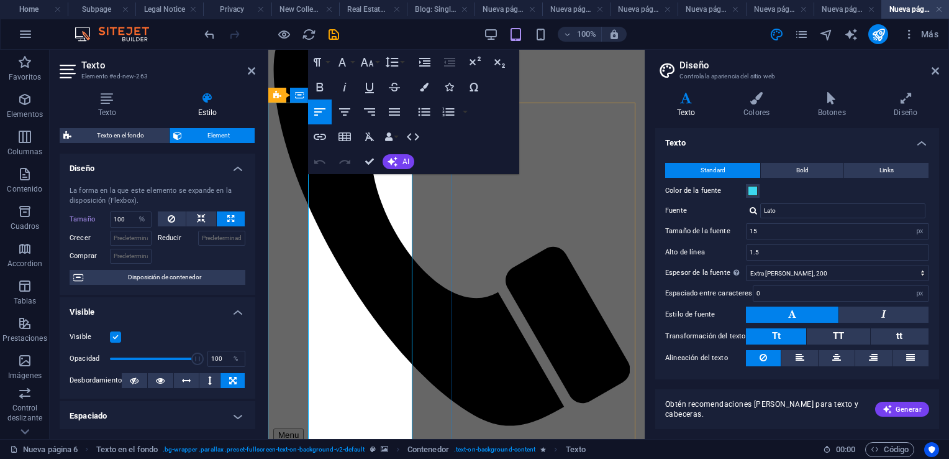
scroll to position [0, 0]
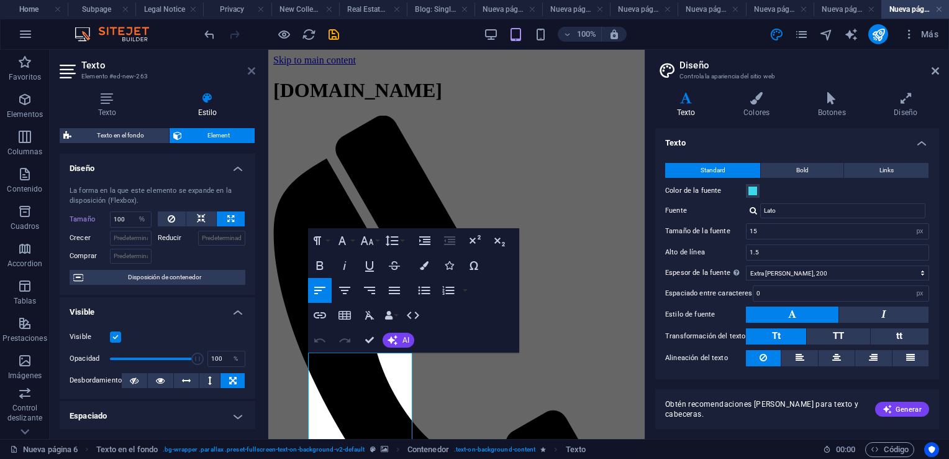
click at [254, 70] on icon at bounding box center [251, 71] width 7 height 10
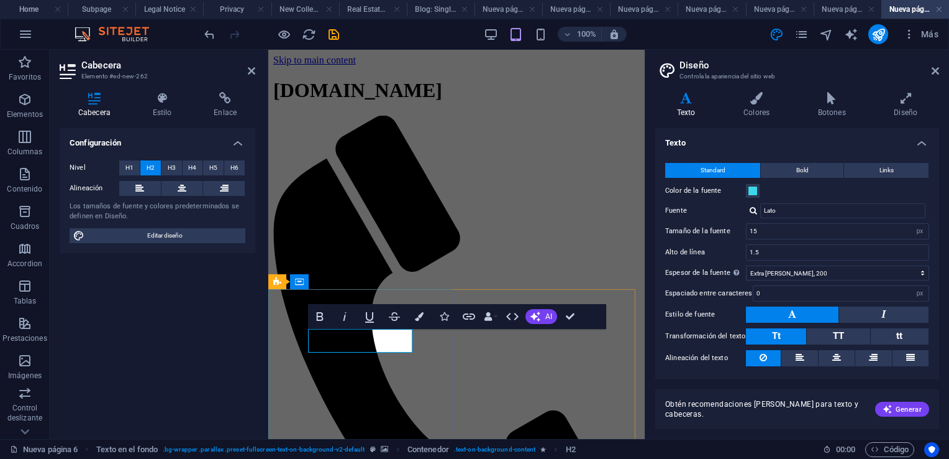
click at [254, 69] on icon at bounding box center [251, 71] width 7 height 10
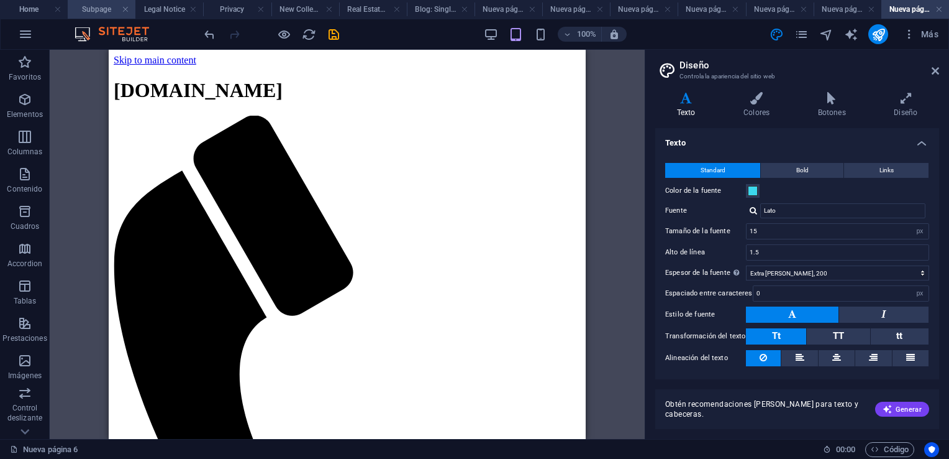
click at [103, 7] on h4 "Subpage" at bounding box center [102, 9] width 68 height 14
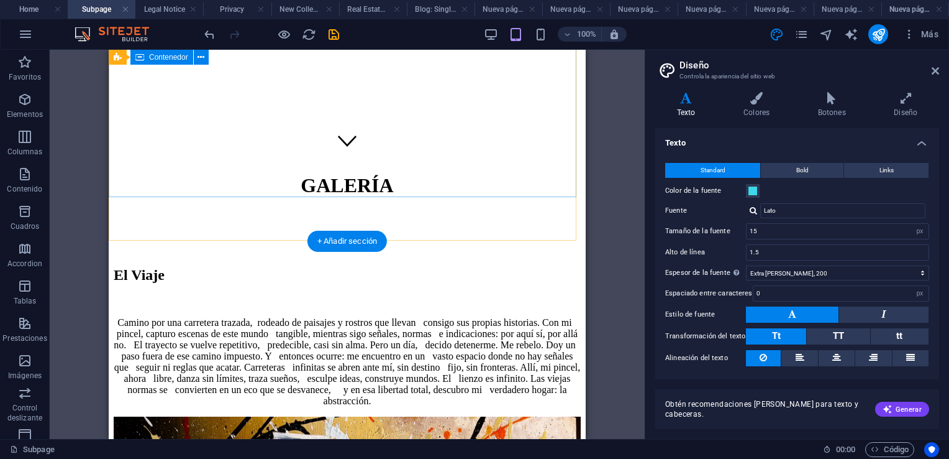
scroll to position [62, 0]
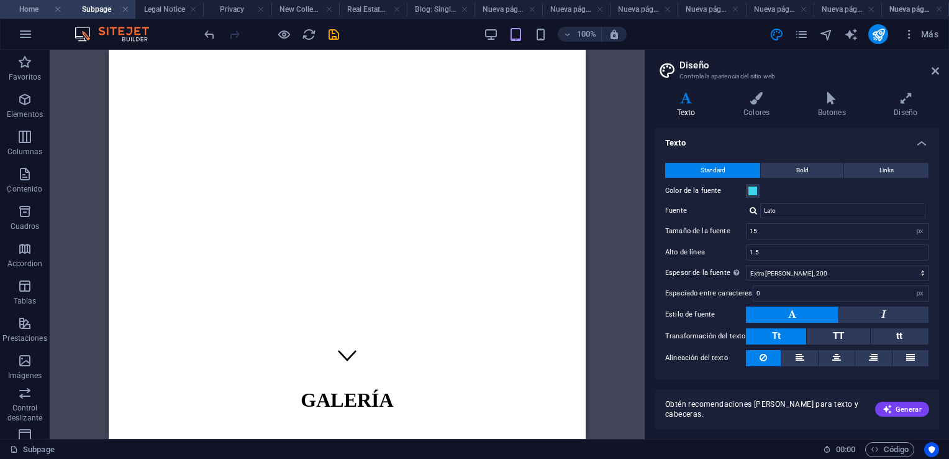
click at [28, 9] on h4 "Home" at bounding box center [34, 9] width 68 height 14
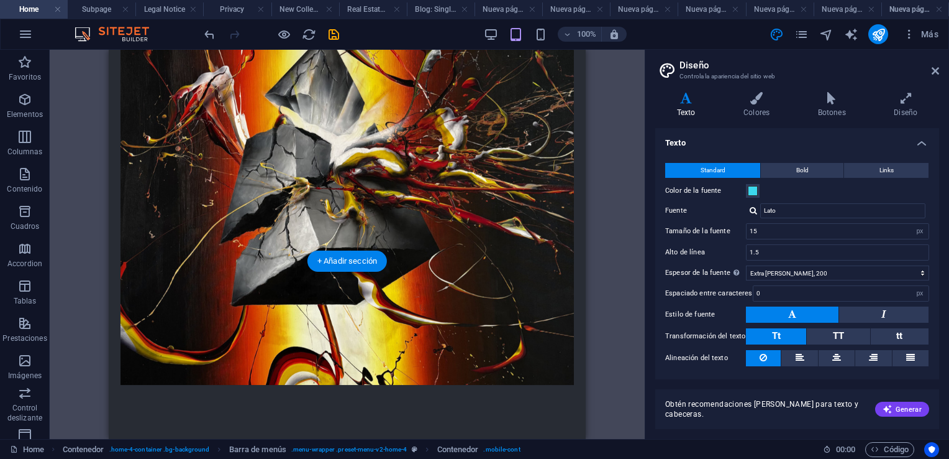
scroll to position [373, 0]
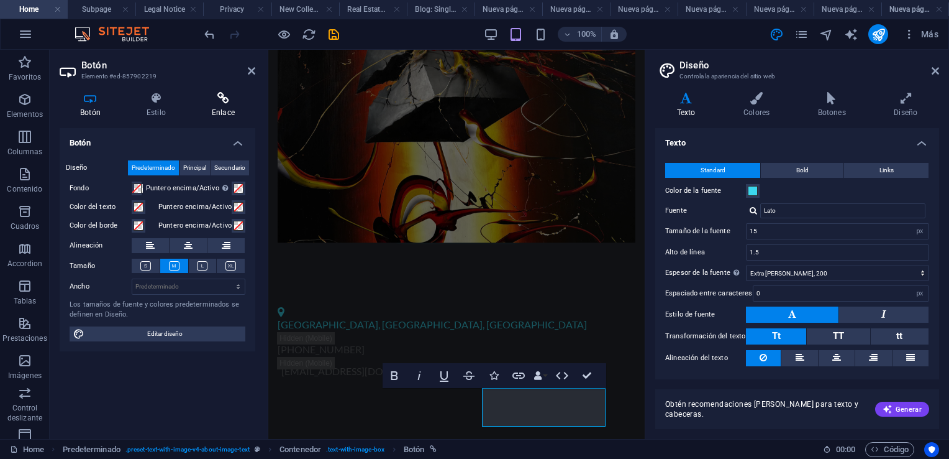
click at [226, 101] on icon at bounding box center [223, 98] width 64 height 12
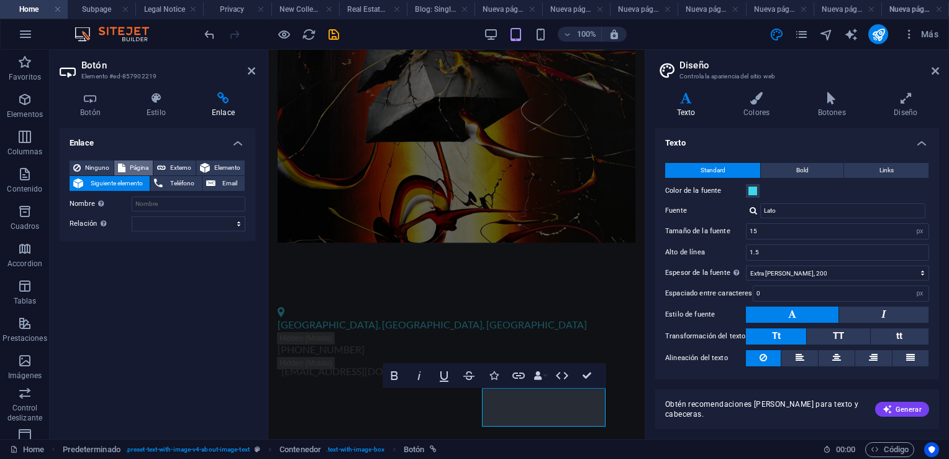
click at [126, 166] on button "Página" at bounding box center [133, 167] width 39 height 15
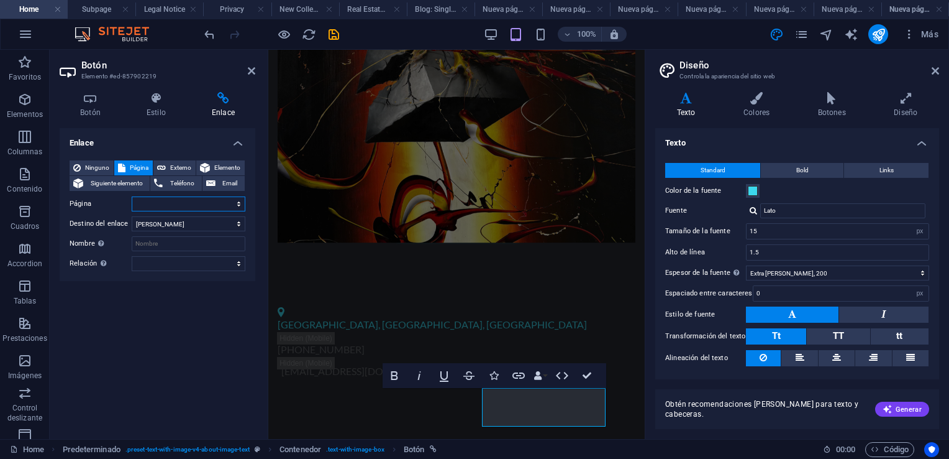
click at [239, 206] on select "Home Subpage Legal Notice Privacy Nueva página Nueva página 2 Nueva página 1 Nu…" at bounding box center [189, 203] width 114 height 15
select select "10"
click at [132, 196] on select "Home Subpage Legal Notice Privacy Nueva página Nueva página 2 Nueva página 1 Nu…" at bounding box center [189, 203] width 114 height 15
click at [157, 99] on icon at bounding box center [156, 98] width 60 height 12
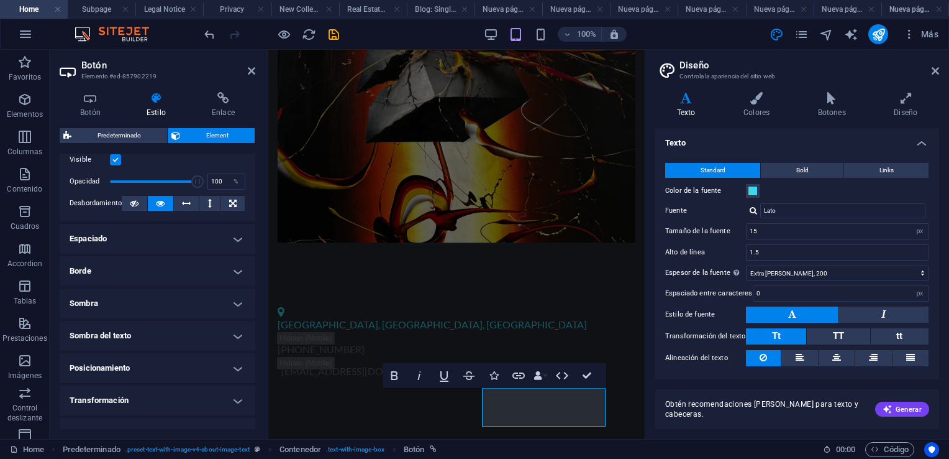
scroll to position [186, 0]
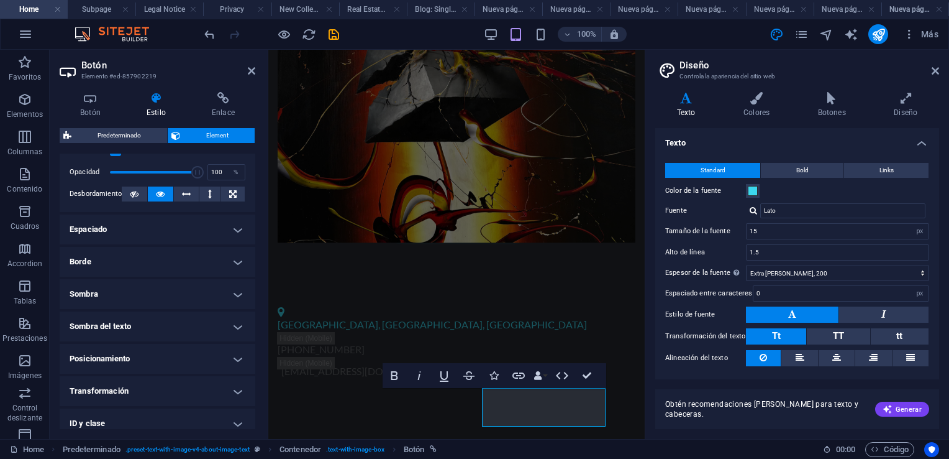
click at [236, 261] on h4 "Borde" at bounding box center [158, 262] width 196 height 30
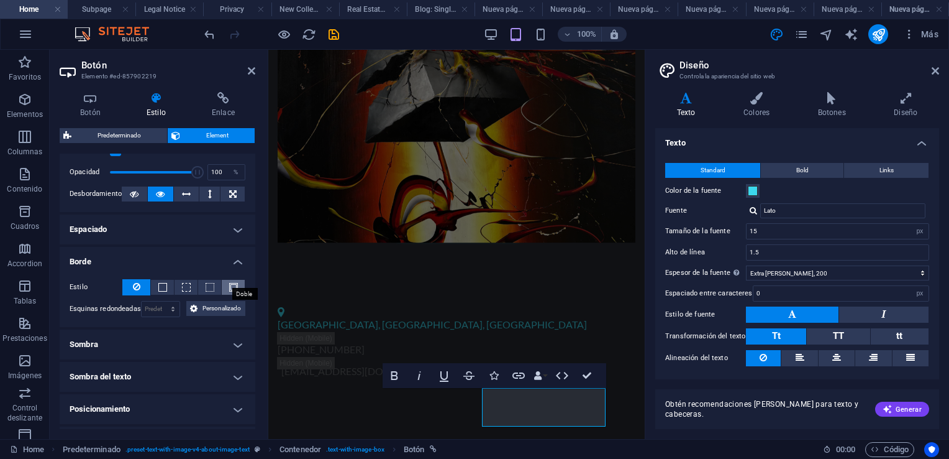
click at [229, 287] on span at bounding box center [233, 287] width 9 height 9
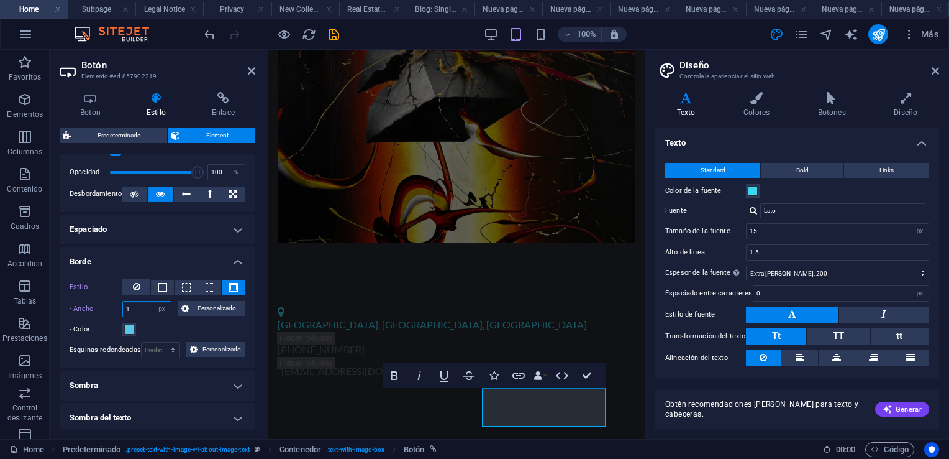
click at [142, 309] on input "1" at bounding box center [147, 308] width 48 height 15
type input "10"
click at [130, 324] on span at bounding box center [129, 329] width 10 height 10
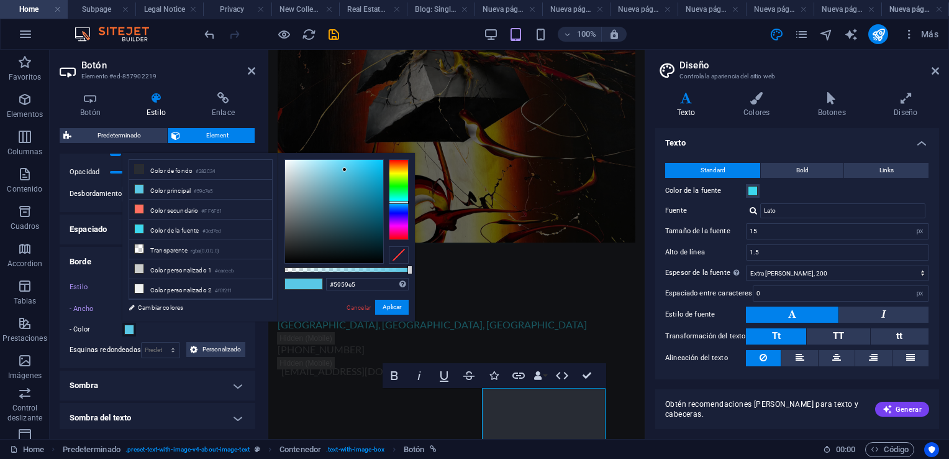
click at [394, 213] on div at bounding box center [399, 199] width 20 height 81
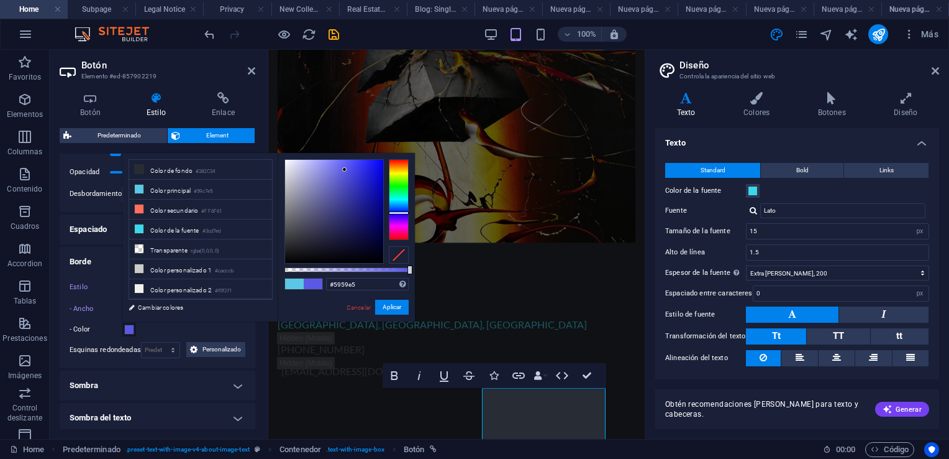
type input "#1110c0"
click at [375, 185] on div at bounding box center [334, 211] width 98 height 103
click at [375, 185] on div at bounding box center [374, 184] width 4 height 4
click at [400, 308] on button "Aplicar" at bounding box center [392, 306] width 34 height 15
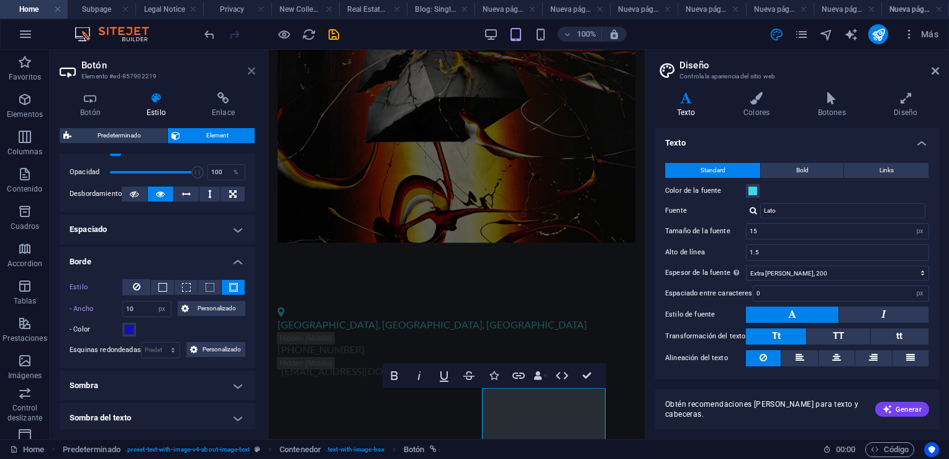
click at [250, 70] on icon at bounding box center [251, 71] width 7 height 10
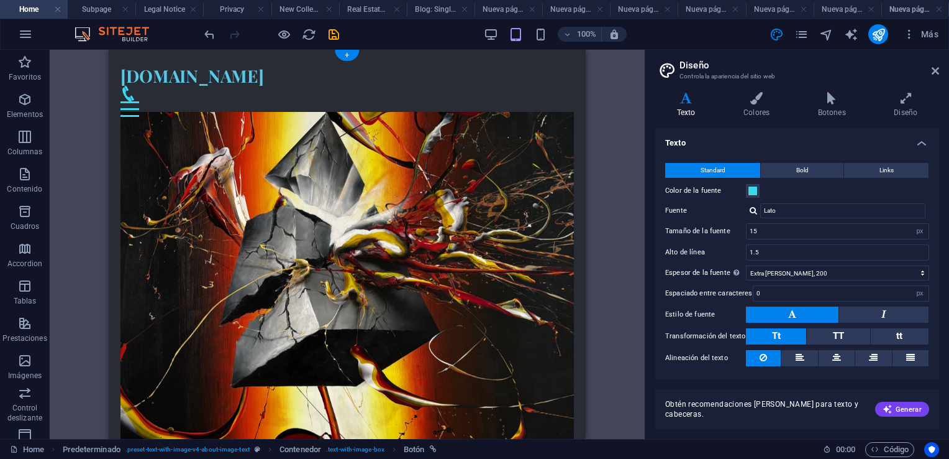
scroll to position [0, 0]
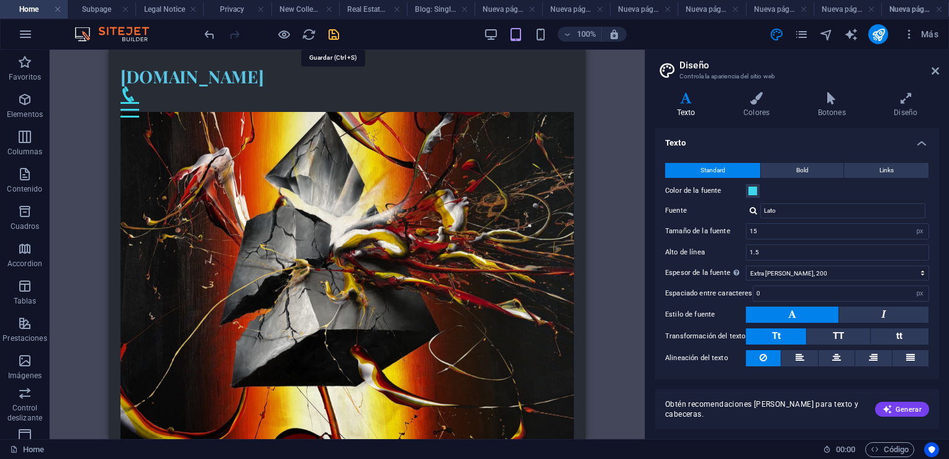
click at [333, 34] on icon "save" at bounding box center [334, 34] width 14 height 14
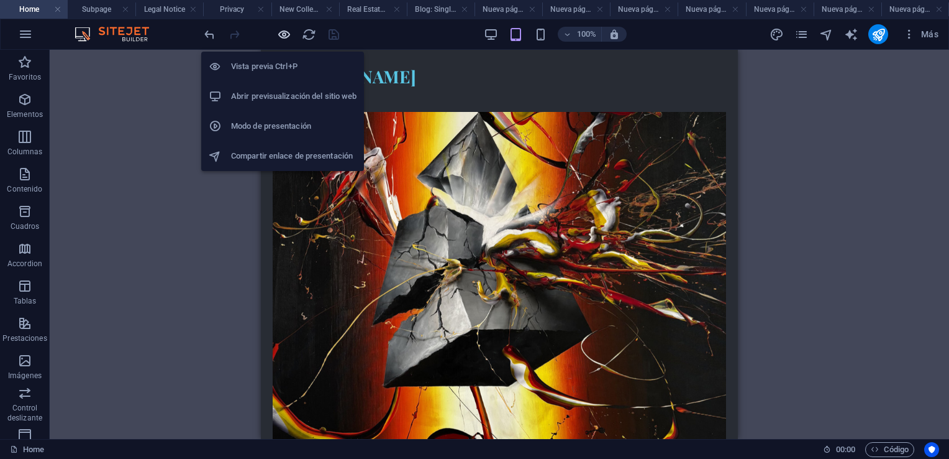
click at [285, 31] on icon "button" at bounding box center [284, 34] width 14 height 14
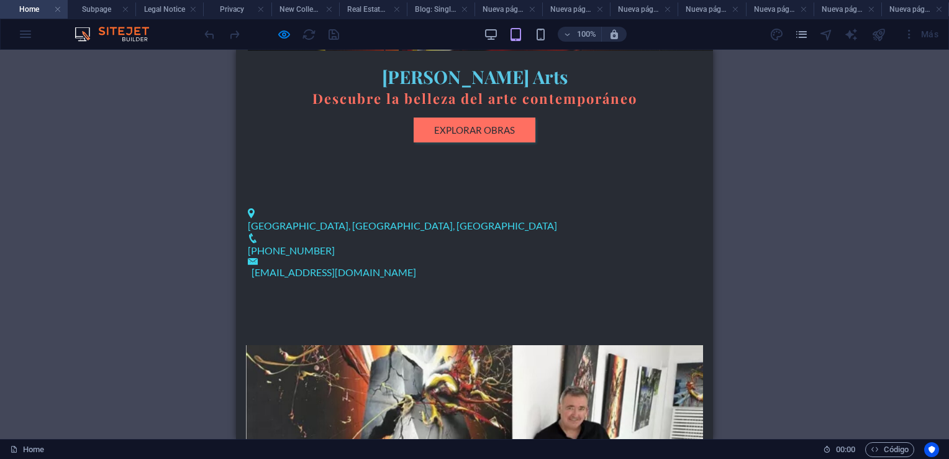
scroll to position [497, 0]
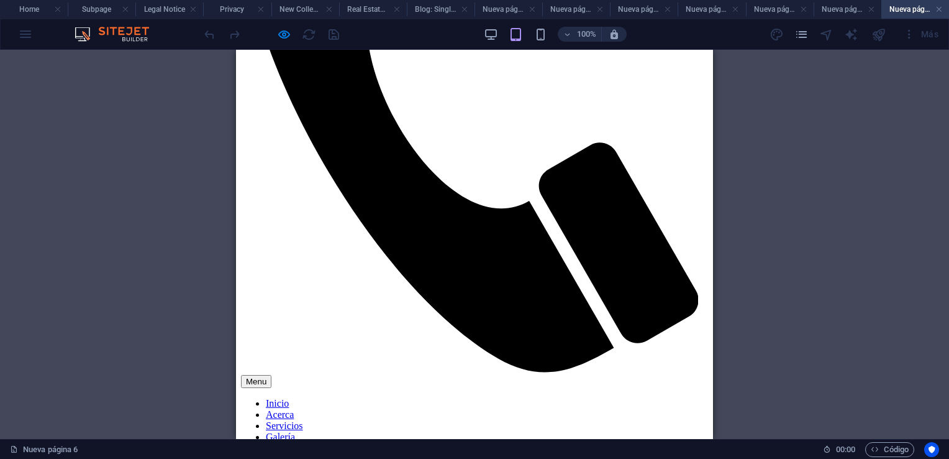
scroll to position [186, 0]
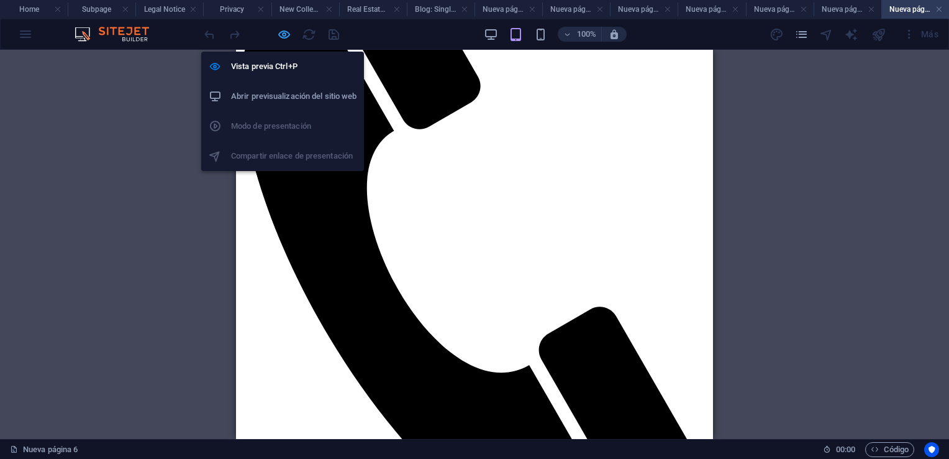
click at [288, 32] on icon "button" at bounding box center [284, 34] width 14 height 14
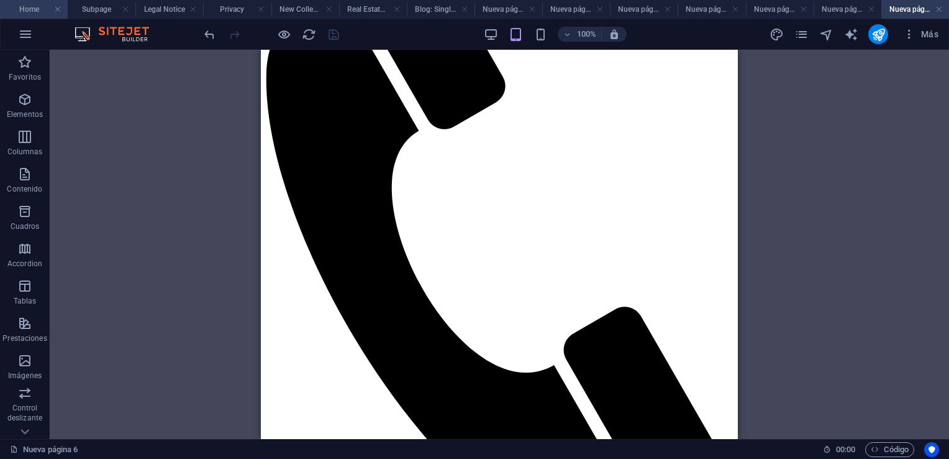
click at [35, 9] on h4 "Home" at bounding box center [34, 9] width 68 height 14
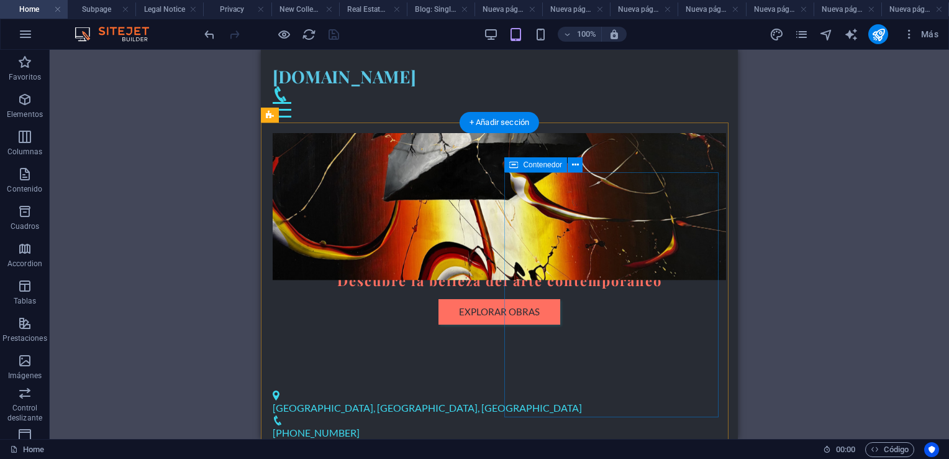
scroll to position [258, 0]
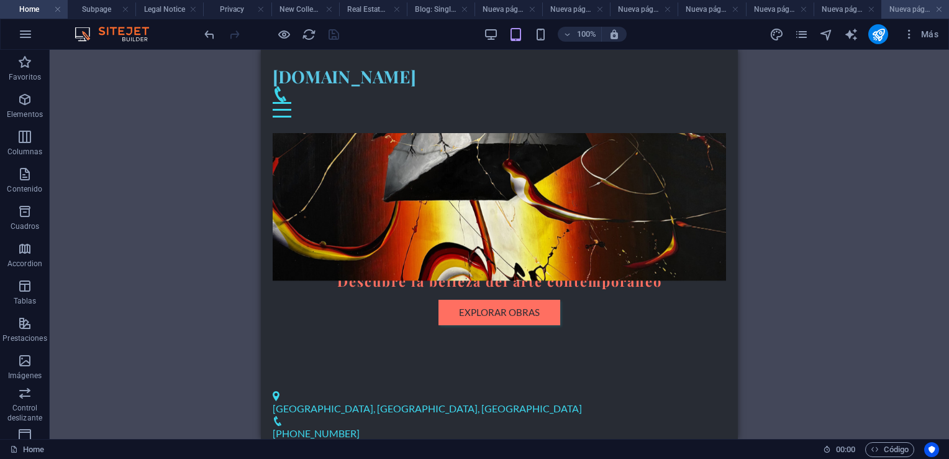
click at [912, 9] on h4 "Nueva página 6" at bounding box center [916, 9] width 68 height 14
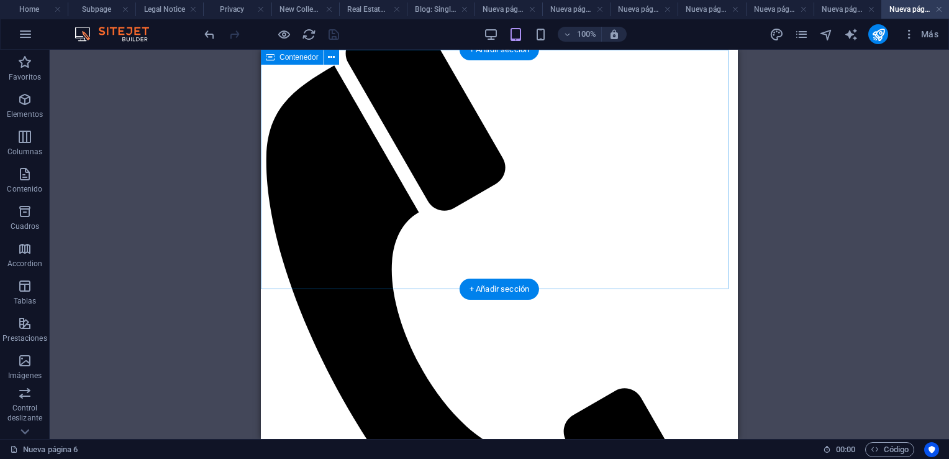
scroll to position [0, 0]
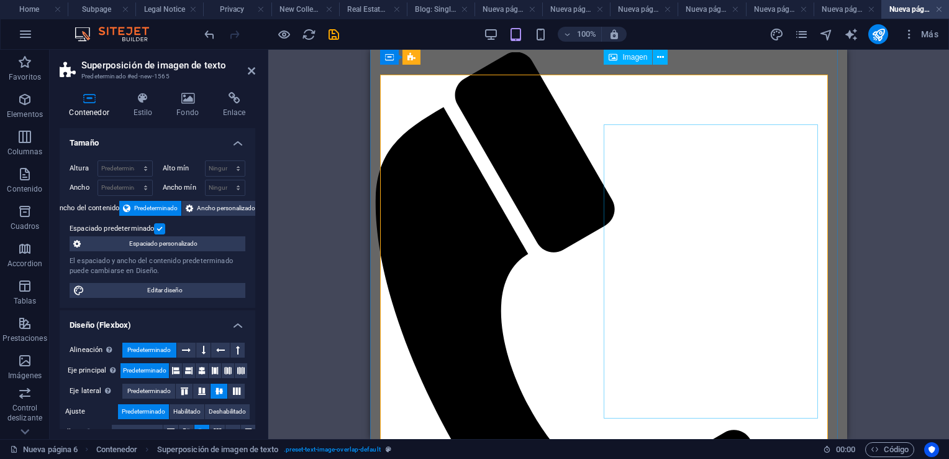
scroll to position [62, 0]
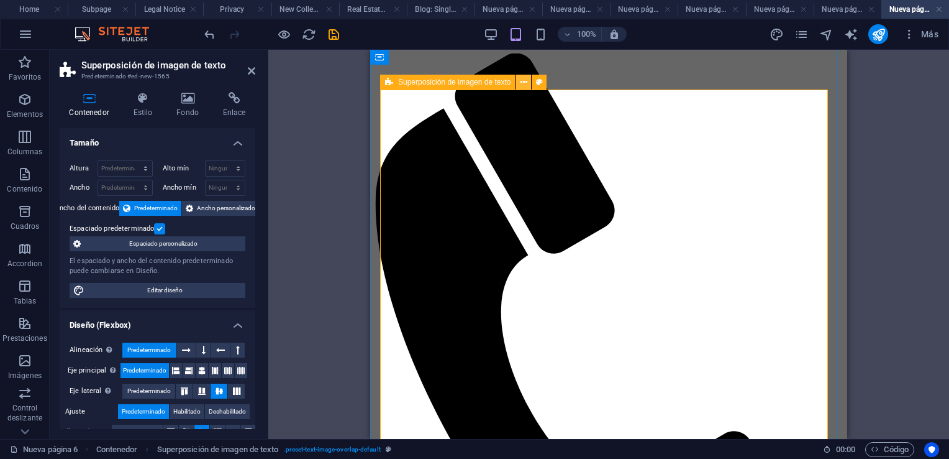
click at [524, 84] on icon at bounding box center [524, 82] width 7 height 13
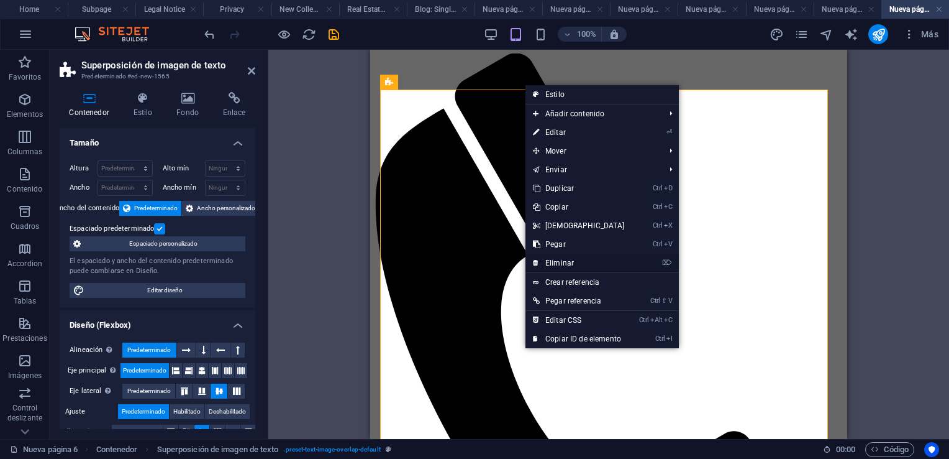
click at [583, 266] on link "⌦ Eliminar" at bounding box center [579, 263] width 107 height 19
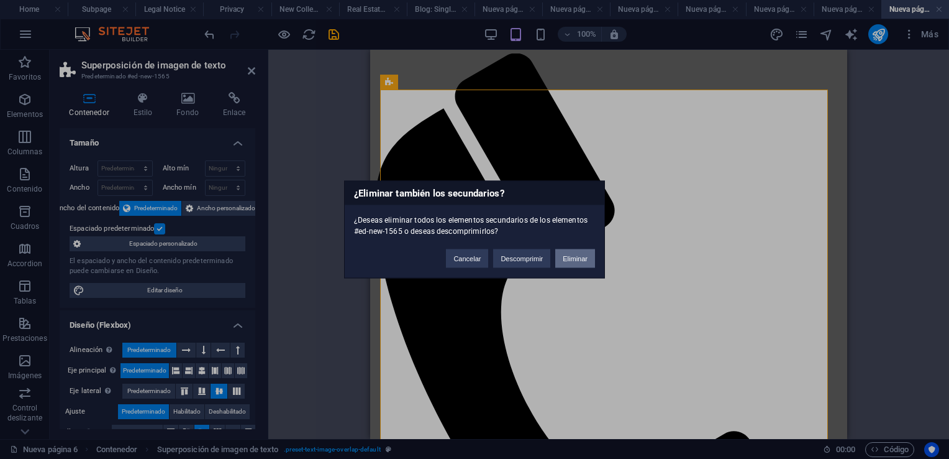
click at [579, 258] on button "Eliminar" at bounding box center [575, 258] width 40 height 19
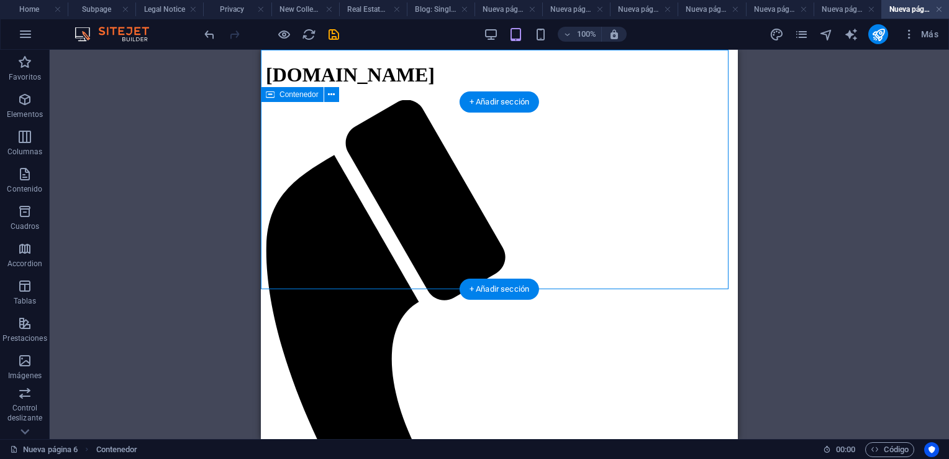
scroll to position [0, 0]
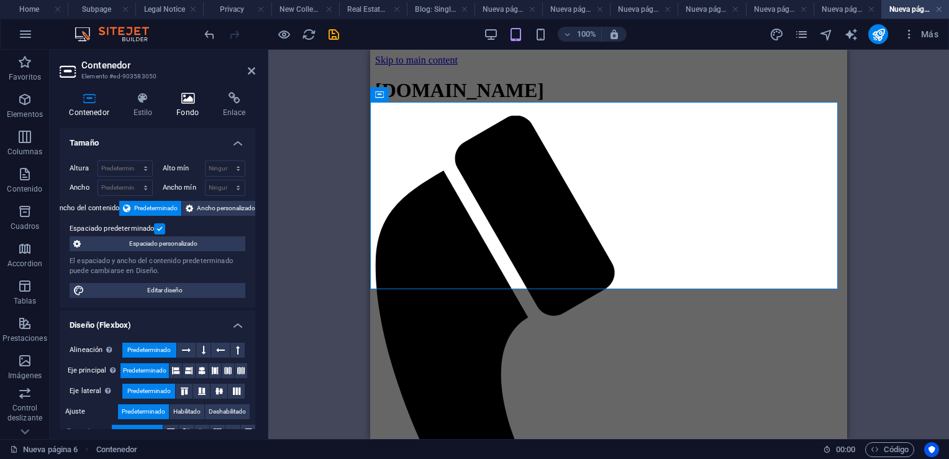
click at [184, 99] on icon at bounding box center [188, 98] width 42 height 12
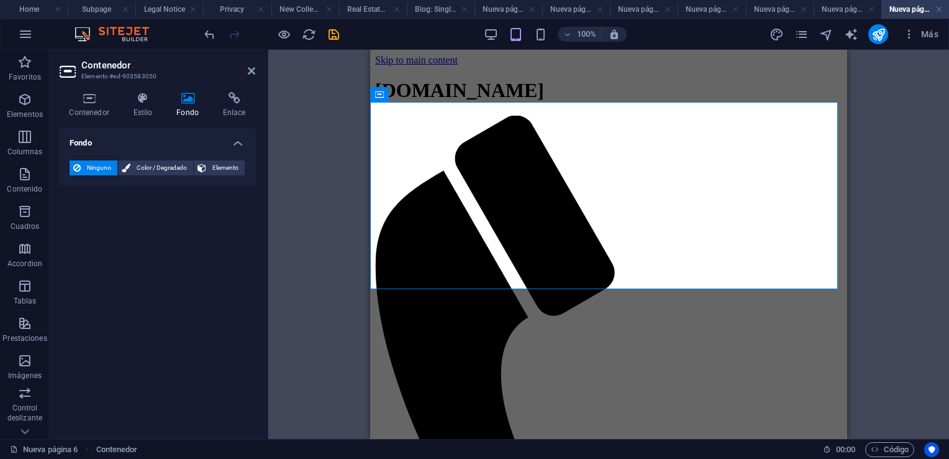
click at [184, 99] on icon at bounding box center [188, 98] width 42 height 12
click at [219, 170] on span "Elemento" at bounding box center [225, 167] width 31 height 15
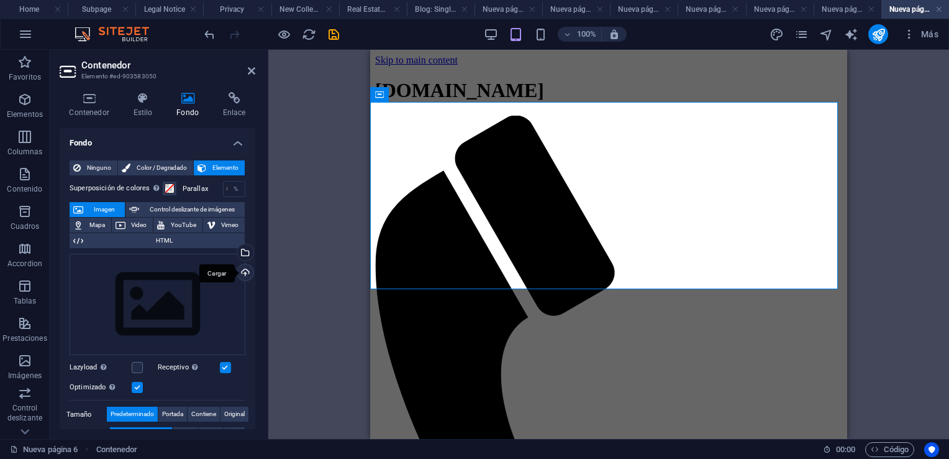
click at [241, 271] on div "Cargar" at bounding box center [244, 273] width 19 height 19
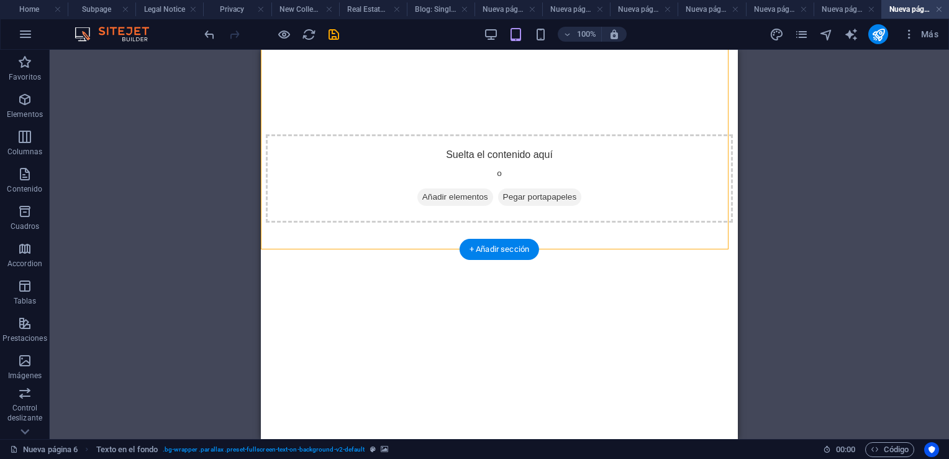
scroll to position [870, 0]
click at [491, 252] on div "+ Añadir sección" at bounding box center [500, 249] width 80 height 21
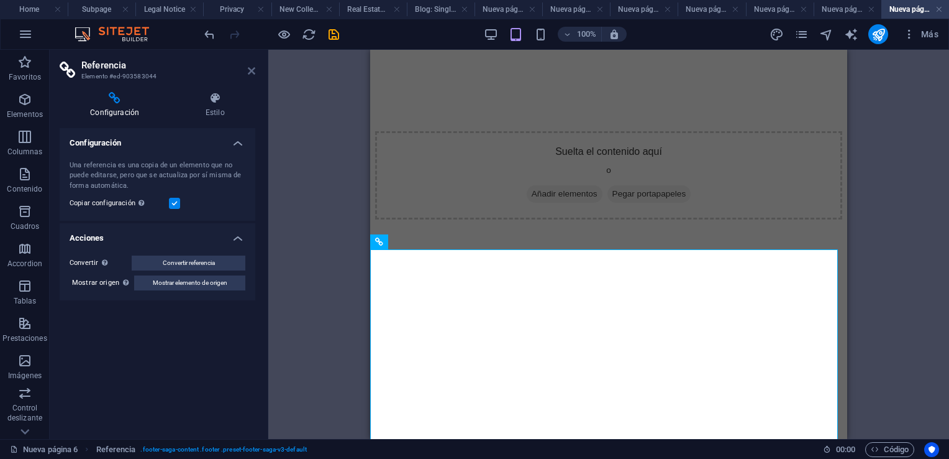
click at [249, 70] on icon at bounding box center [251, 71] width 7 height 10
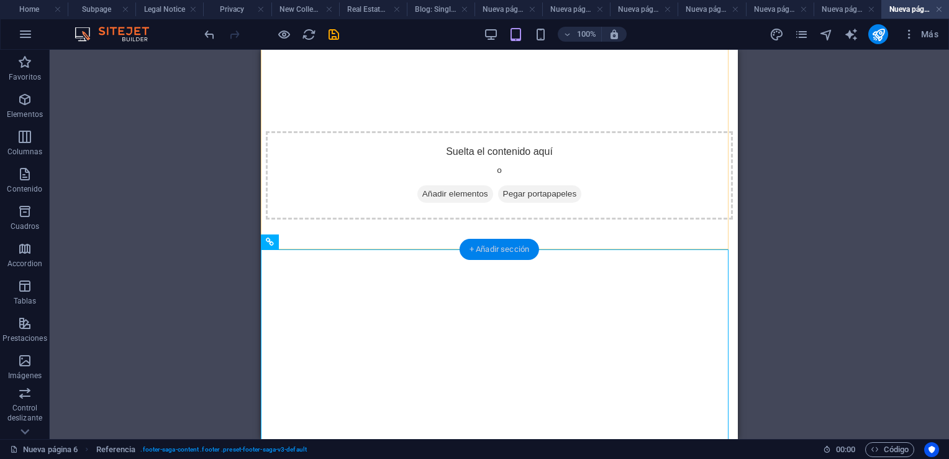
click at [523, 252] on div "+ Añadir sección" at bounding box center [500, 249] width 80 height 21
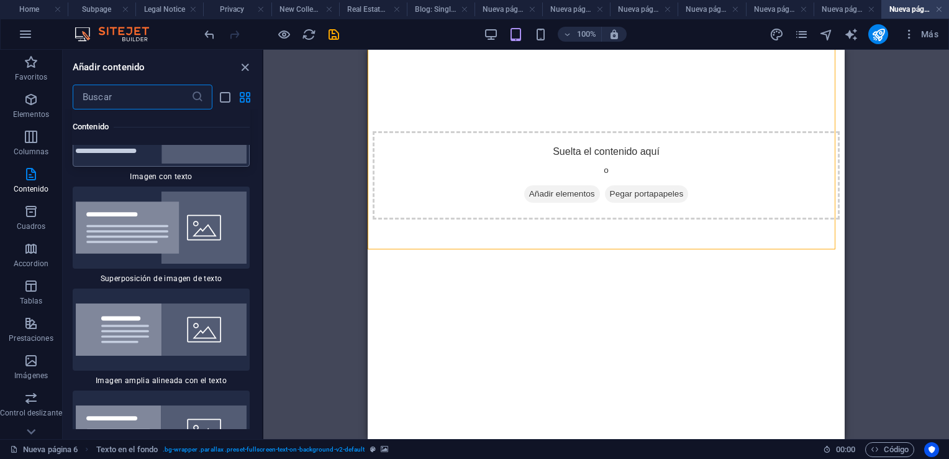
scroll to position [4786, 0]
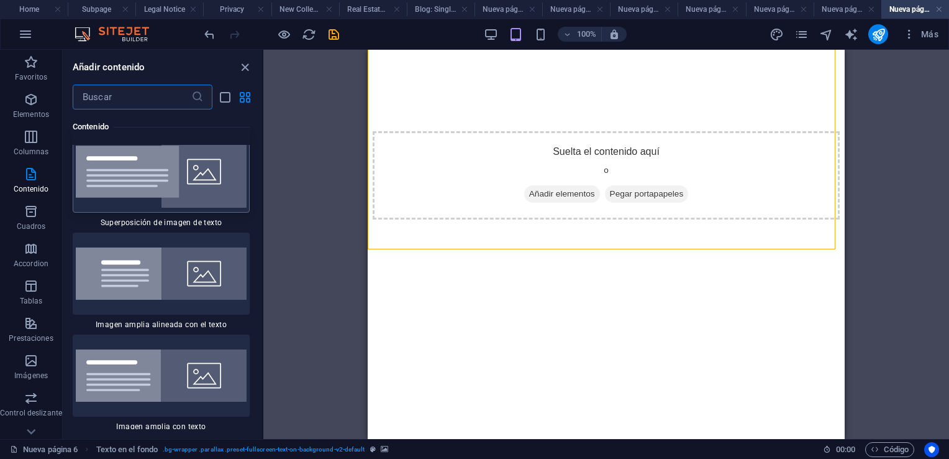
click at [168, 196] on img at bounding box center [161, 171] width 171 height 72
click at [263, 196] on div "Arrastra aquí para reemplazar el contenido existente. Si quieres crear un eleme…" at bounding box center [606, 244] width 686 height 389
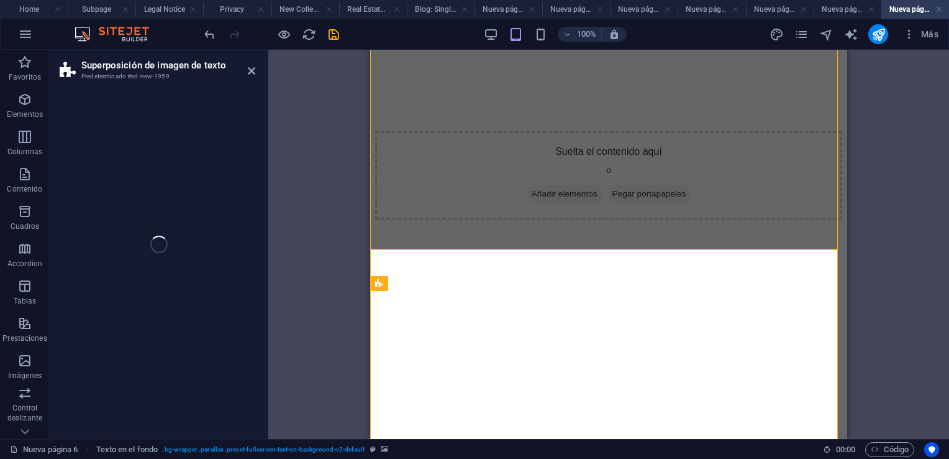
select select "rem"
select select "px"
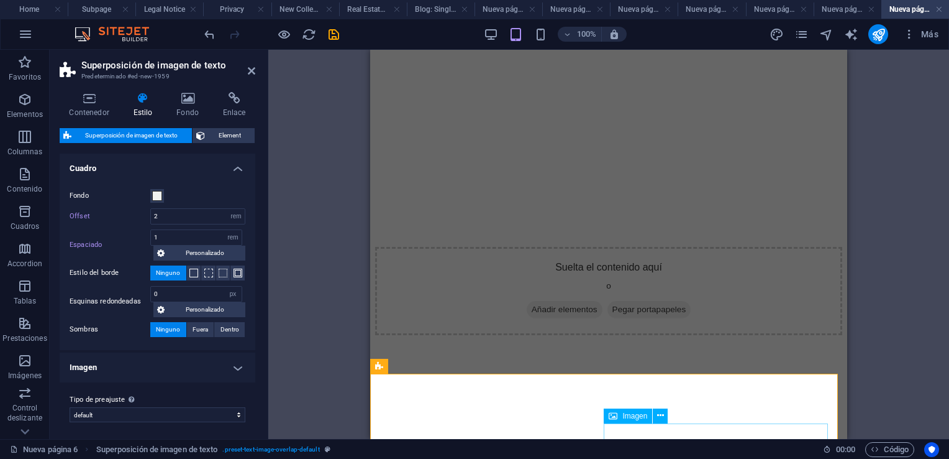
scroll to position [932, 0]
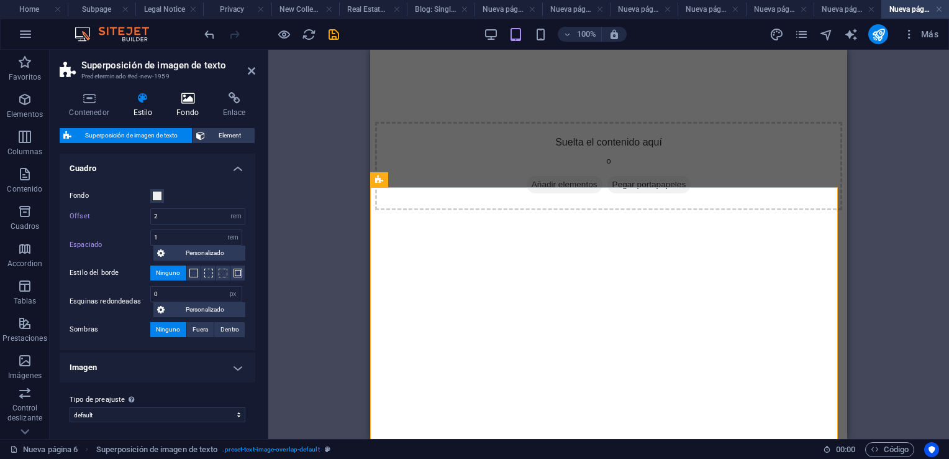
click at [188, 101] on icon at bounding box center [188, 98] width 42 height 12
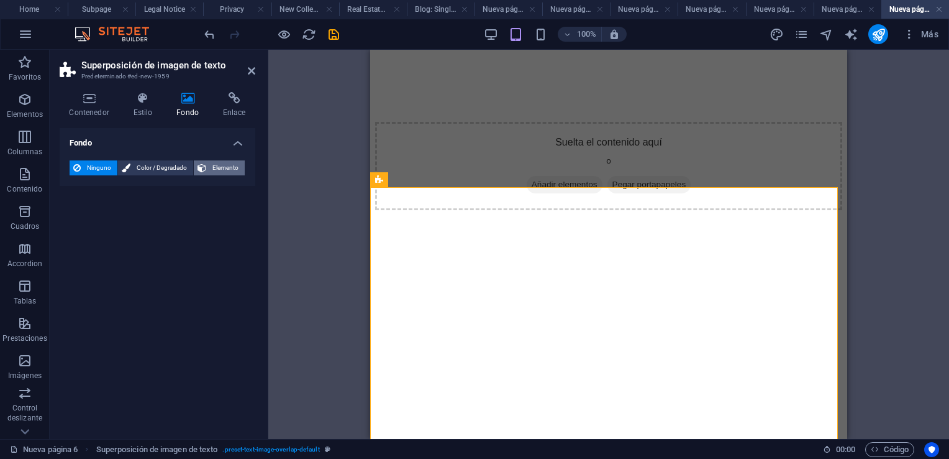
click at [229, 170] on span "Elemento" at bounding box center [225, 167] width 31 height 15
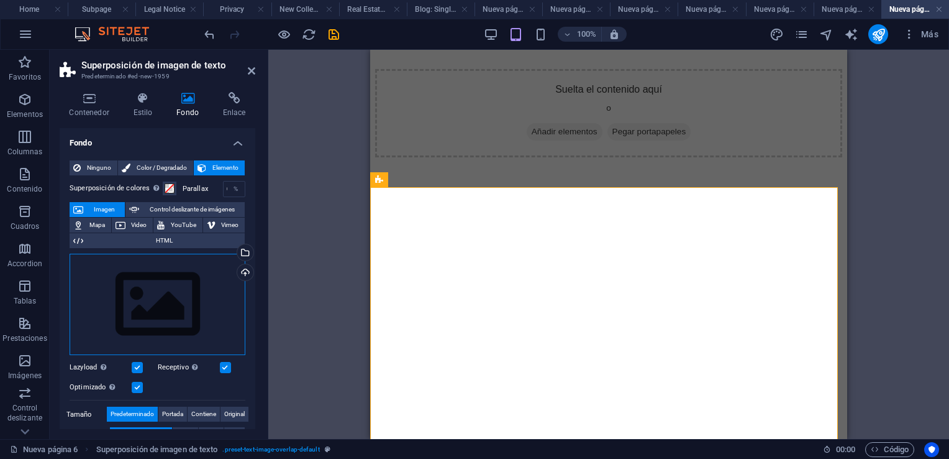
click at [201, 299] on div "Arrastra archivos aquí, haz clic para escoger archivos o selecciona archivos de…" at bounding box center [158, 305] width 176 height 102
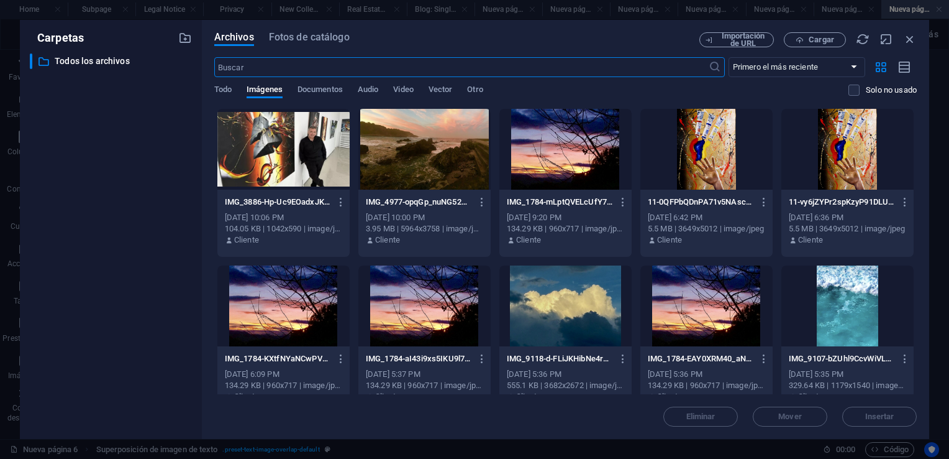
scroll to position [1345, 0]
click at [595, 299] on div at bounding box center [566, 305] width 132 height 81
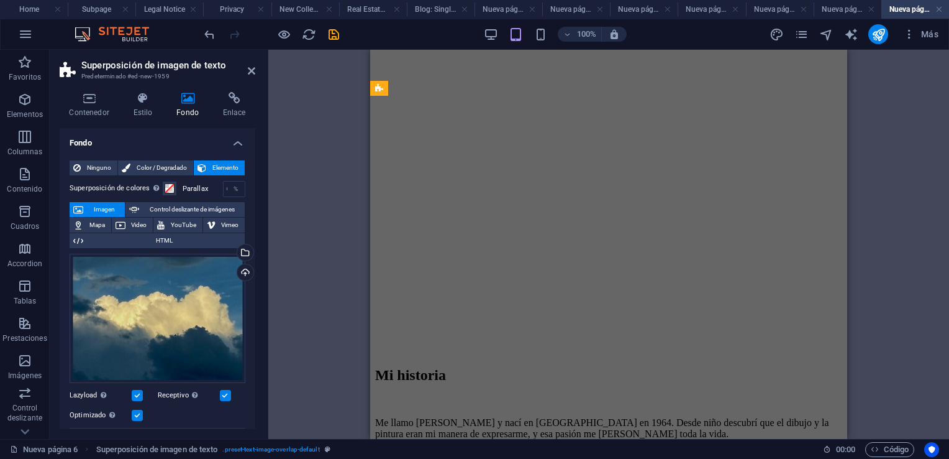
scroll to position [1023, 0]
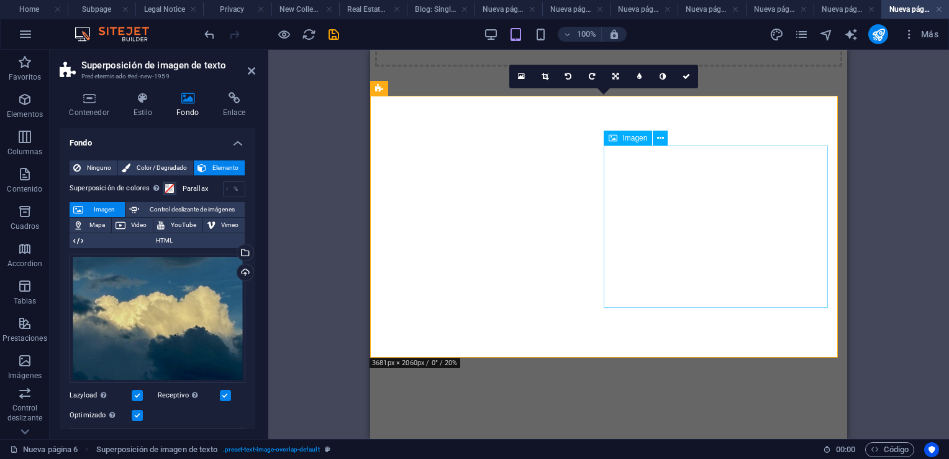
select select "%"
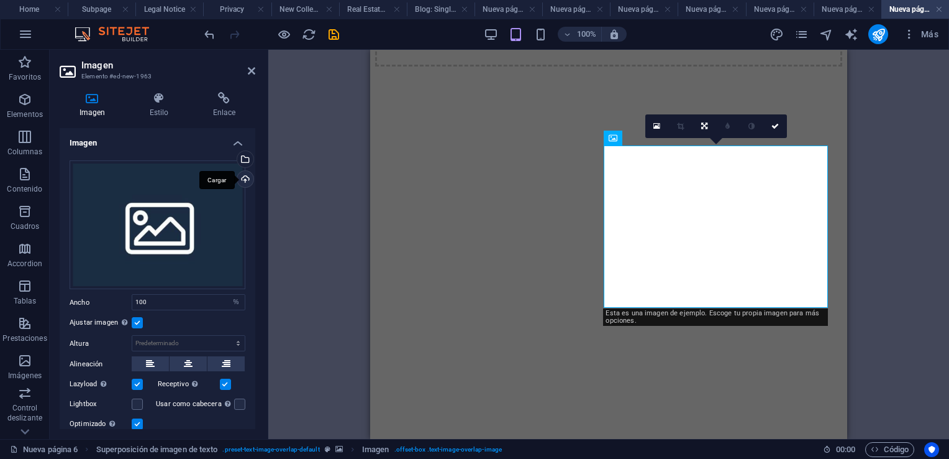
click at [244, 178] on div "Cargar" at bounding box center [244, 180] width 19 height 19
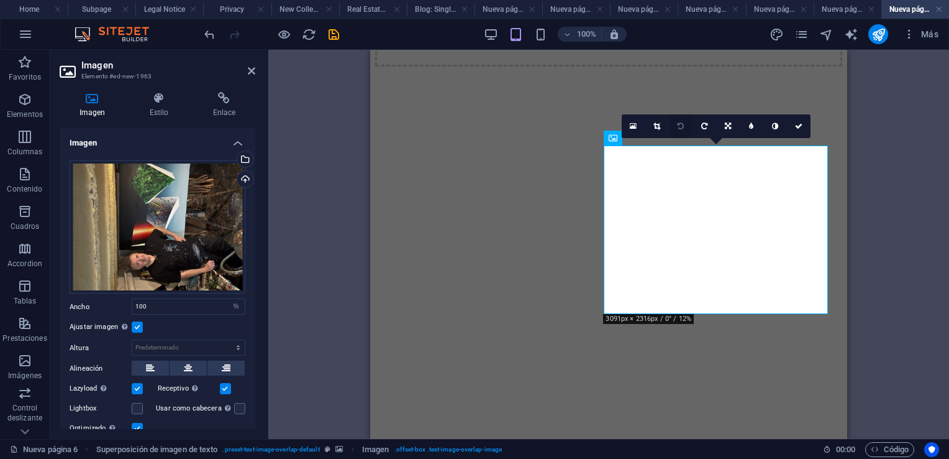
click at [682, 127] on icon at bounding box center [681, 125] width 6 height 7
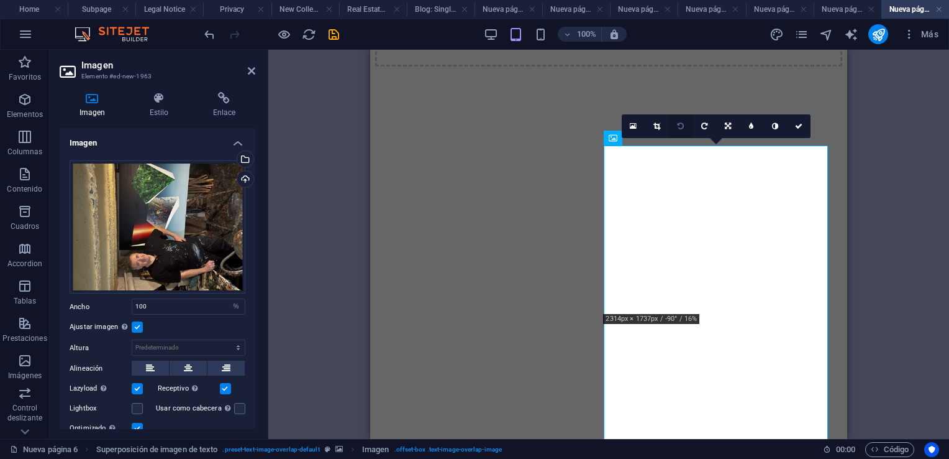
click at [681, 127] on icon at bounding box center [681, 125] width 6 height 7
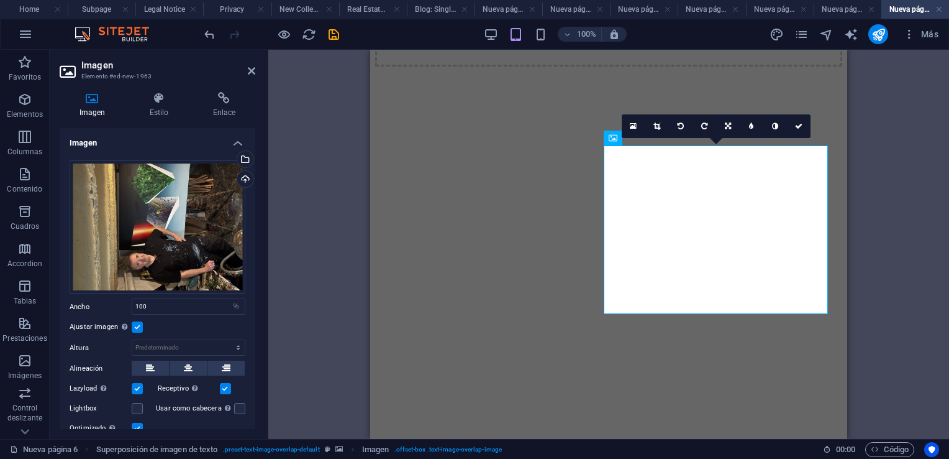
click at [681, 127] on icon at bounding box center [681, 125] width 6 height 7
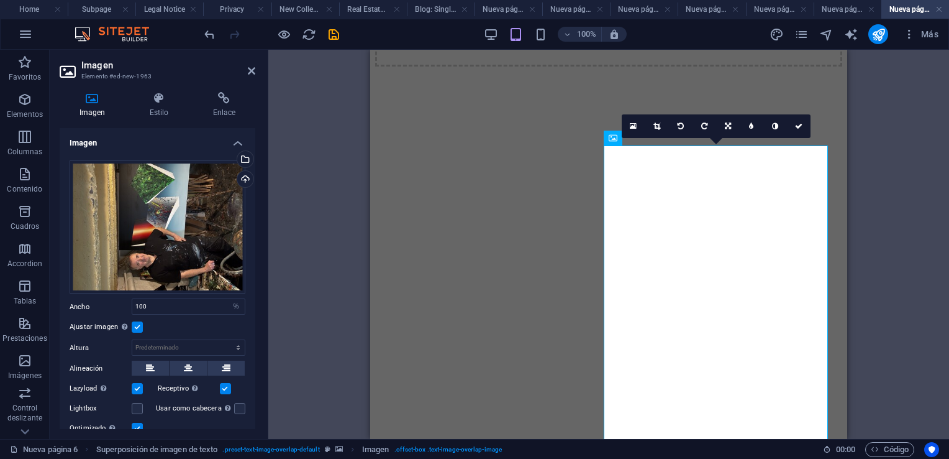
click at [251, 71] on icon at bounding box center [251, 71] width 7 height 10
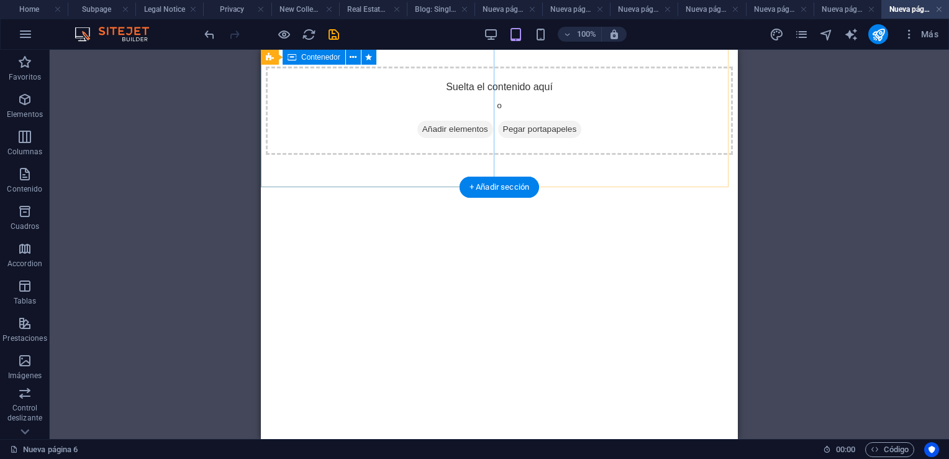
scroll to position [932, 0]
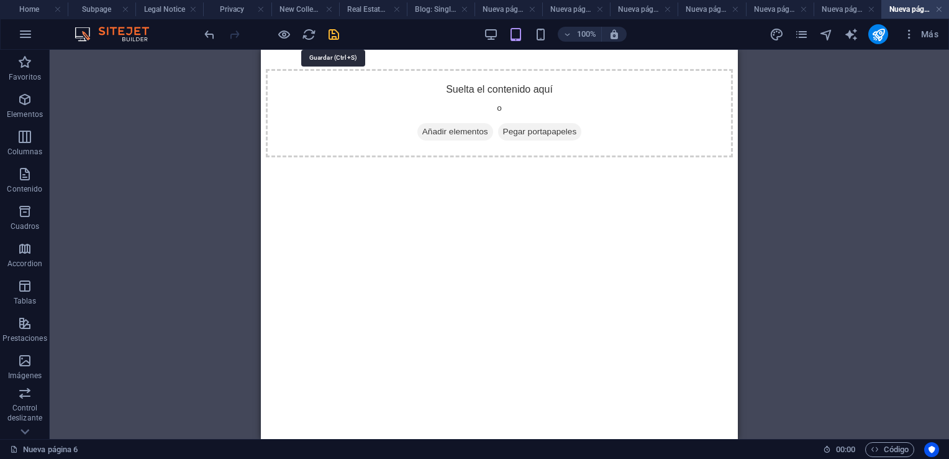
click at [330, 35] on icon "save" at bounding box center [334, 34] width 14 height 14
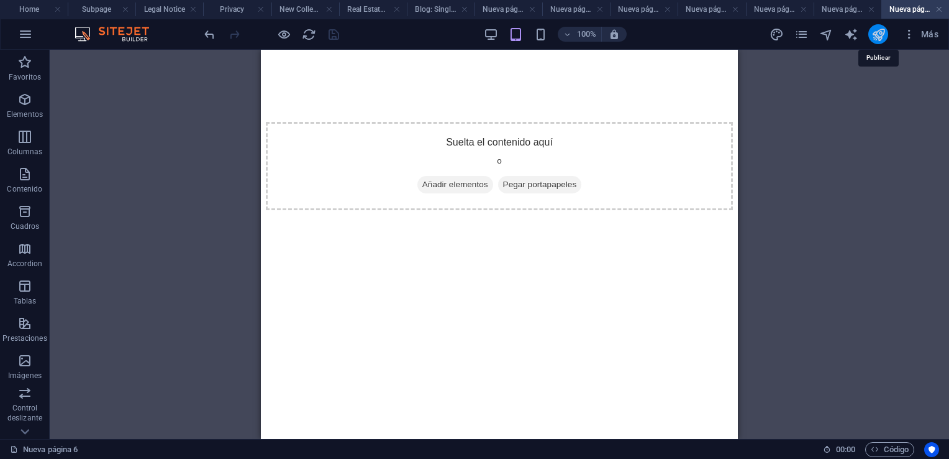
click at [872, 36] on icon "publish" at bounding box center [879, 34] width 14 height 14
